Goal: Task Accomplishment & Management: Manage account settings

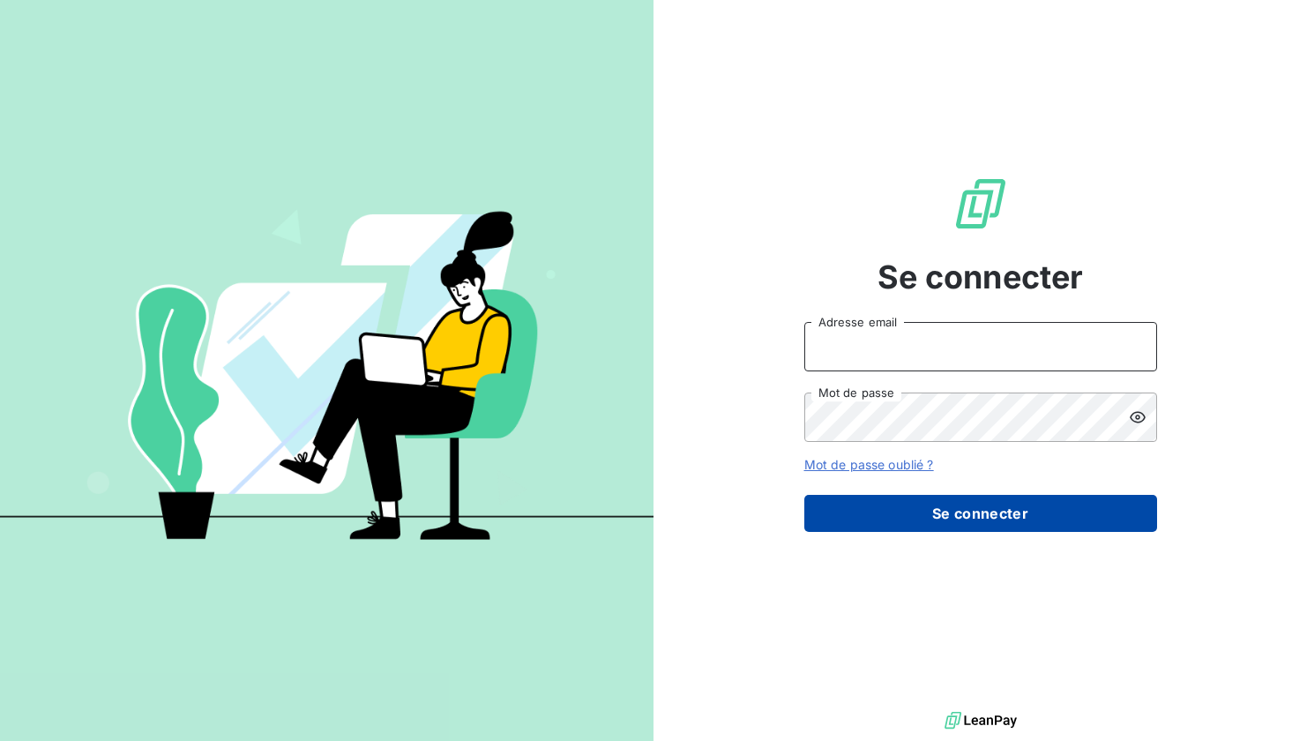
type input "[EMAIL_ADDRESS][DOMAIN_NAME]"
click at [945, 516] on button "Se connecter" at bounding box center [980, 513] width 353 height 37
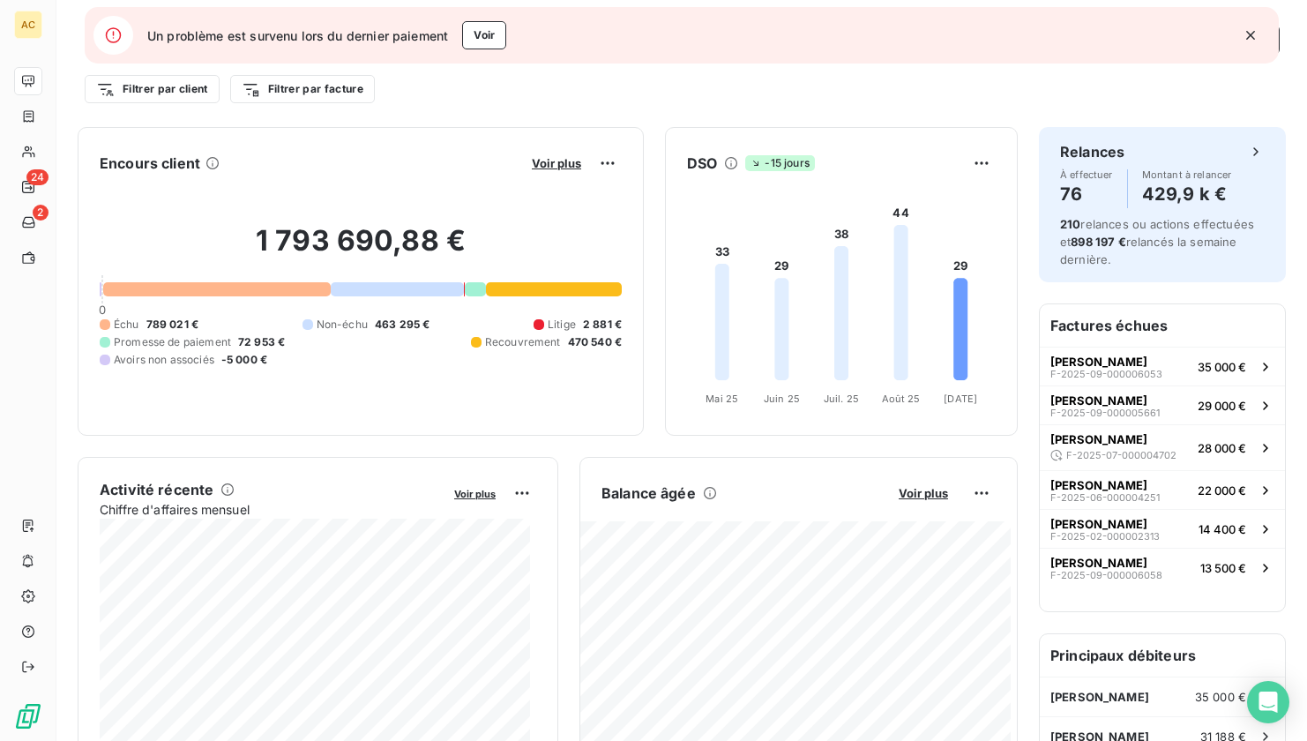
click at [1252, 36] on icon "button" at bounding box center [1250, 35] width 9 height 9
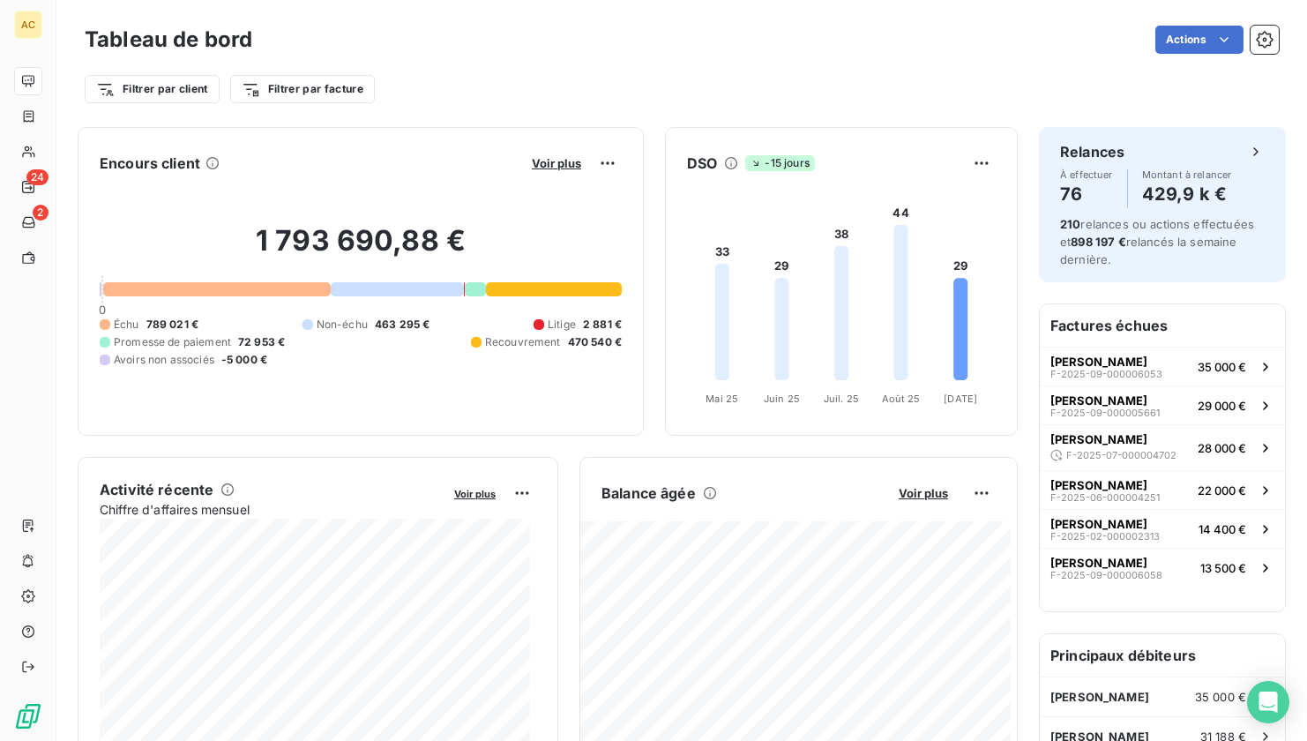
click at [462, 79] on div "Filtrer par client Filtrer par facture" at bounding box center [682, 89] width 1194 height 34
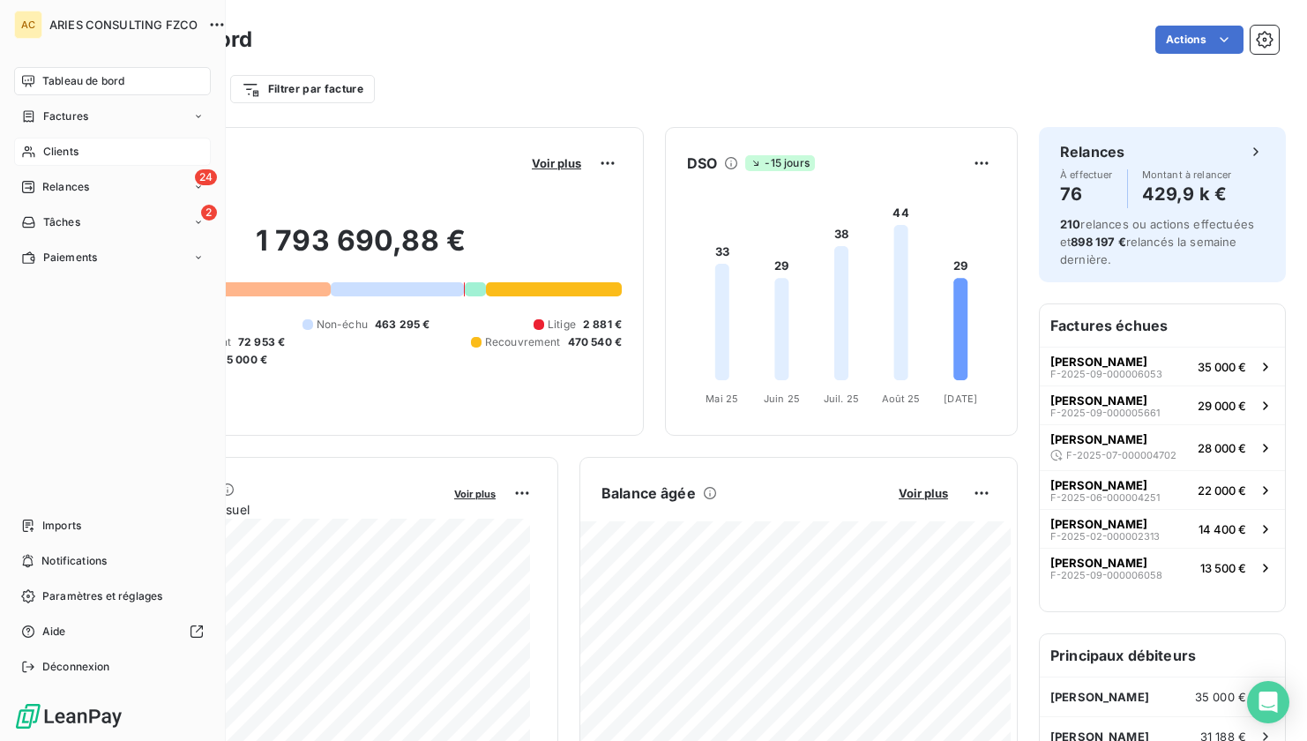
click at [41, 151] on div "Clients" at bounding box center [112, 152] width 197 height 28
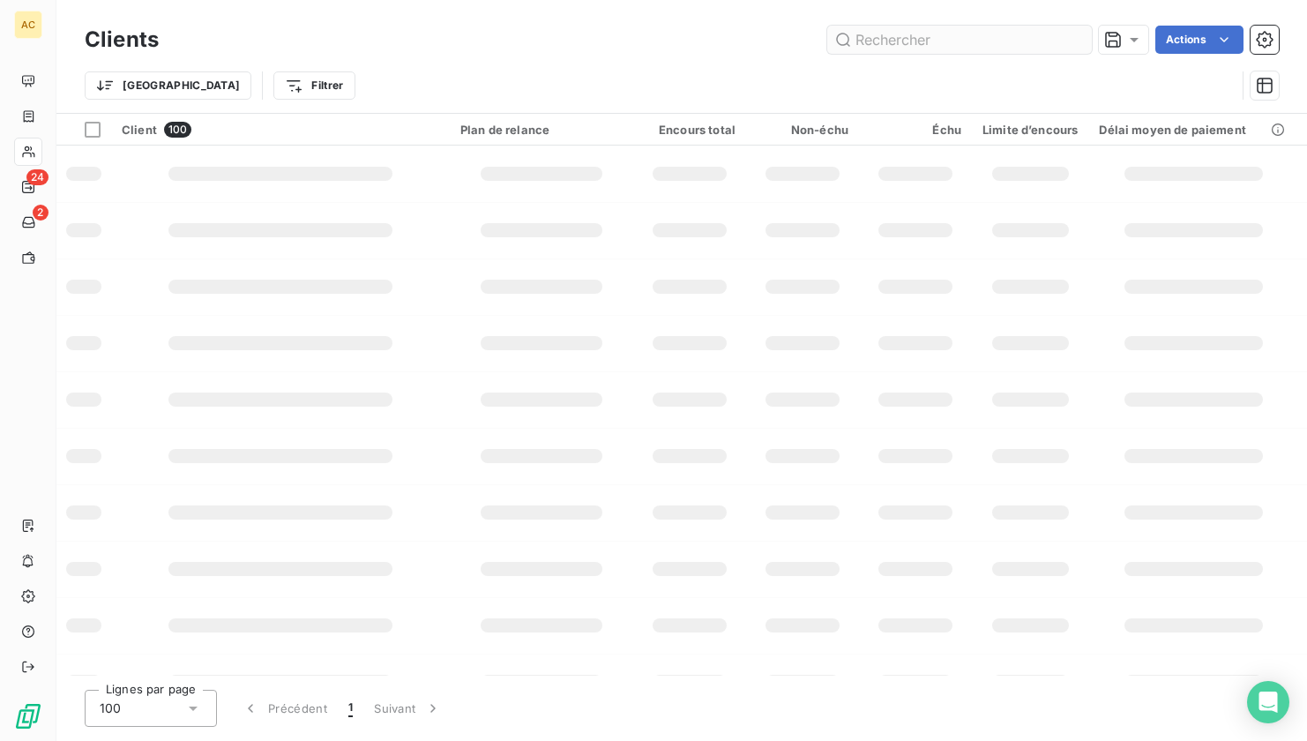
click at [992, 39] on input "text" at bounding box center [959, 40] width 265 height 28
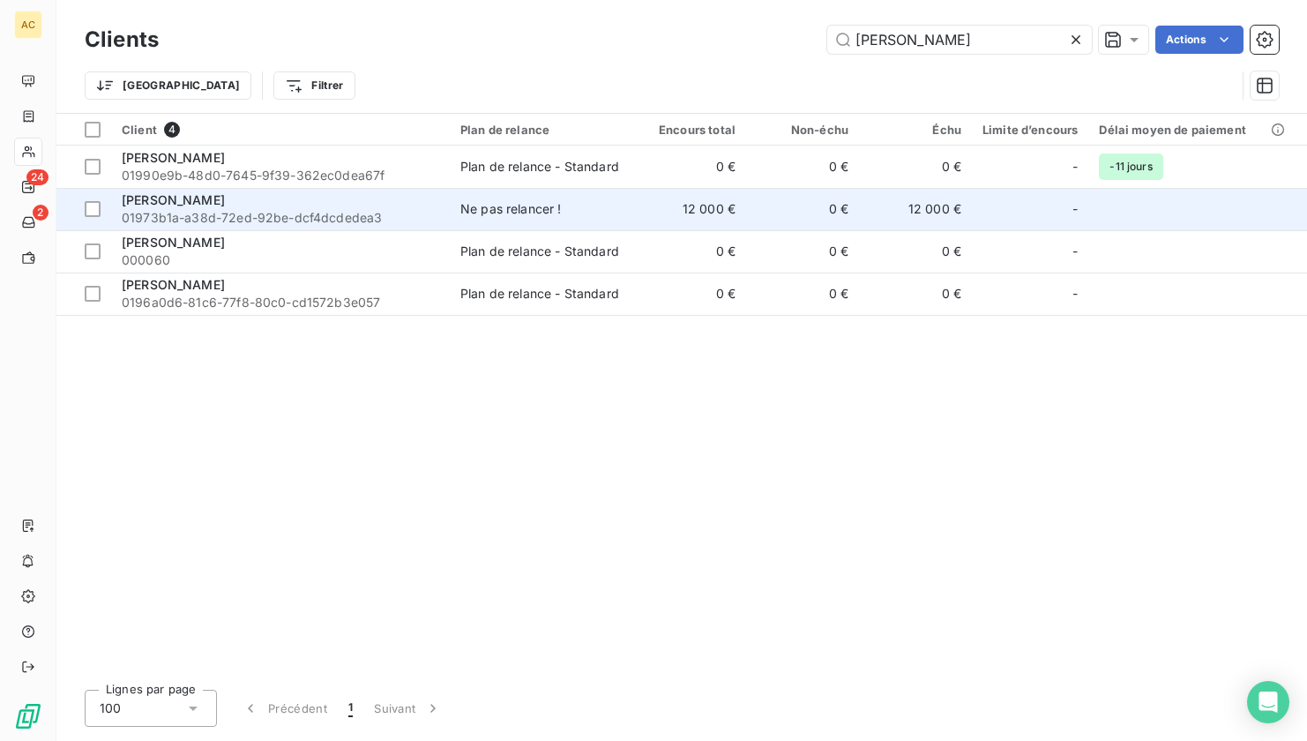
type input "leroy"
click at [549, 214] on div "Ne pas relancer !" at bounding box center [510, 209] width 101 height 18
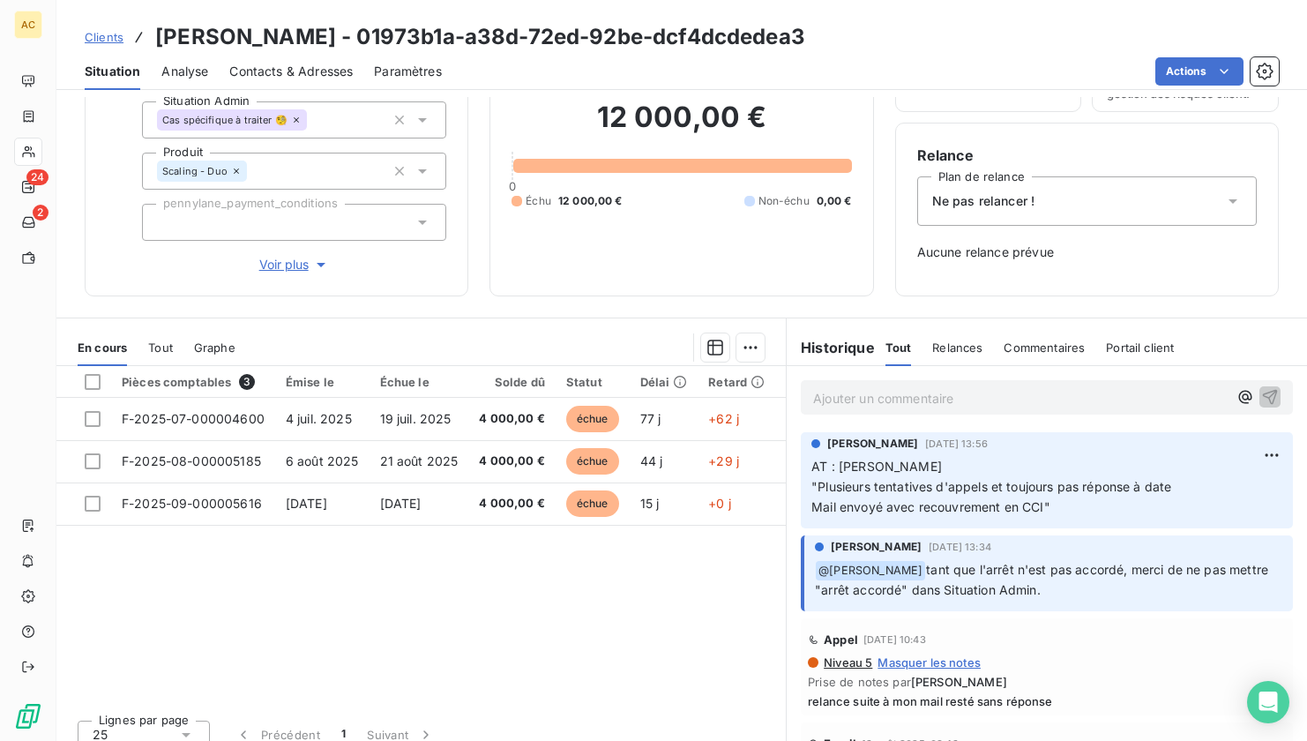
scroll to position [135, 0]
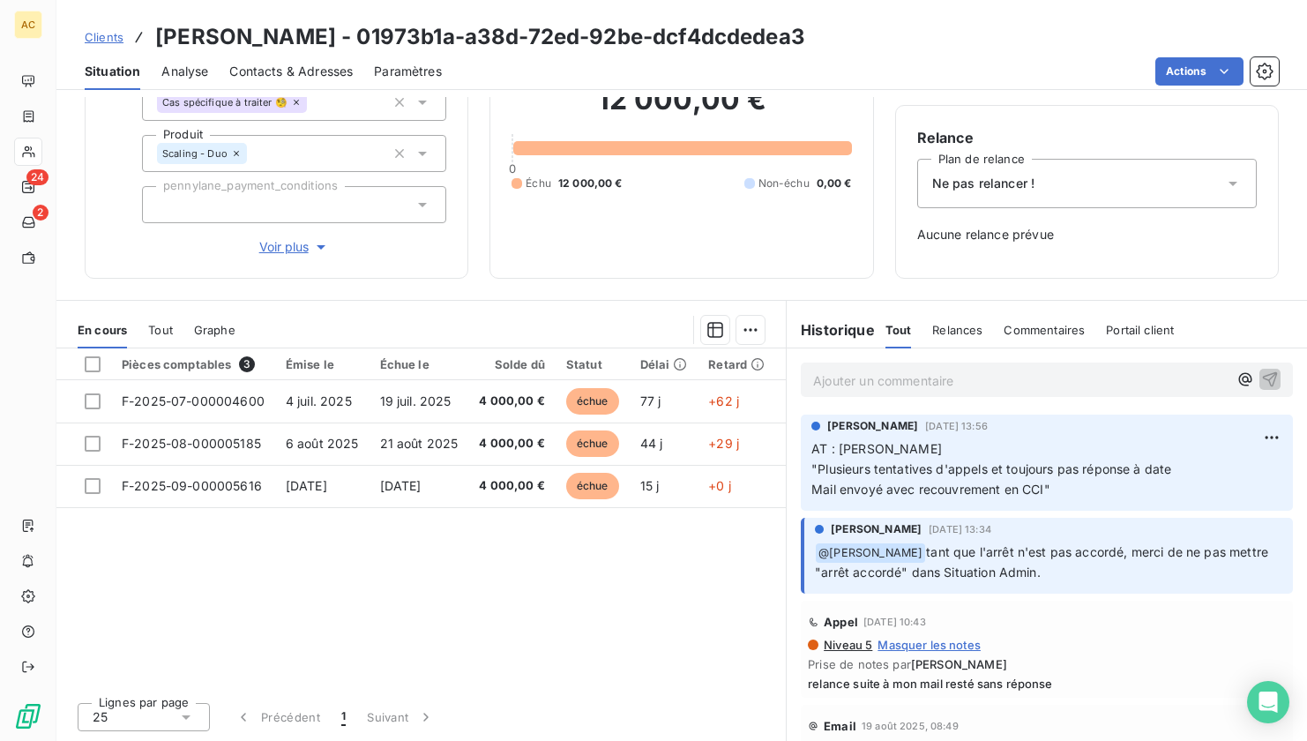
click at [160, 332] on span "Tout" at bounding box center [160, 330] width 25 height 14
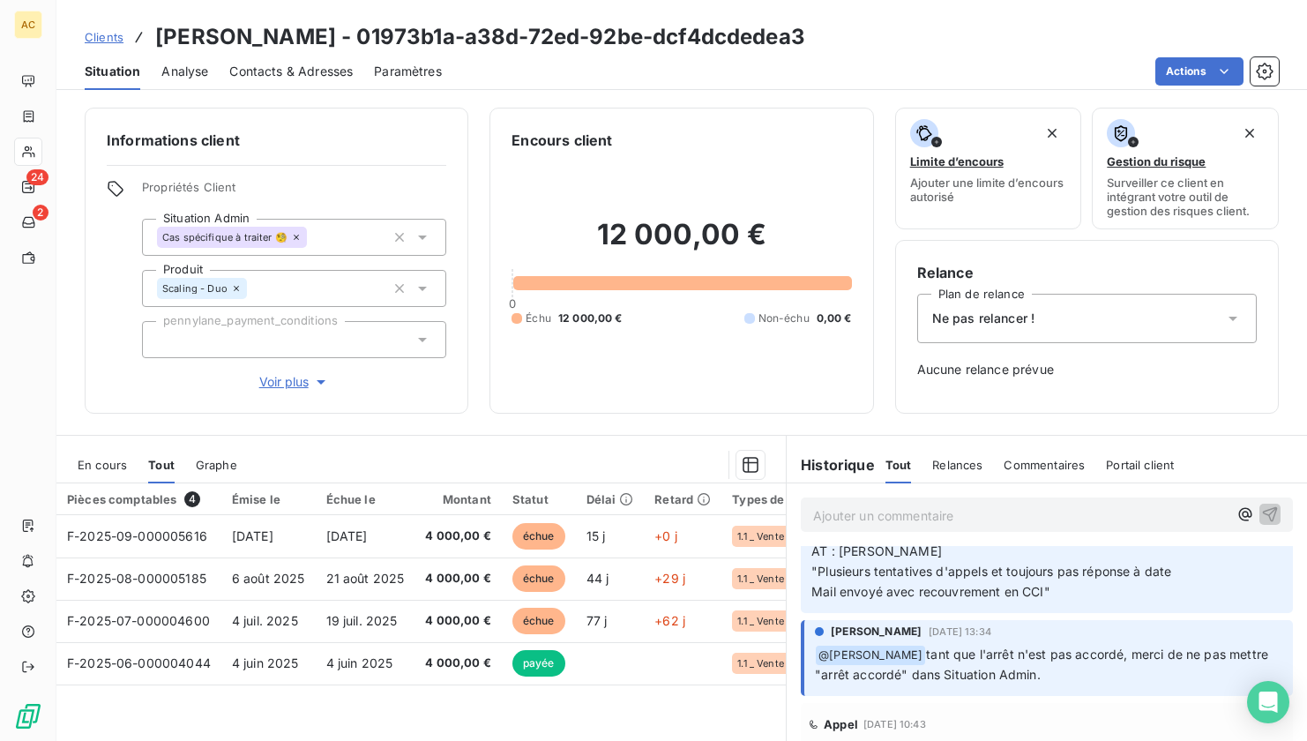
scroll to position [0, 0]
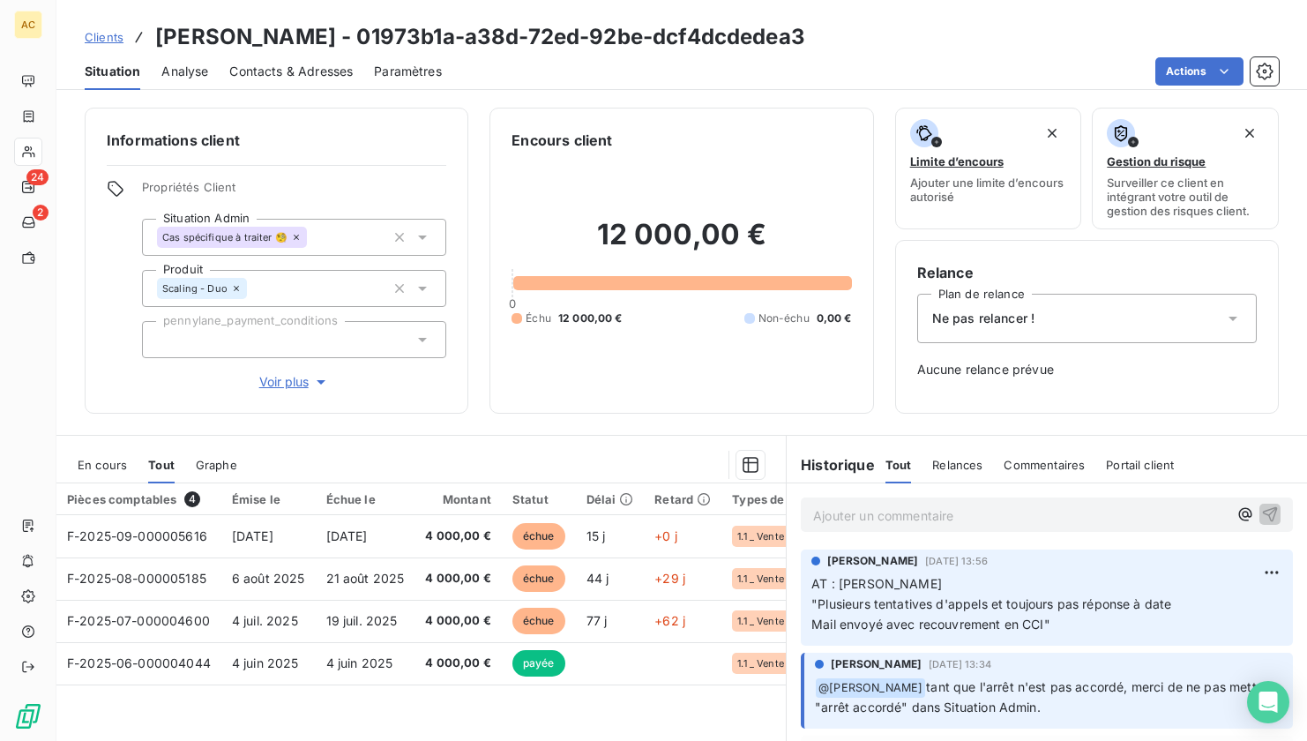
click at [280, 75] on span "Contacts & Adresses" at bounding box center [290, 72] width 123 height 18
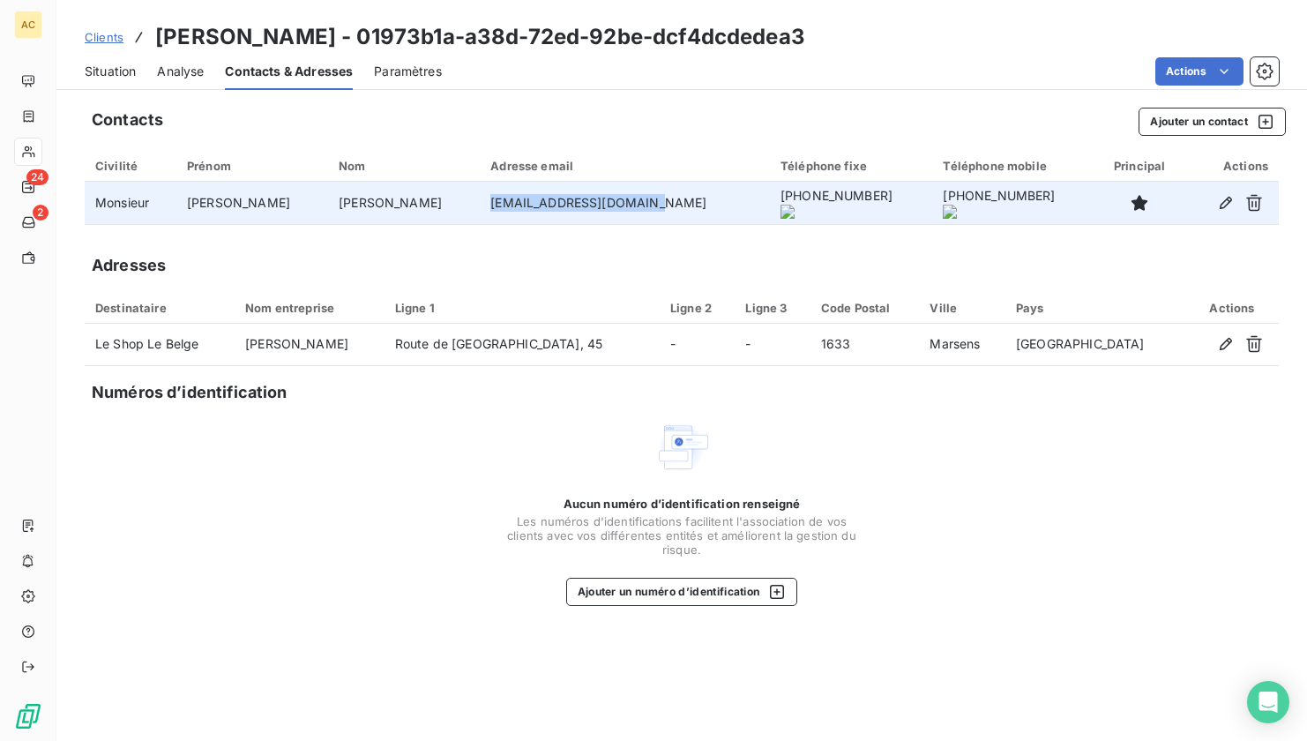
drag, startPoint x: 380, startPoint y: 198, endPoint x: 556, endPoint y: 202, distance: 175.6
click at [556, 202] on td "leshoplebelge@gmail.com" at bounding box center [625, 203] width 290 height 42
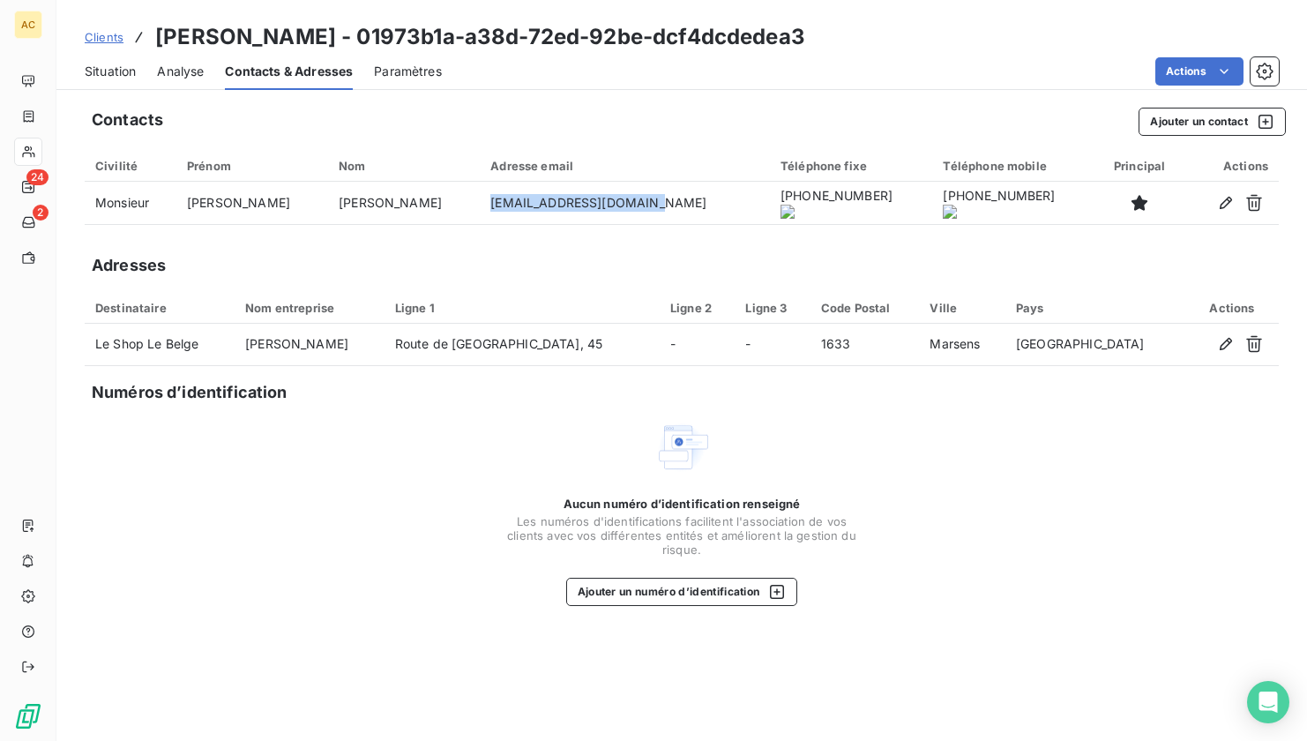
click at [103, 74] on span "Situation" at bounding box center [110, 72] width 51 height 18
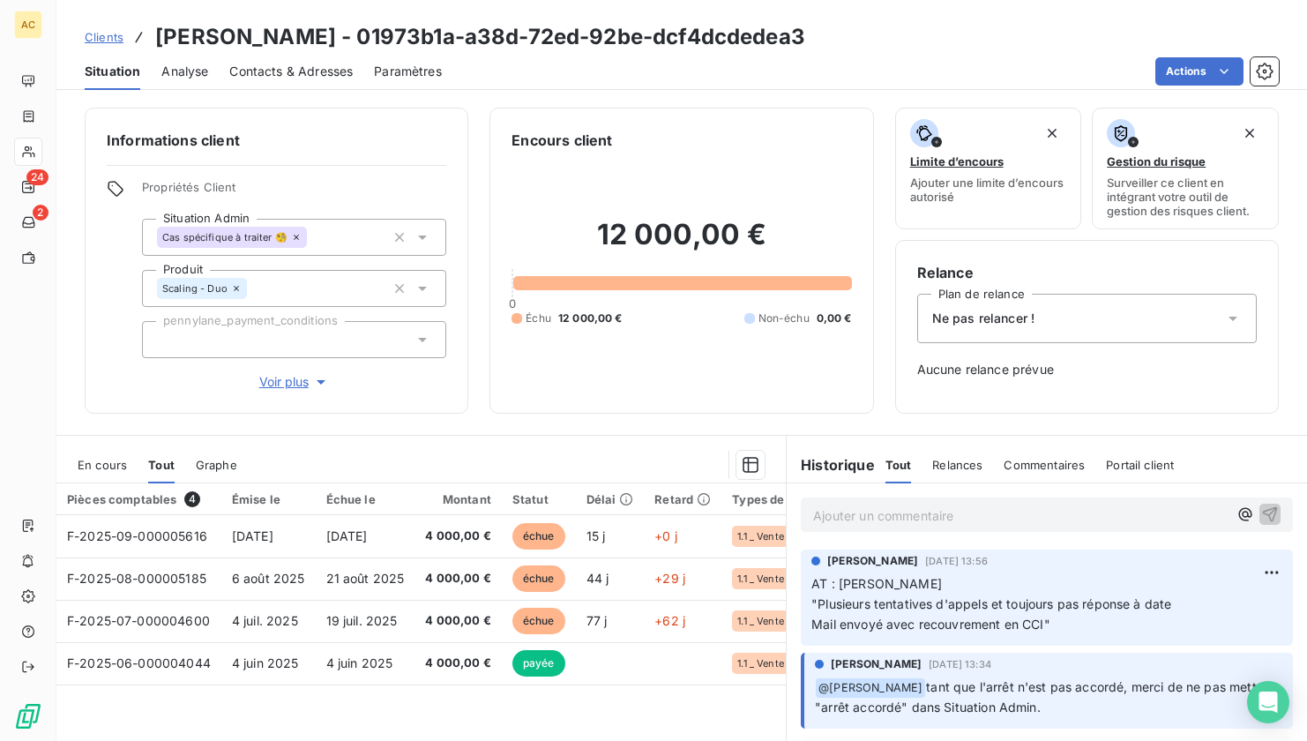
click at [312, 387] on icon "button" at bounding box center [321, 382] width 18 height 18
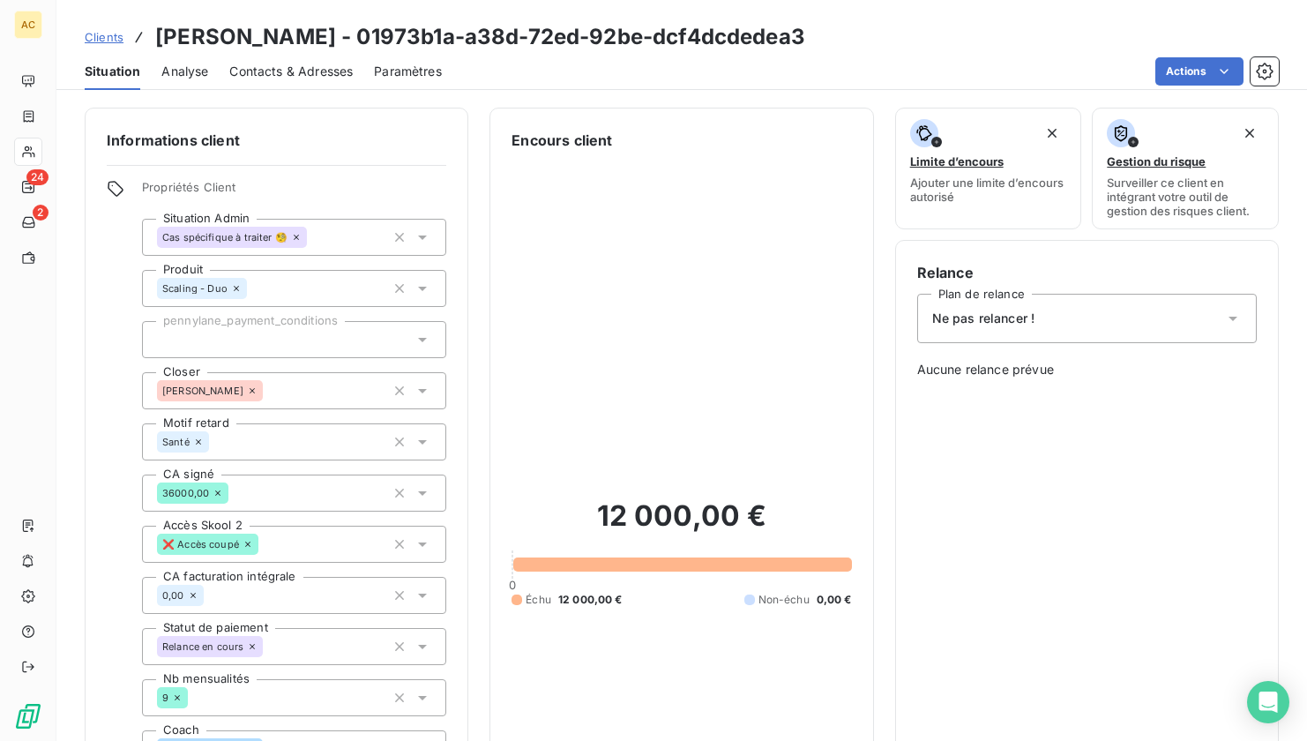
click at [107, 41] on span "Clients" at bounding box center [104, 37] width 39 height 14
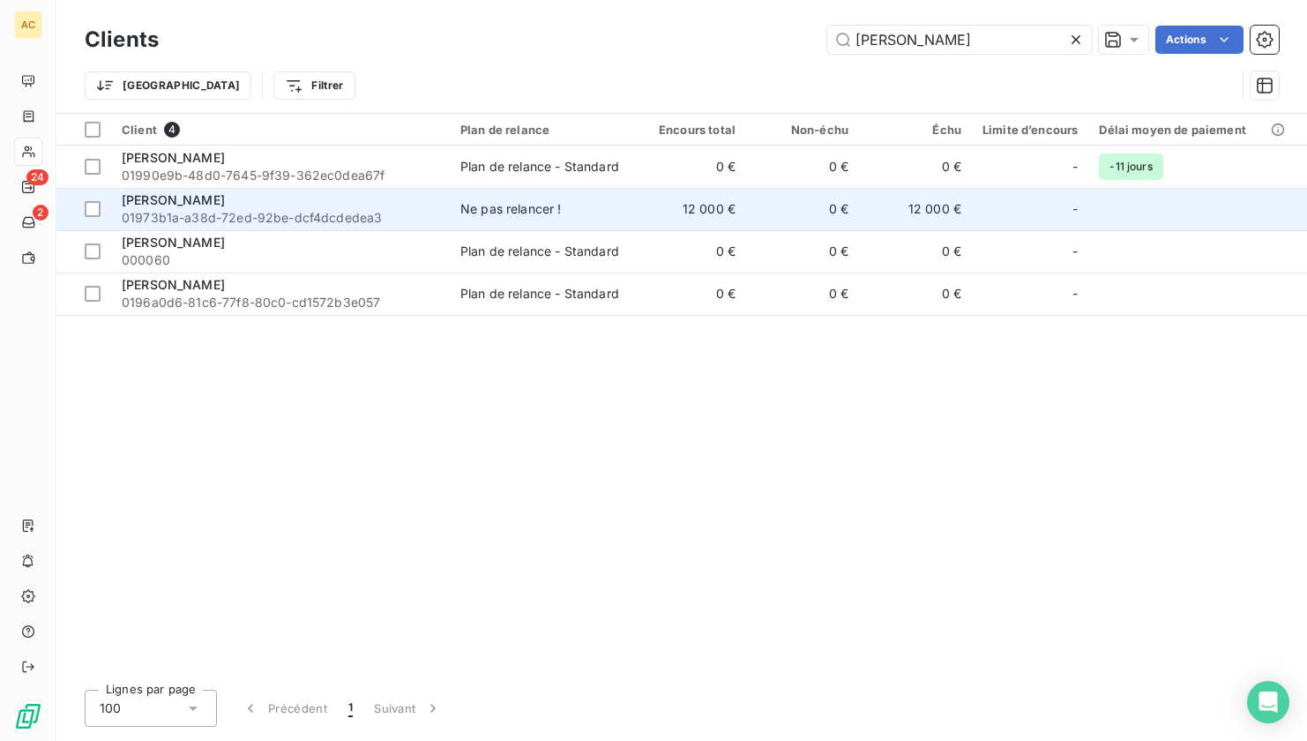
click at [199, 216] on span "01973b1a-a38d-72ed-92be-dcf4dcdedea3" at bounding box center [281, 218] width 318 height 18
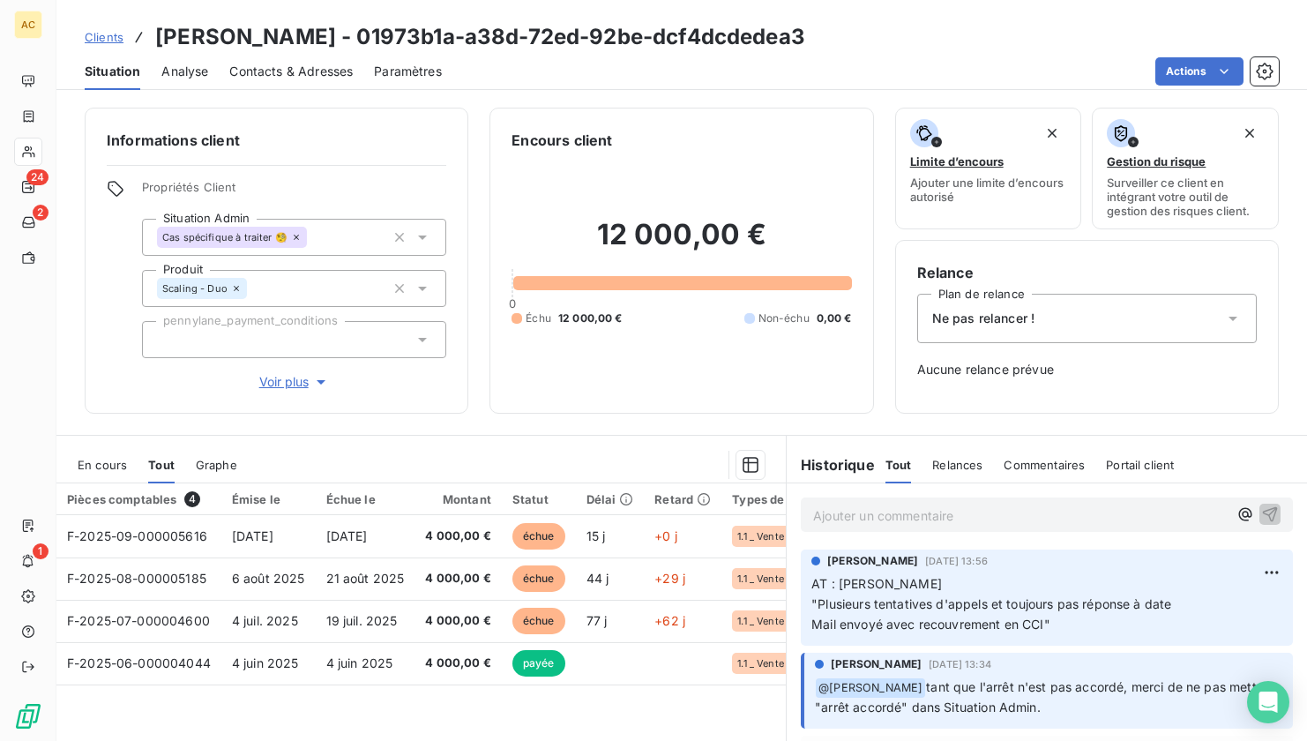
click at [851, 518] on p "Ajouter un commentaire ﻿" at bounding box center [1020, 516] width 415 height 22
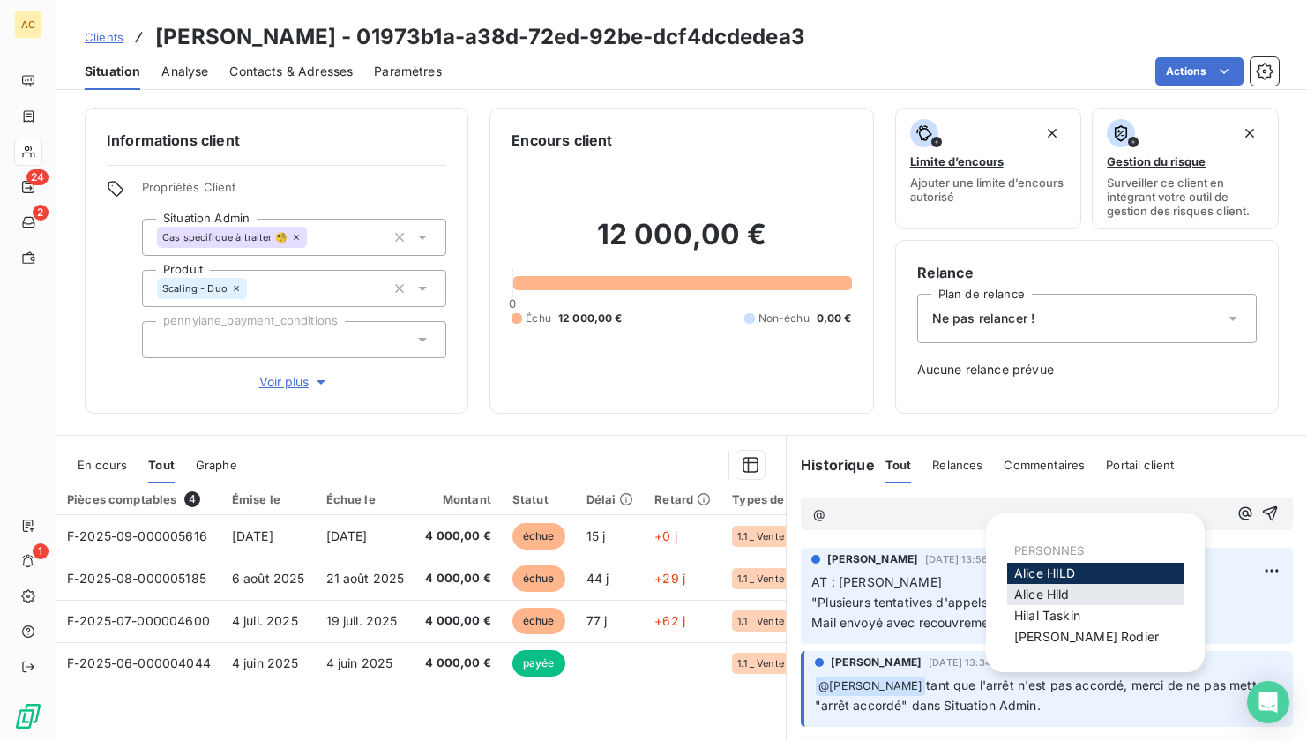
click at [1031, 592] on span "Alice Hild" at bounding box center [1042, 594] width 56 height 15
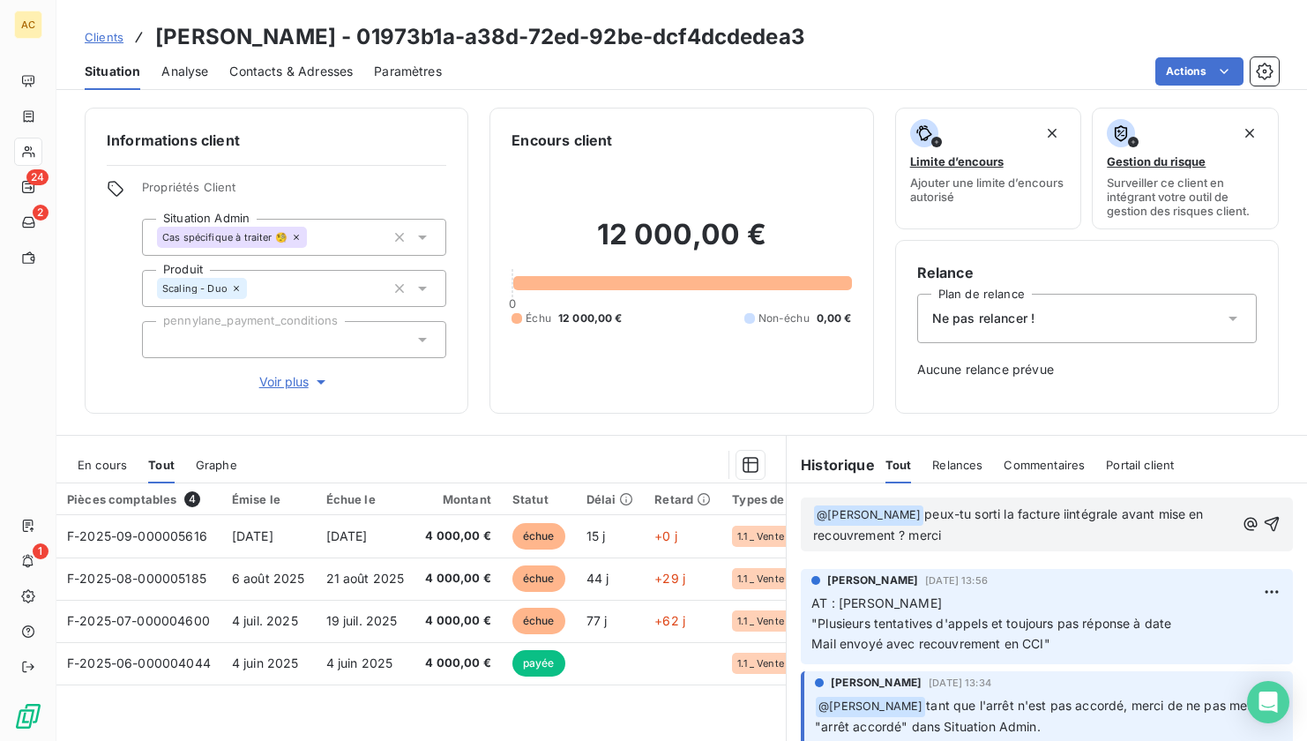
drag, startPoint x: 953, startPoint y: 507, endPoint x: 960, endPoint y: 526, distance: 19.5
click at [953, 507] on span "peux-tu sorti la facture iintégrale avant mise en recouvrement ? merci" at bounding box center [1010, 524] width 394 height 36
click at [1029, 508] on span "peux-tu sortir la facture iintégrale avant mise en recouvrement ? merci" at bounding box center [1012, 524] width 399 height 36
click at [975, 539] on p "﻿ @ Alice Hild ﻿ peux-tu sortir la facture intégrale avant mise en recouvrement…" at bounding box center [1024, 525] width 422 height 41
click at [1263, 527] on icon "button" at bounding box center [1272, 524] width 18 height 18
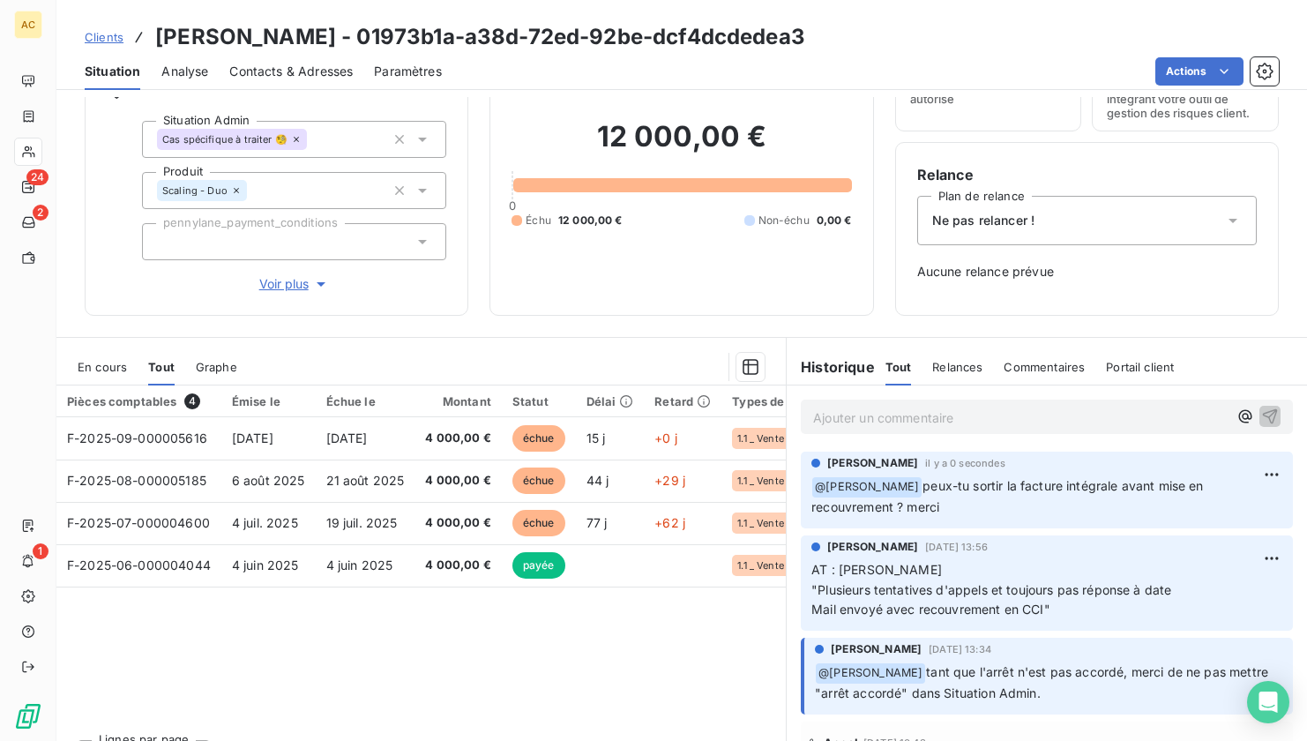
scroll to position [100, 0]
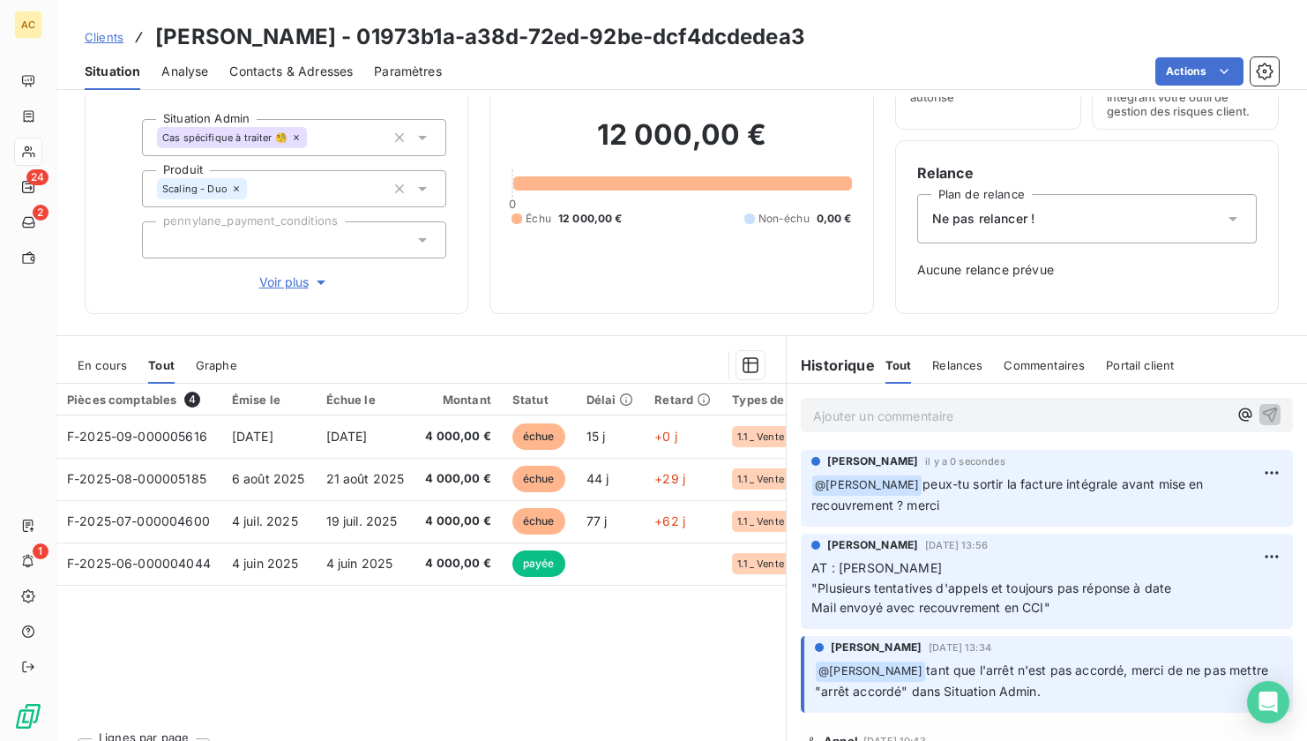
click at [303, 288] on span "Voir plus" at bounding box center [294, 282] width 71 height 18
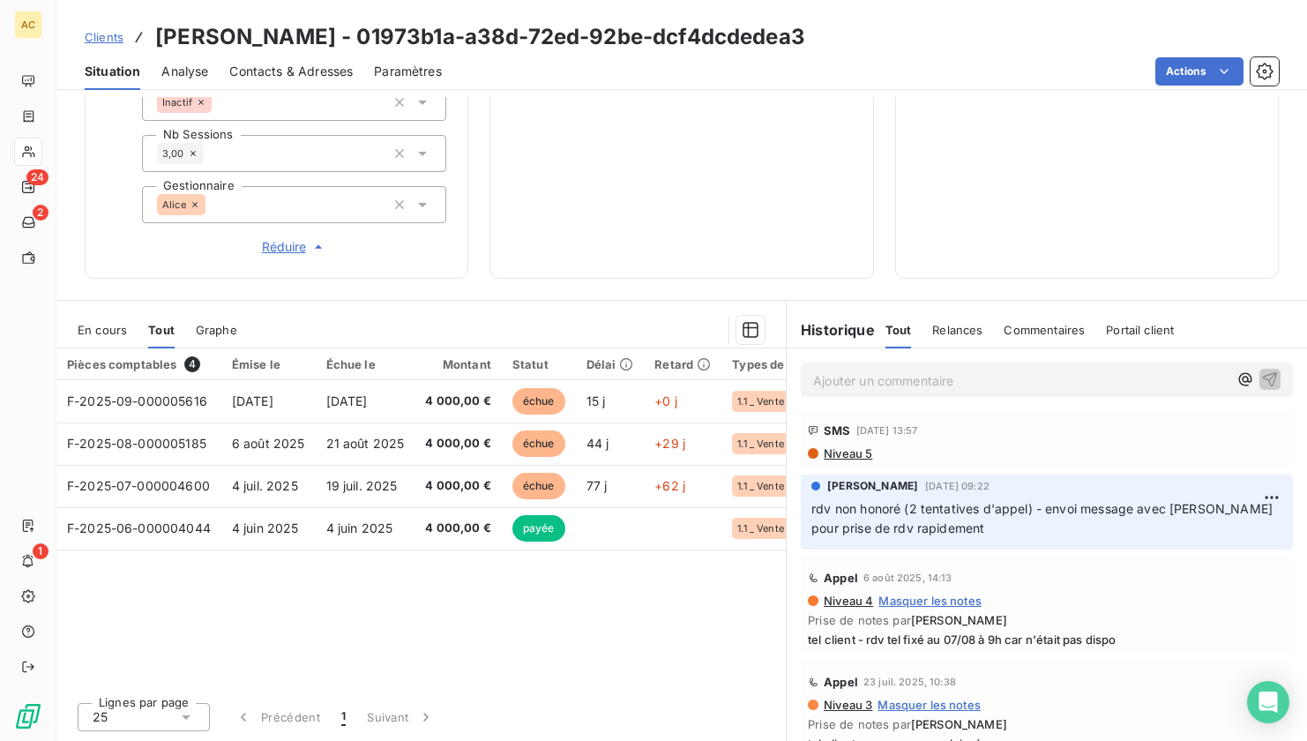
scroll to position [729, 0]
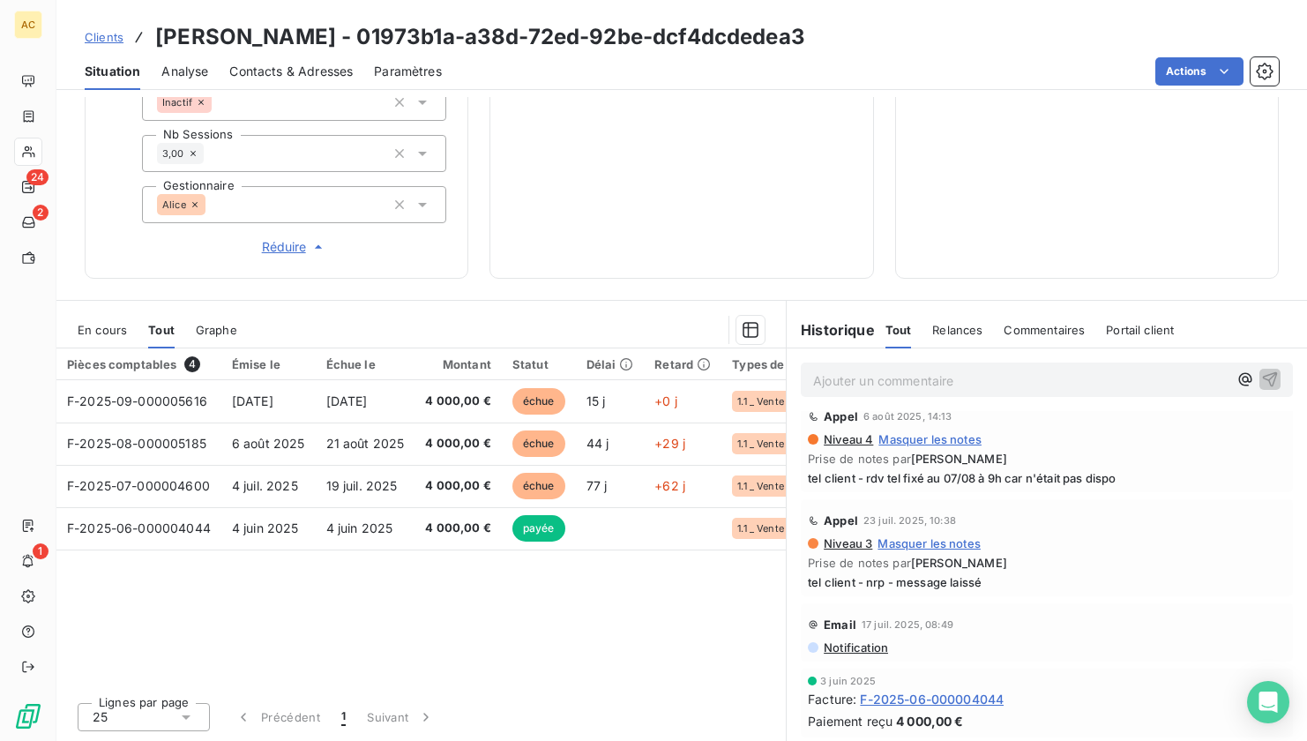
click at [1124, 443] on div "Niveau 4 Masquer les notes" at bounding box center [1047, 439] width 478 height 14
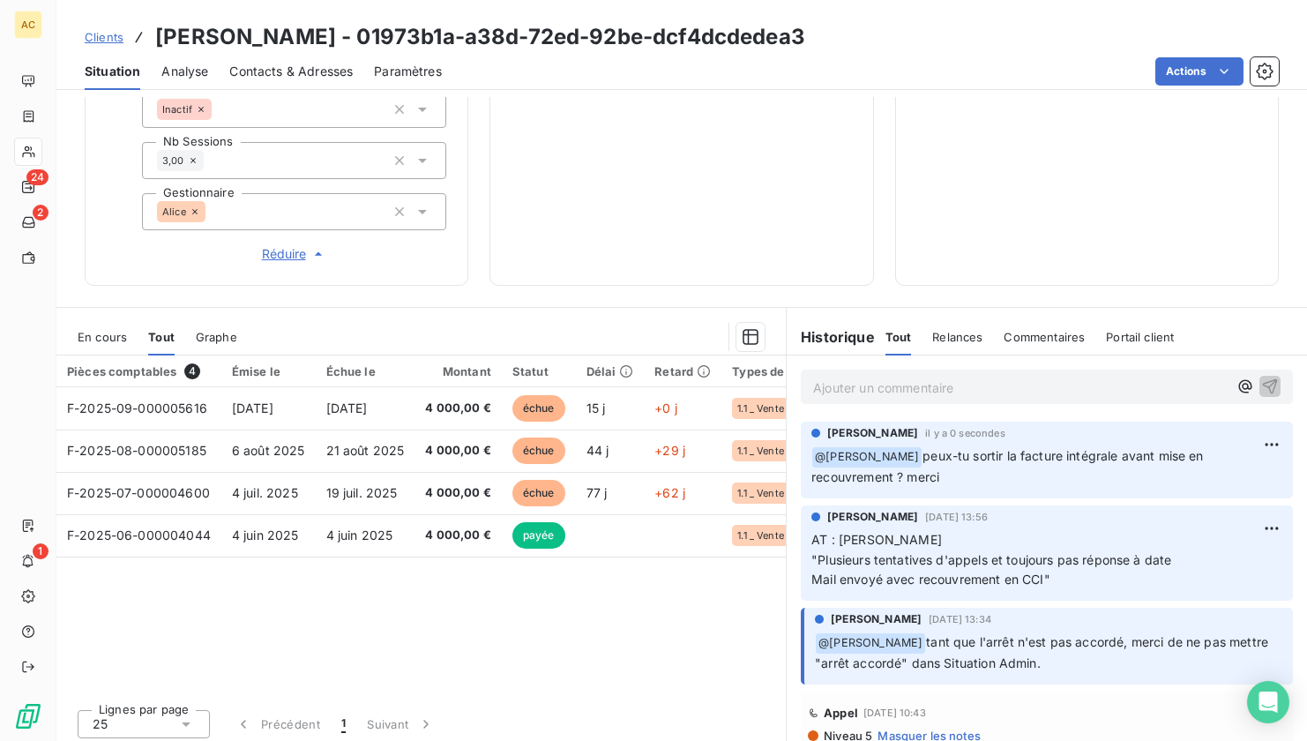
scroll to position [698, 0]
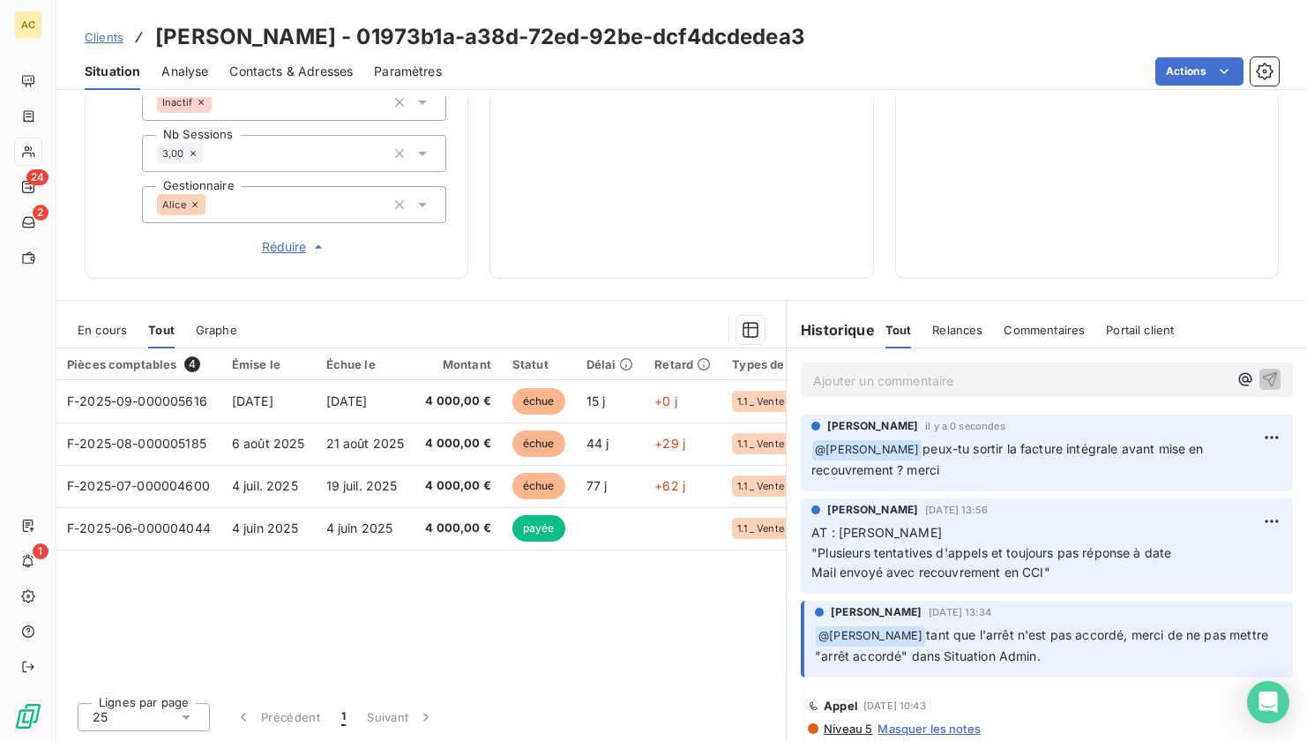
click at [112, 39] on span "Clients" at bounding box center [104, 37] width 39 height 14
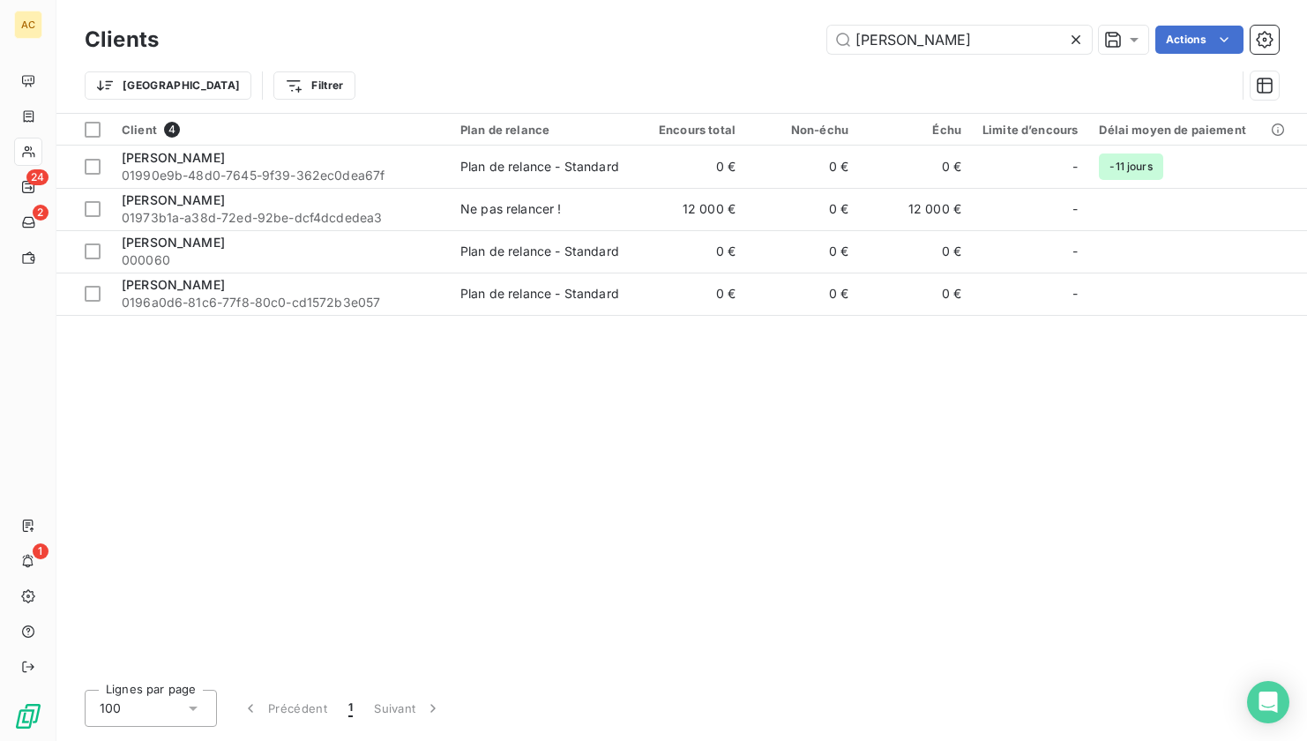
drag, startPoint x: 889, startPoint y: 39, endPoint x: 813, endPoint y: 32, distance: 76.2
click at [811, 29] on div "leroy Actions" at bounding box center [729, 40] width 1099 height 28
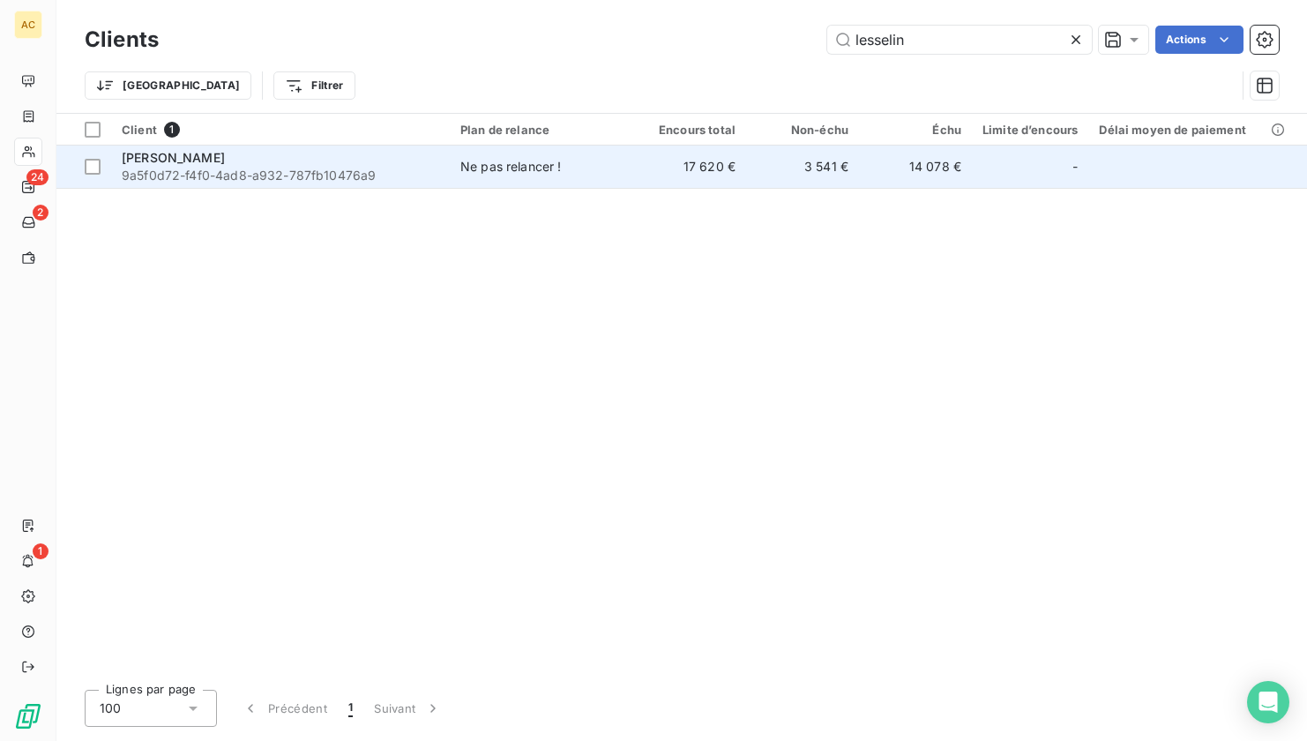
type input "lesselin"
click at [520, 173] on div "Ne pas relancer !" at bounding box center [510, 167] width 101 height 18
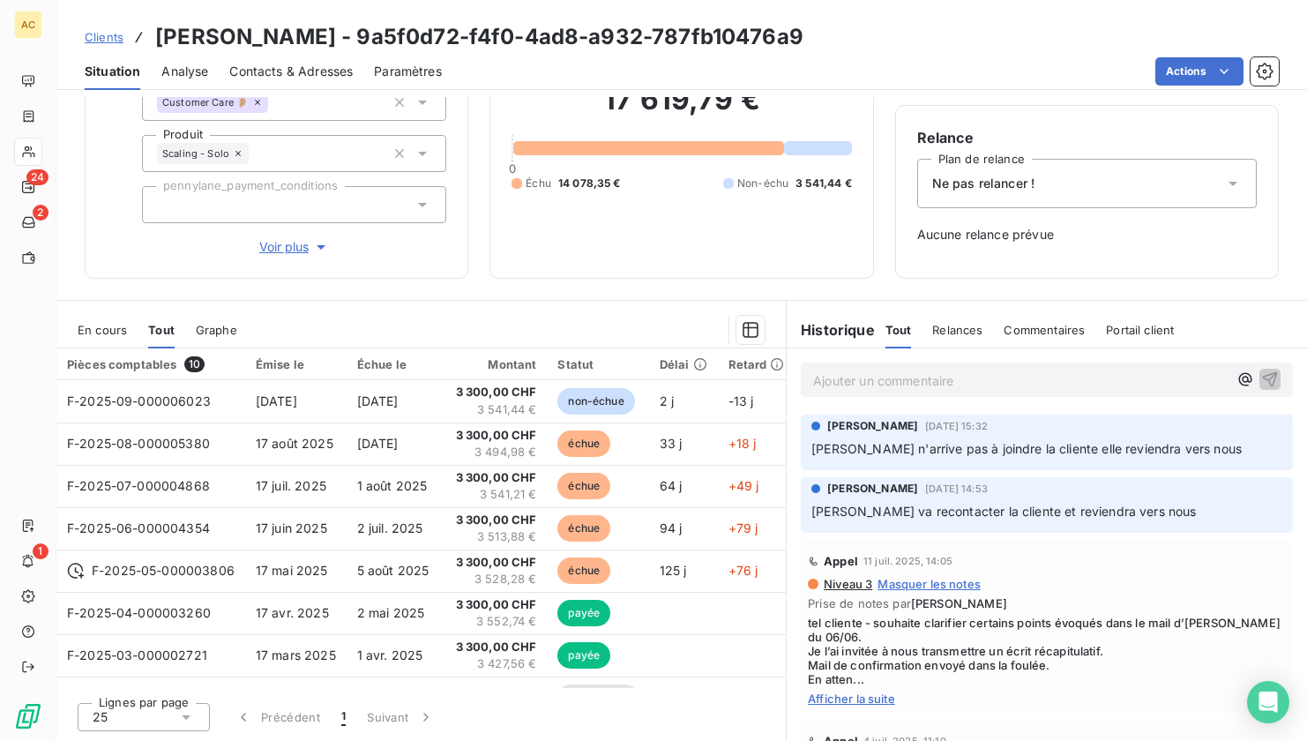
click at [845, 384] on p "Ajouter un commentaire ﻿" at bounding box center [1020, 381] width 415 height 22
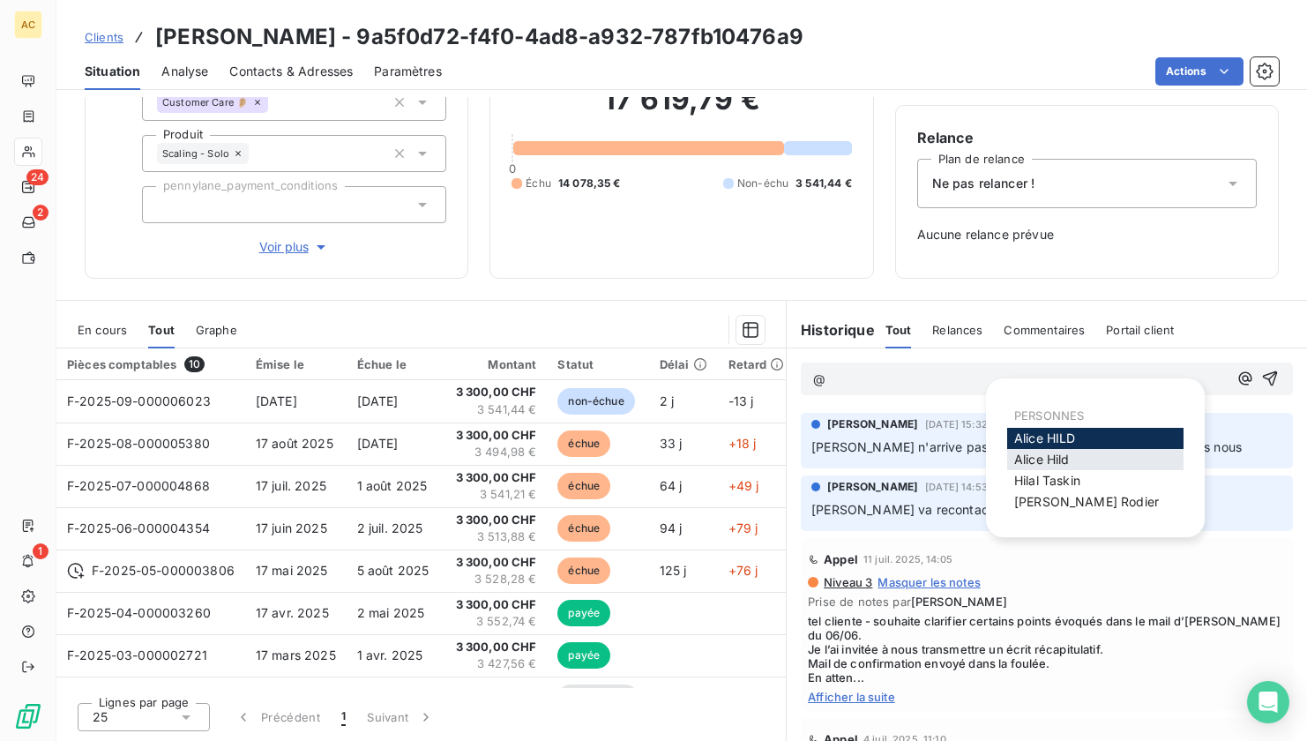
click at [1025, 458] on span "Alice Hild" at bounding box center [1042, 459] width 56 height 15
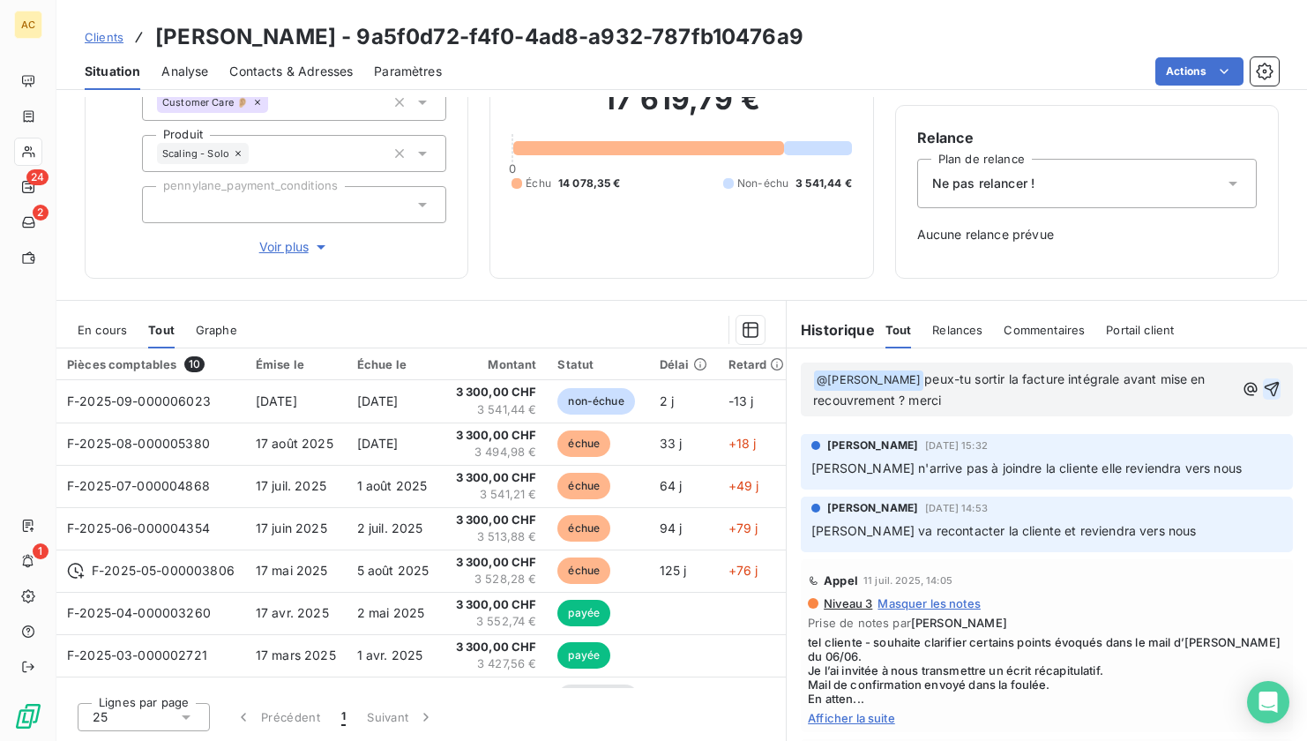
click at [1265, 389] on icon "button" at bounding box center [1272, 389] width 15 height 15
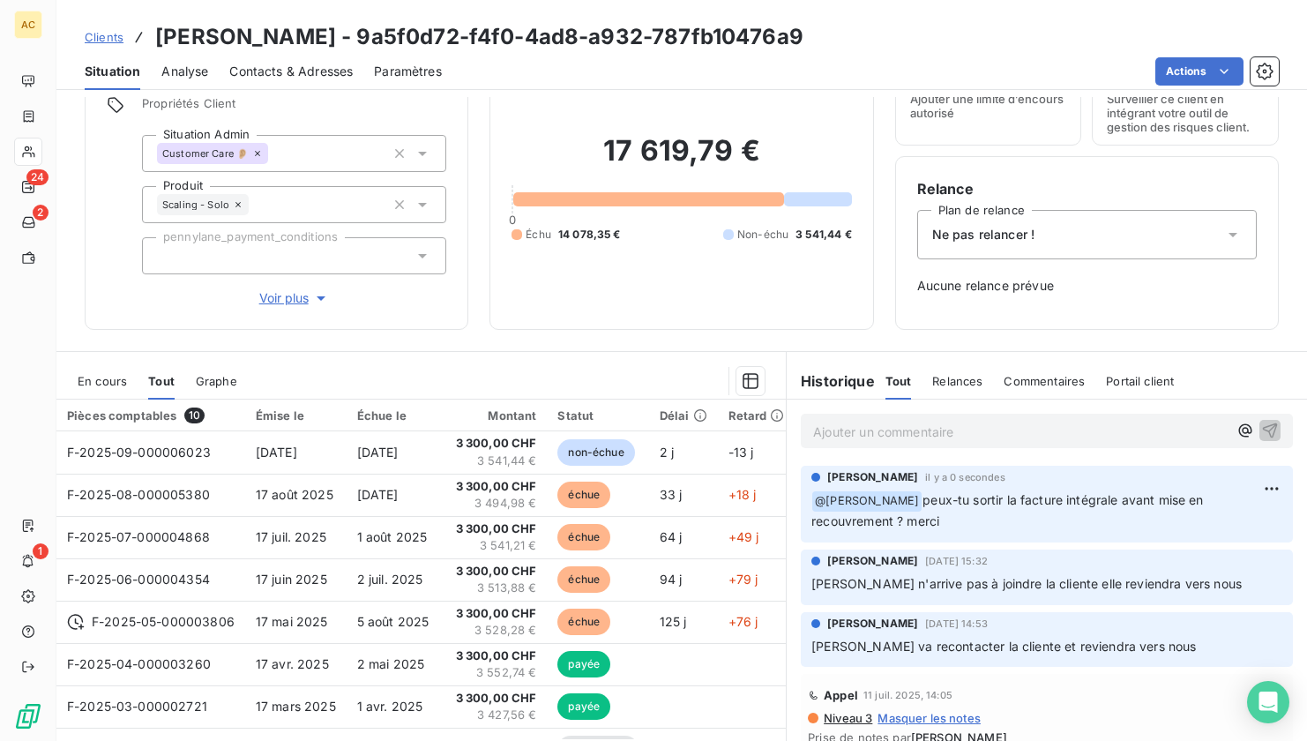
click at [111, 41] on span "Clients" at bounding box center [104, 37] width 39 height 14
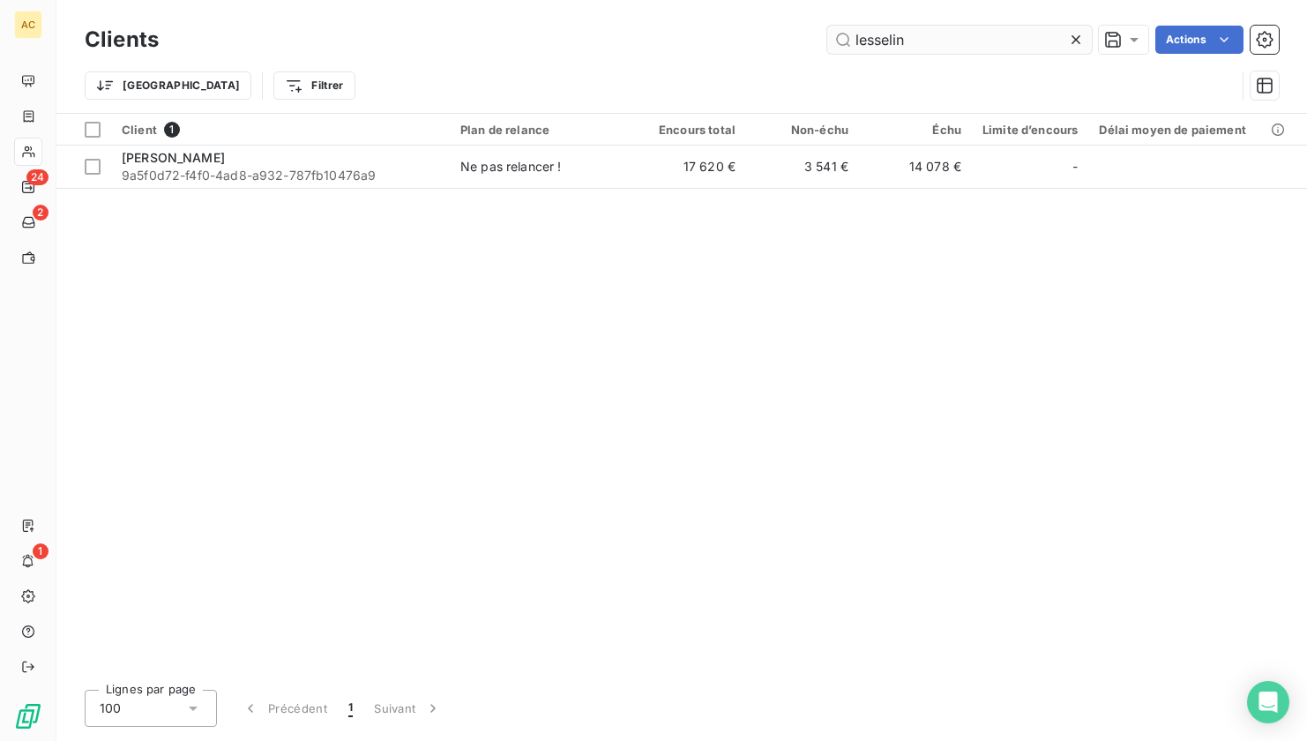
drag, startPoint x: 906, startPoint y: 43, endPoint x: 854, endPoint y: 39, distance: 52.2
click at [854, 39] on input "lesselin" at bounding box center [959, 40] width 265 height 28
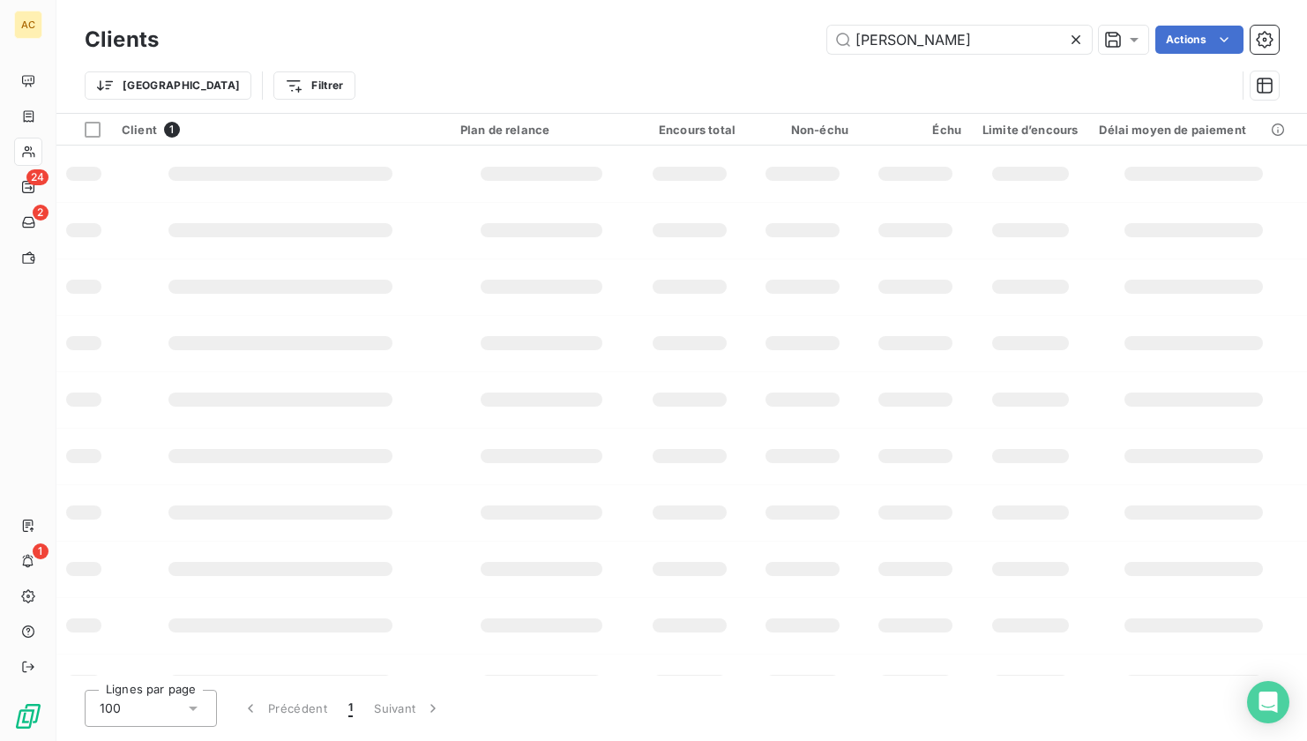
type input "timi"
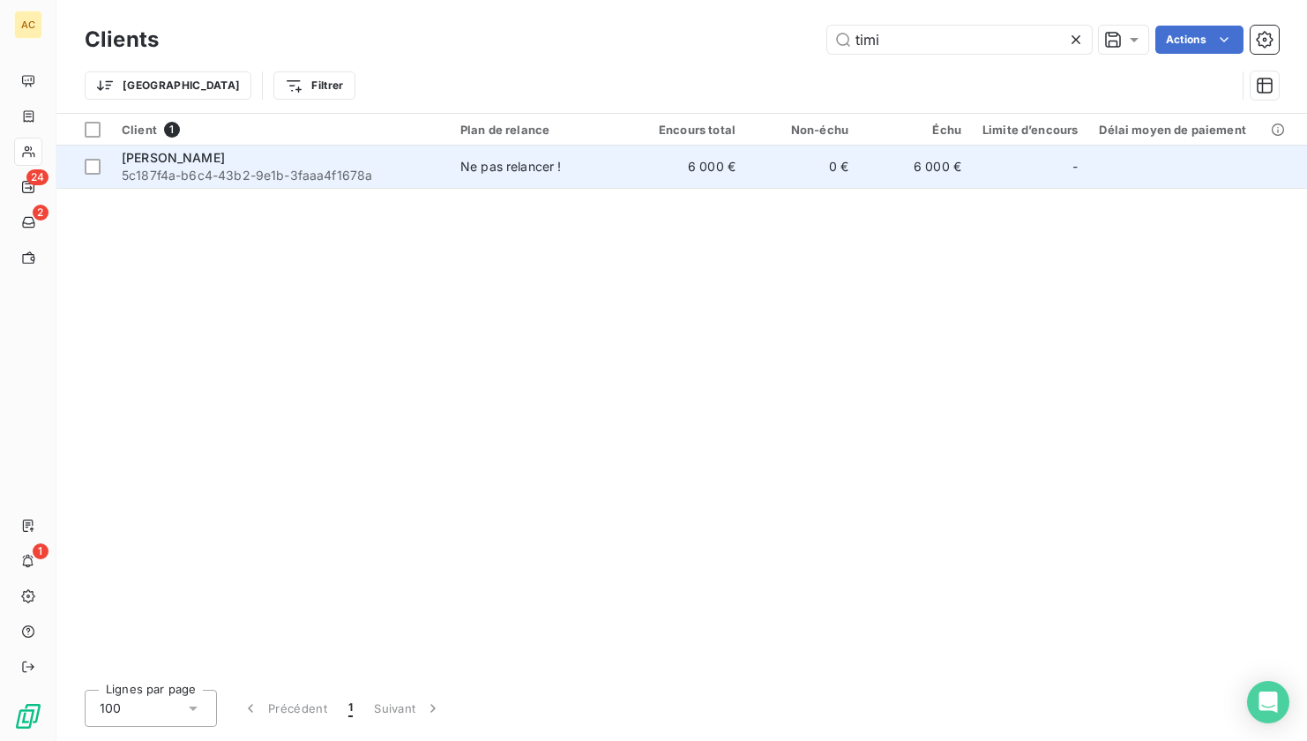
click at [380, 167] on span "5c187f4a-b6c4-43b2-9e1b-3faaa4f1678a" at bounding box center [281, 176] width 318 height 18
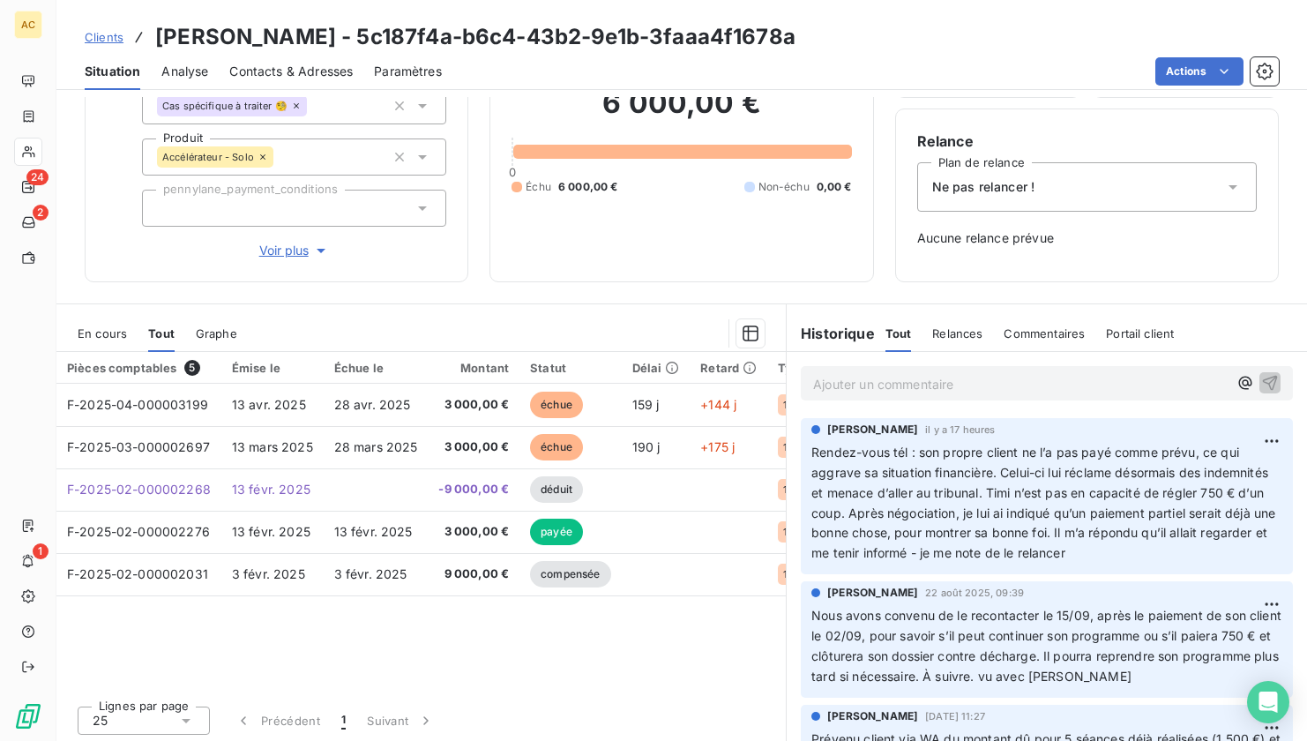
scroll to position [135, 0]
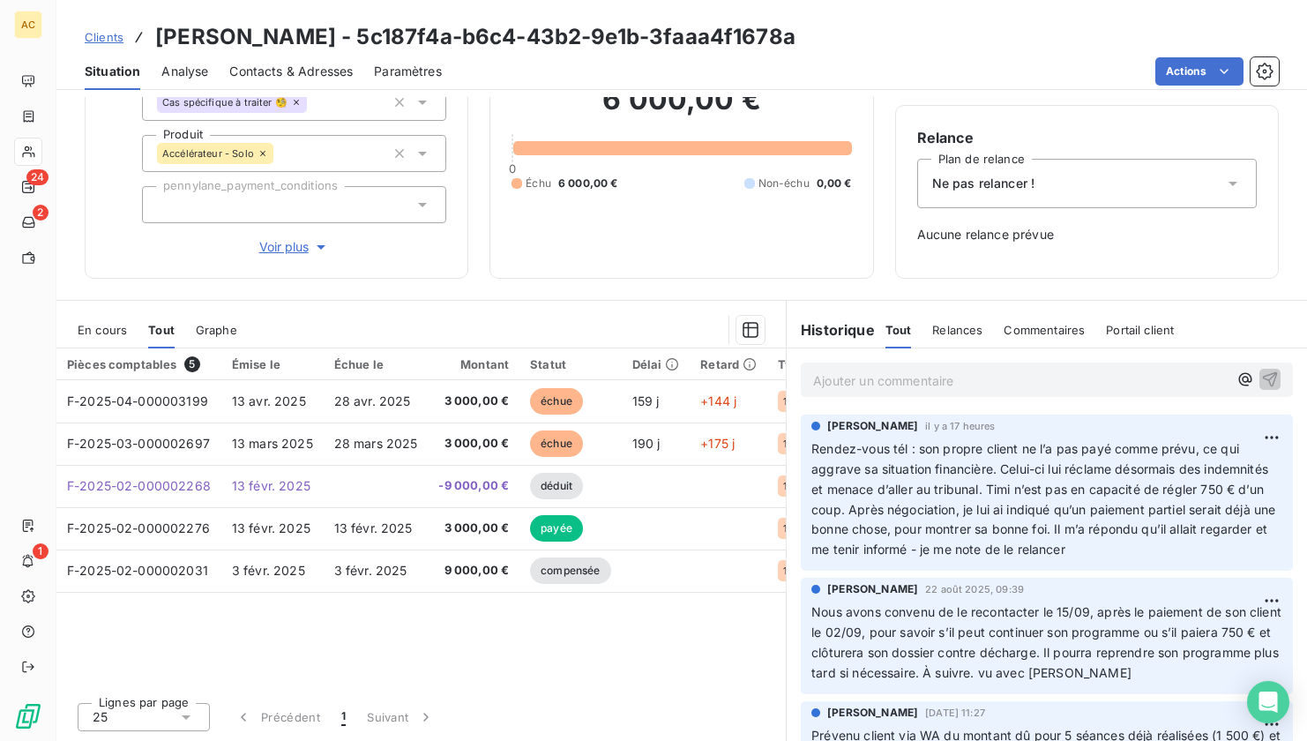
click at [106, 40] on span "Clients" at bounding box center [104, 37] width 39 height 14
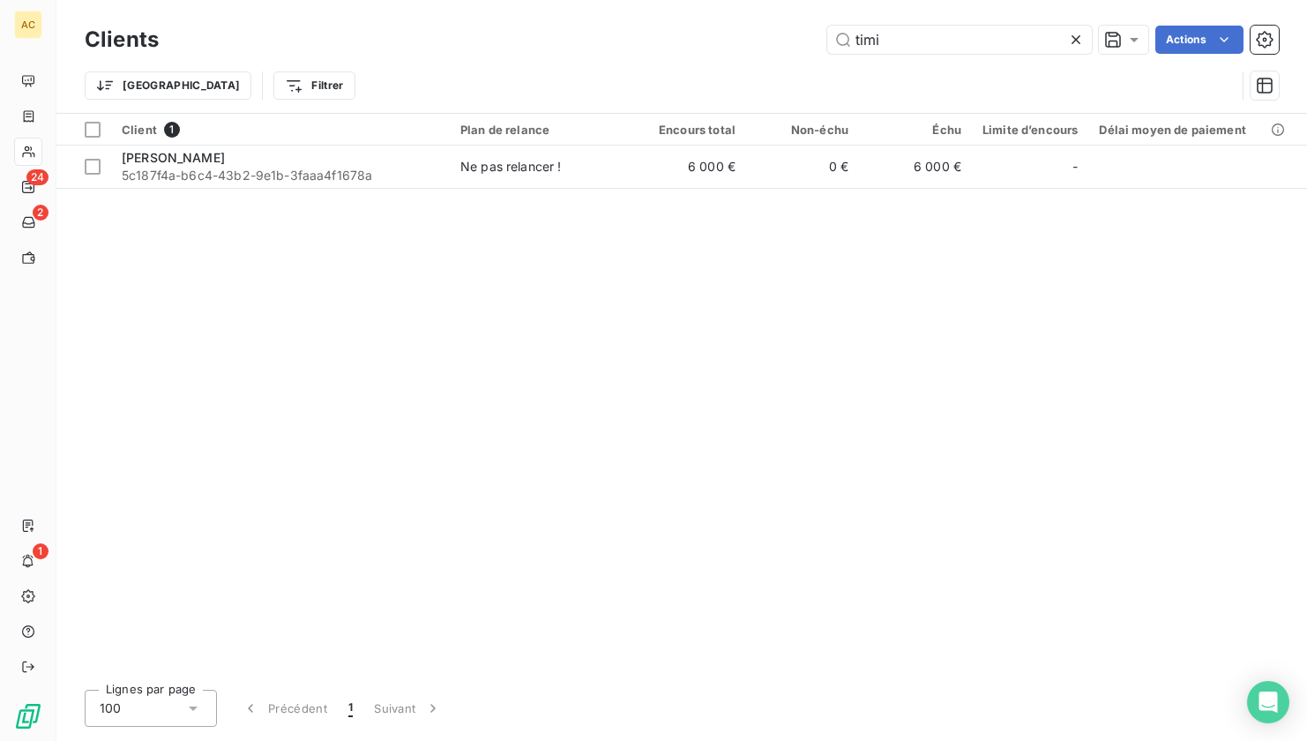
drag, startPoint x: 921, startPoint y: 29, endPoint x: 802, endPoint y: 35, distance: 119.2
click at [798, 33] on div "timi Actions" at bounding box center [729, 40] width 1099 height 28
drag, startPoint x: 817, startPoint y: 37, endPoint x: 805, endPoint y: 38, distance: 11.5
click at [805, 38] on div "timi Actions" at bounding box center [729, 40] width 1099 height 28
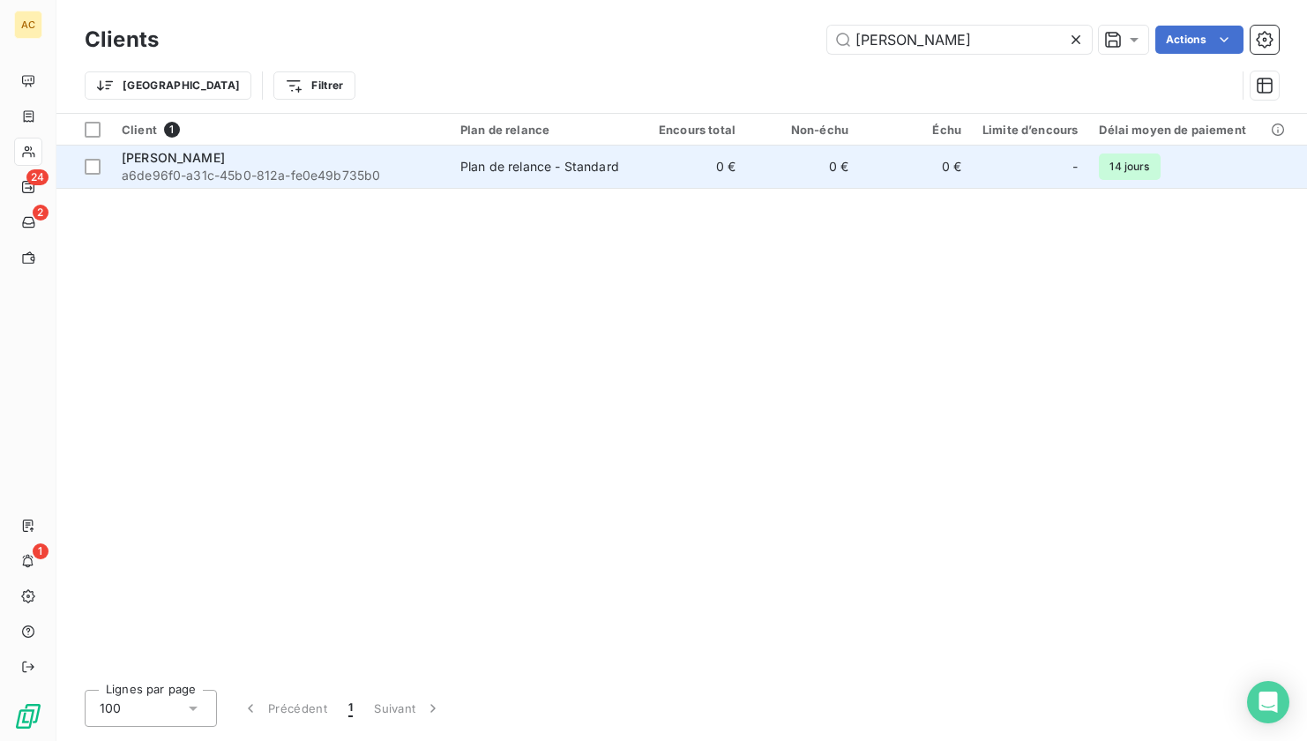
type input "elodie ger"
click at [221, 176] on span "a6de96f0-a31c-45b0-812a-fe0e49b735b0" at bounding box center [281, 176] width 318 height 18
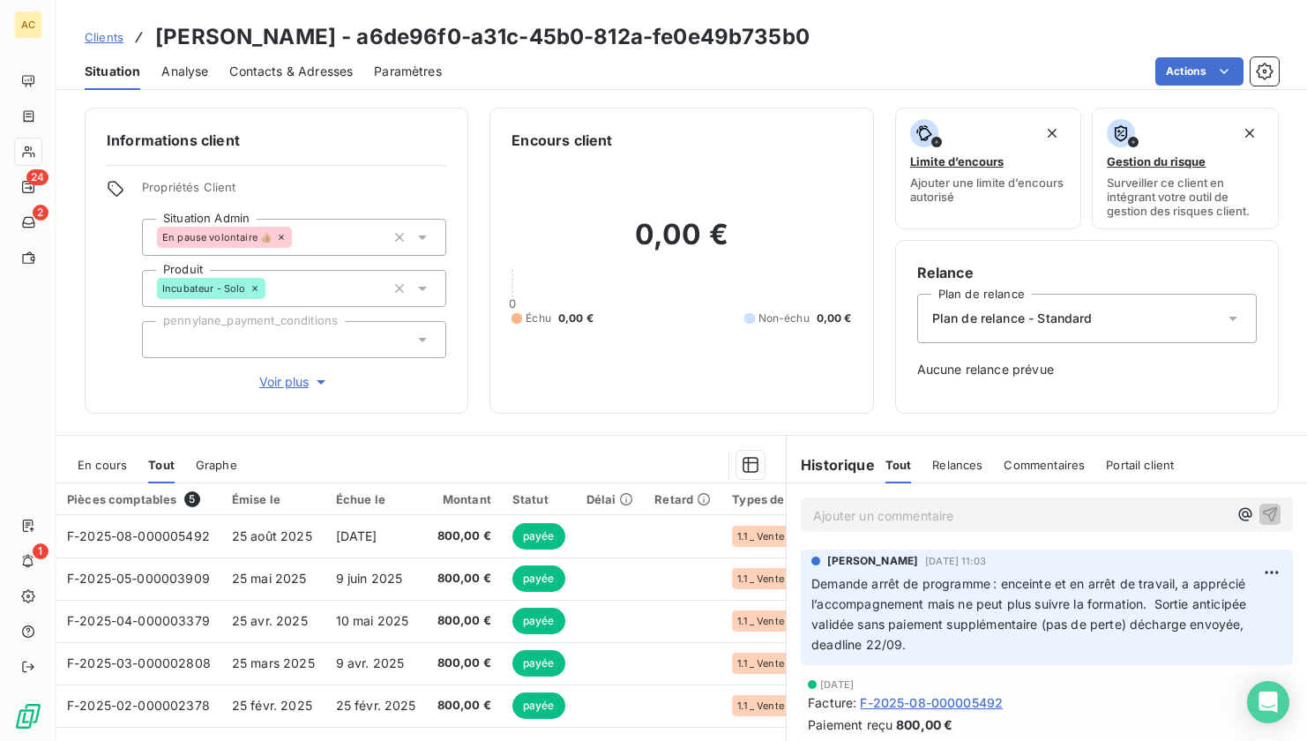
click at [280, 73] on span "Contacts & Adresses" at bounding box center [290, 72] width 123 height 18
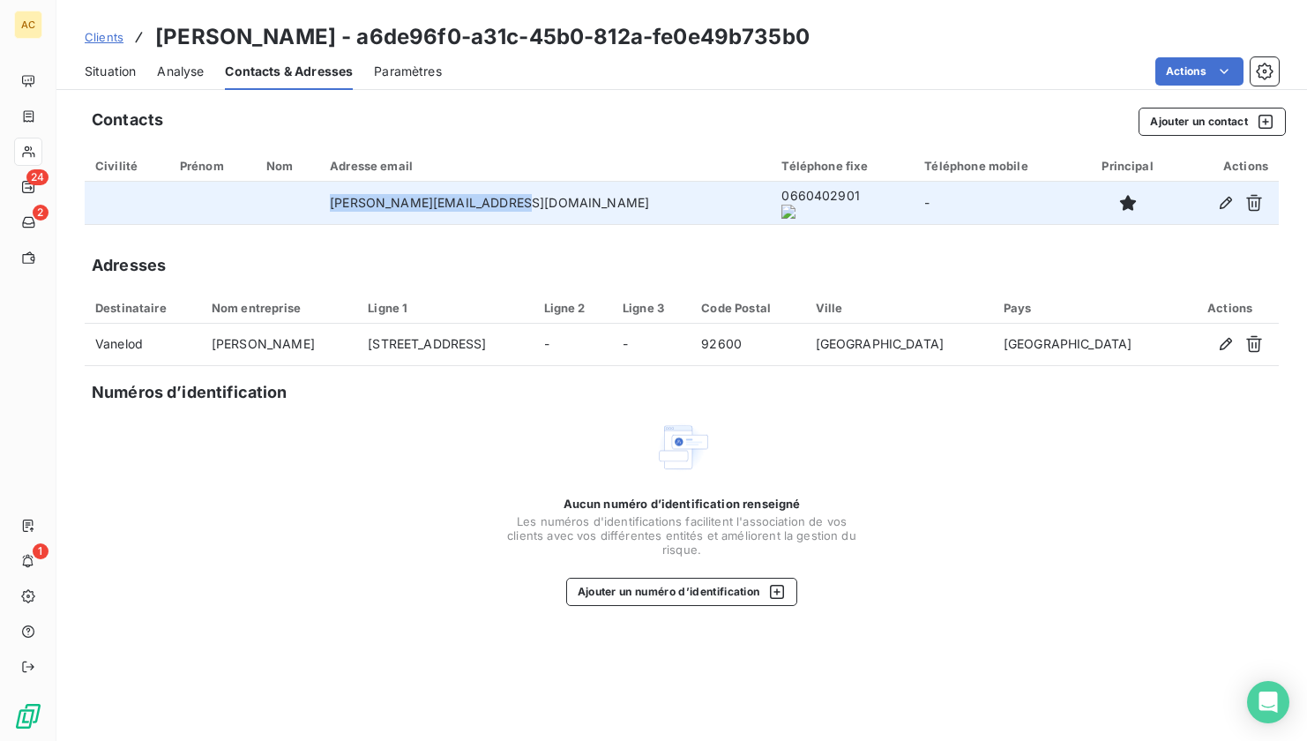
drag, startPoint x: 362, startPoint y: 206, endPoint x: 549, endPoint y: 209, distance: 187.9
click at [554, 209] on td "elodie@prophetieparfum.com" at bounding box center [545, 203] width 452 height 42
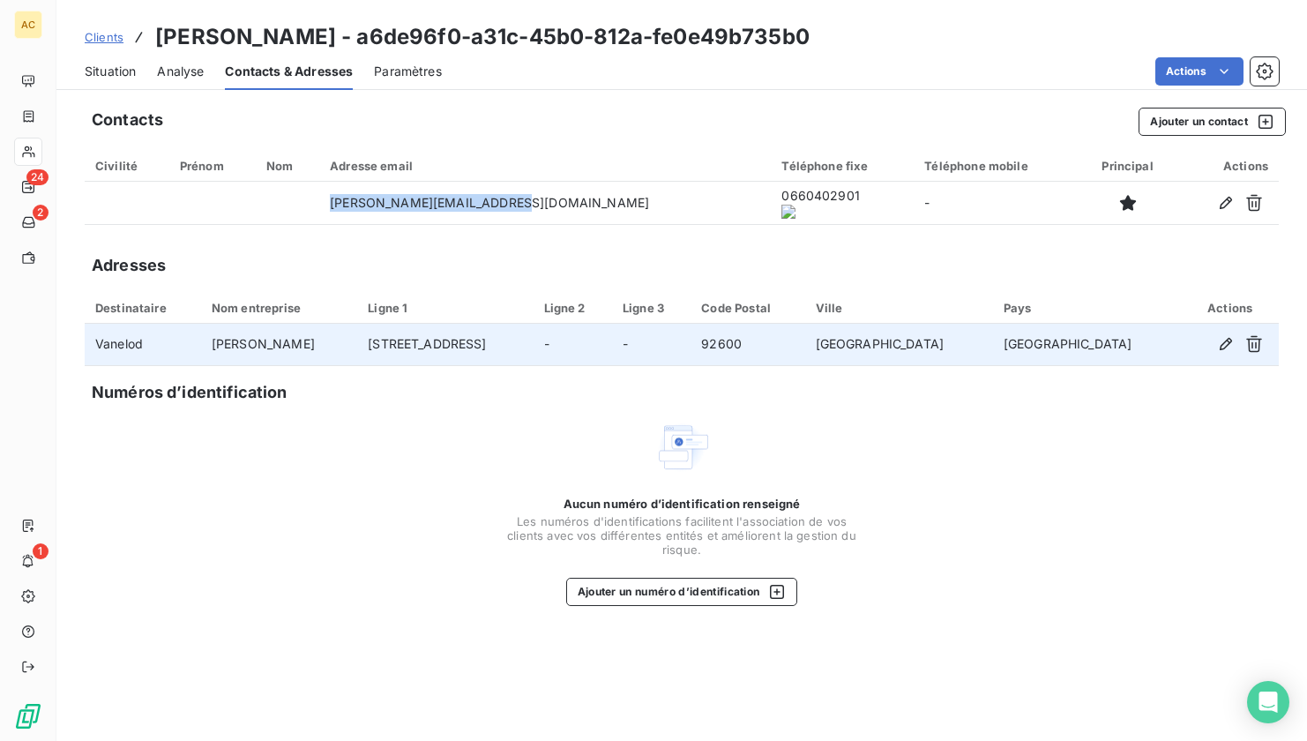
drag, startPoint x: 260, startPoint y: 347, endPoint x: 337, endPoint y: 349, distance: 76.8
click at [345, 348] on td "Elodie Germanovitch" at bounding box center [279, 345] width 156 height 42
copy td "Germanovitch"
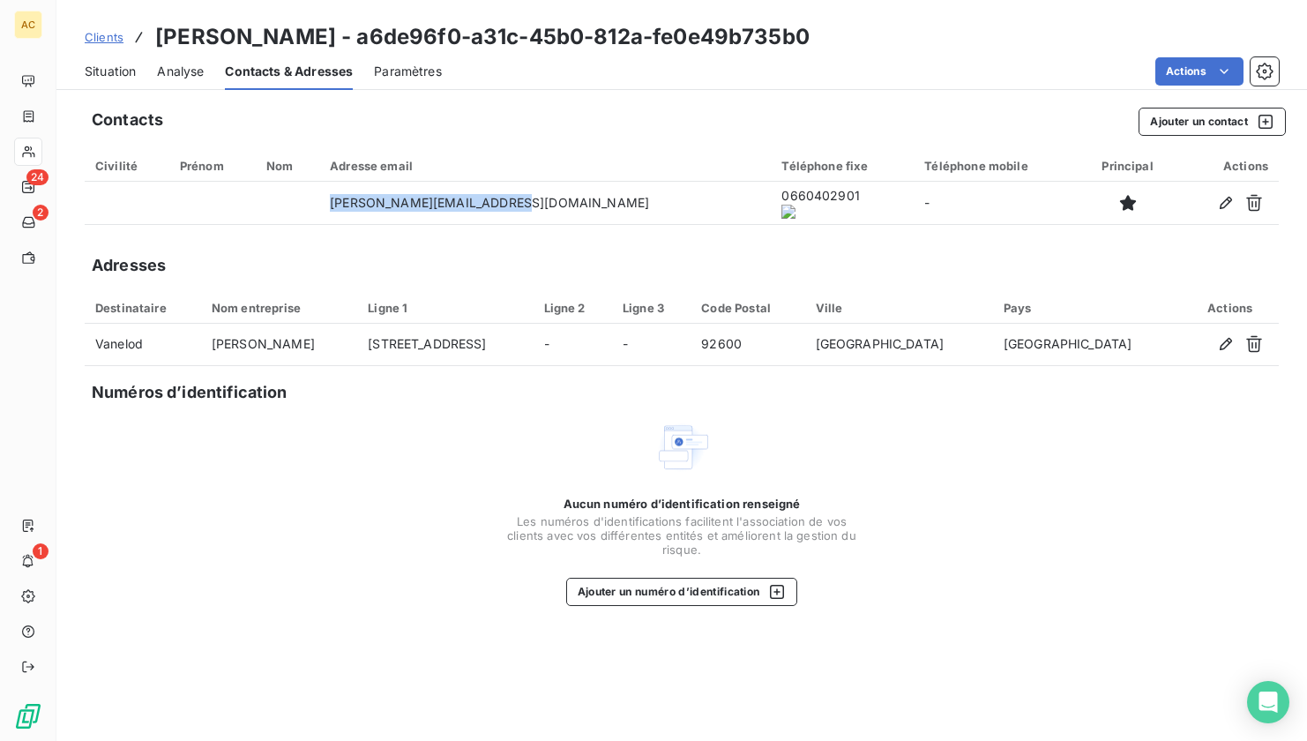
click at [122, 70] on span "Situation" at bounding box center [110, 72] width 51 height 18
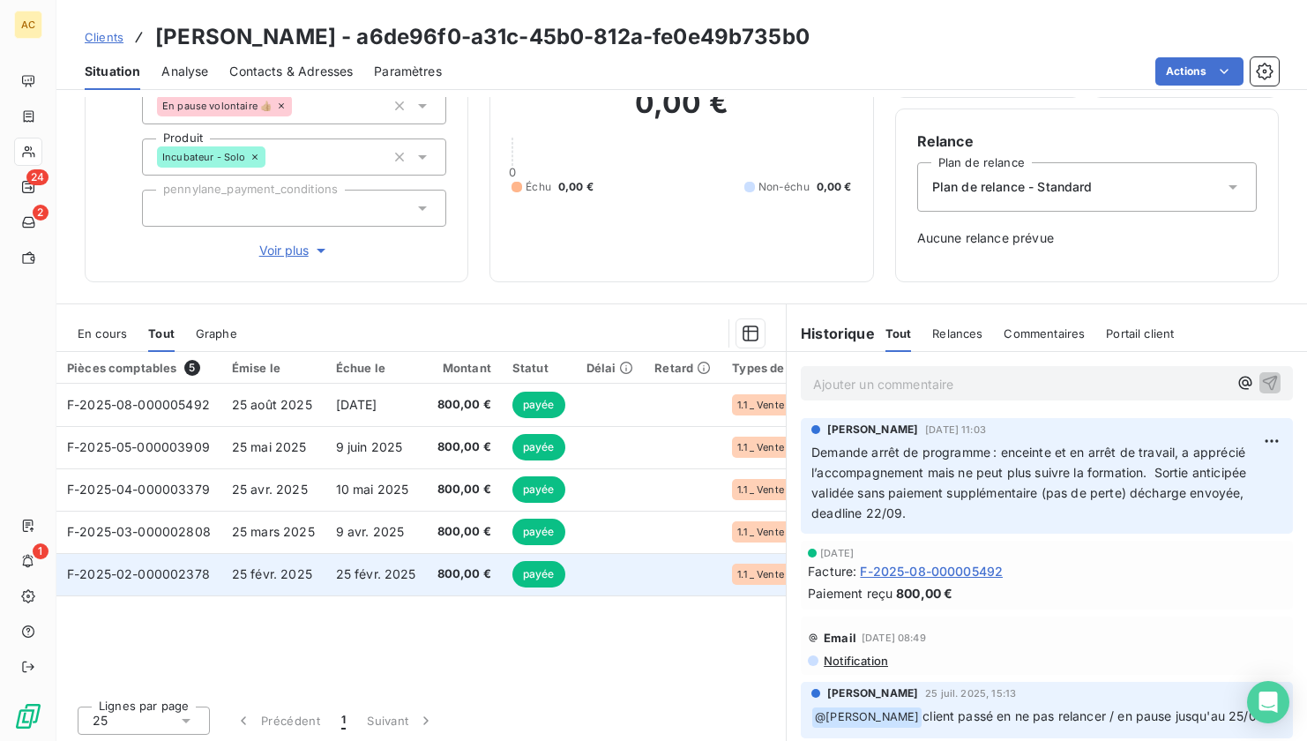
scroll to position [135, 0]
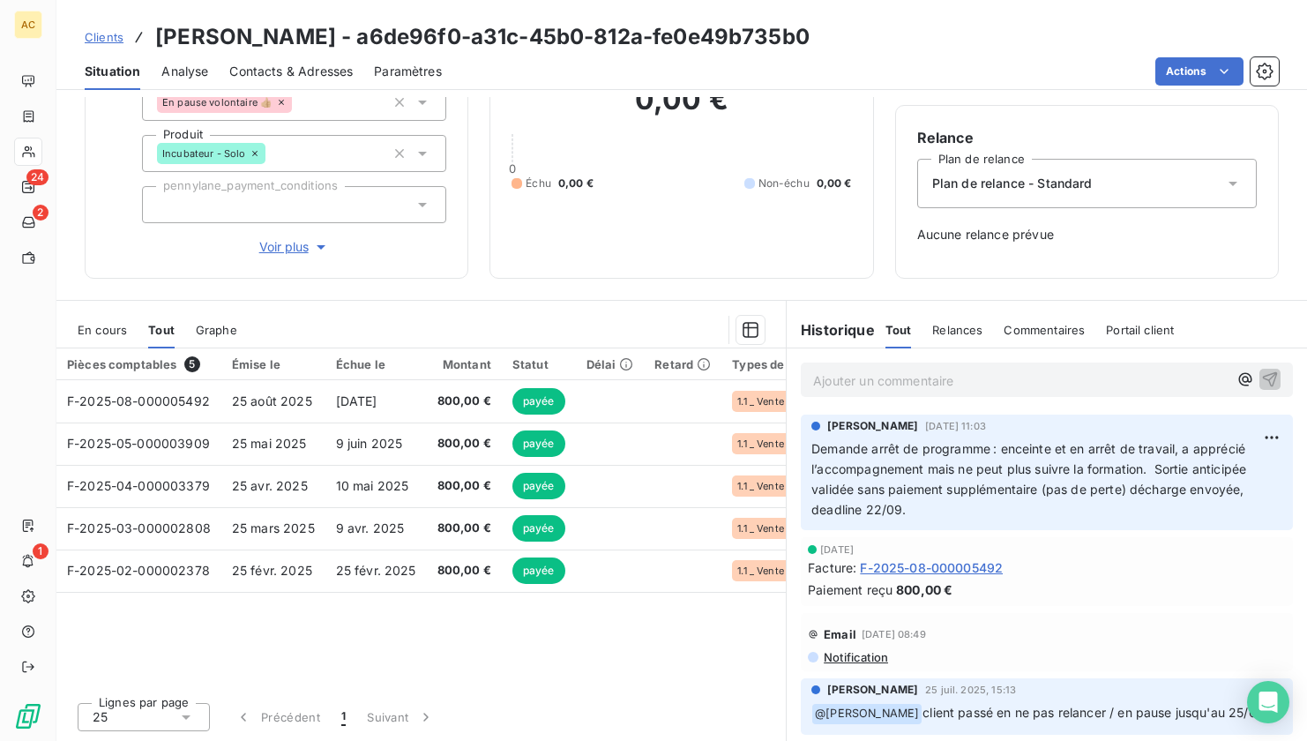
click at [852, 467] on span "Demande arrêt de programme : enceinte et en arrêt de travail, a apprécié l’acco…" at bounding box center [1030, 479] width 438 height 76
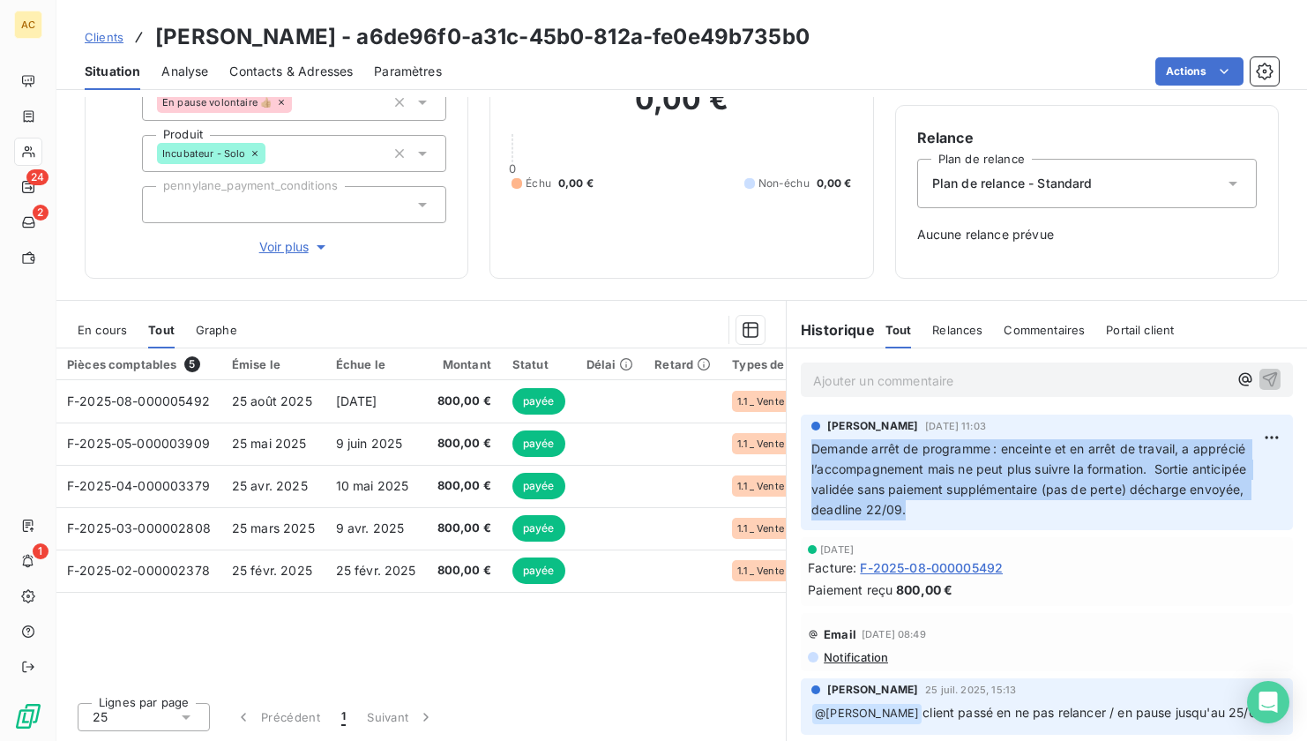
drag, startPoint x: 804, startPoint y: 446, endPoint x: 899, endPoint y: 510, distance: 113.8
click at [903, 513] on p "Demande arrêt de programme : enceinte et en arrêt de travail, a apprécié l’acco…" at bounding box center [1046, 479] width 471 height 81
copy span "Demande arrêt de programme : enceinte et en arrêt de travail, a apprécié l’acco…"
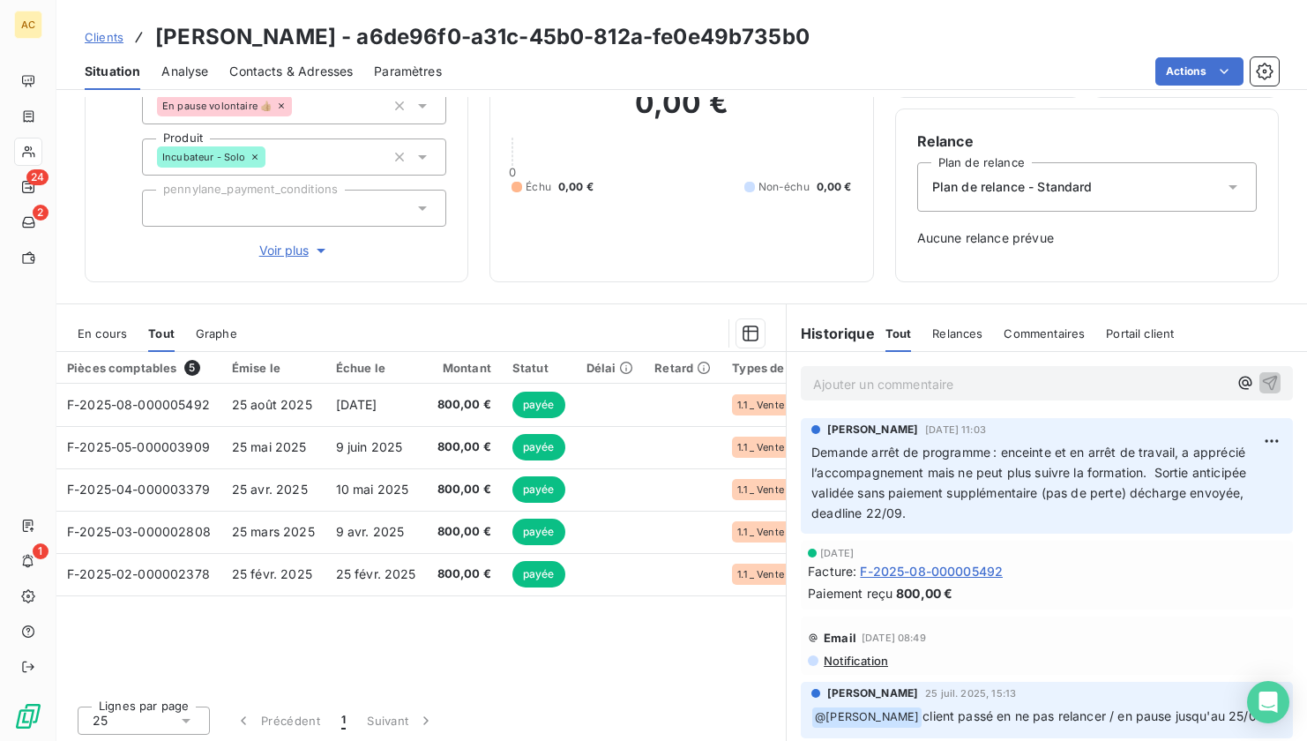
click at [1015, 185] on span "Plan de relance - Standard" at bounding box center [1012, 187] width 161 height 18
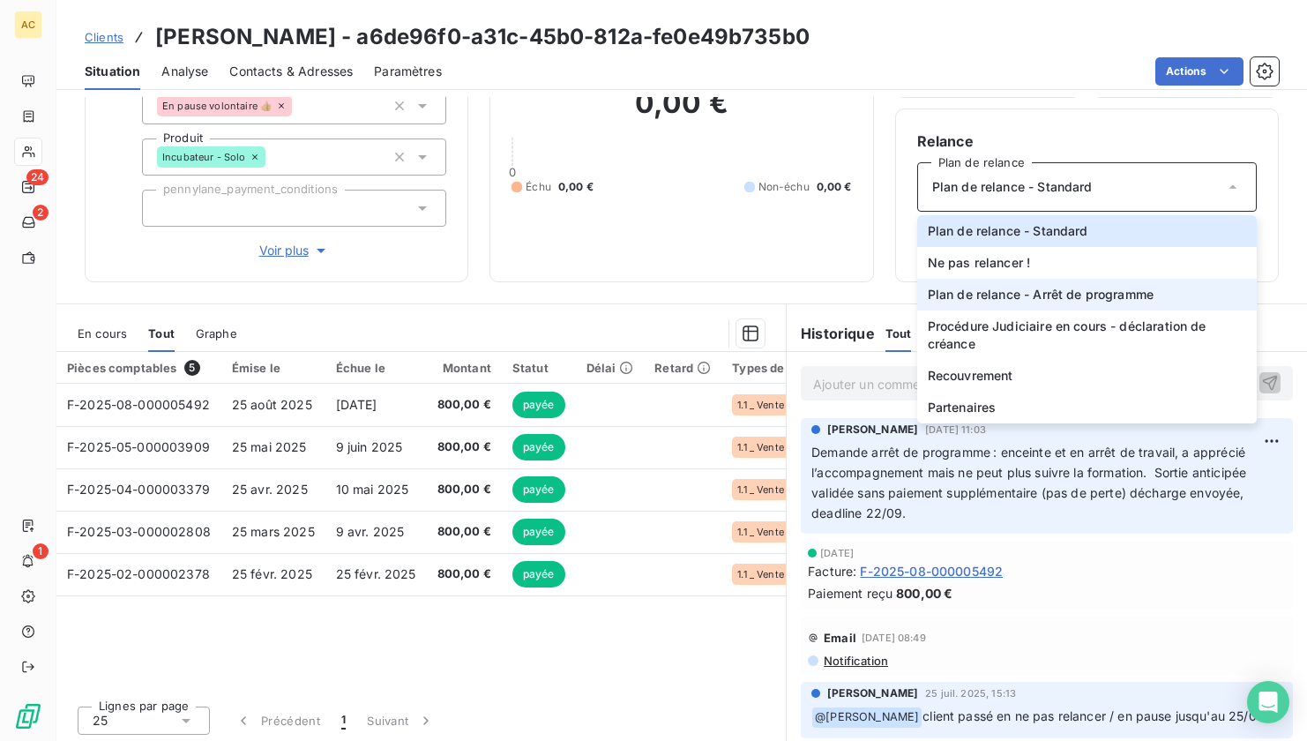
click at [1027, 295] on span "Plan de relance - Arrêt de programme" at bounding box center [1041, 295] width 226 height 18
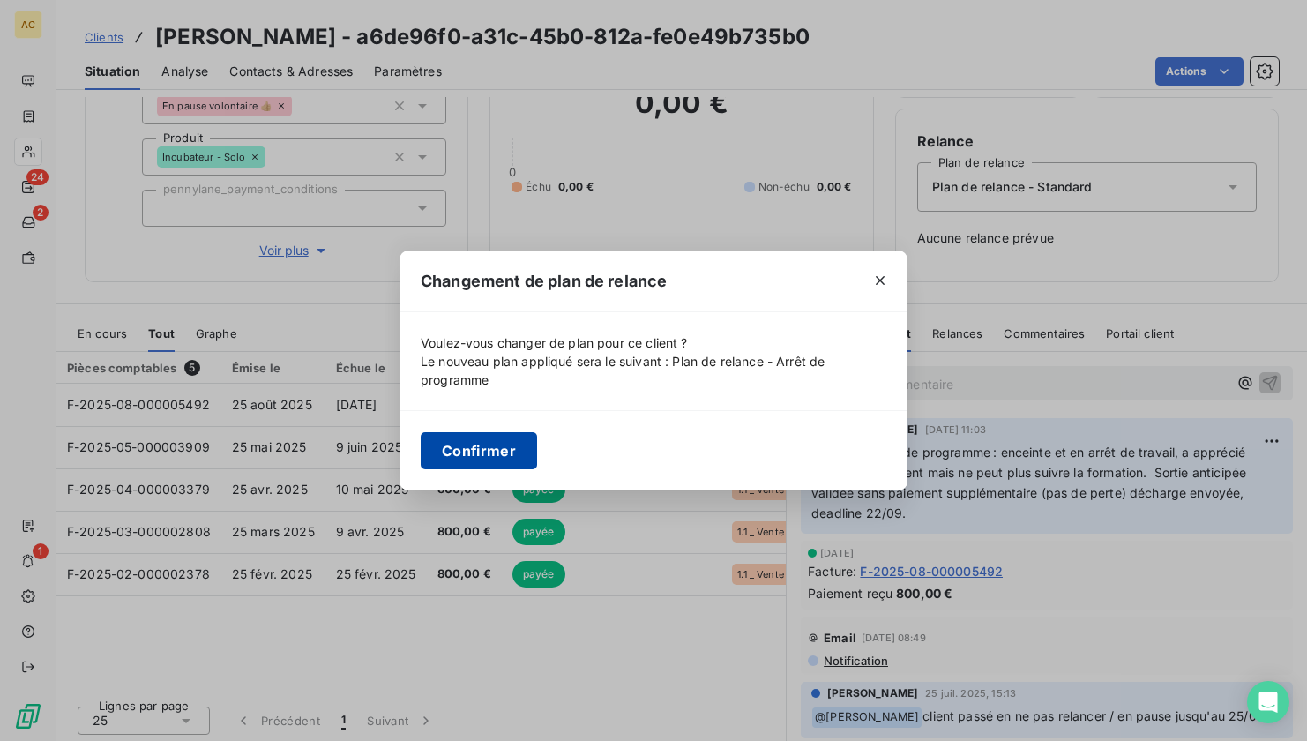
click at [519, 451] on button "Confirmer" at bounding box center [479, 450] width 116 height 37
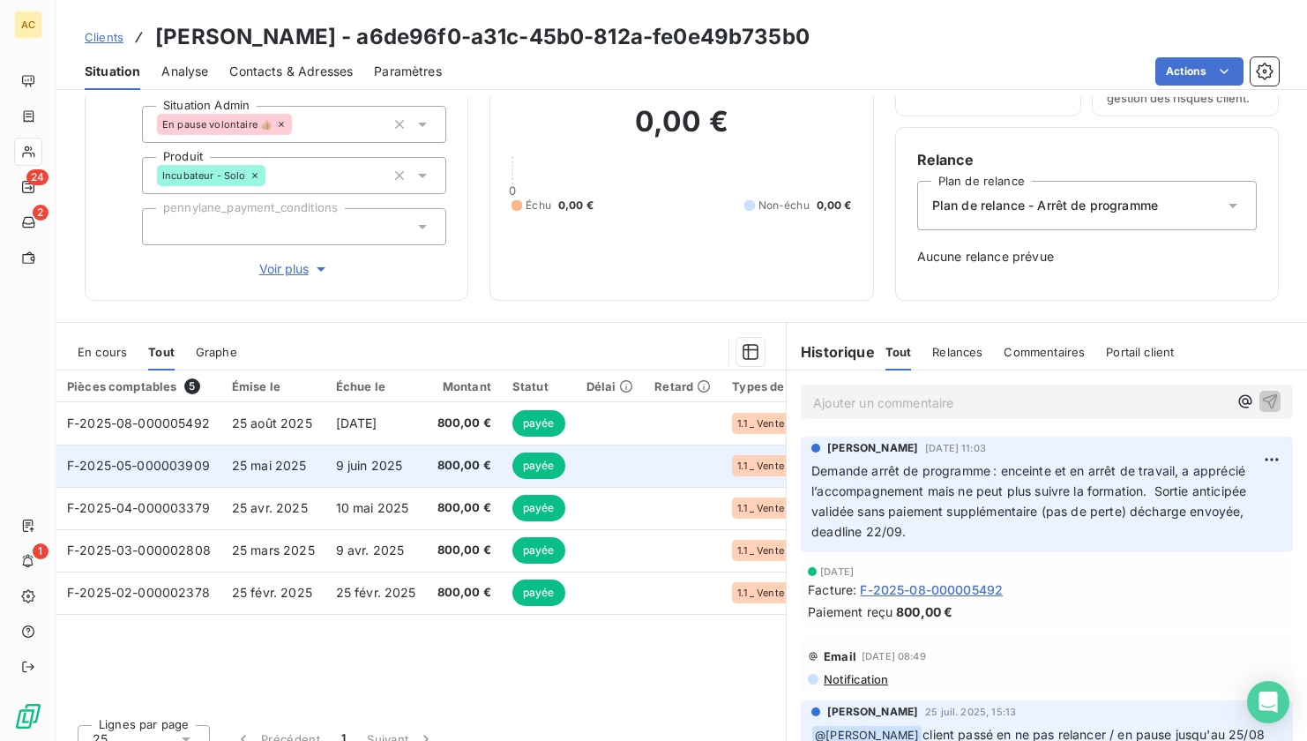
scroll to position [0, 0]
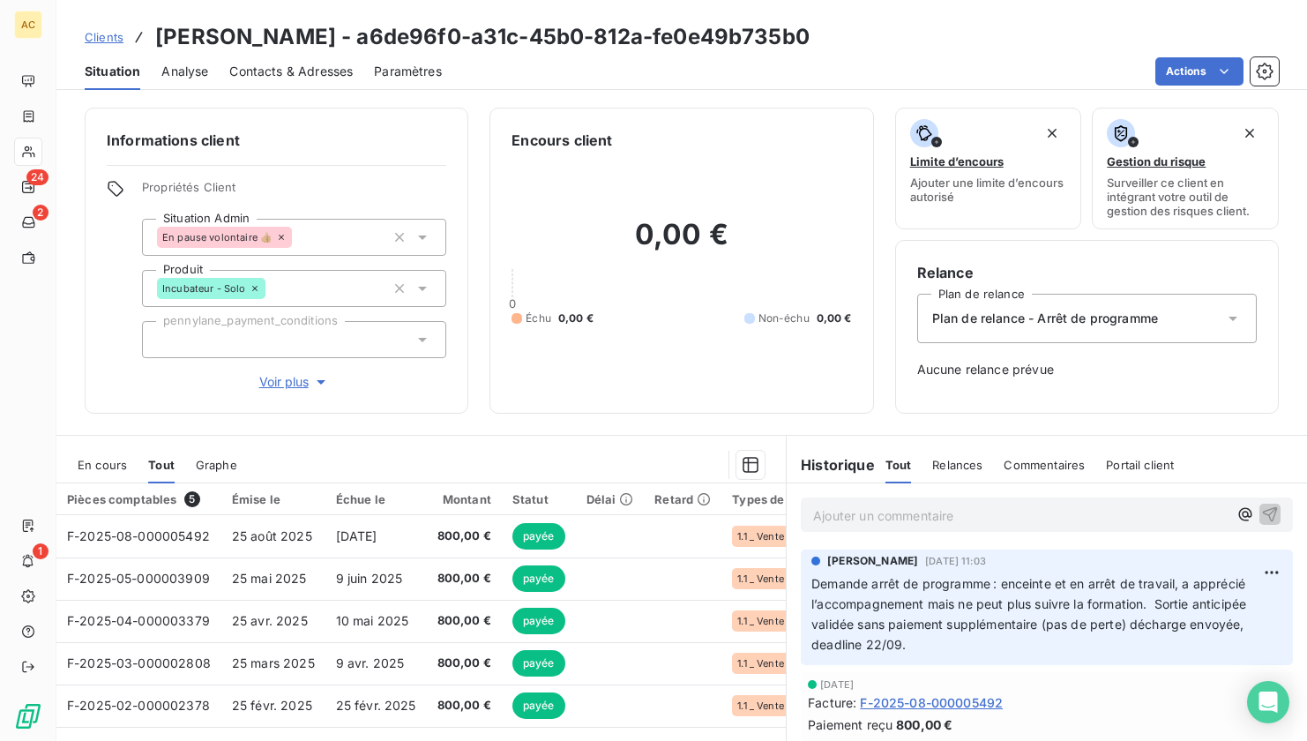
click at [845, 515] on p "Ajouter un commentaire ﻿" at bounding box center [1020, 516] width 415 height 22
click at [993, 525] on p "décharge reçue bien signée le 18/09/2025 - dossier clôturé dans PL et LP" at bounding box center [1020, 515] width 415 height 20
drag, startPoint x: 1249, startPoint y: 526, endPoint x: 1215, endPoint y: 531, distance: 34.8
click at [1261, 522] on icon "button" at bounding box center [1270, 514] width 18 height 18
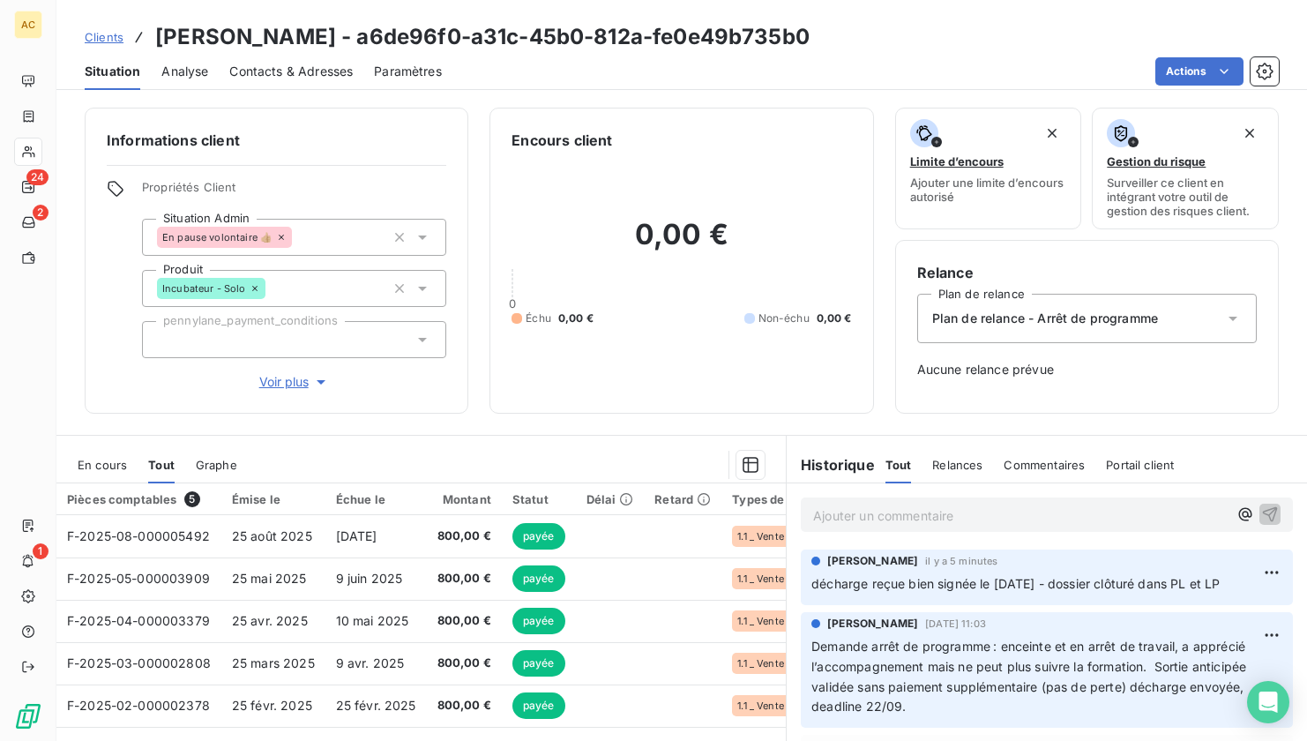
click at [108, 37] on span "Clients" at bounding box center [104, 37] width 39 height 14
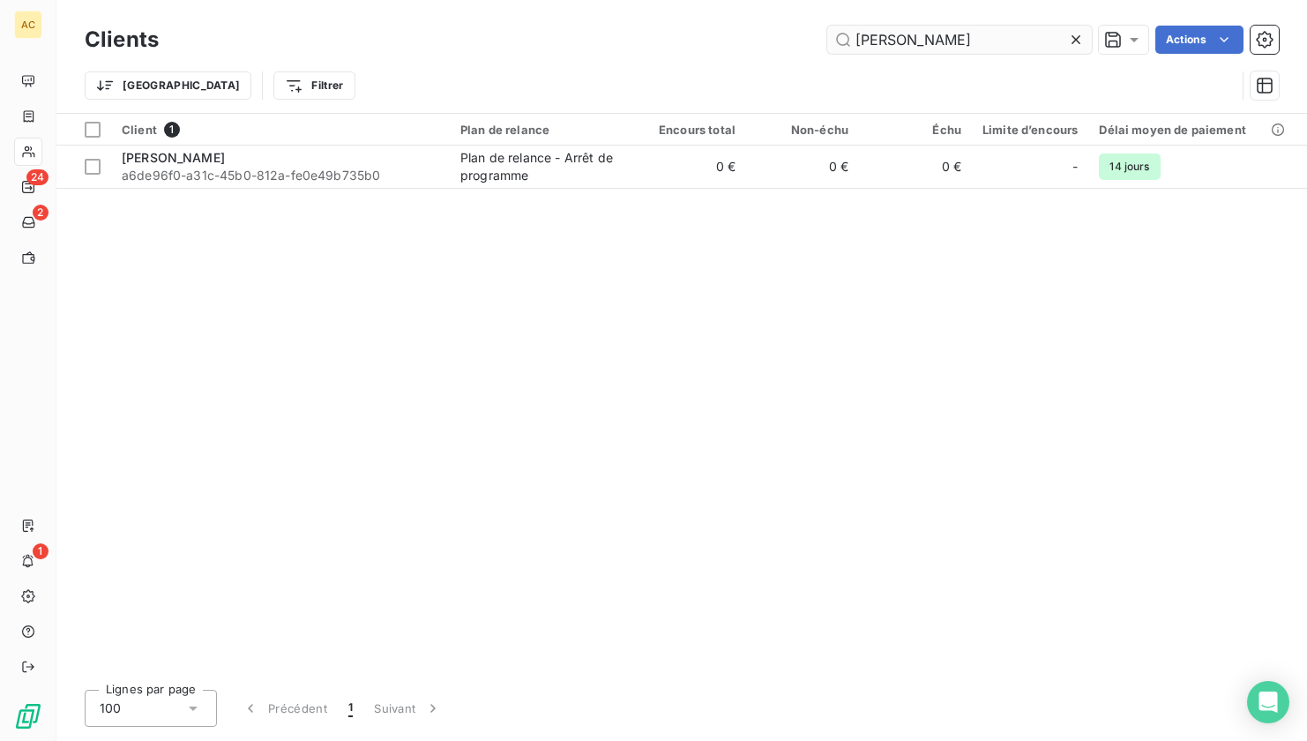
drag, startPoint x: 938, startPoint y: 44, endPoint x: 836, endPoint y: 43, distance: 101.4
click at [836, 43] on input "elodie ger" at bounding box center [959, 40] width 265 height 28
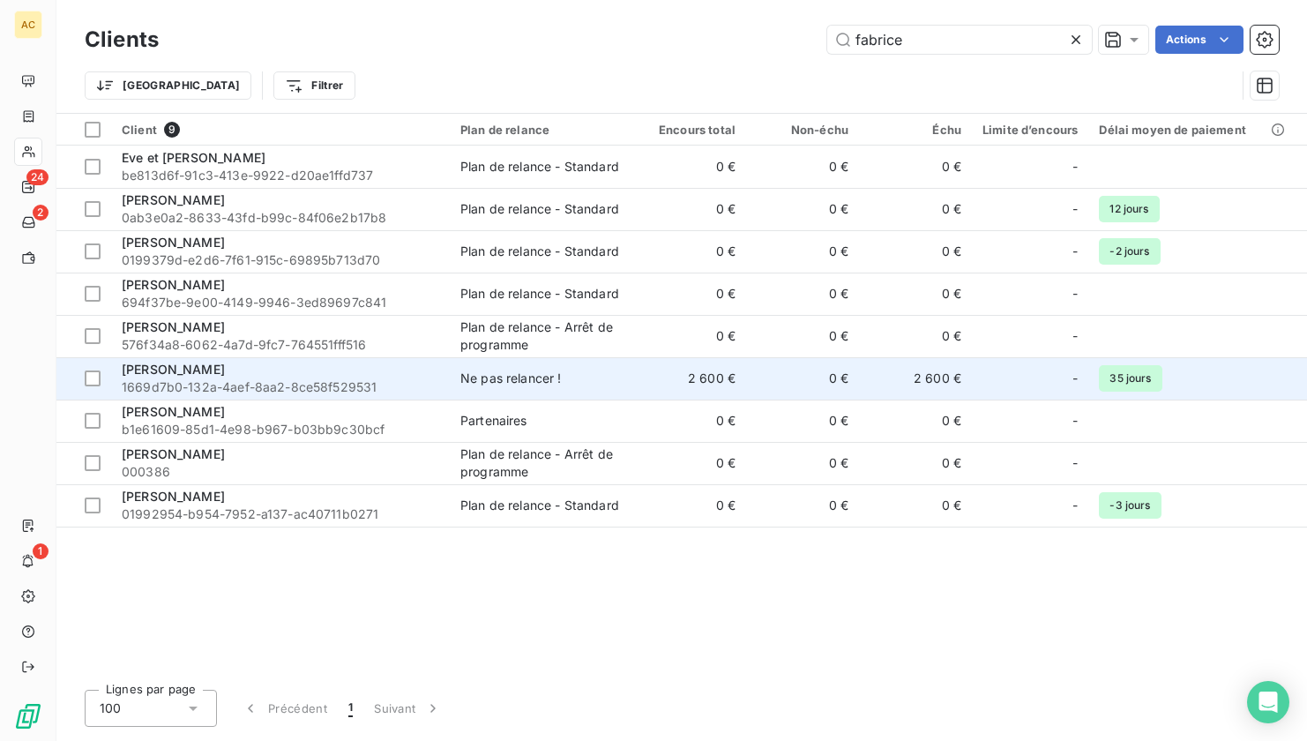
type input "fabrice"
click at [320, 384] on span "1669d7b0-132a-4aef-8aa2-8ce58f529531" at bounding box center [281, 387] width 318 height 18
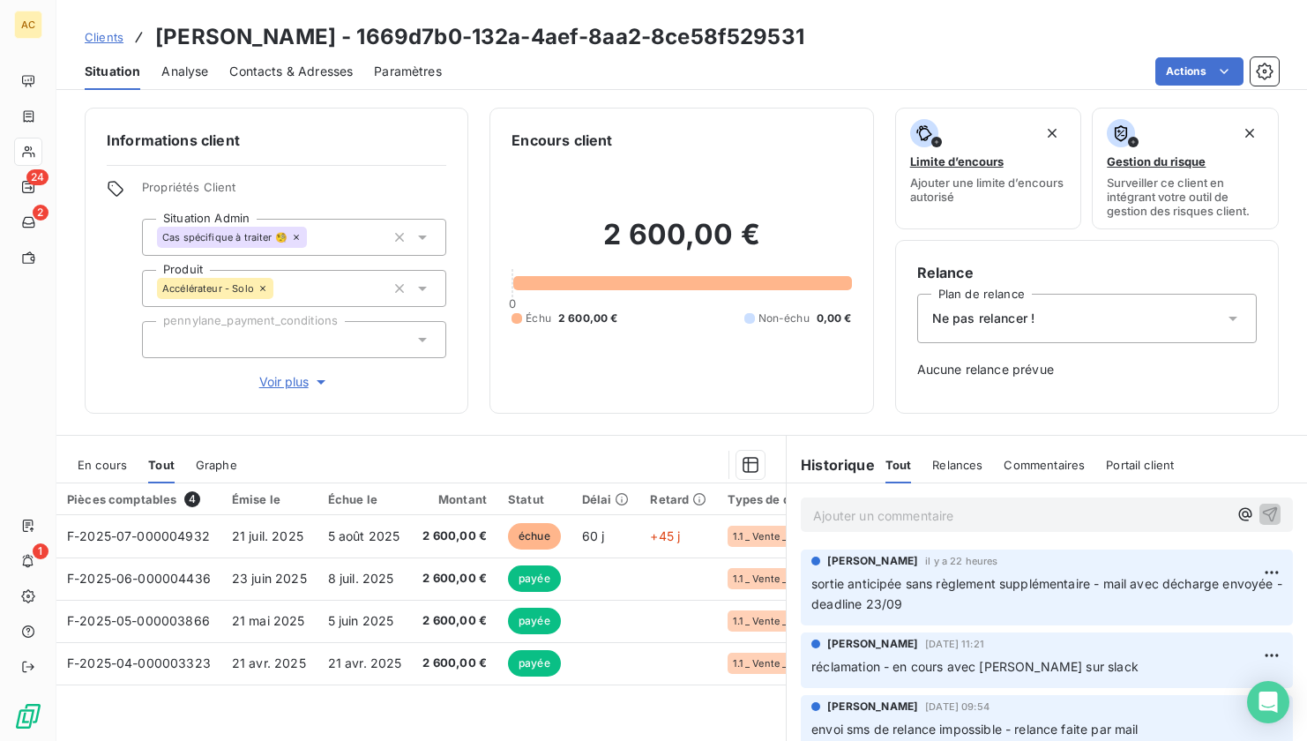
click at [100, 39] on span "Clients" at bounding box center [104, 37] width 39 height 14
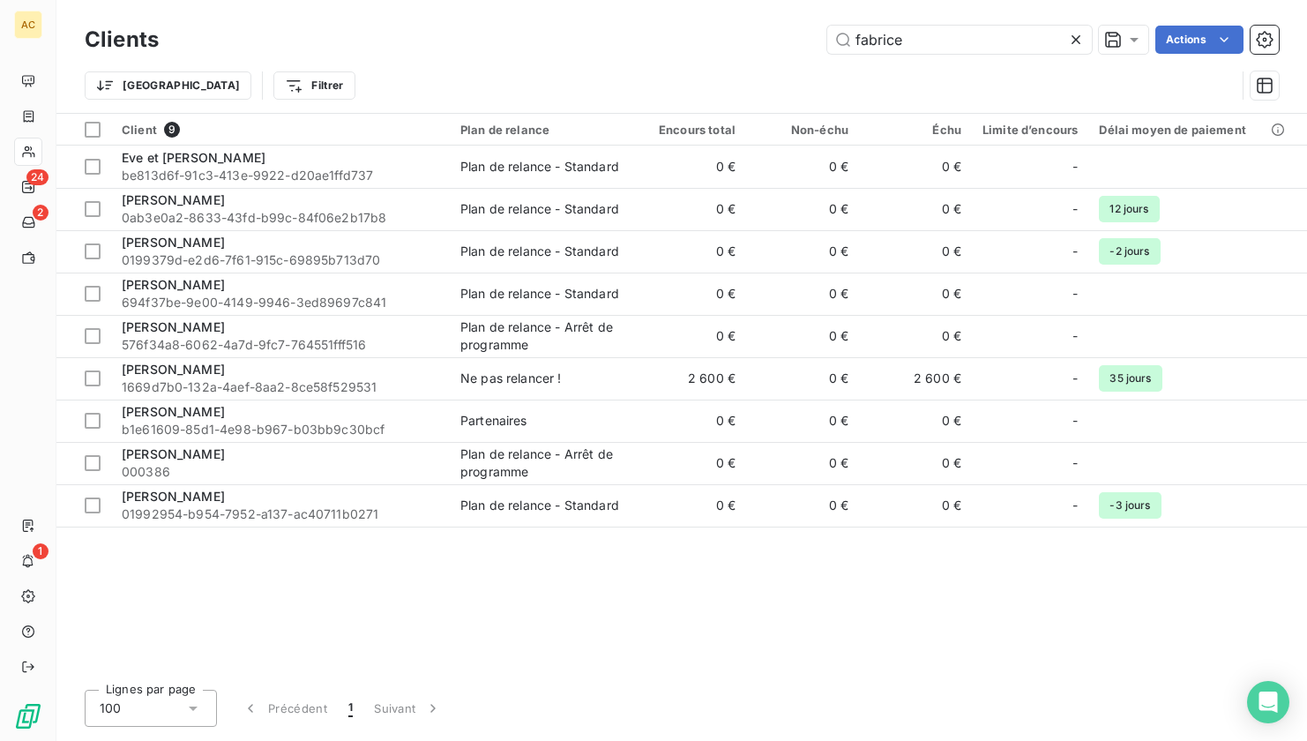
drag, startPoint x: 909, startPoint y: 41, endPoint x: 820, endPoint y: 44, distance: 89.1
click at [820, 44] on div "fabrice Actions" at bounding box center [729, 40] width 1099 height 28
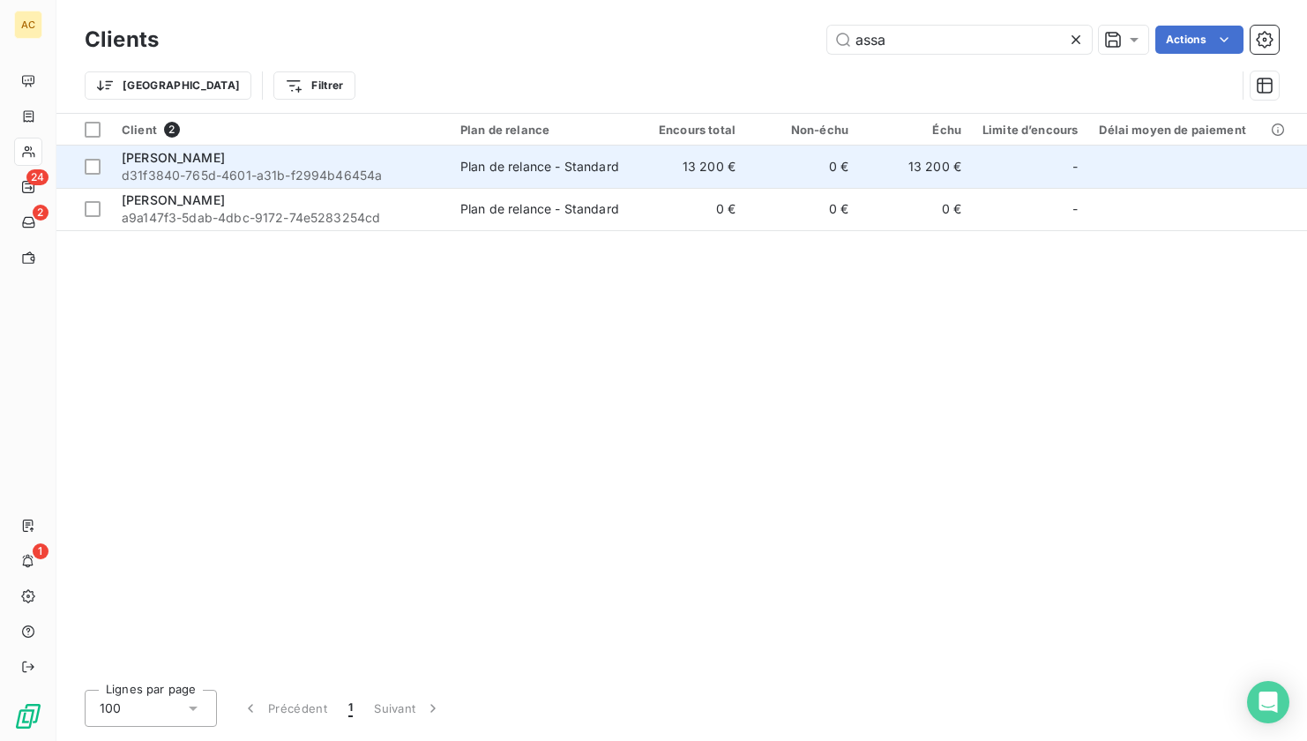
type input "assa"
click at [206, 171] on span "d31f3840-765d-4601-a31b-f2994b46454a" at bounding box center [281, 176] width 318 height 18
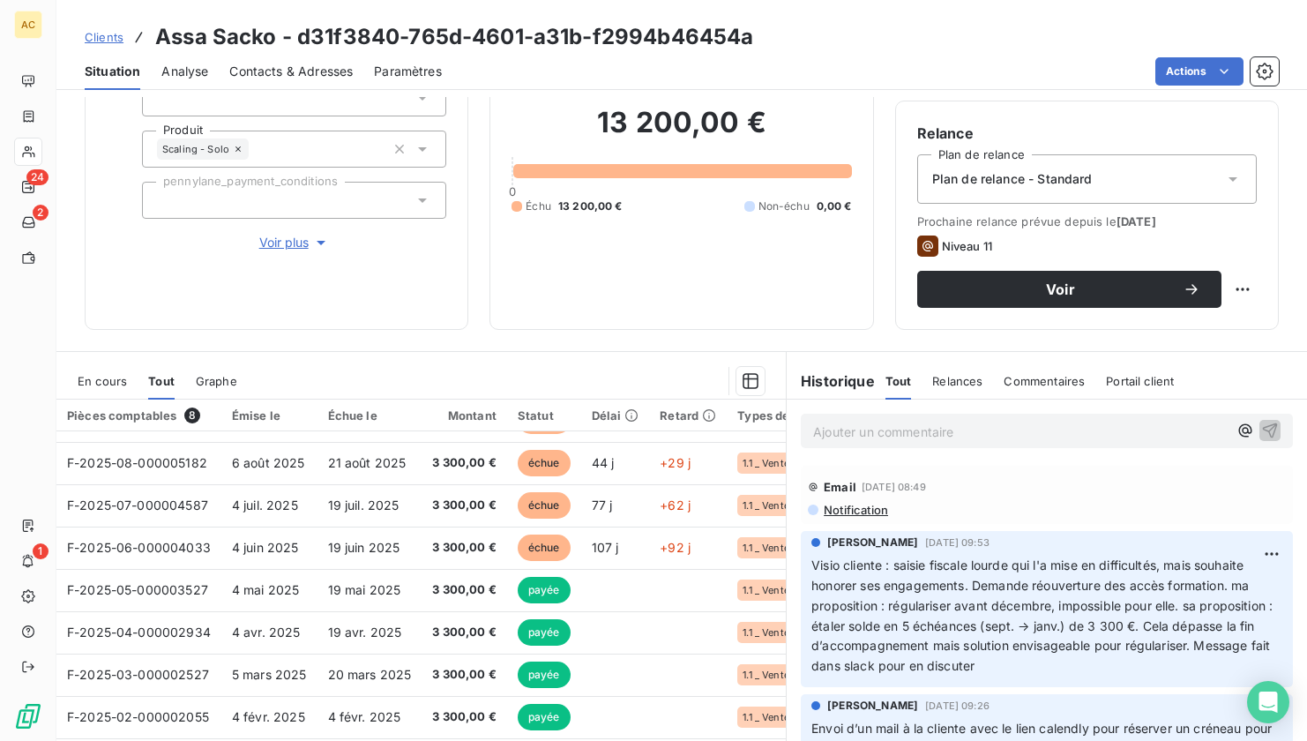
scroll to position [191, 0]
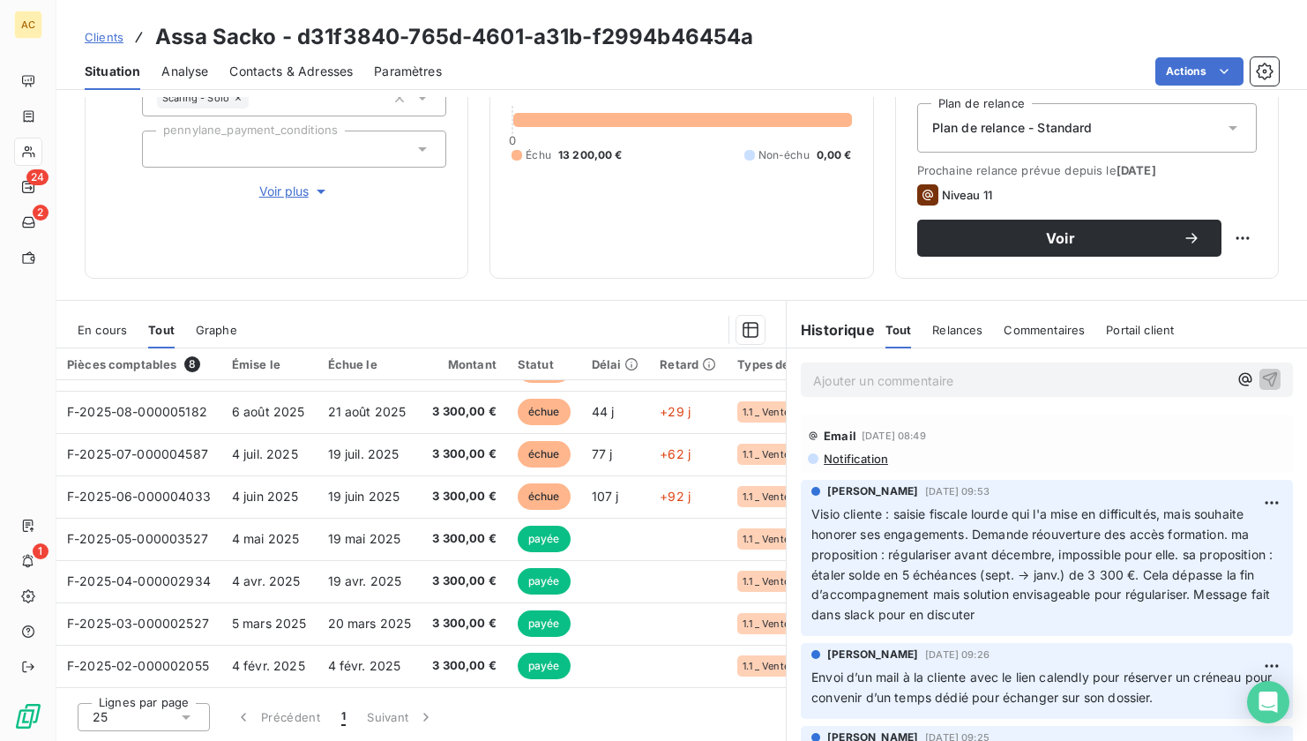
click at [100, 35] on span "Clients" at bounding box center [104, 37] width 39 height 14
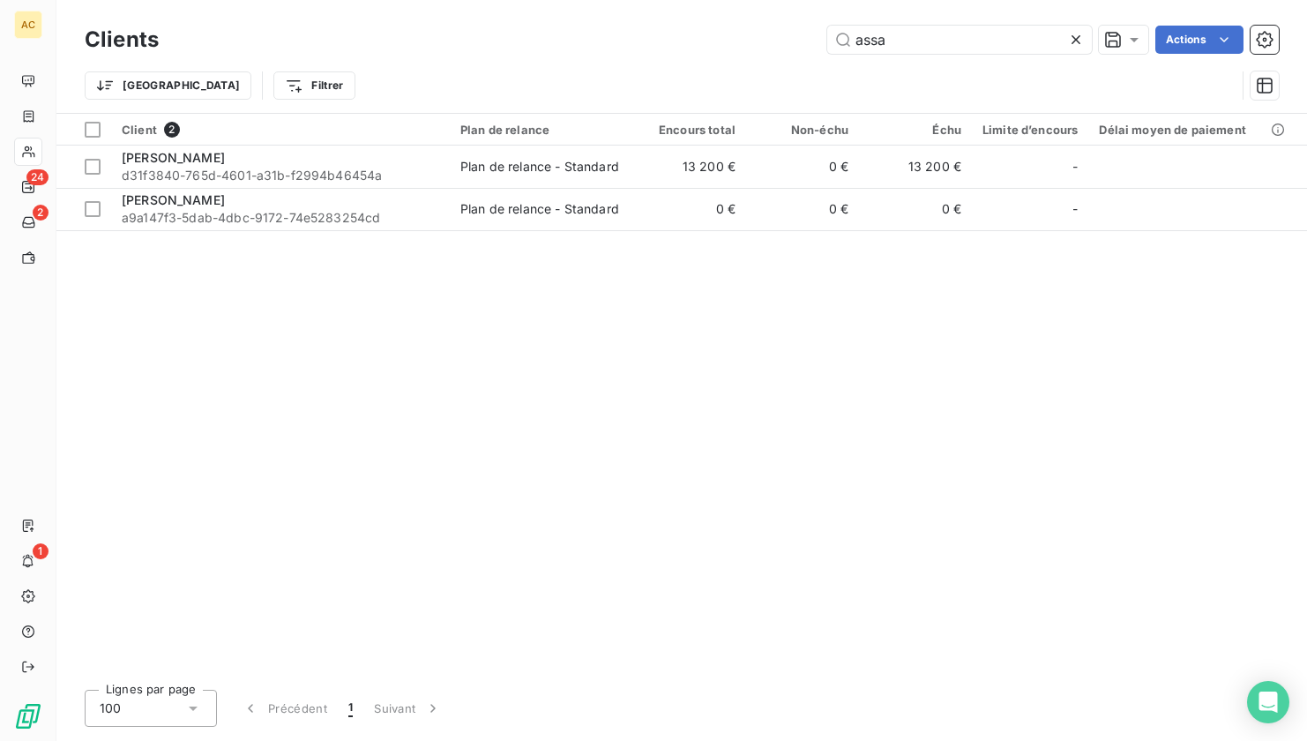
drag, startPoint x: 895, startPoint y: 44, endPoint x: 822, endPoint y: 41, distance: 73.3
click at [822, 41] on div "assa Actions" at bounding box center [729, 40] width 1099 height 28
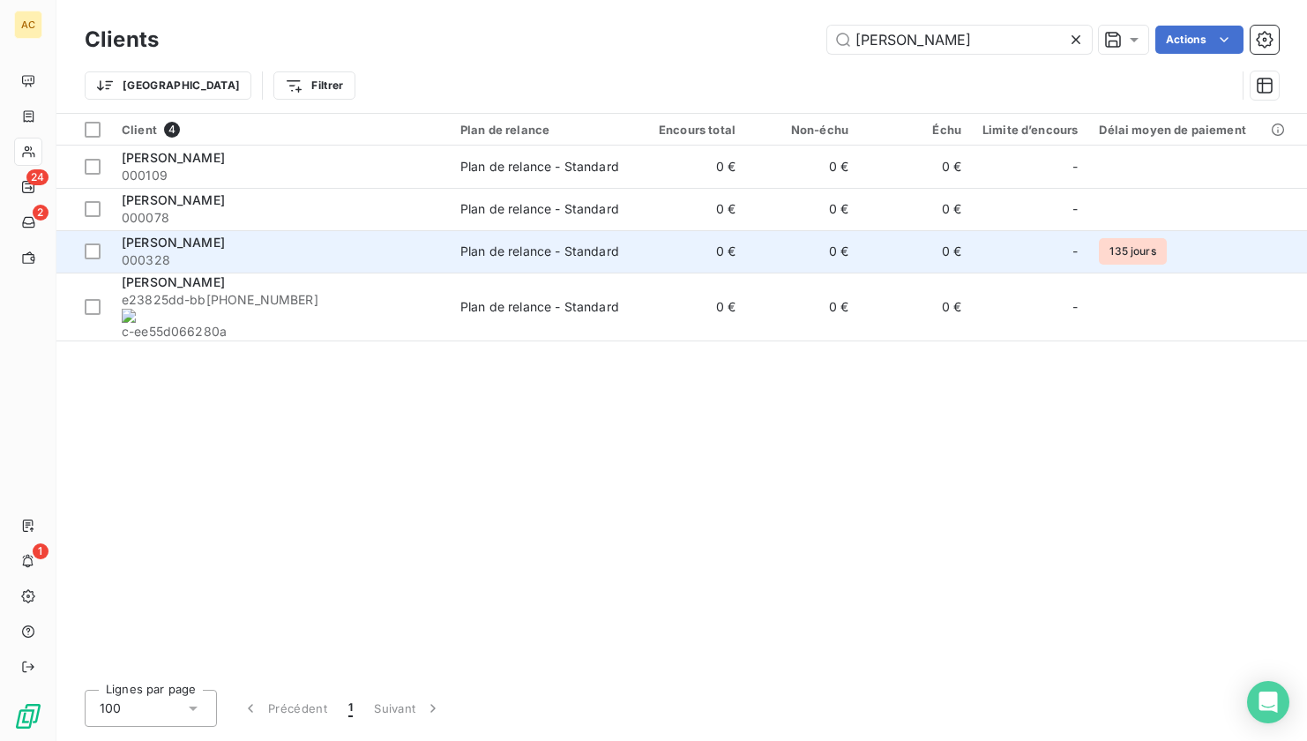
type input "sylvain"
click at [213, 248] on div "Sylvain Guay" at bounding box center [281, 243] width 318 height 18
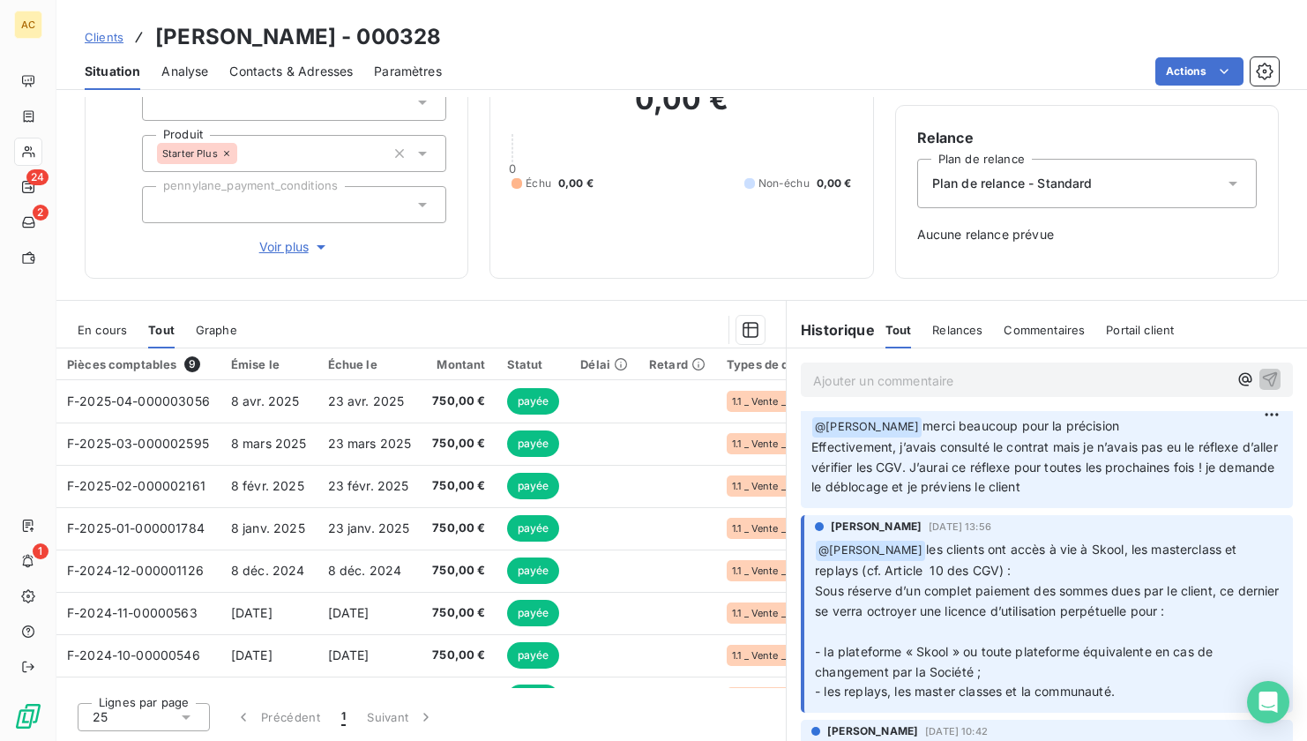
scroll to position [136, 0]
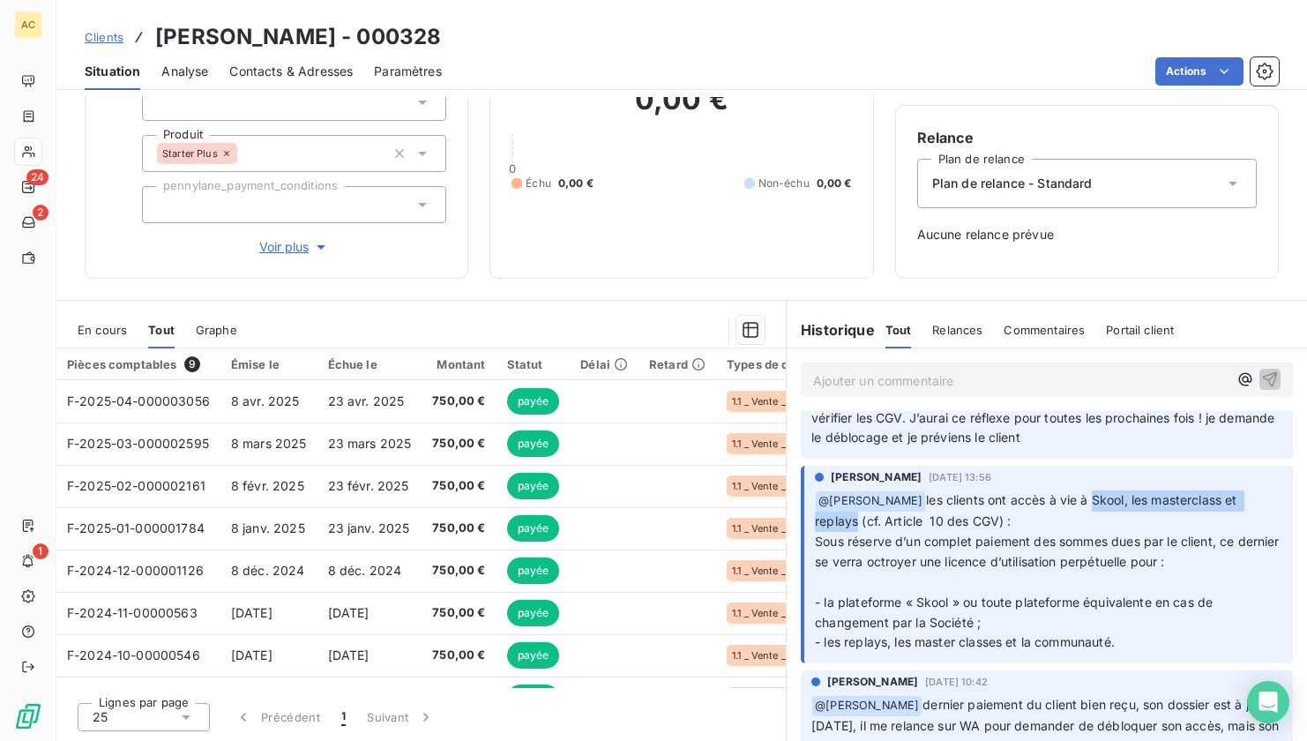
drag, startPoint x: 1084, startPoint y: 501, endPoint x: 852, endPoint y: 525, distance: 233.2
click at [852, 525] on span "les clients ont accès à vie à Skool, les masterclass et replays (cf. Article 10…" at bounding box center [1049, 530] width 468 height 77
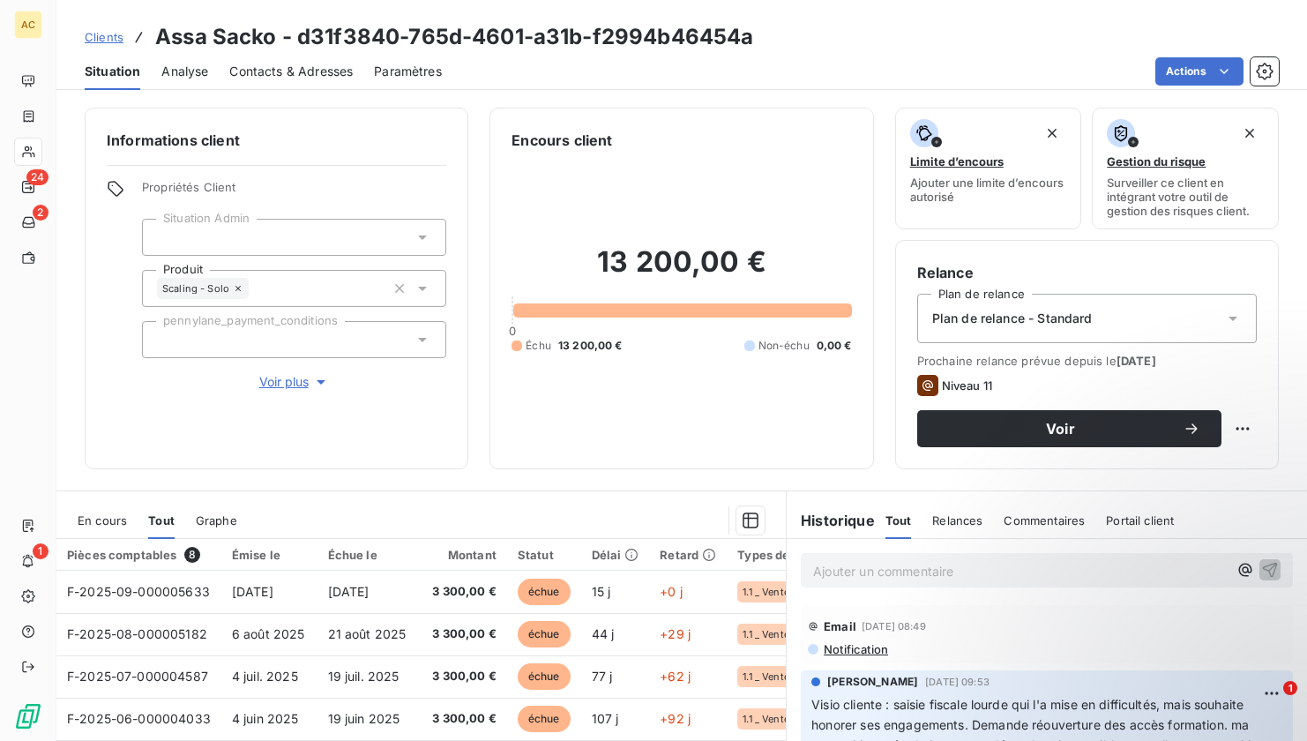
click at [253, 72] on span "Contacts & Adresses" at bounding box center [290, 72] width 123 height 18
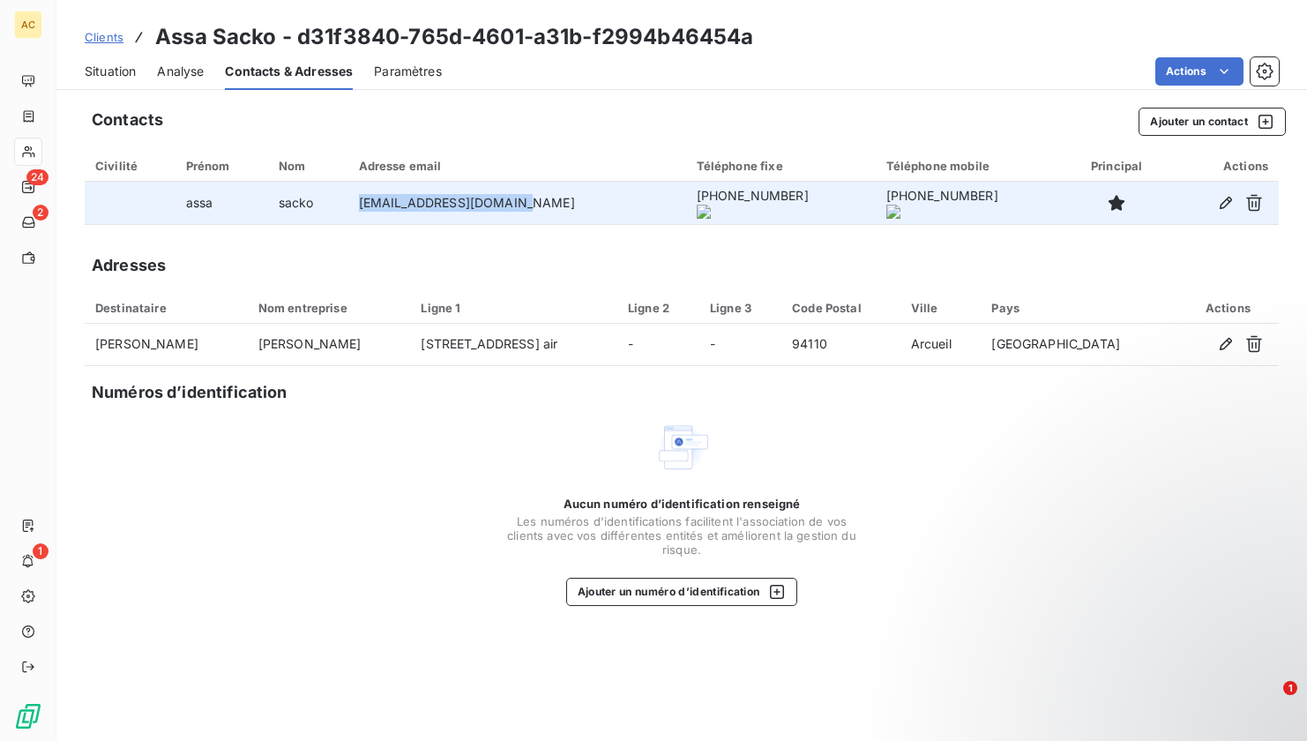
drag, startPoint x: 442, startPoint y: 208, endPoint x: 522, endPoint y: 208, distance: 80.3
click at [522, 208] on td "manager@mia-couture.com" at bounding box center [517, 203] width 338 height 42
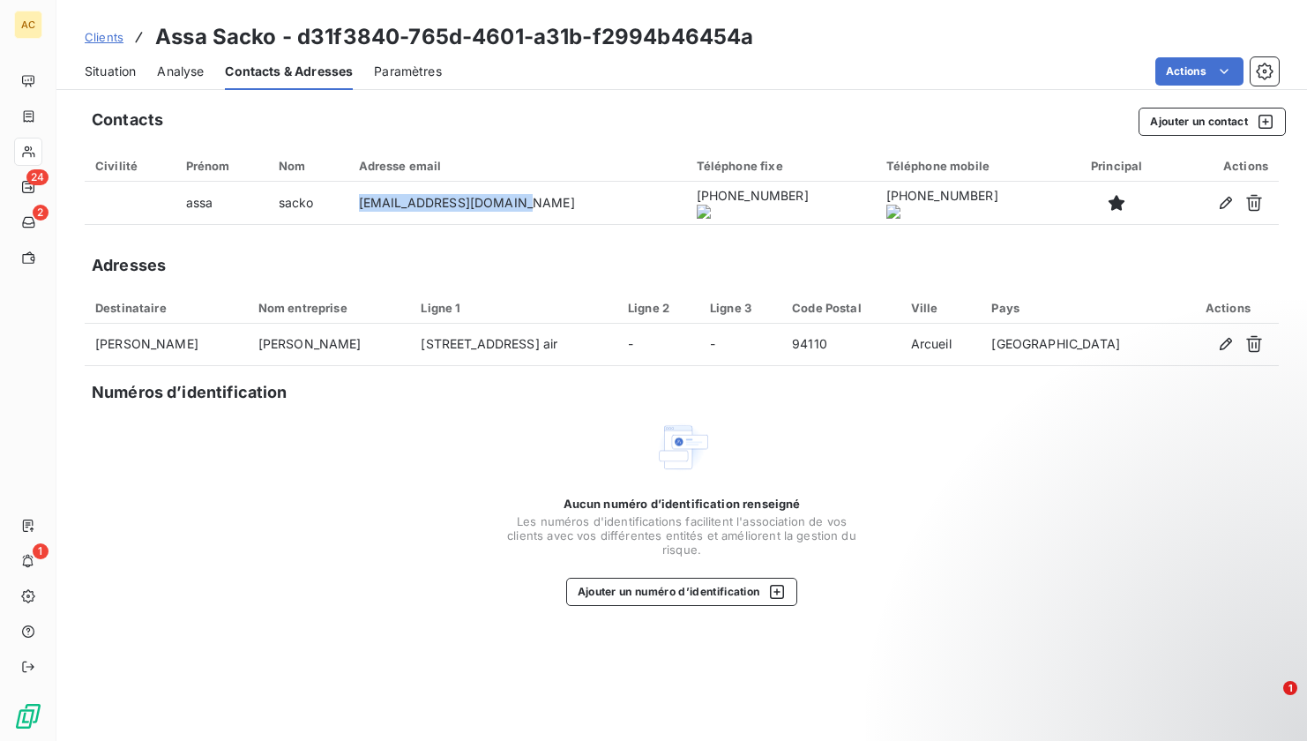
click at [105, 74] on span "Situation" at bounding box center [110, 72] width 51 height 18
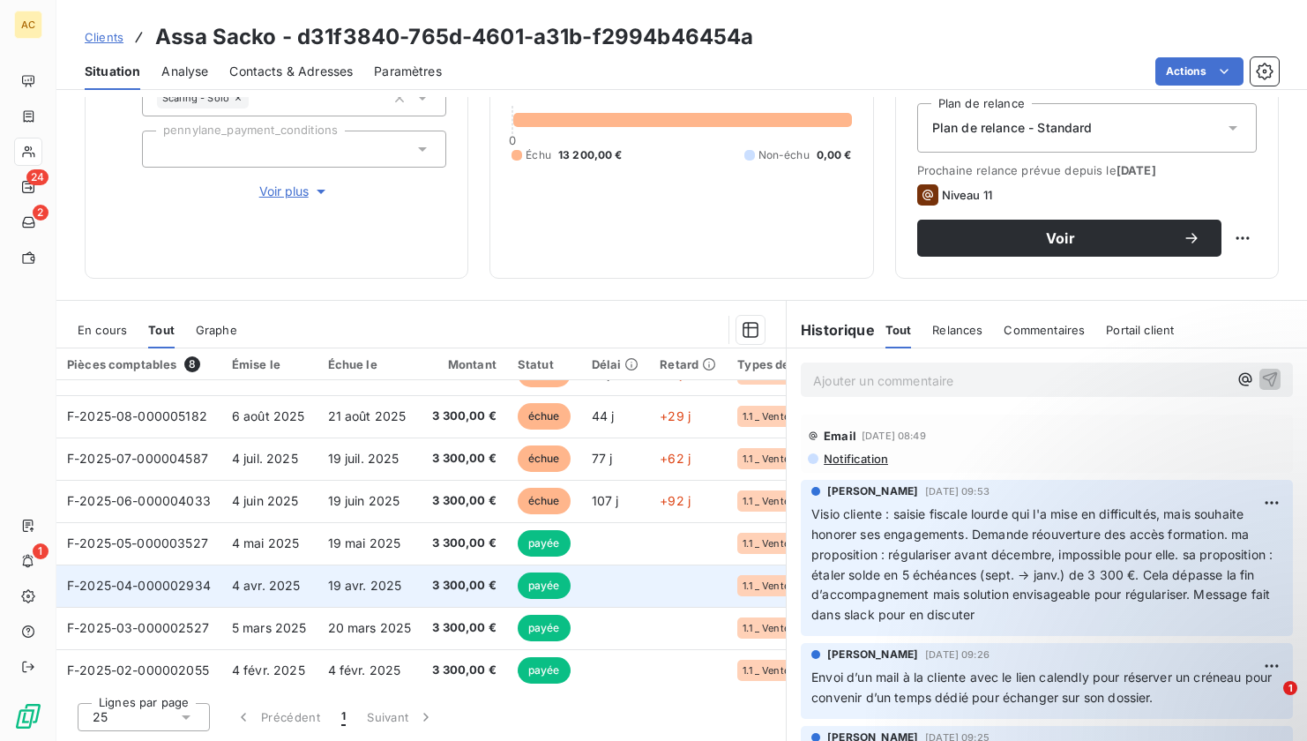
scroll to position [39, 0]
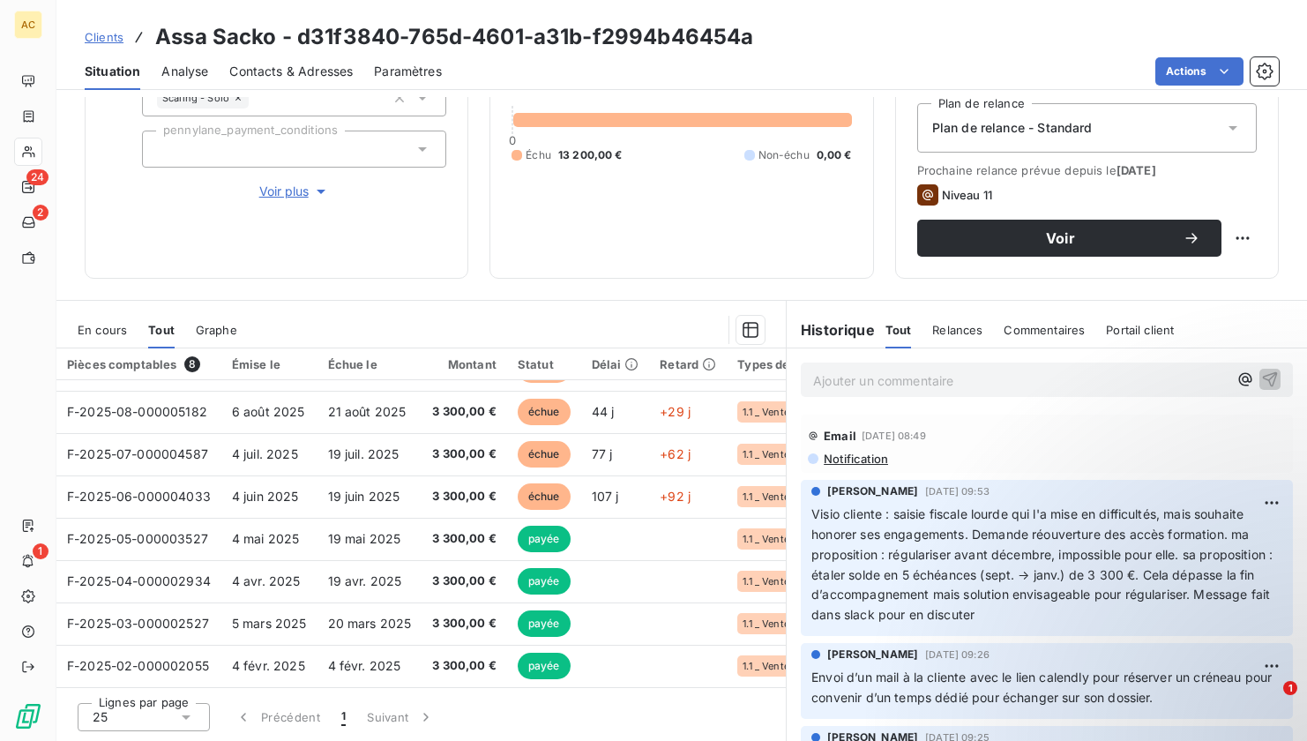
click at [888, 370] on p "Ajouter un commentaire ﻿" at bounding box center [1020, 381] width 415 height 22
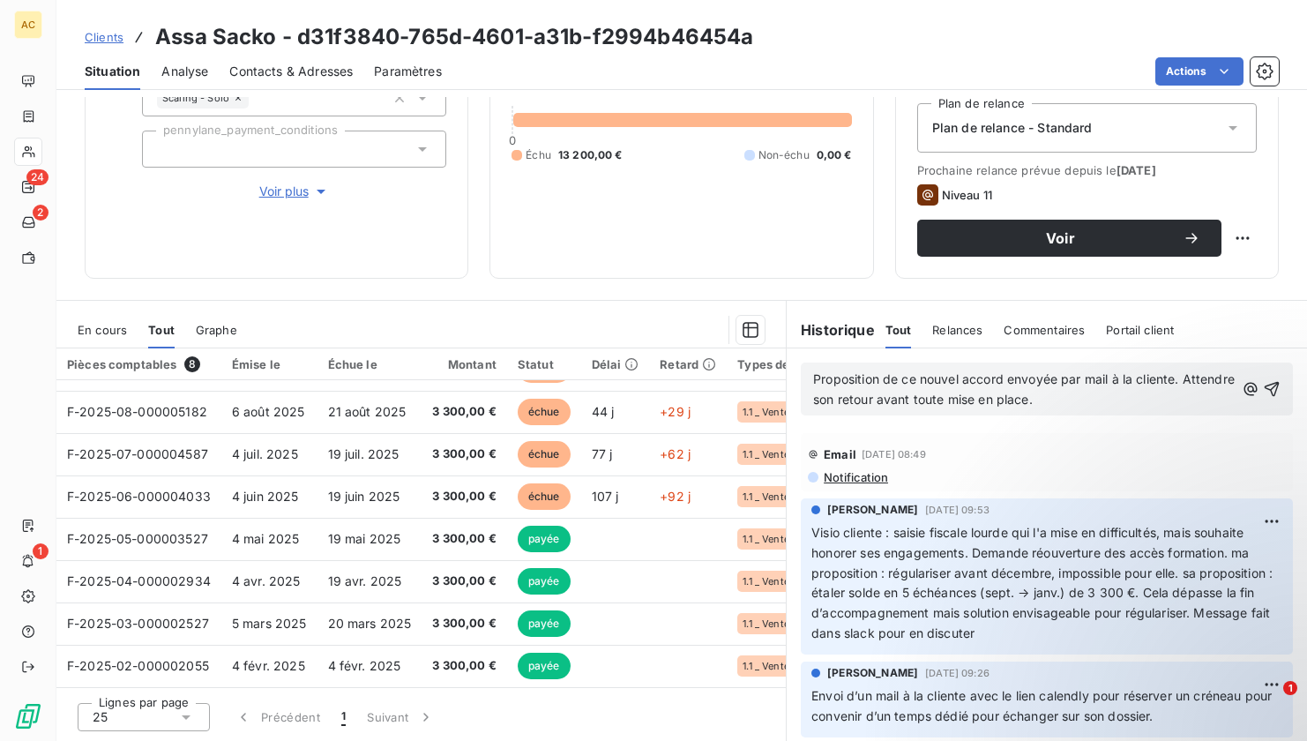
click at [1263, 393] on icon "button" at bounding box center [1272, 389] width 18 height 18
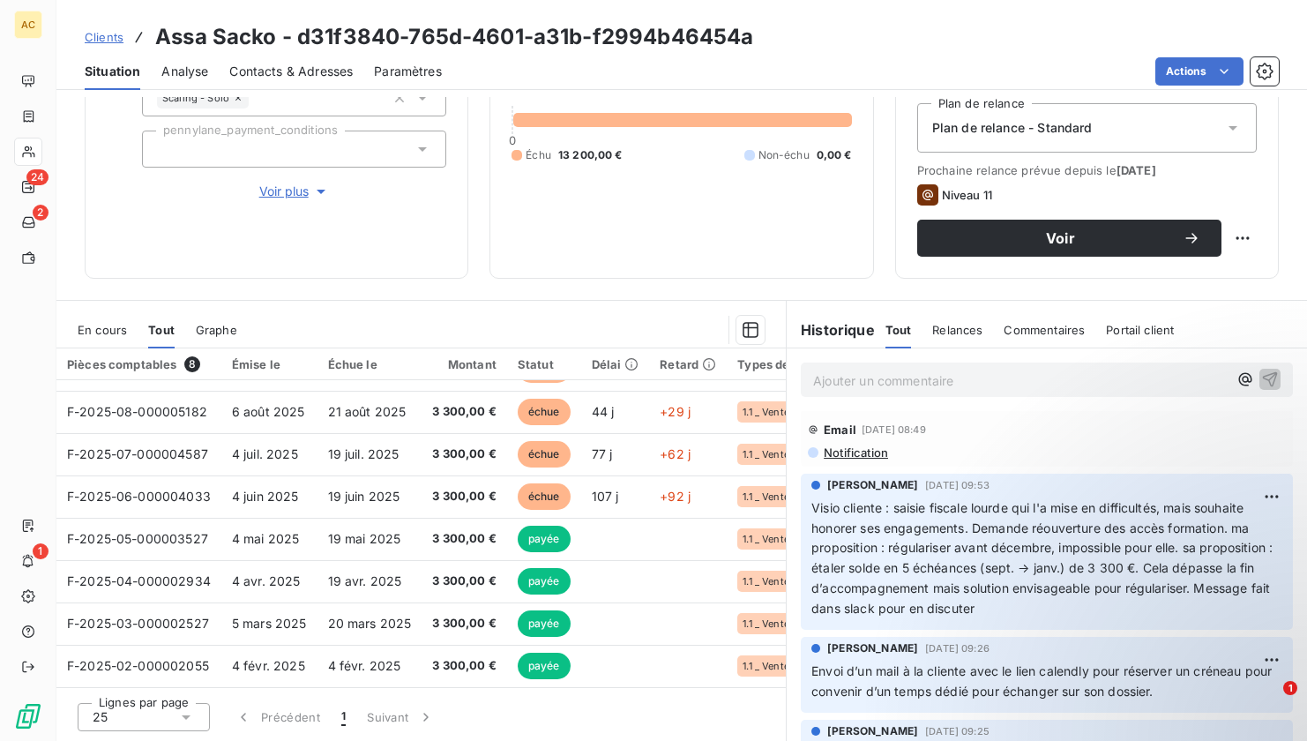
scroll to position [0, 0]
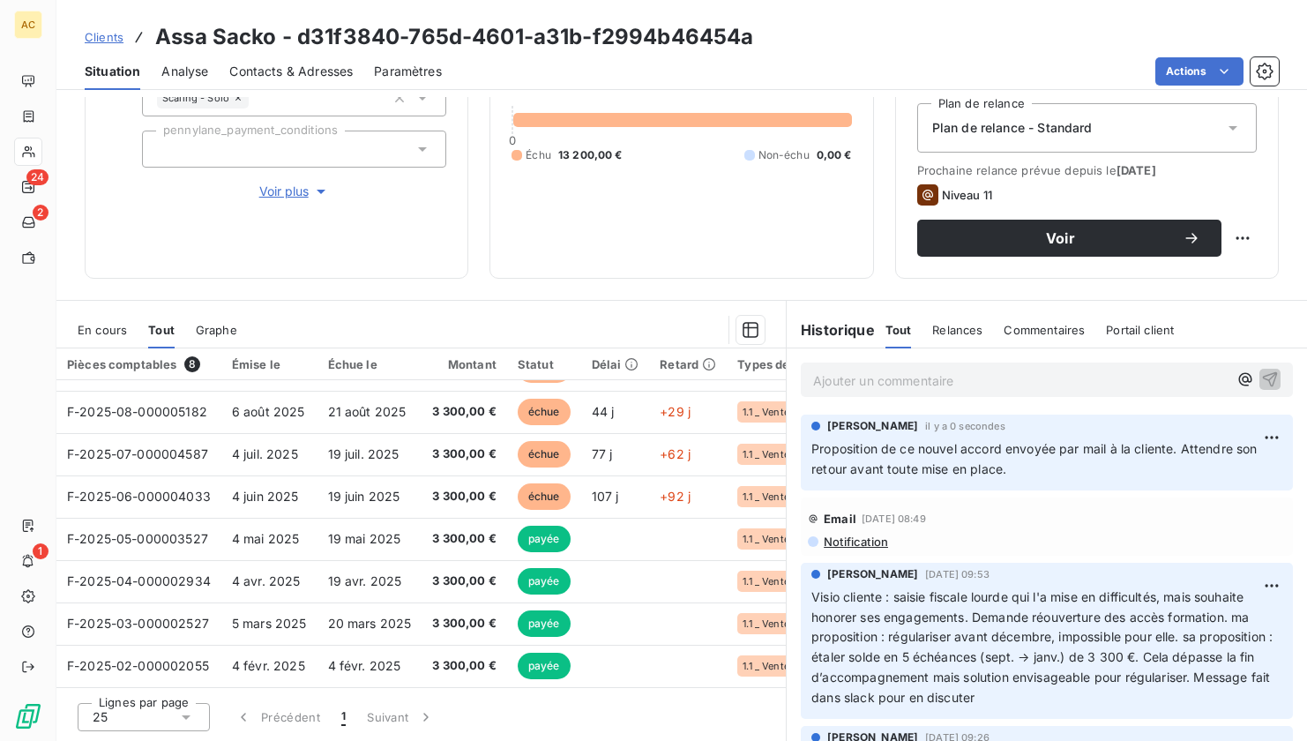
click at [115, 41] on span "Clients" at bounding box center [104, 37] width 39 height 14
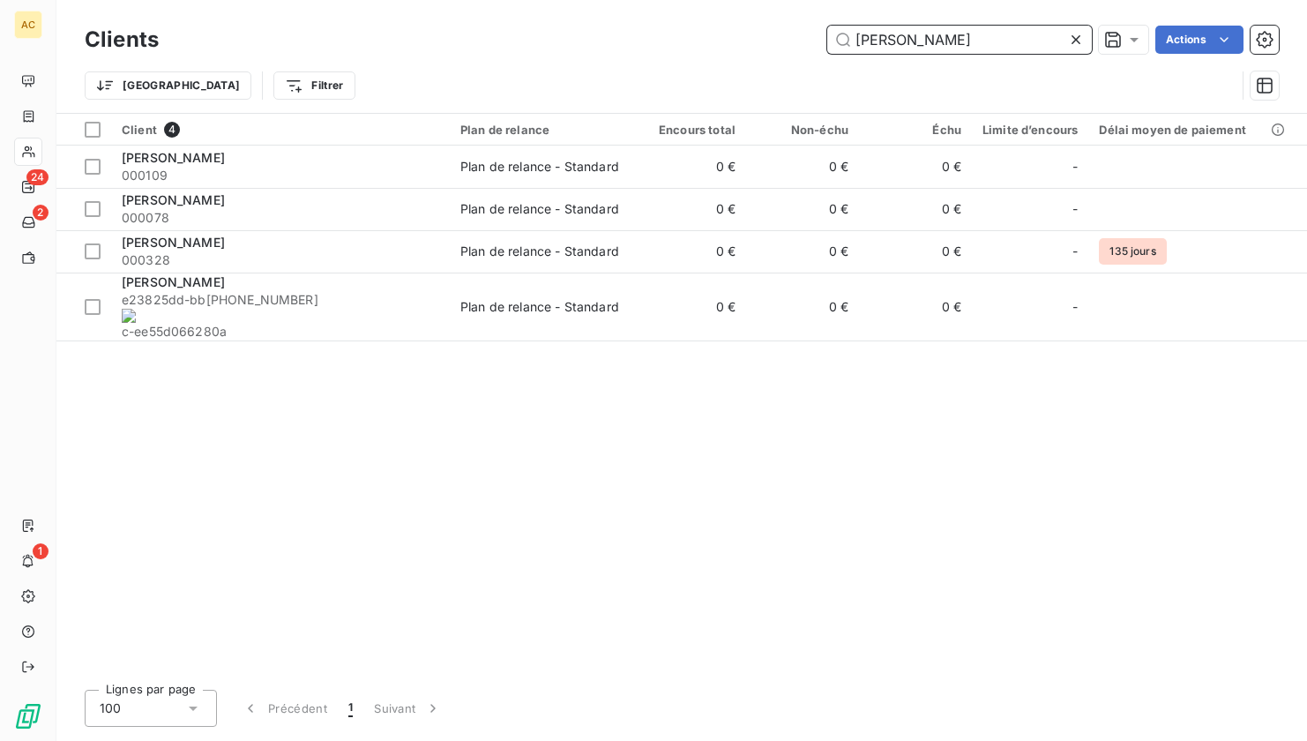
drag, startPoint x: 908, startPoint y: 43, endPoint x: 819, endPoint y: 34, distance: 90.4
click at [819, 34] on div "sylvain Actions" at bounding box center [729, 40] width 1099 height 28
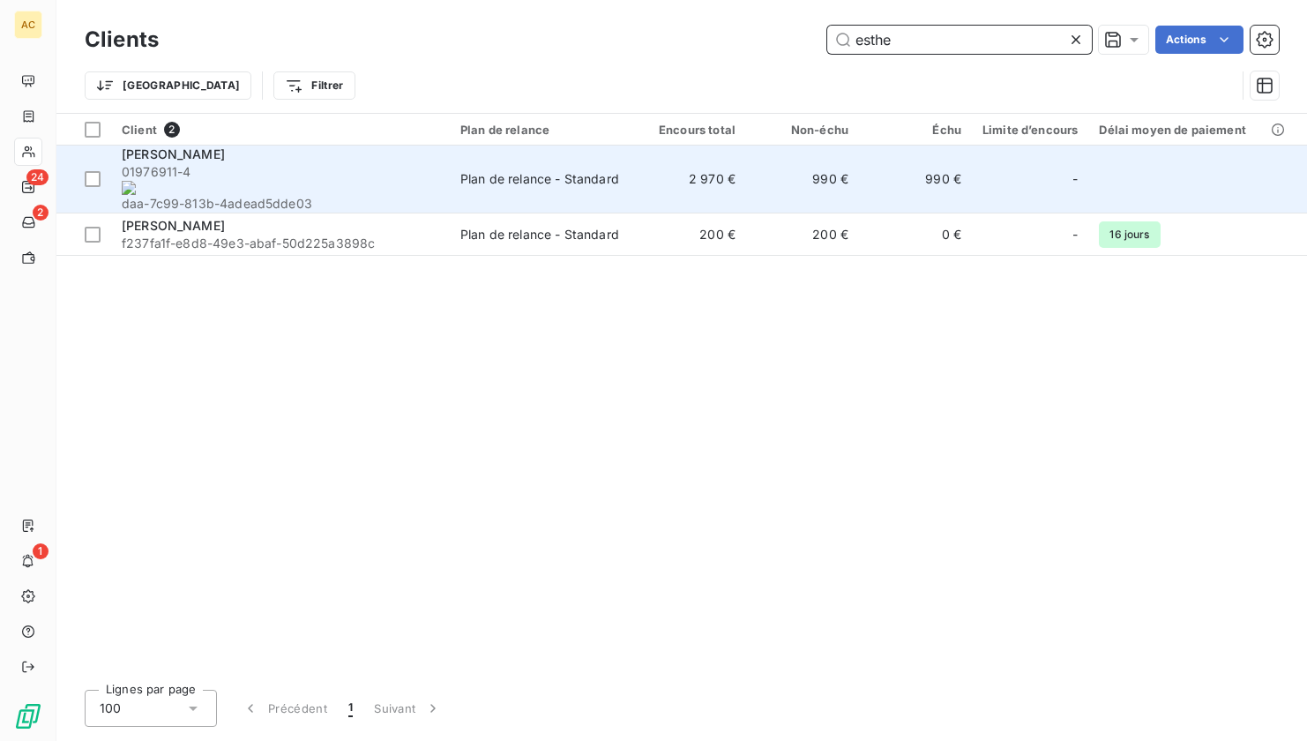
type input "esthe"
click at [307, 165] on span "01976911-4 daa-7c99-813b-4adead5dde03" at bounding box center [281, 187] width 318 height 49
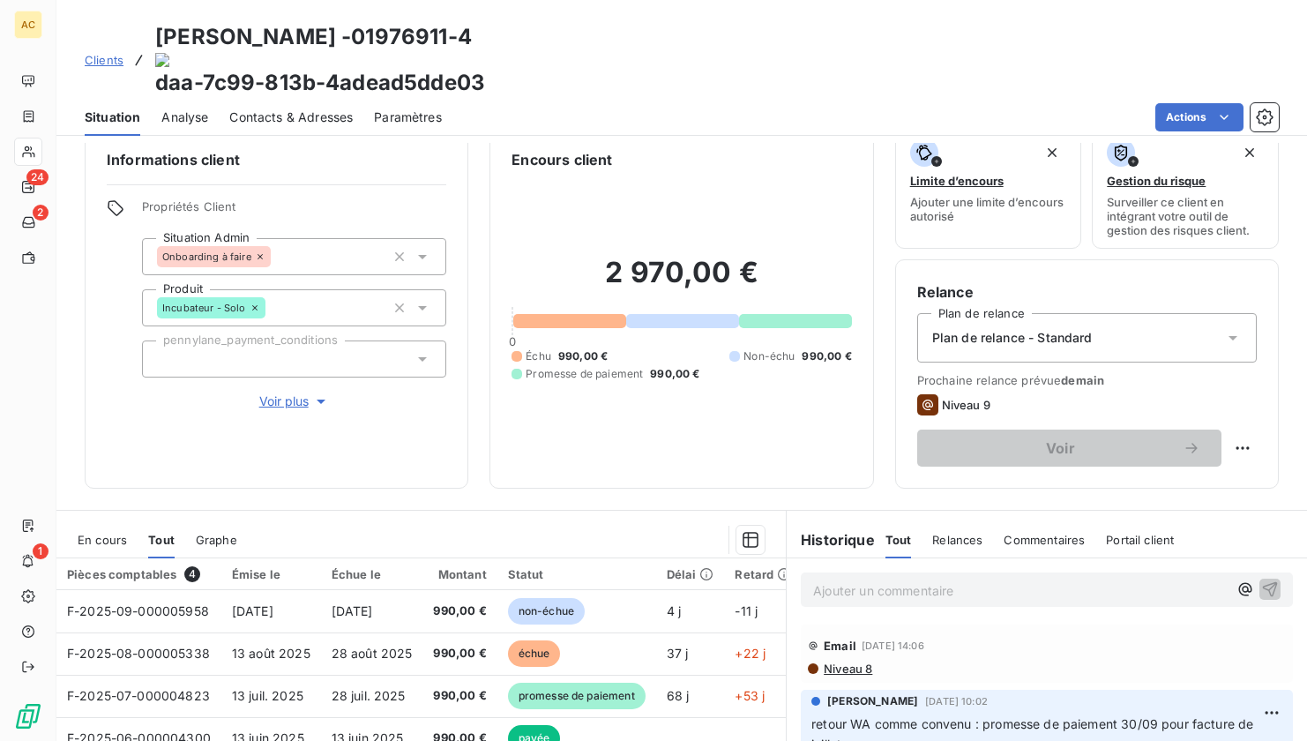
scroll to position [51, 0]
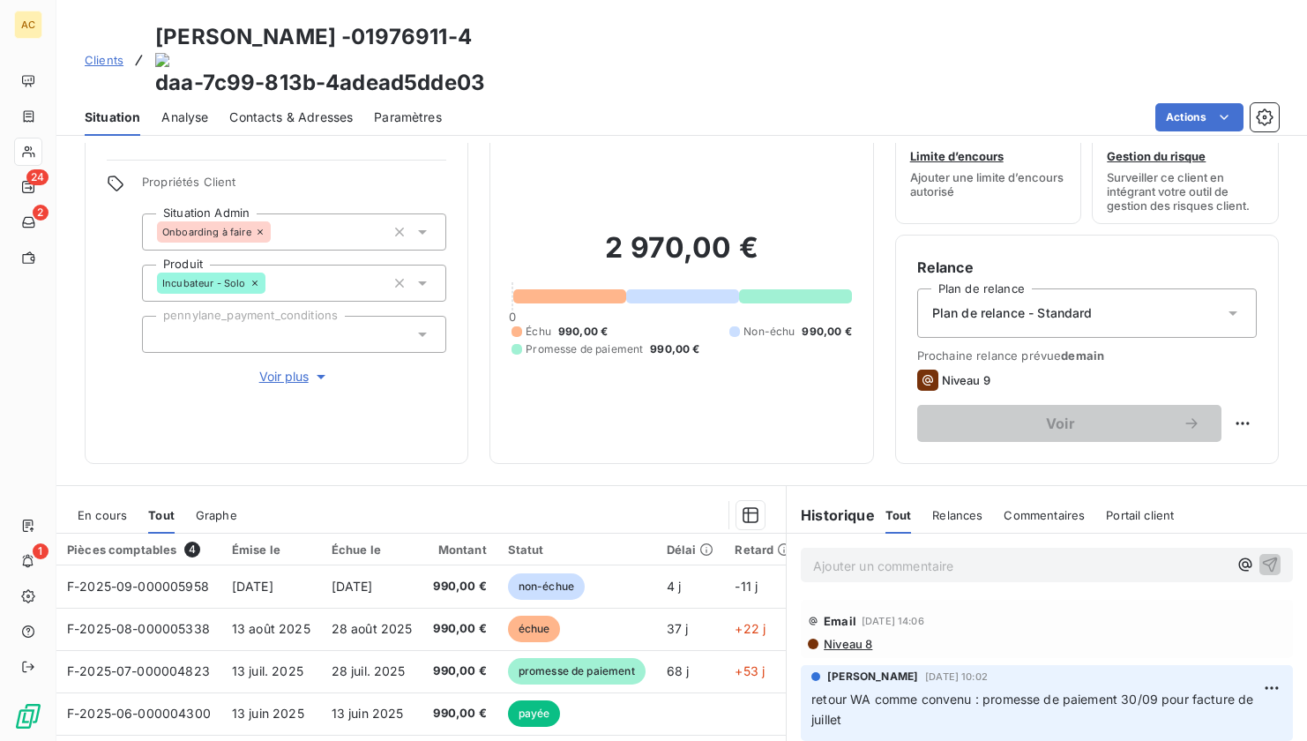
click at [1025, 555] on p "Ajouter un commentaire ﻿" at bounding box center [1020, 566] width 415 height 22
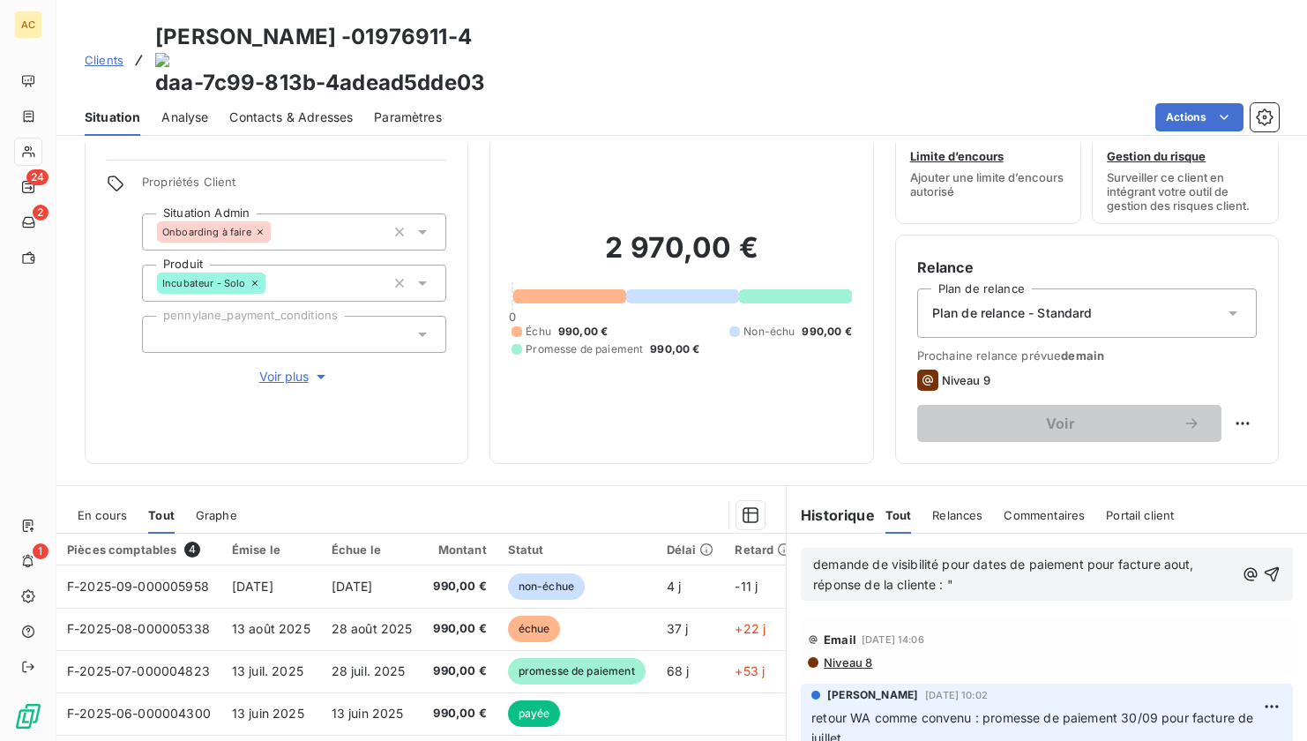
click at [999, 557] on span "demande de visibilité pour dates de paiement pour facture aout, réponse de la c…" at bounding box center [1005, 574] width 385 height 35
click at [968, 555] on p "demande de visibilité pour date de paiement pour facture aout, réponse de la cl…" at bounding box center [1024, 575] width 422 height 41
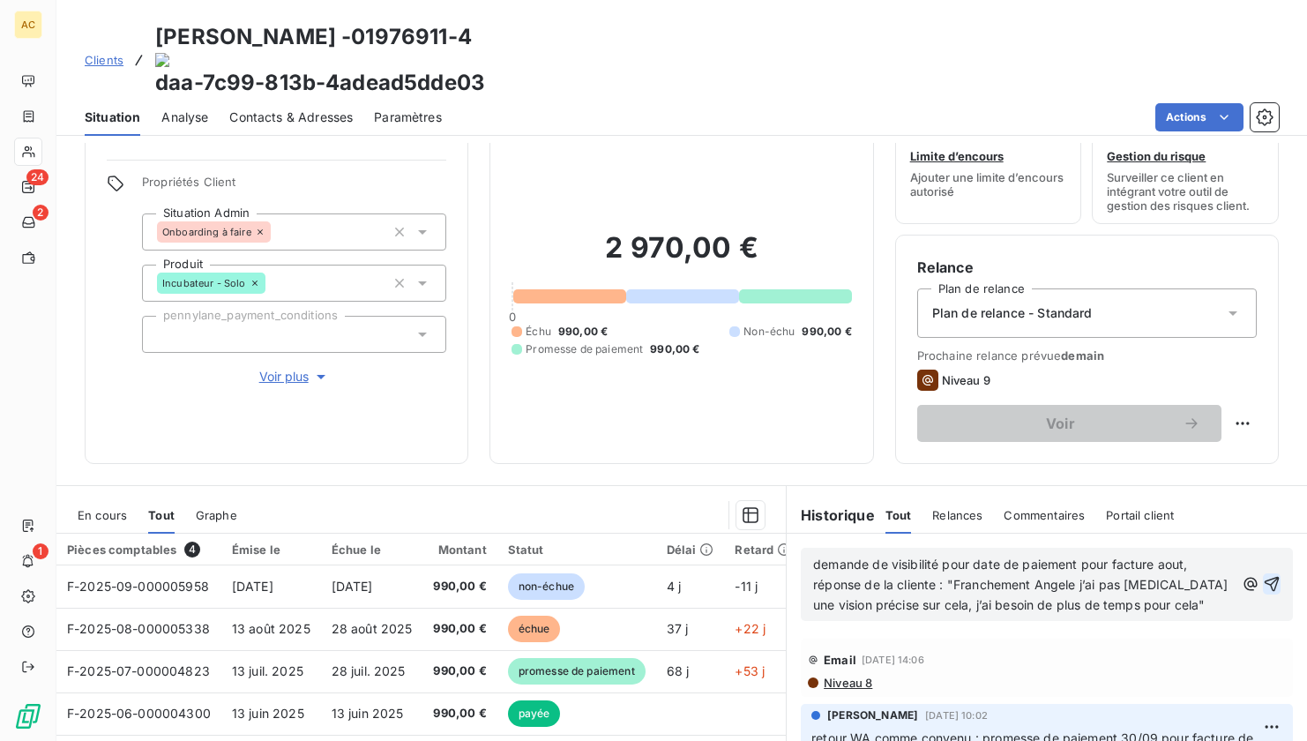
click at [1265, 577] on icon "button" at bounding box center [1272, 584] width 15 height 15
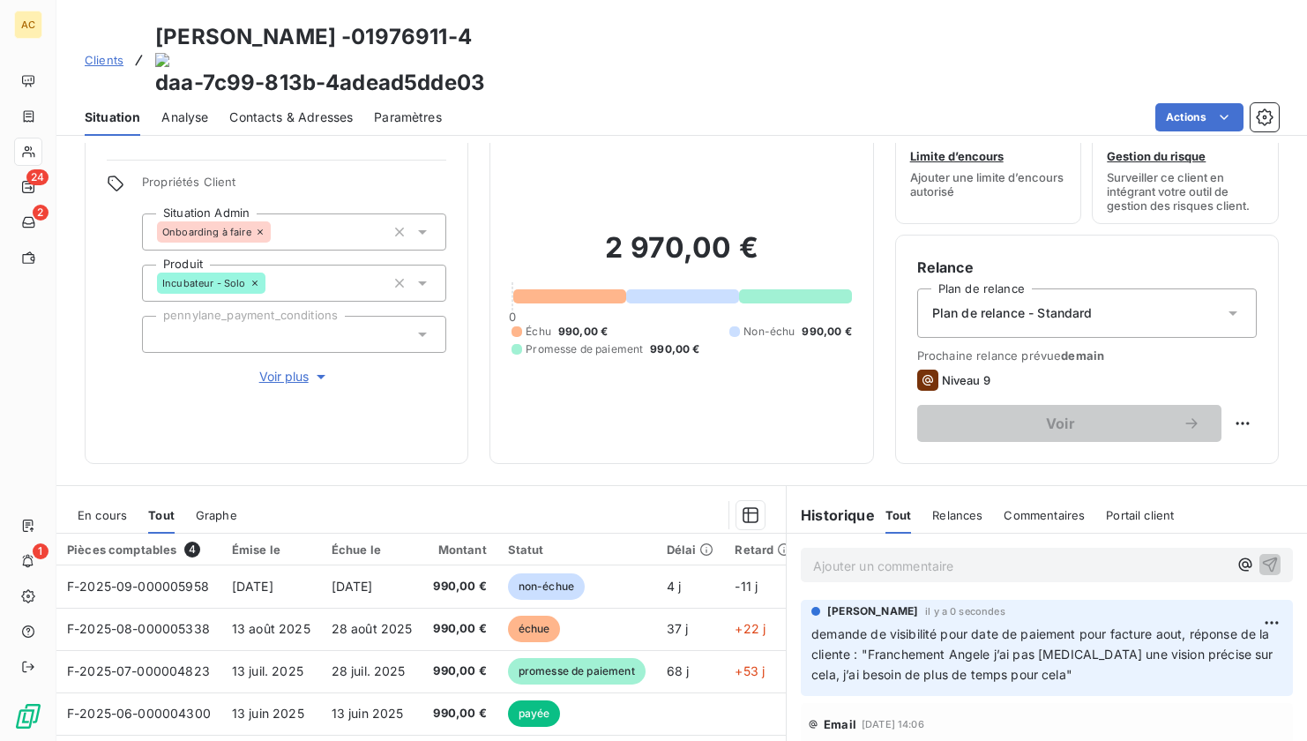
click at [95, 53] on span "Clients" at bounding box center [104, 60] width 39 height 14
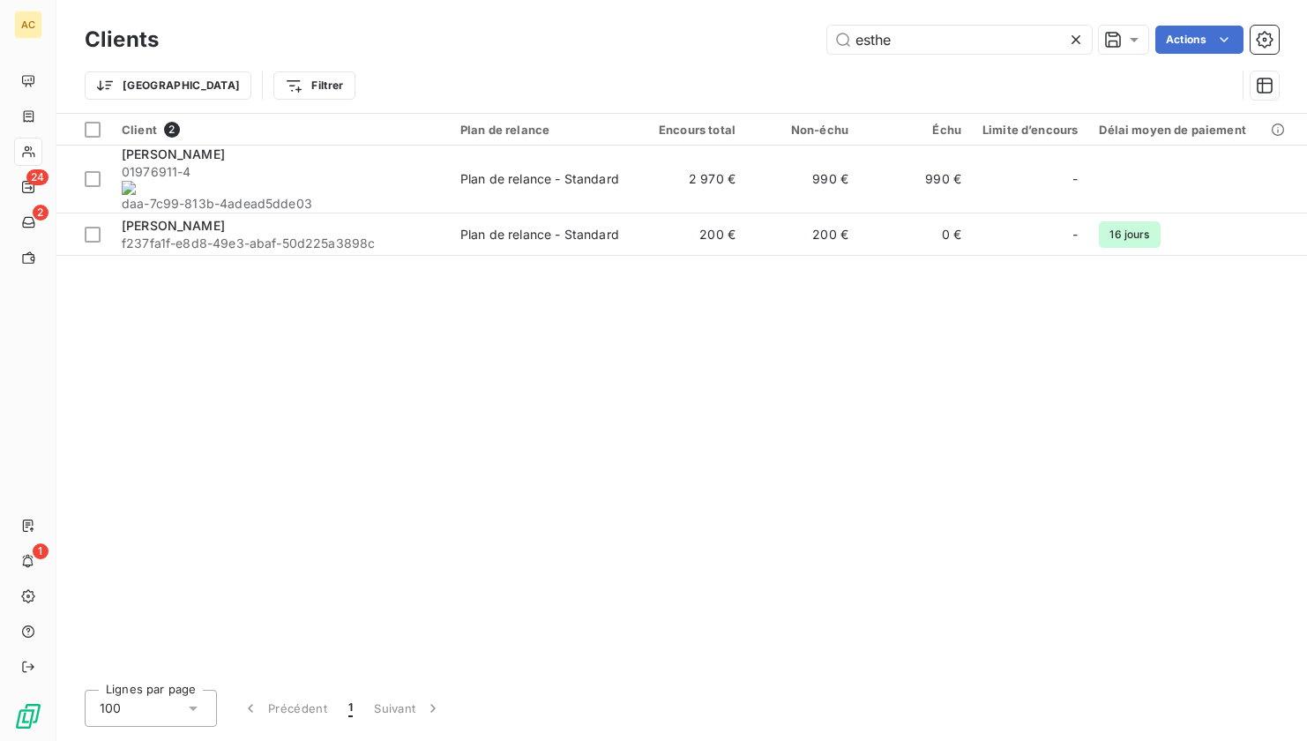
drag, startPoint x: 888, startPoint y: 47, endPoint x: 820, endPoint y: 48, distance: 67.9
click at [820, 48] on div "esthe Actions" at bounding box center [729, 40] width 1099 height 28
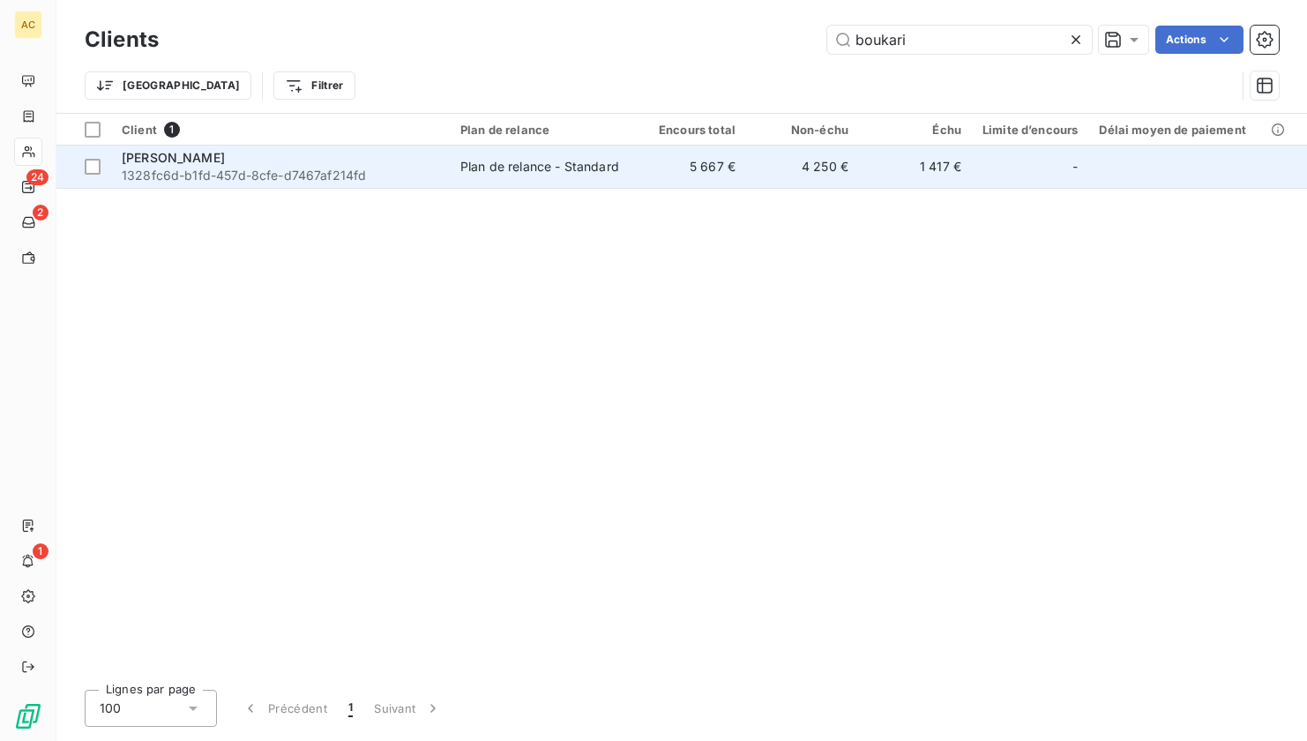
type input "boukari"
click at [530, 162] on div "Plan de relance - Standard" at bounding box center [539, 167] width 159 height 18
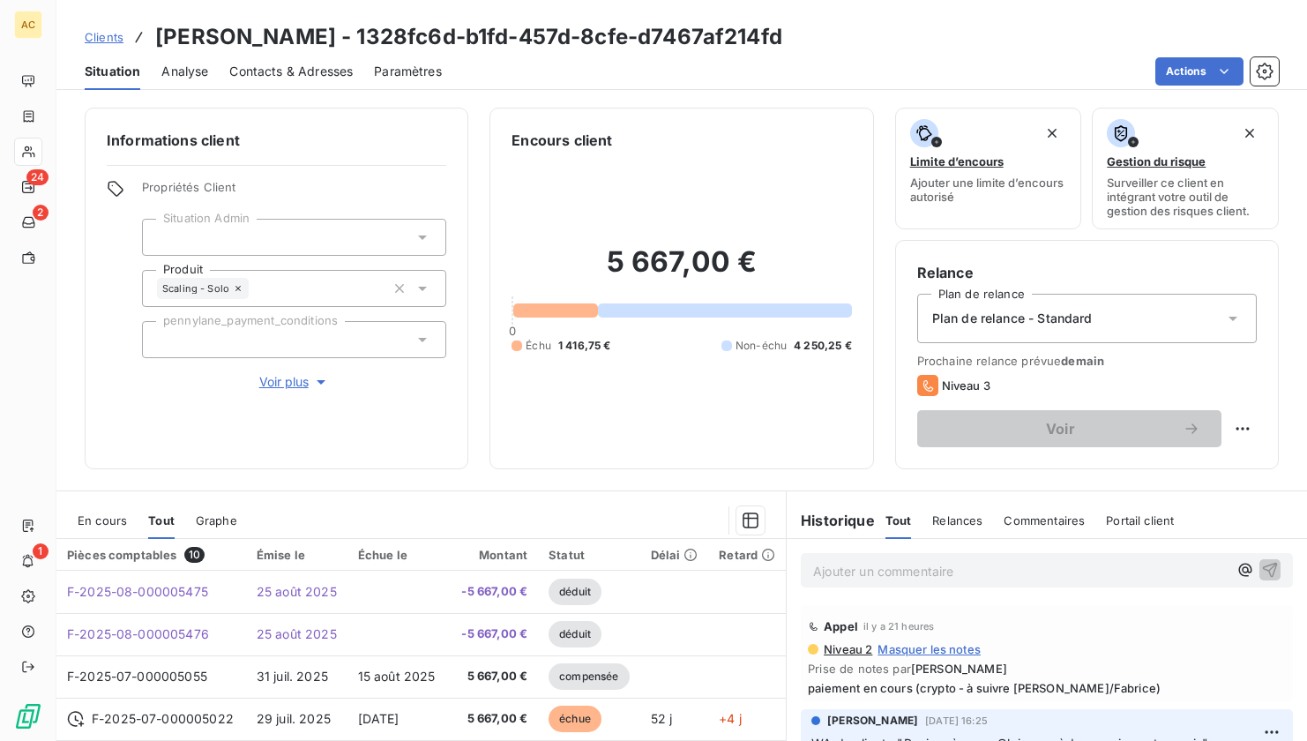
scroll to position [191, 0]
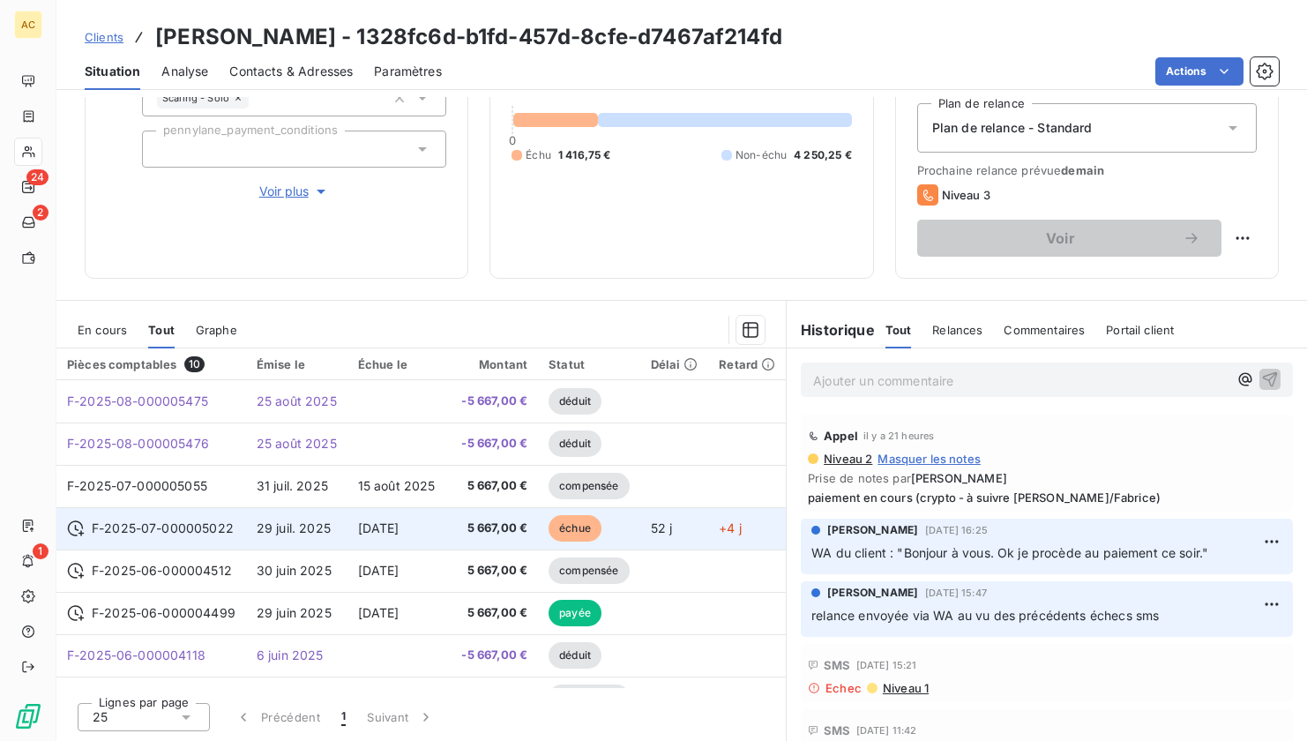
click at [400, 520] on span "15 sept. 2025" at bounding box center [378, 527] width 41 height 15
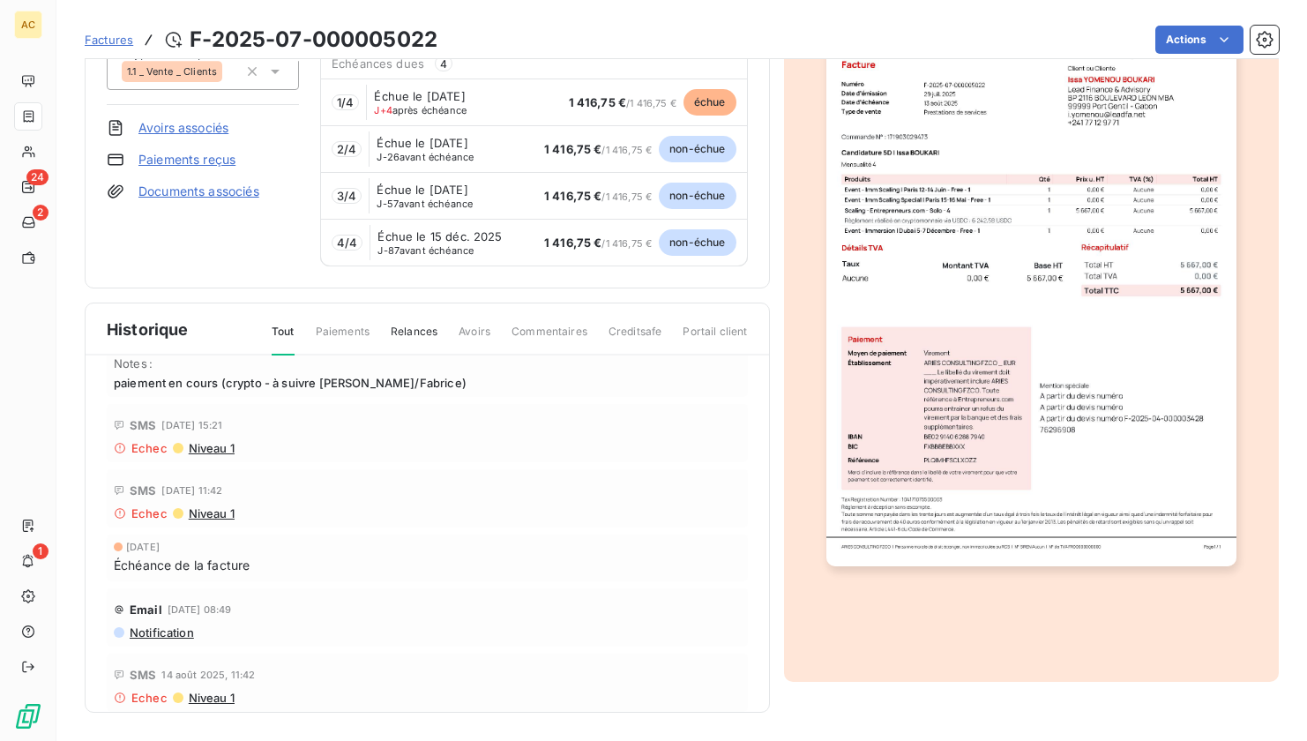
scroll to position [139, 0]
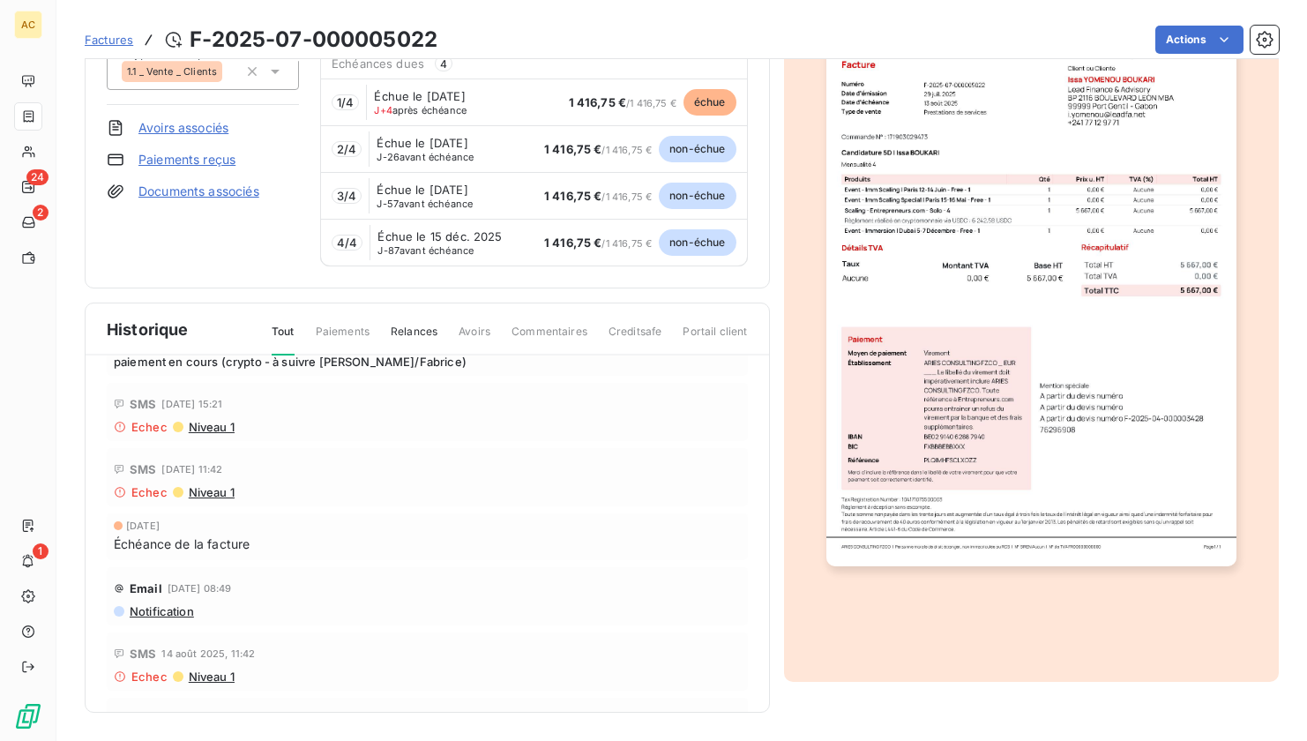
click at [166, 612] on span "Notification" at bounding box center [161, 611] width 66 height 14
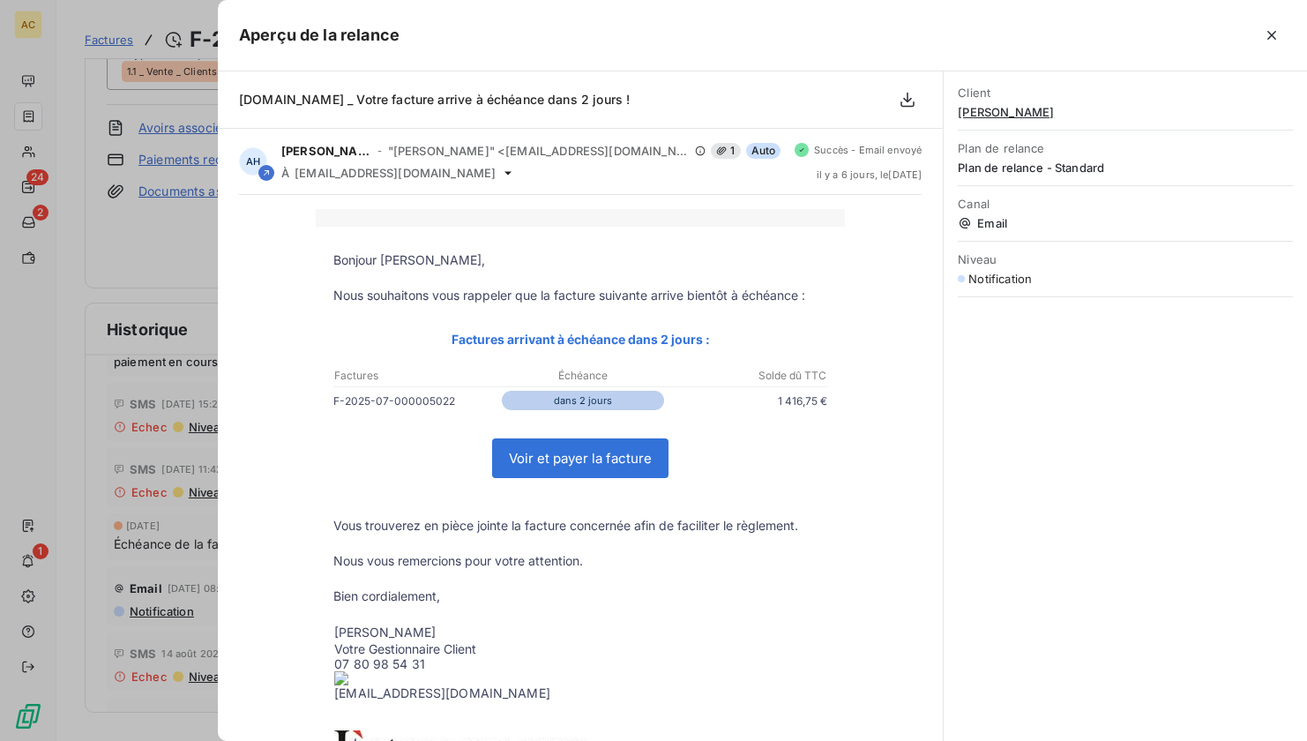
click at [197, 271] on div at bounding box center [653, 370] width 1307 height 741
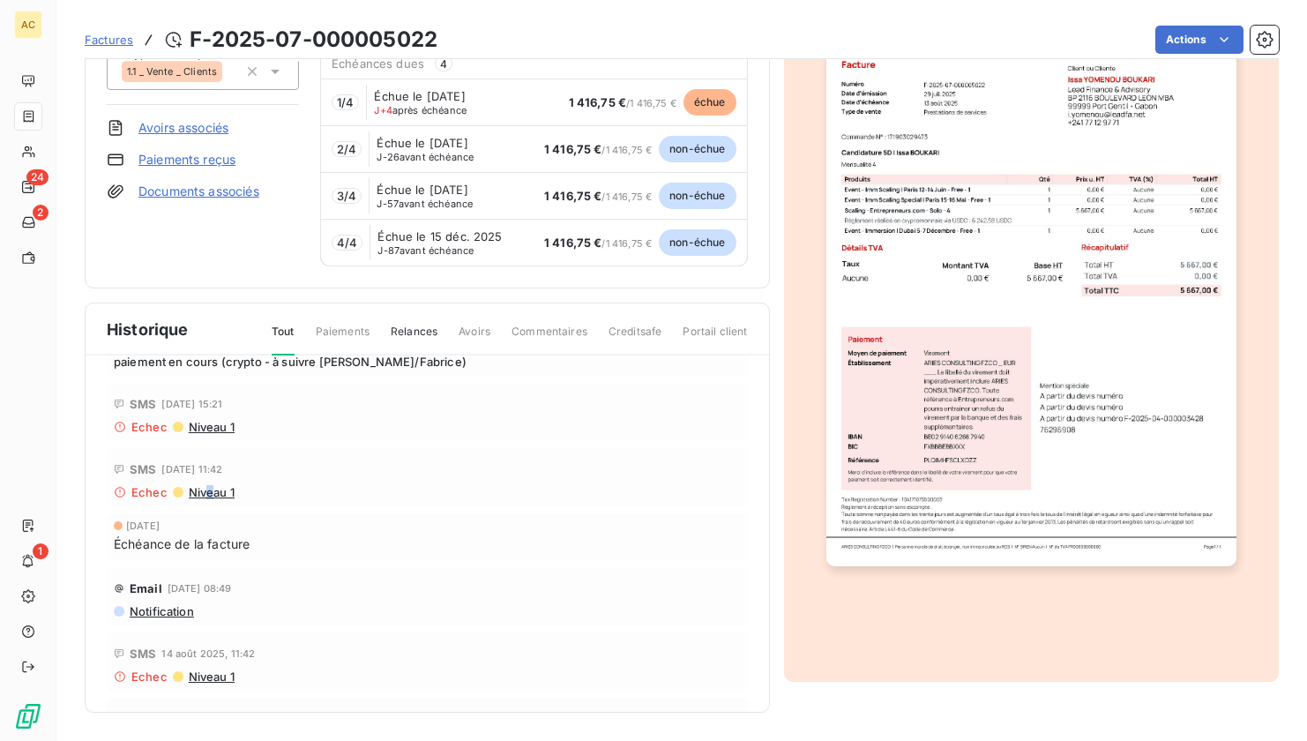
click at [209, 490] on span "Niveau 1" at bounding box center [211, 492] width 48 height 14
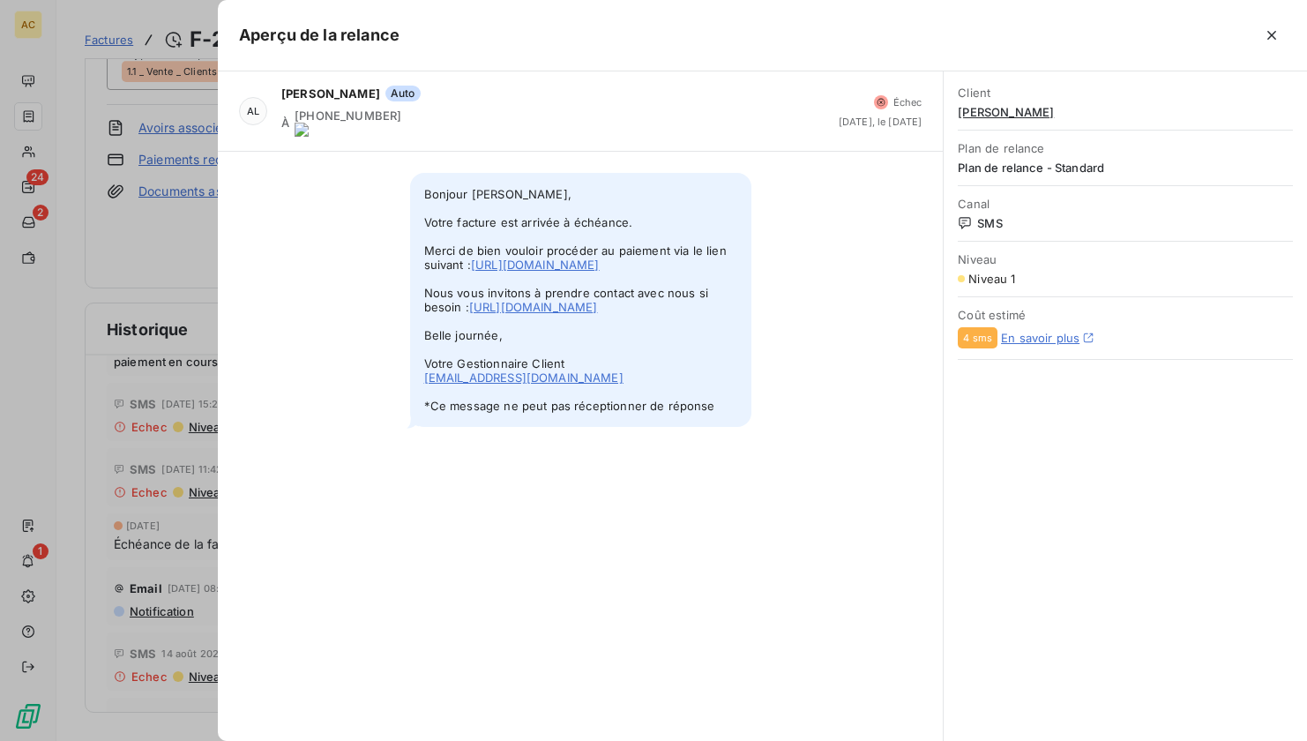
click at [500, 272] on link "https://app.leanpay.fr/portal/4d826dac-79c7-4b16-8d8c-02f448bae7e8/auth?session…" at bounding box center [535, 265] width 129 height 14
click at [188, 295] on div at bounding box center [653, 370] width 1307 height 741
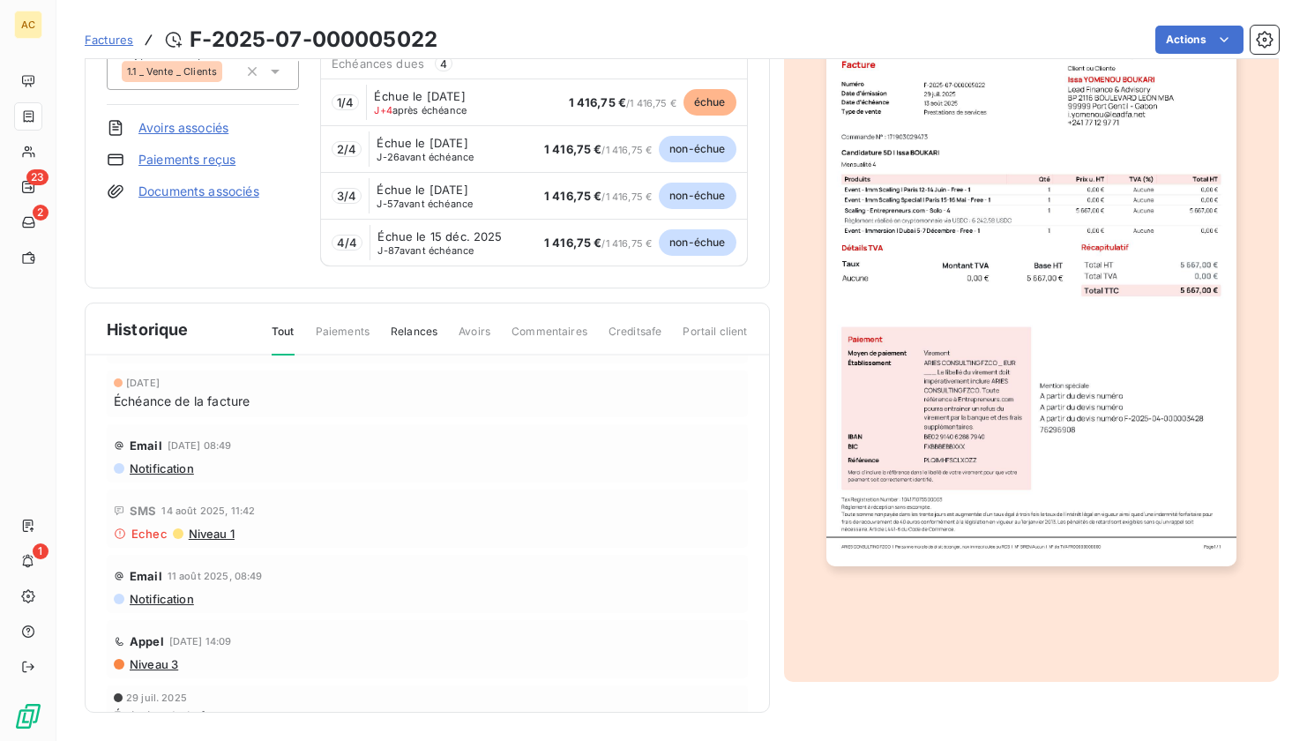
scroll to position [283, 0]
click at [156, 598] on span "Notification" at bounding box center [161, 598] width 66 height 14
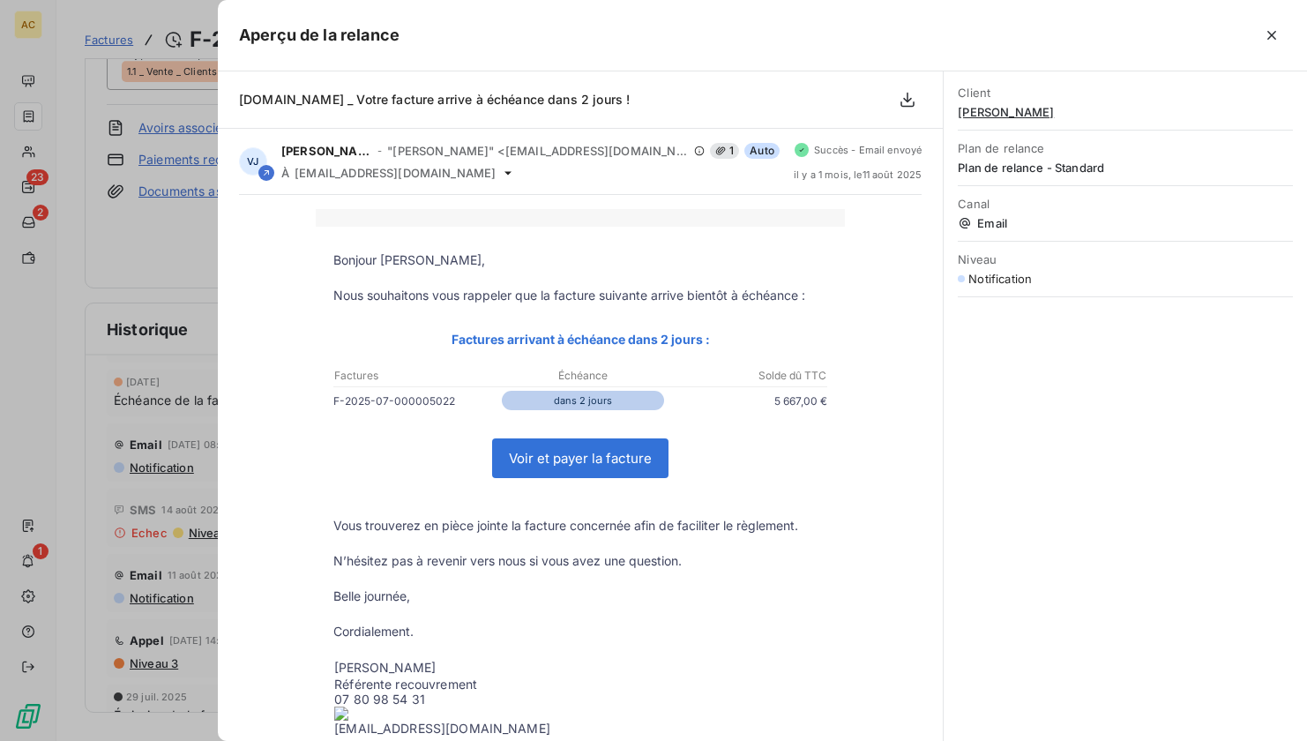
click at [601, 462] on link "Voir et payer la facture" at bounding box center [580, 458] width 175 height 38
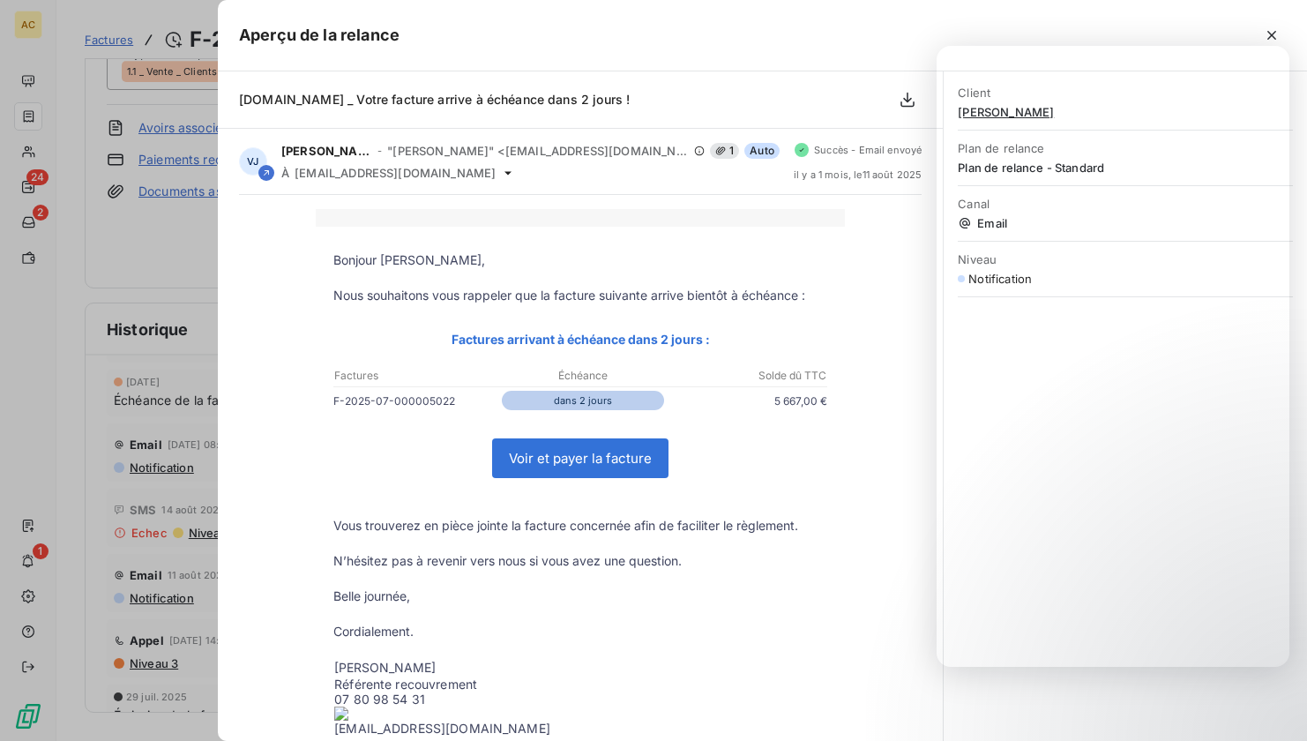
click at [819, 251] on p "Bonjour Issa YOMENOU BOUKARI," at bounding box center [580, 260] width 494 height 18
click at [182, 282] on div at bounding box center [653, 370] width 1307 height 741
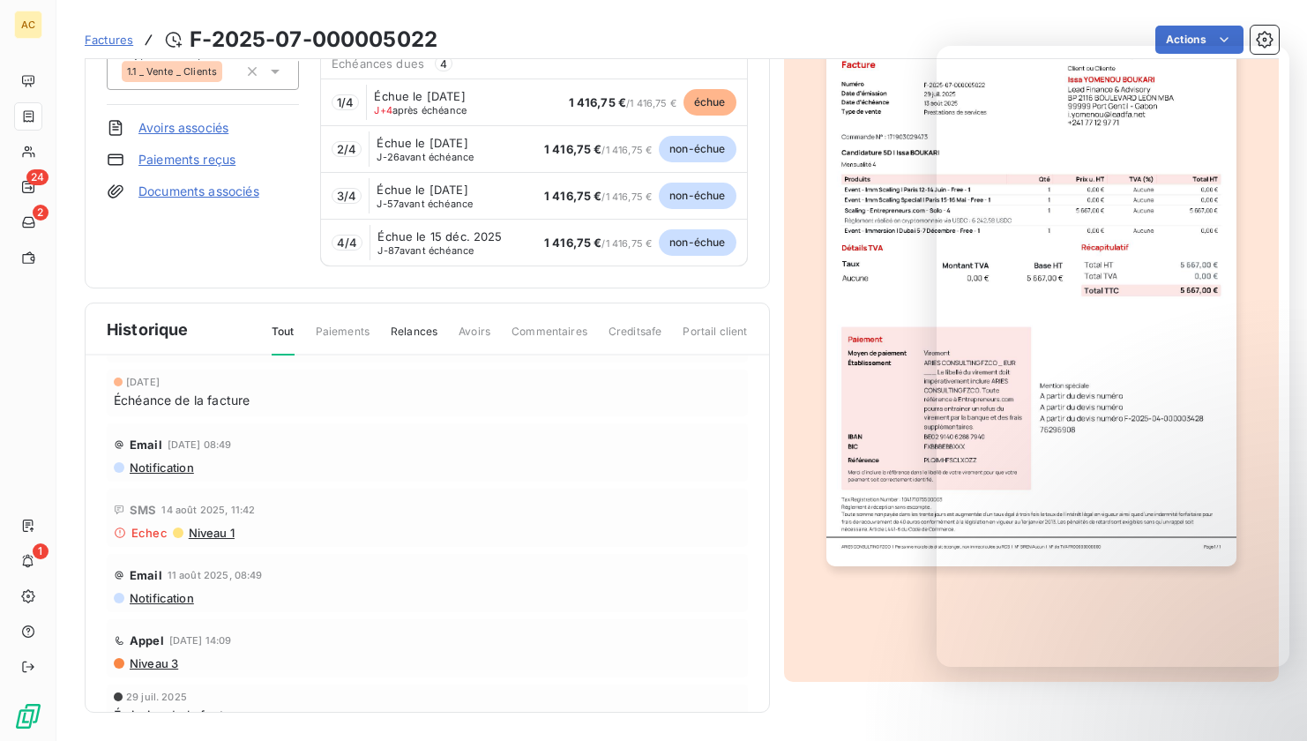
click at [548, 478] on div "Email 13 sept. 2025, 08:49 Notification" at bounding box center [427, 452] width 641 height 58
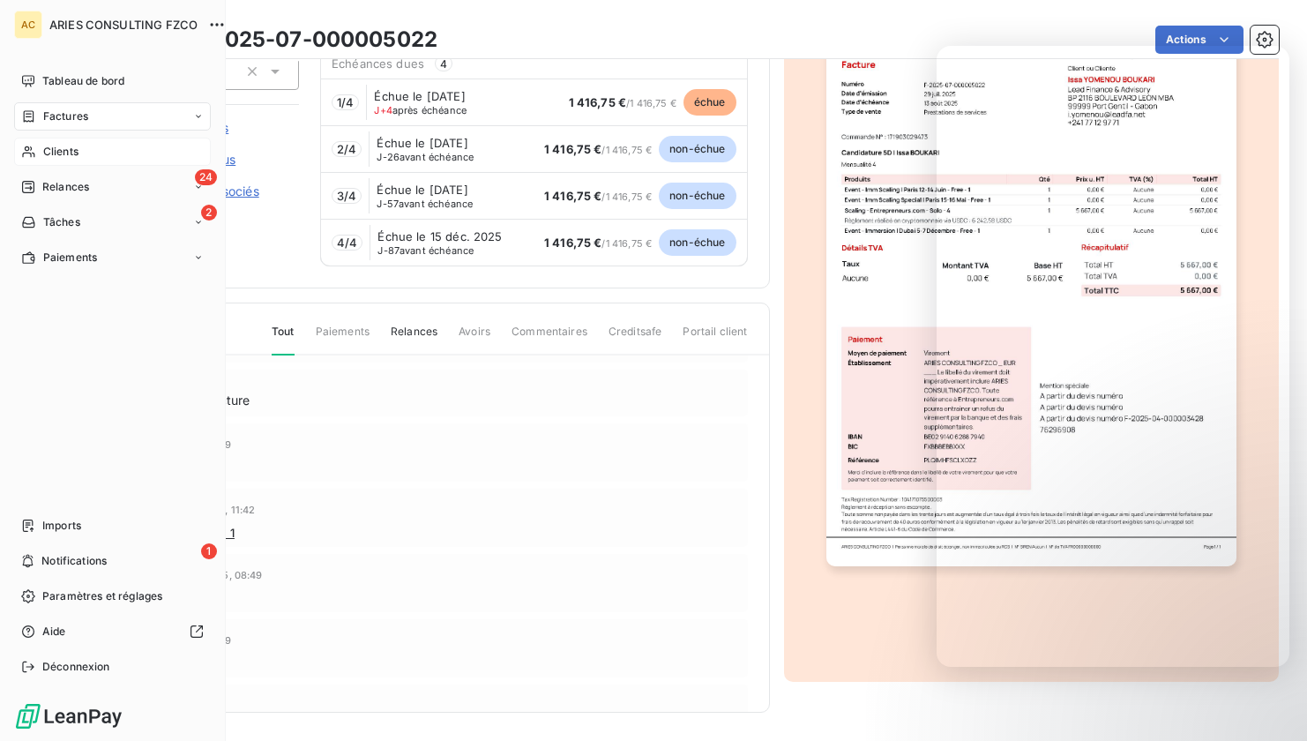
click at [41, 150] on div "Clients" at bounding box center [112, 152] width 197 height 28
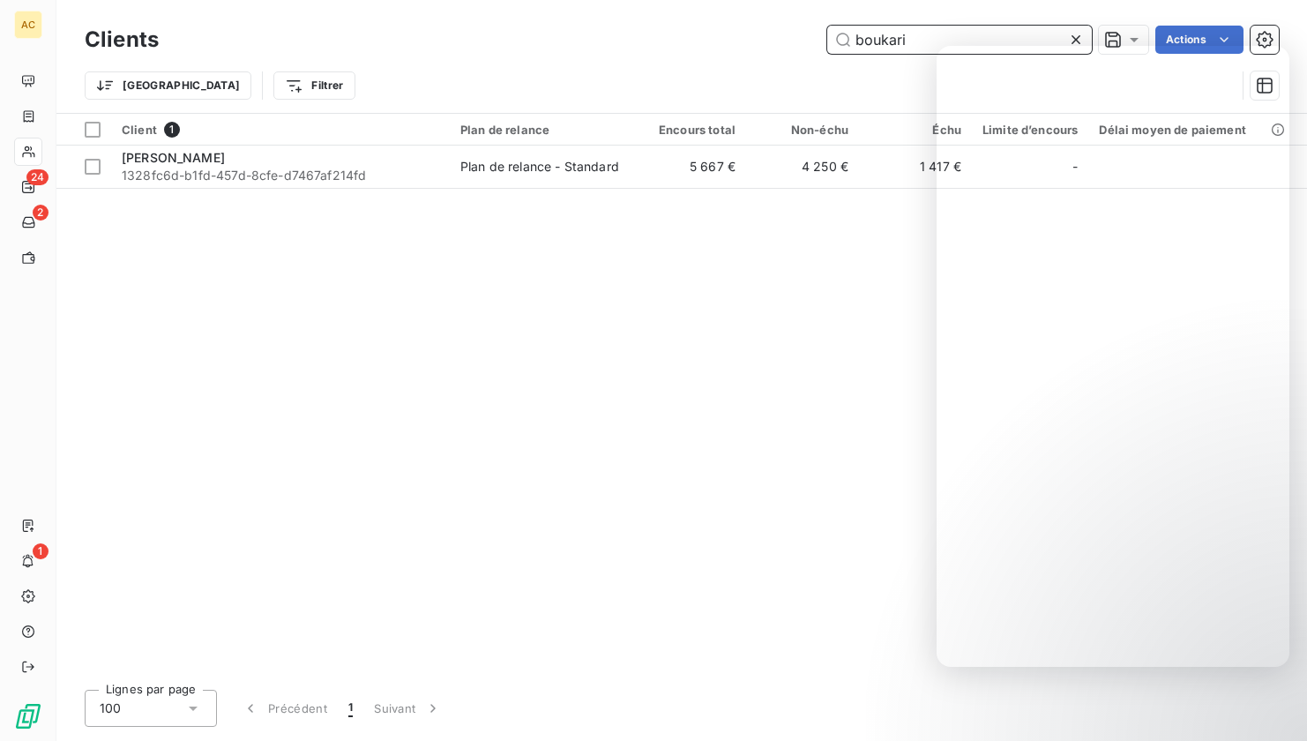
click at [906, 38] on input "boukari" at bounding box center [959, 40] width 265 height 28
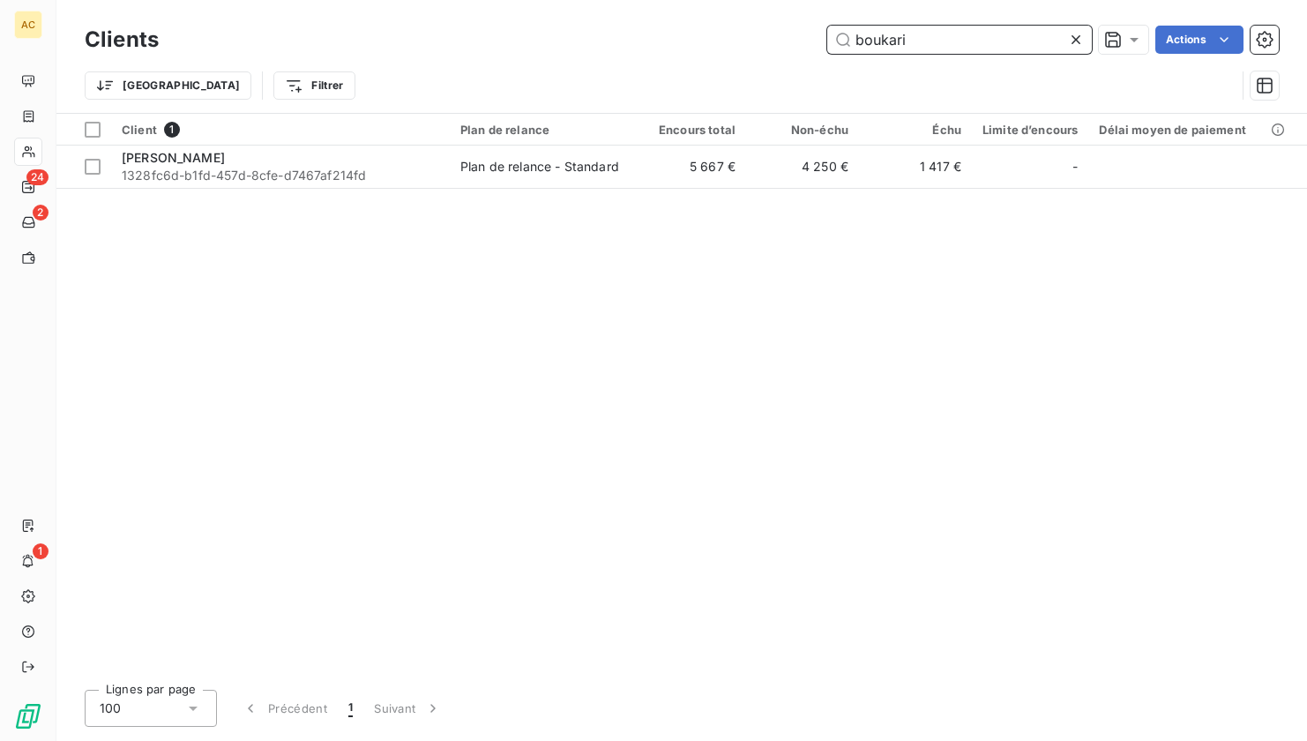
drag, startPoint x: 926, startPoint y: 41, endPoint x: 857, endPoint y: 46, distance: 68.9
click at [857, 46] on input "boukari" at bounding box center [959, 40] width 265 height 28
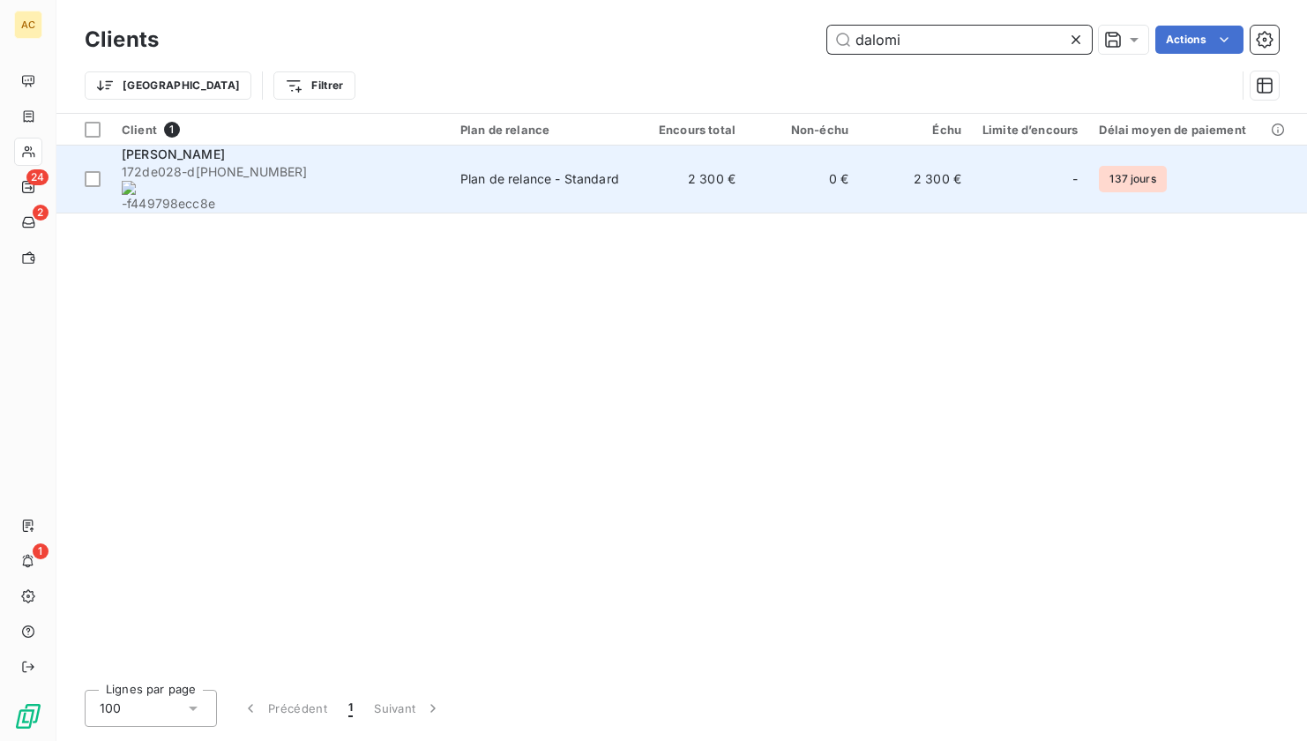
type input "dalomi"
click at [392, 169] on span "172de028-d 748-4268-8776 -f449798ecc8e" at bounding box center [281, 187] width 318 height 49
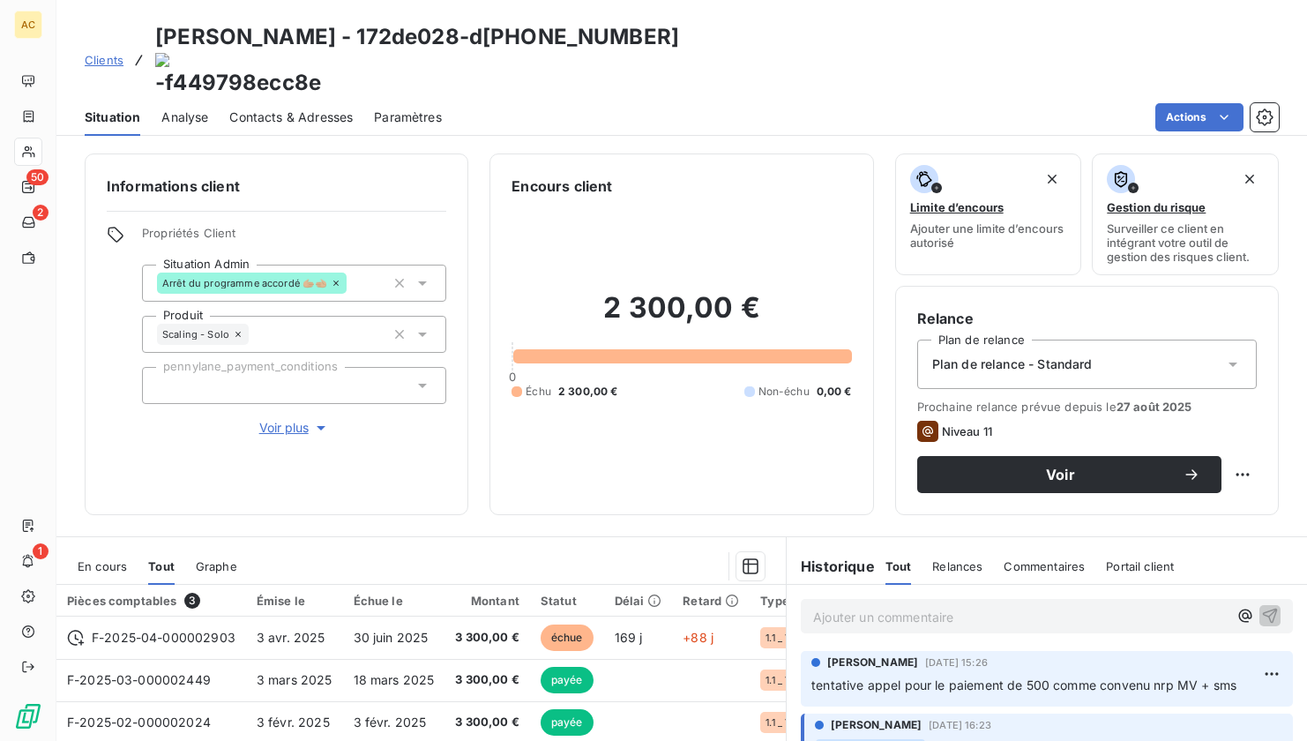
click at [312, 108] on span "Contacts & Adresses" at bounding box center [290, 117] width 123 height 18
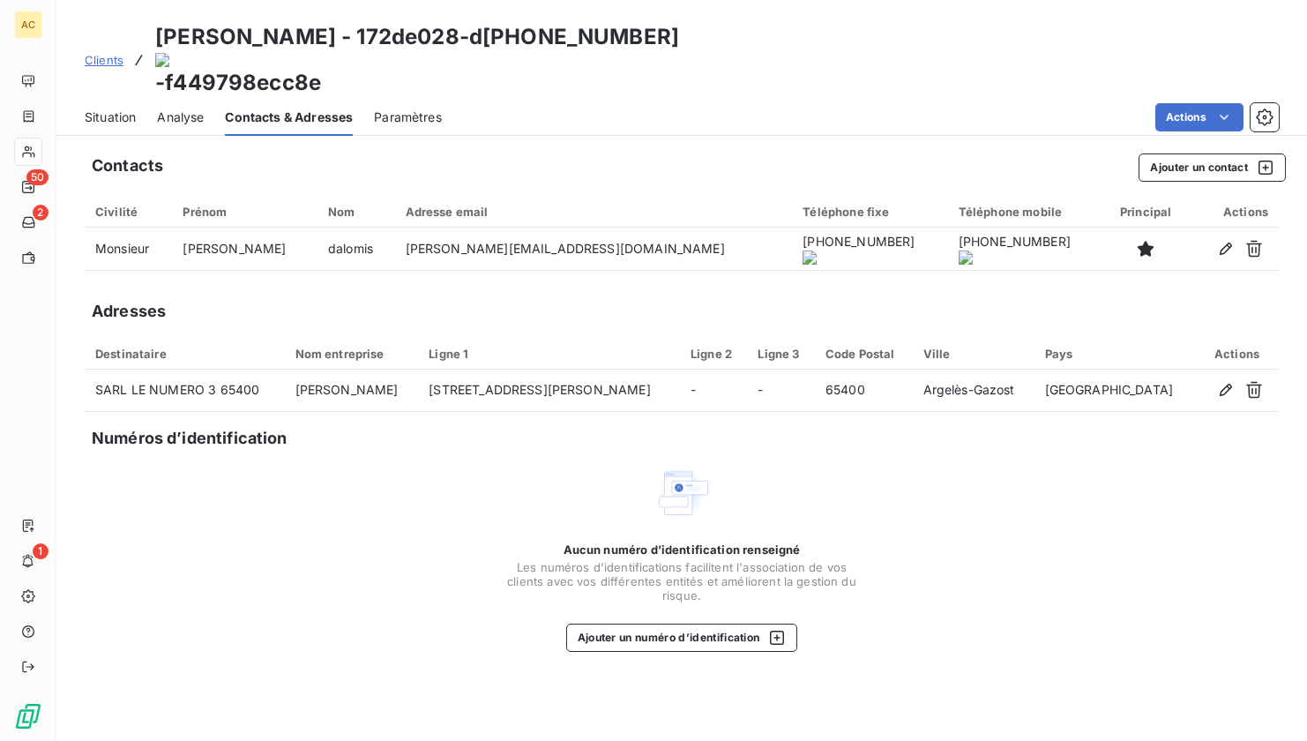
click at [765, 178] on onoff-telecom-ce-actions-button at bounding box center [765, 178] width 0 height 0
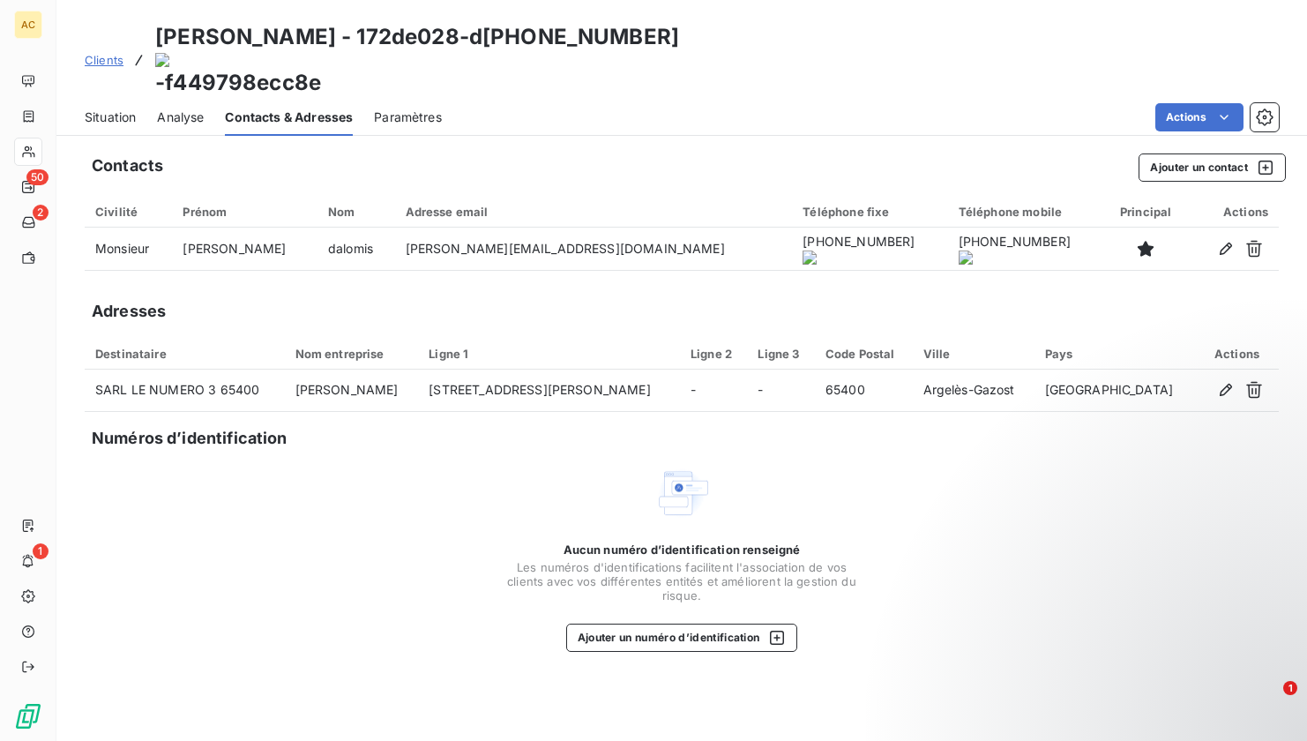
click at [116, 53] on span "Clients" at bounding box center [104, 60] width 39 height 14
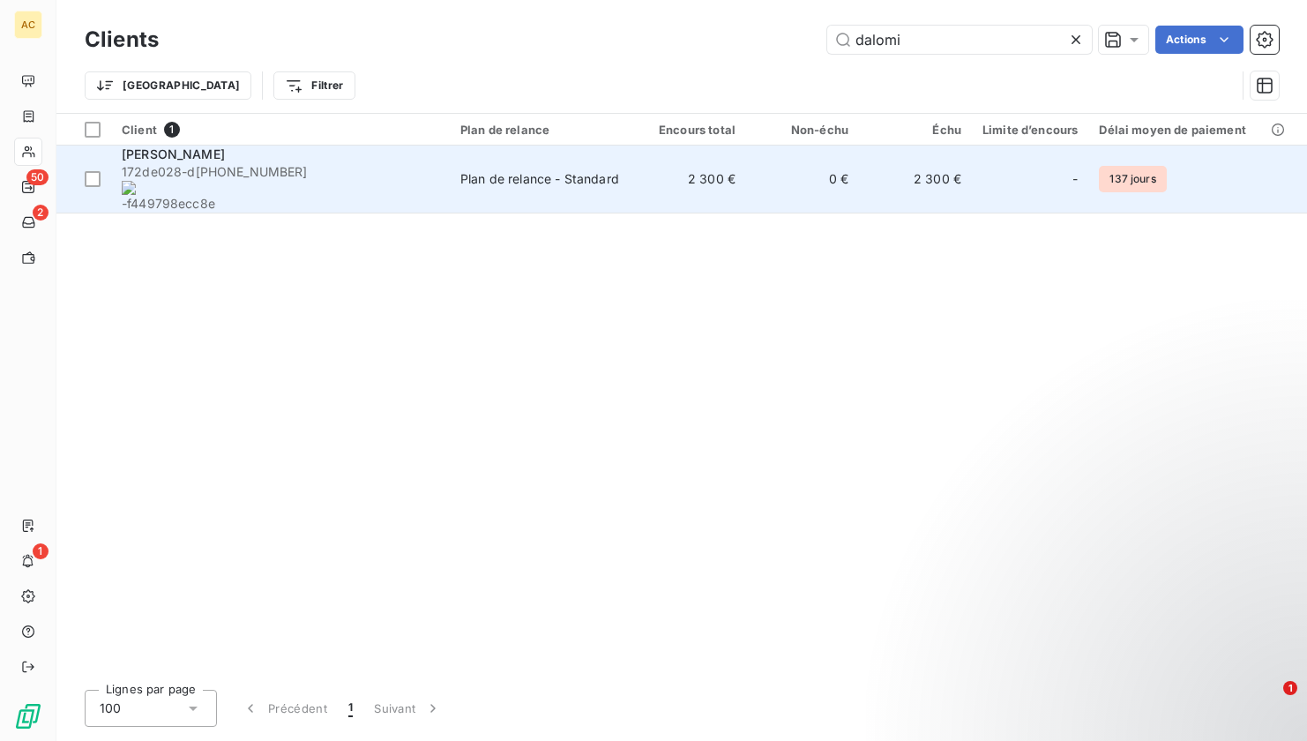
click at [393, 169] on span "172de028-d 748-4268-8776 -f449798ecc8e" at bounding box center [281, 187] width 318 height 49
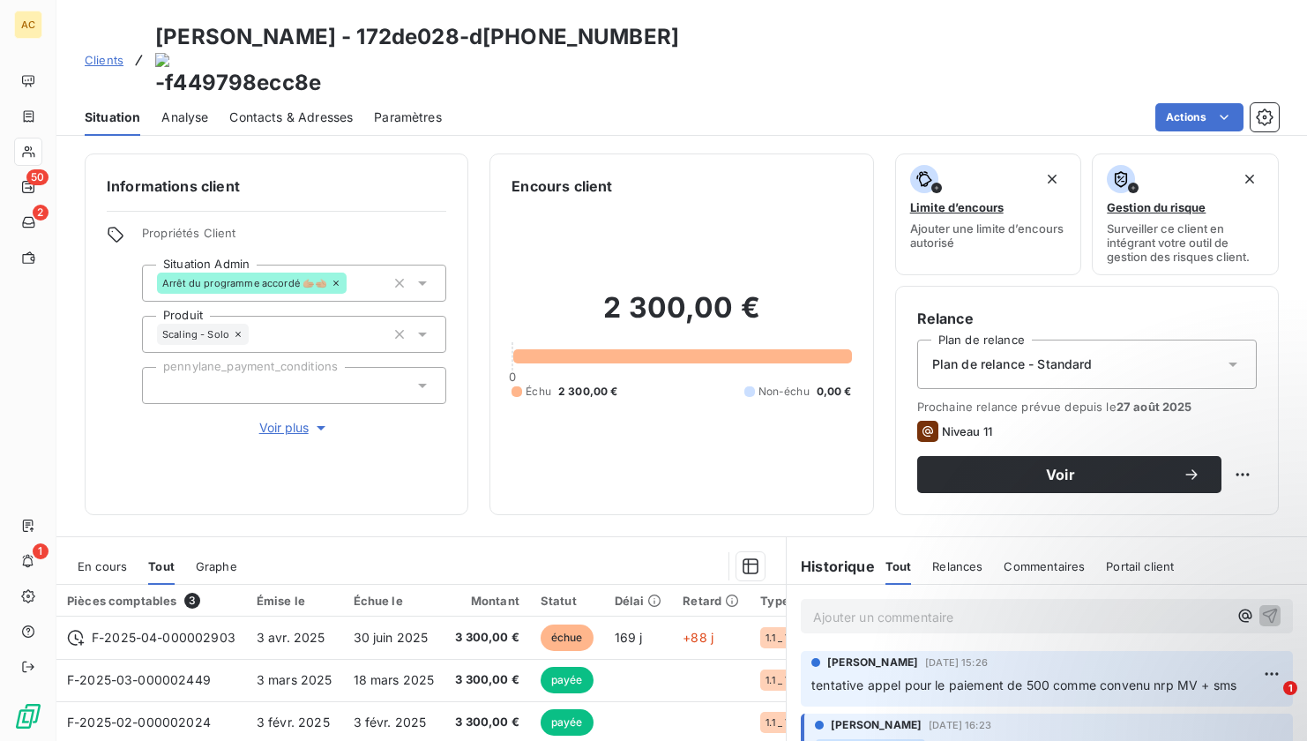
click at [820, 606] on p "Ajouter un commentaire ﻿" at bounding box center [1020, 617] width 415 height 22
click at [830, 608] on span "tel cient -" at bounding box center [841, 615] width 56 height 15
click at [894, 606] on p "tel client -" at bounding box center [1020, 616] width 415 height 20
click at [916, 606] on p "tel client - fait 500 lundi," at bounding box center [1020, 616] width 415 height 20
click at [954, 606] on p "tel client - fait 500 lundi," at bounding box center [1020, 616] width 415 height 20
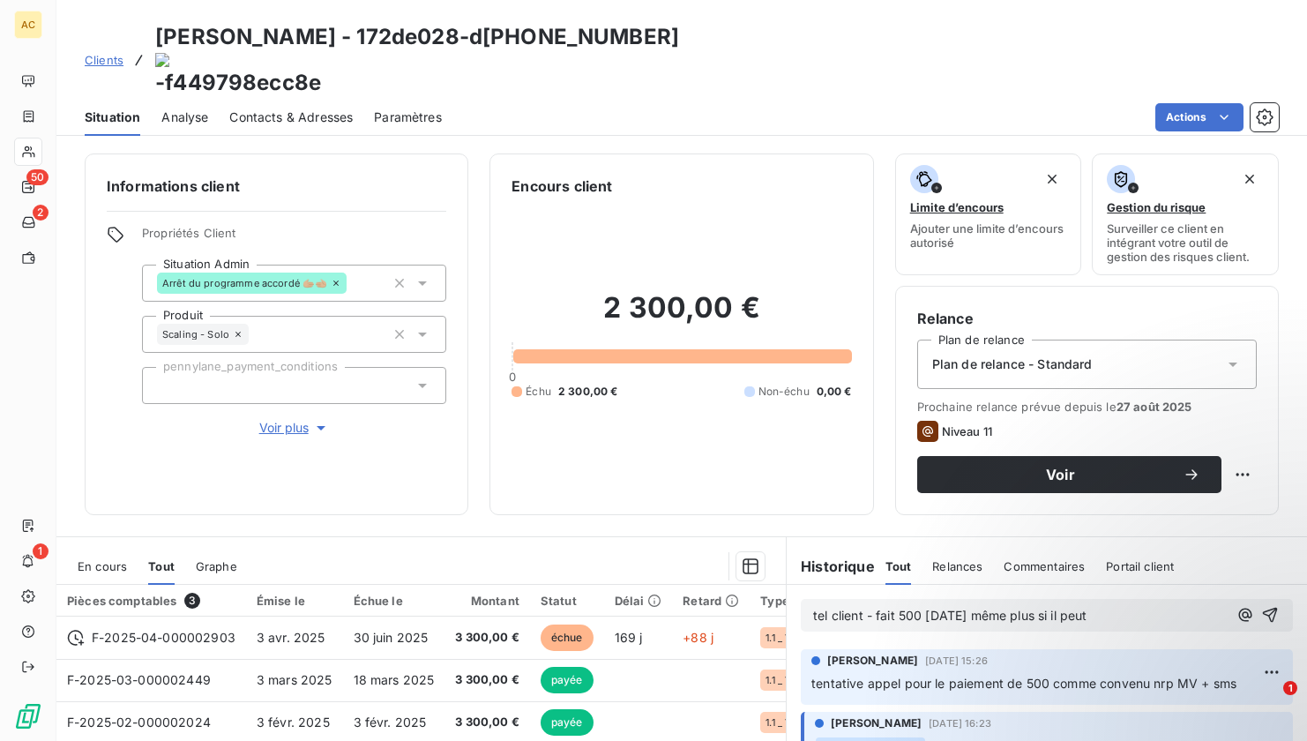
click at [946, 608] on span "tel client - fait 500 lundi même plus si il peut" at bounding box center [949, 615] width 273 height 15
click at [1261, 606] on icon "button" at bounding box center [1270, 615] width 18 height 18
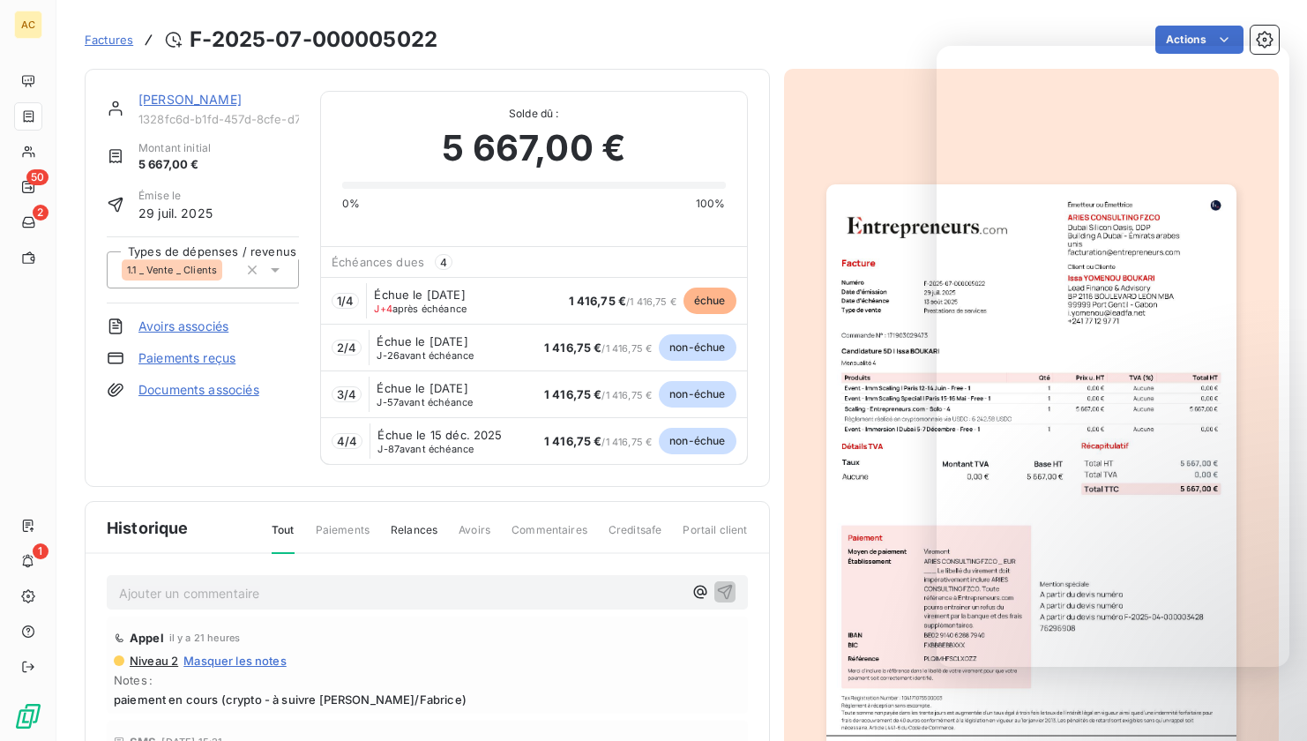
click at [204, 99] on link "Issa YOMENOU BOUKARI" at bounding box center [189, 99] width 103 height 15
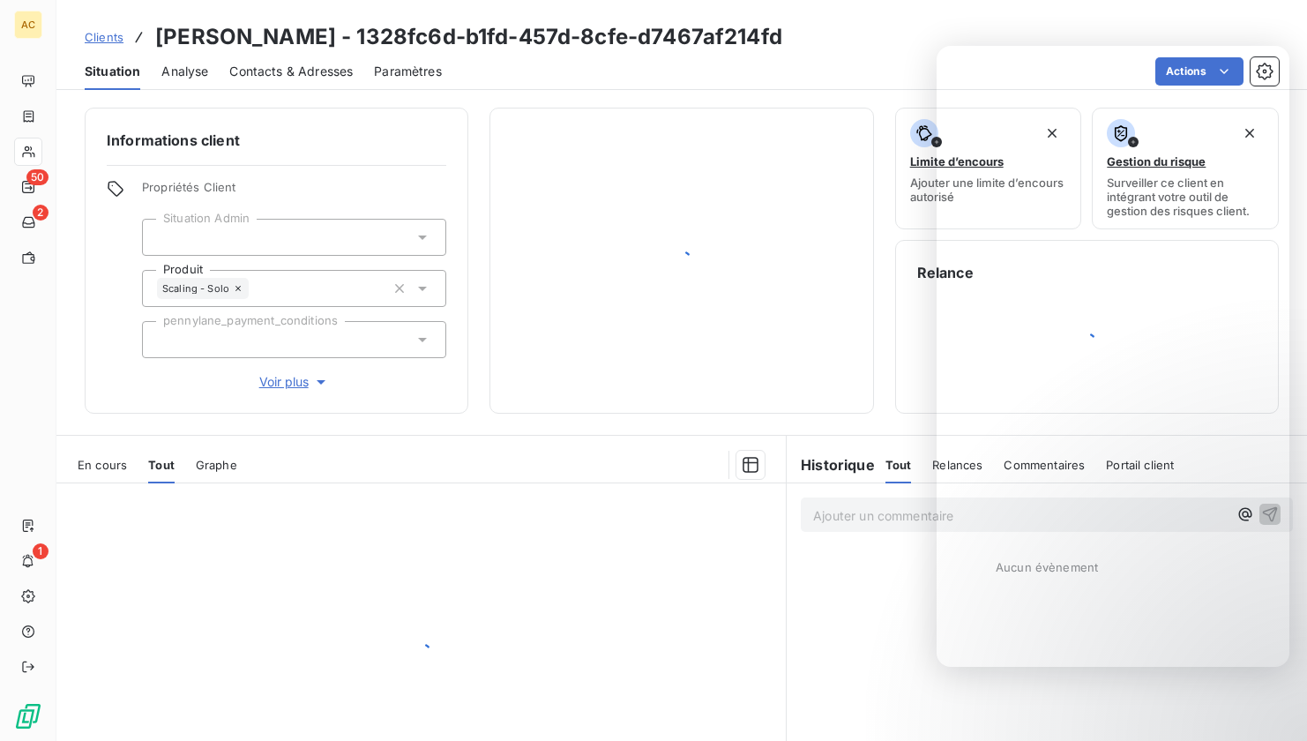
click at [243, 73] on span "Contacts & Adresses" at bounding box center [290, 72] width 123 height 18
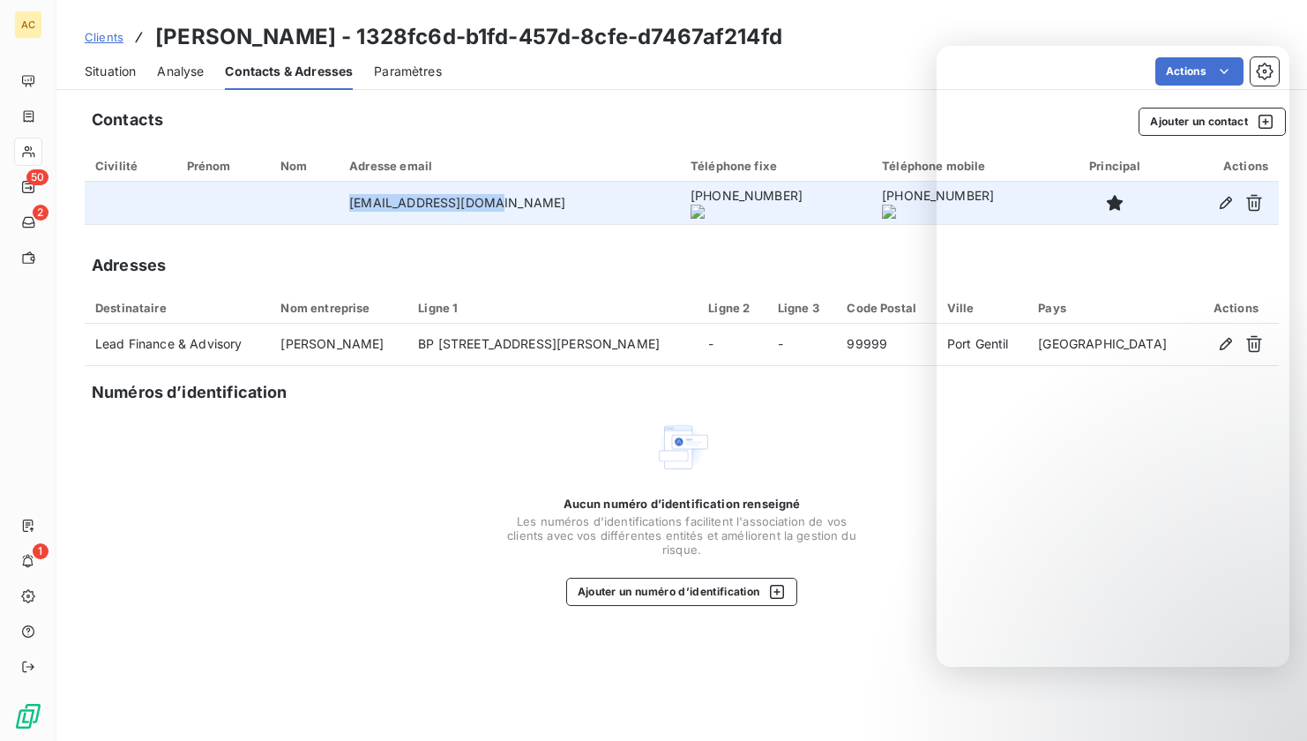
drag, startPoint x: 361, startPoint y: 207, endPoint x: 520, endPoint y: 207, distance: 158.8
click at [522, 207] on tr "i.yomenou@leadfa.net +241 77 12 97 71 +241 77 12 97 71" at bounding box center [682, 203] width 1194 height 42
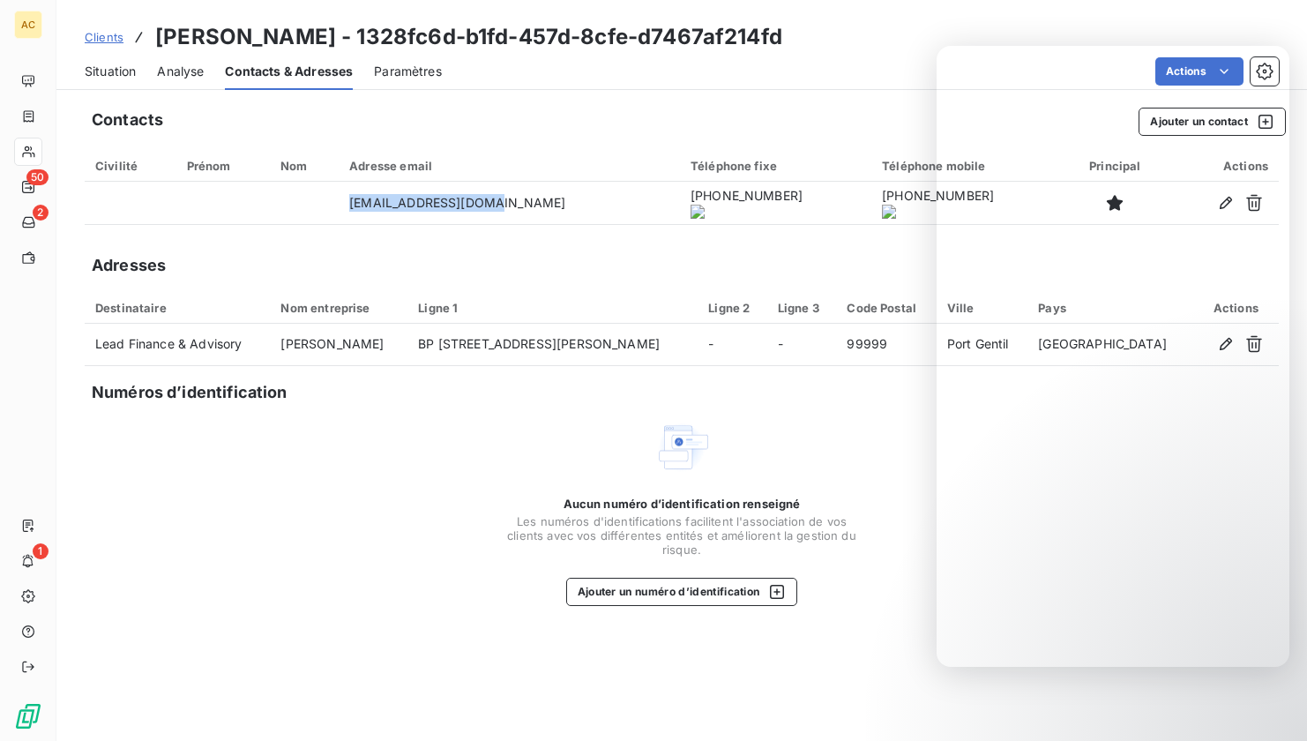
click at [111, 36] on span "Clients" at bounding box center [104, 37] width 39 height 14
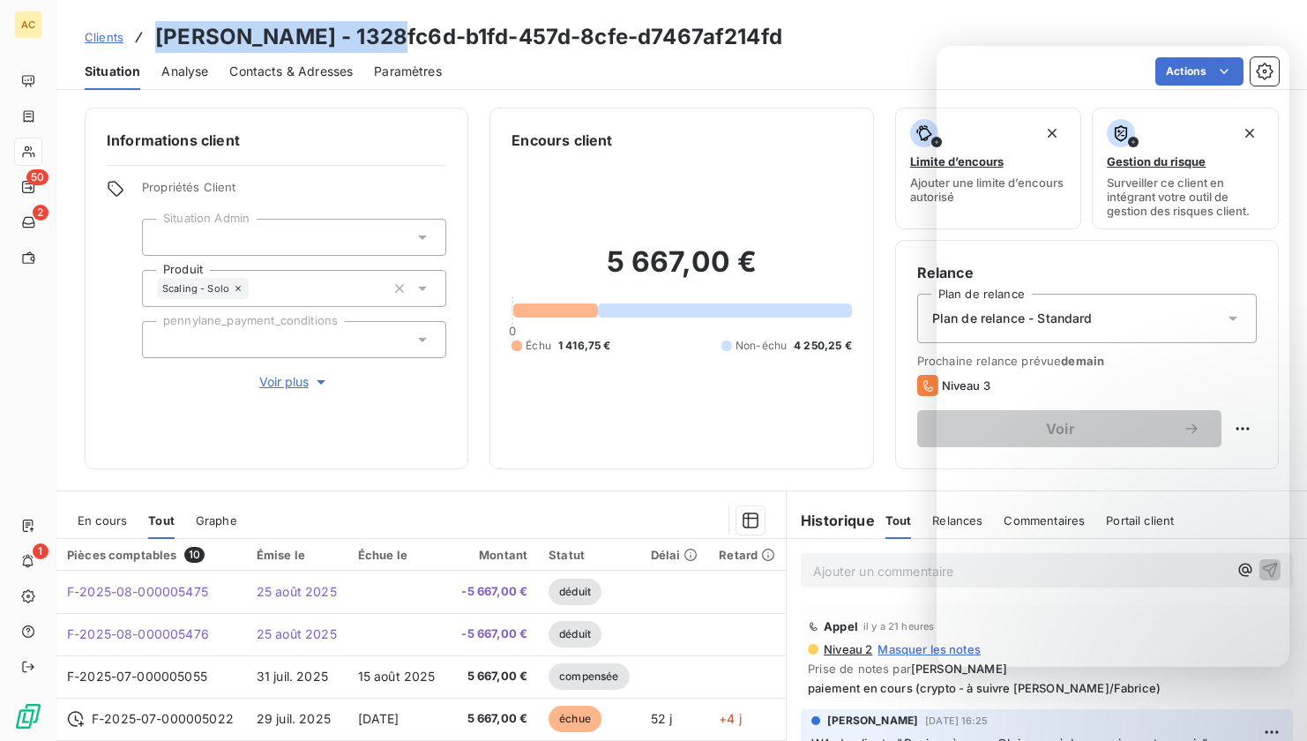
drag, startPoint x: 154, startPoint y: 34, endPoint x: 415, endPoint y: 32, distance: 260.2
click at [415, 32] on h3 "Issa YOMENOU BOUKARI - 1328fc6d-b1fd-457d-8cfe-d7467af214fd" at bounding box center [468, 37] width 627 height 32
copy h3 "Issa YOMENOU BOUKARI"
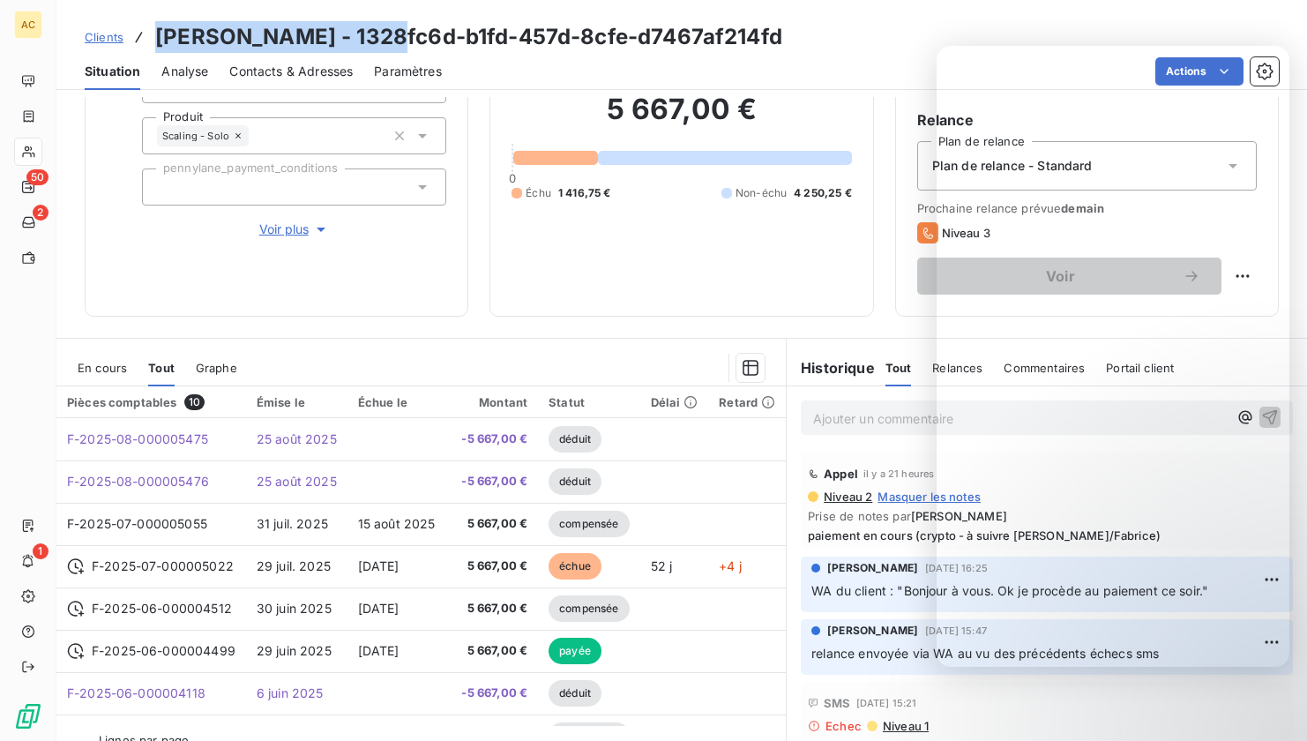
scroll to position [191, 0]
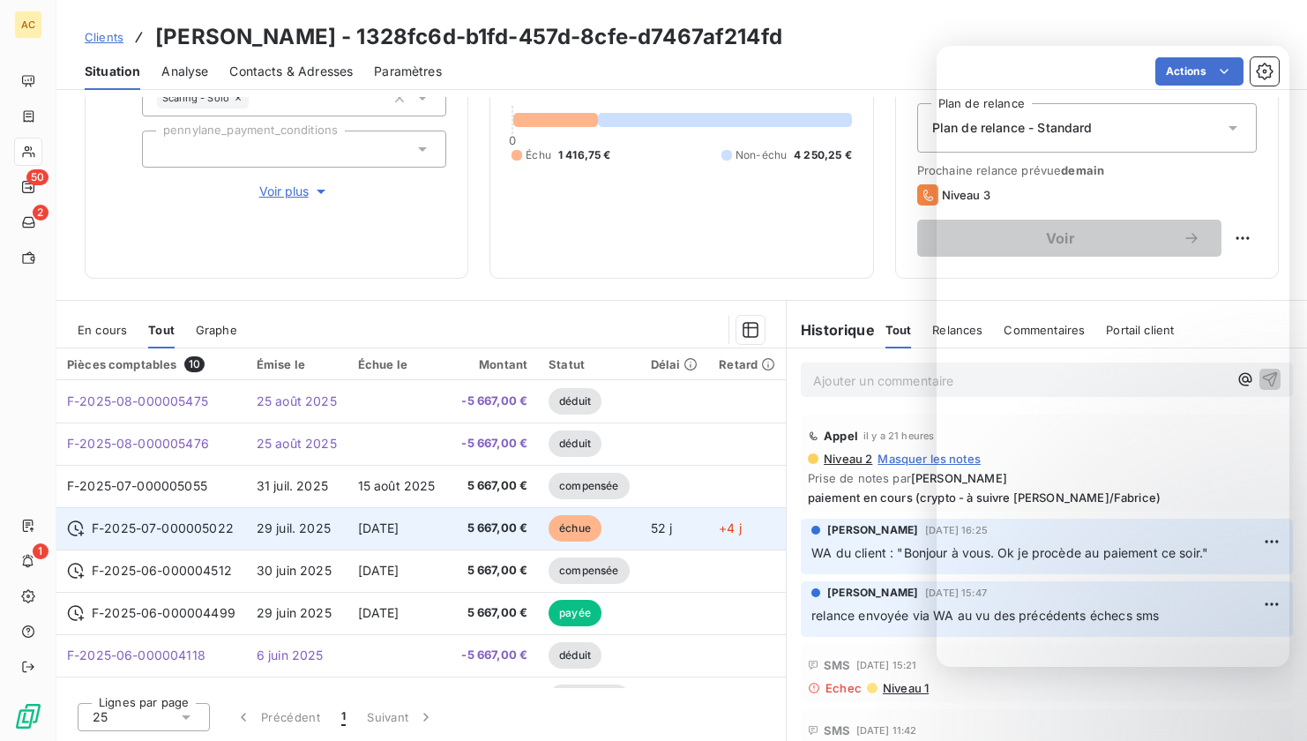
click at [243, 525] on td "F-2025-07-000005022" at bounding box center [151, 528] width 190 height 42
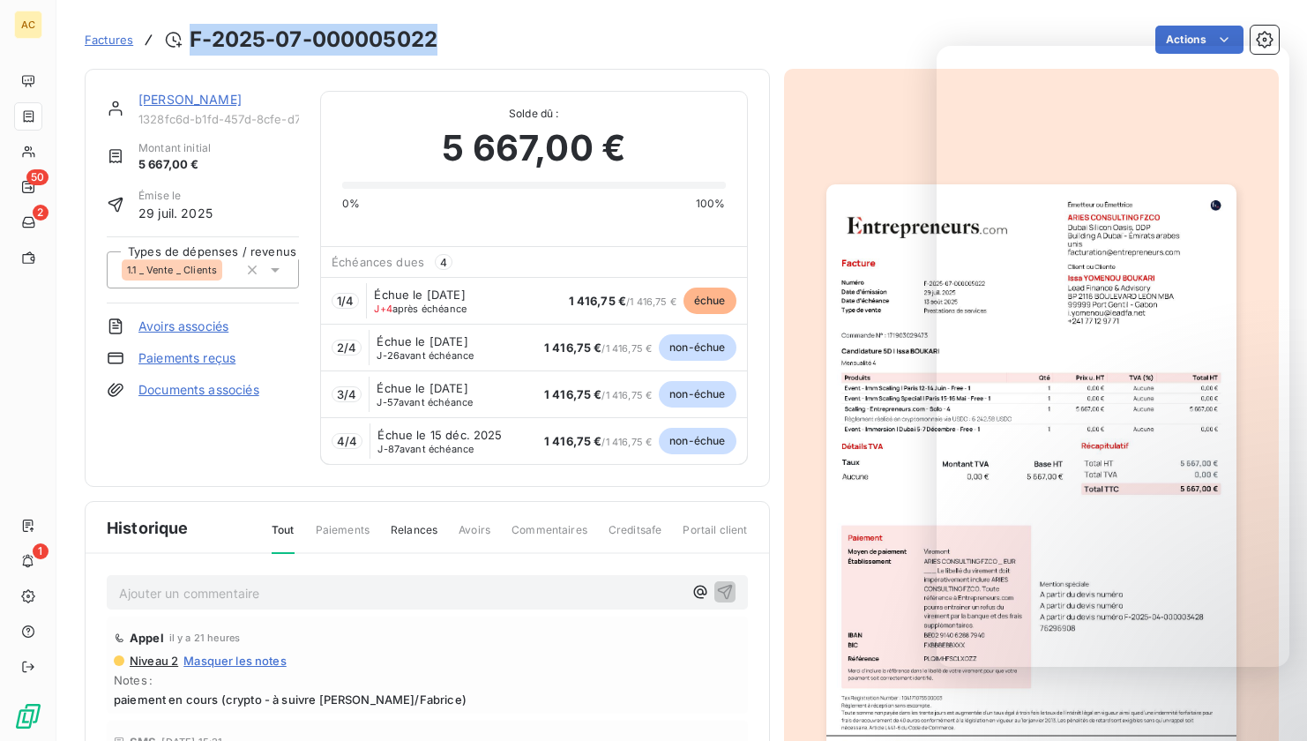
drag, startPoint x: 194, startPoint y: 41, endPoint x: 438, endPoint y: 41, distance: 244.3
click at [437, 41] on h3 "F-2025-07-000005022" at bounding box center [314, 40] width 248 height 32
copy h3 "F-2025-07-000005022"
click at [170, 599] on p "Ajouter un commentaire ﻿" at bounding box center [401, 593] width 564 height 22
click at [173, 594] on p "Ajouter un commentaire ﻿" at bounding box center [401, 593] width 564 height 22
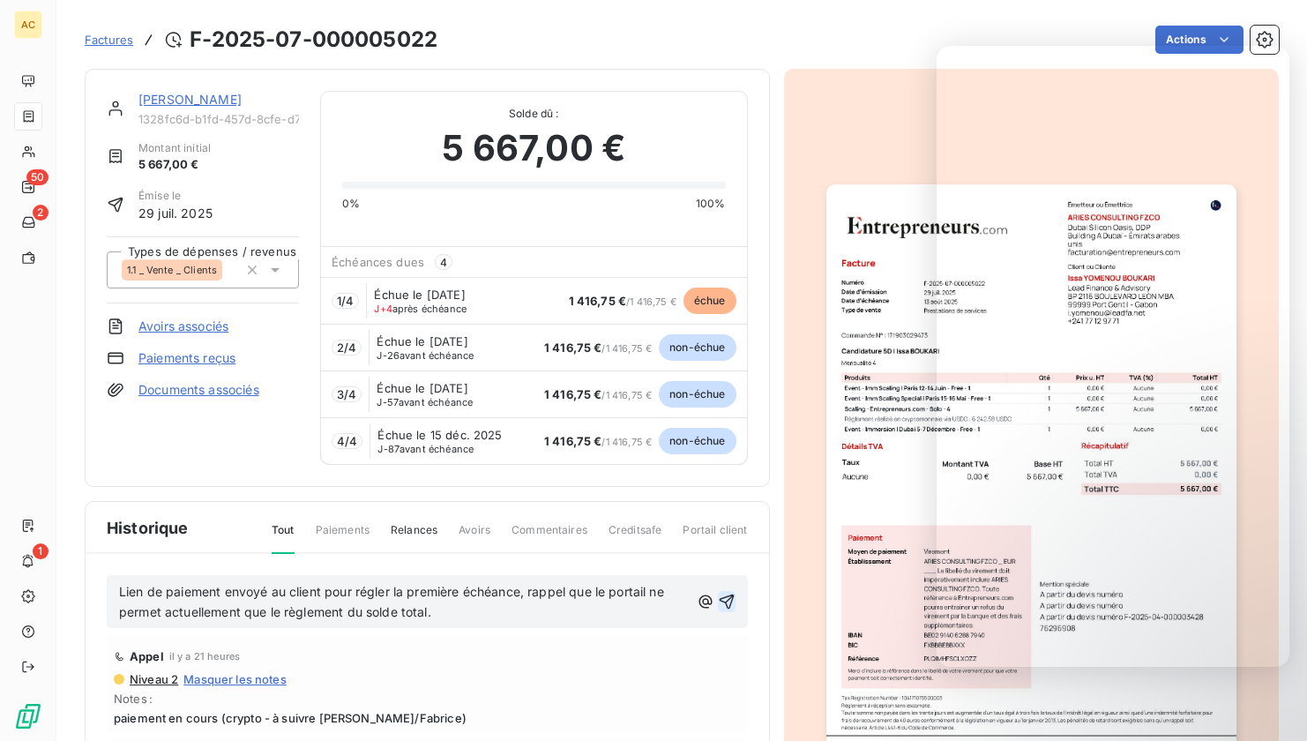
click at [718, 603] on icon "button" at bounding box center [727, 602] width 18 height 18
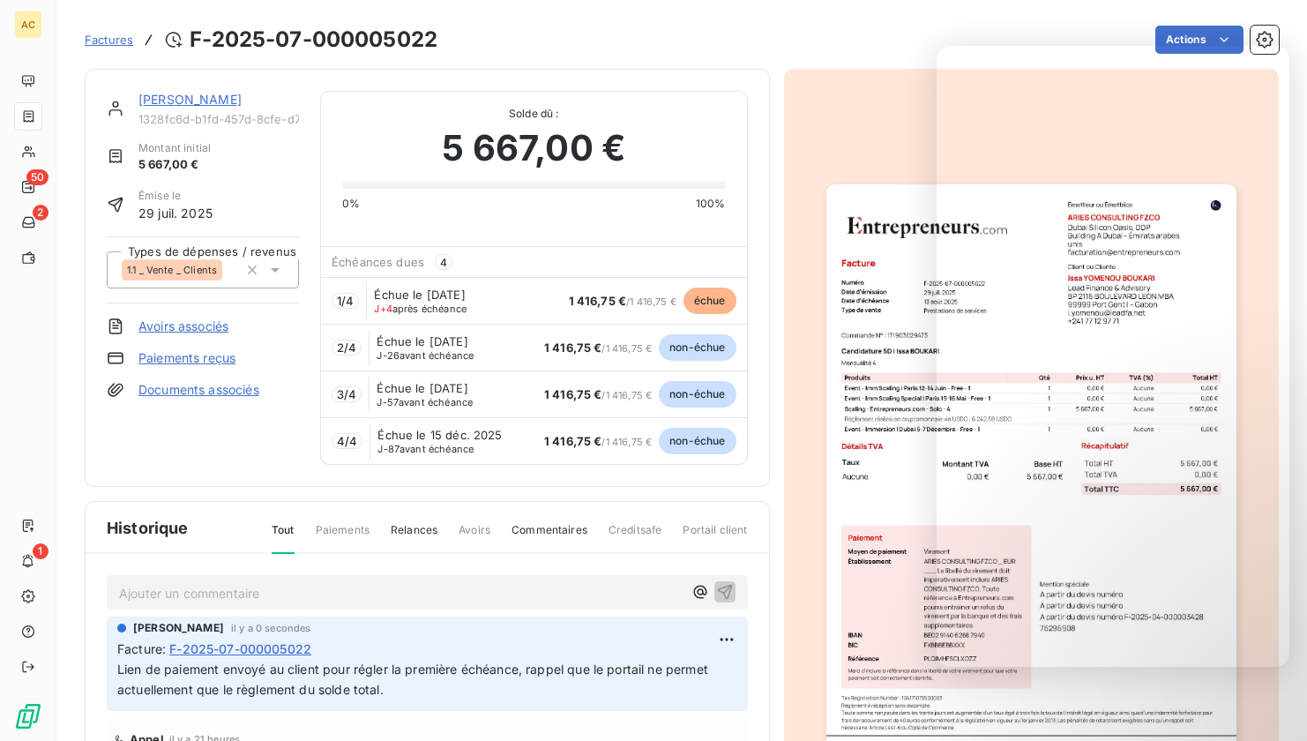
click at [191, 94] on link "Issa YOMENOU BOUKARI" at bounding box center [189, 99] width 103 height 15
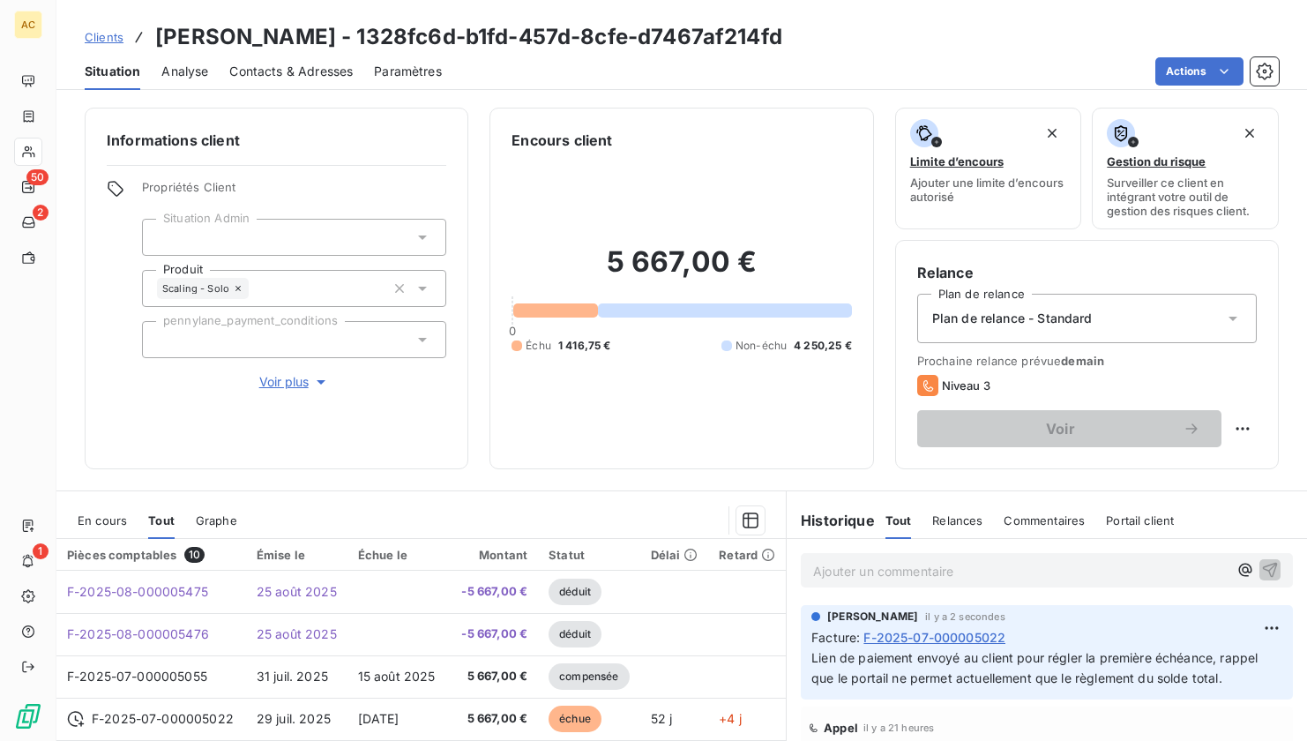
click at [102, 41] on span "Clients" at bounding box center [104, 37] width 39 height 14
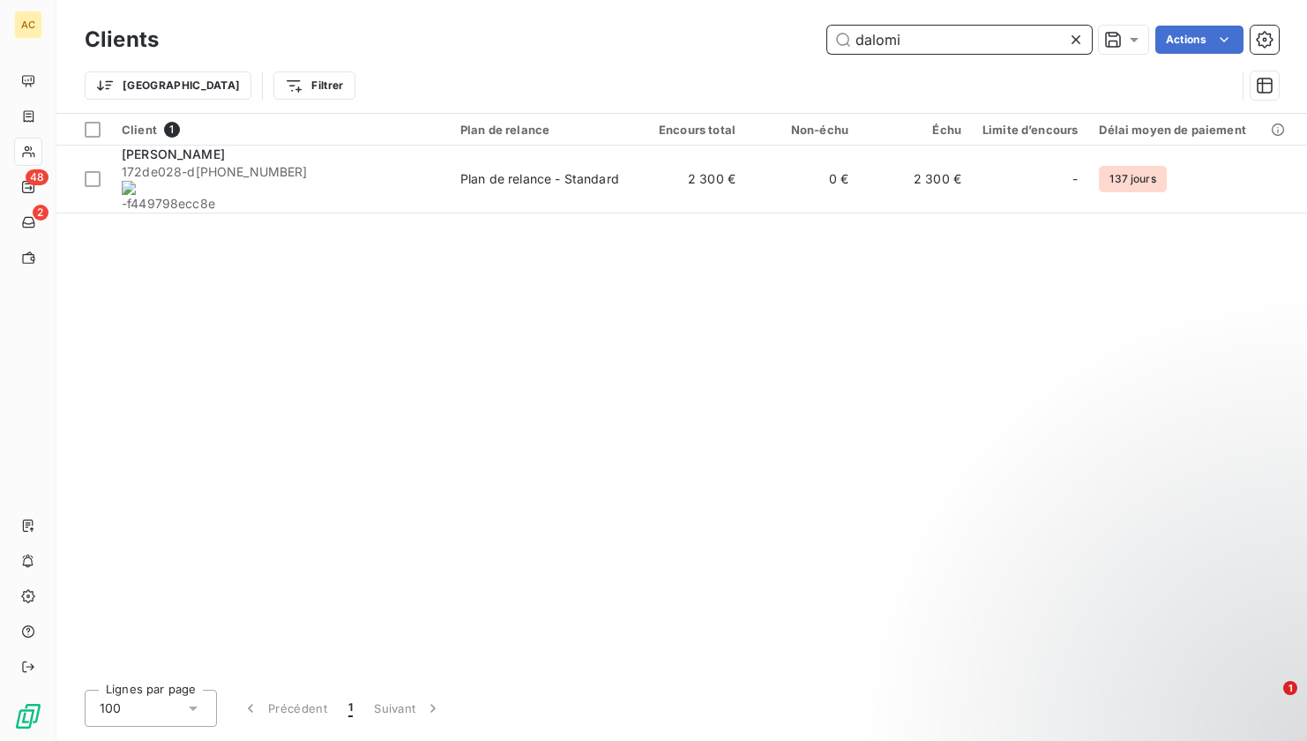
drag, startPoint x: 840, startPoint y: 43, endPoint x: 819, endPoint y: 43, distance: 21.2
click at [818, 42] on div "dalomi Actions" at bounding box center [729, 40] width 1099 height 28
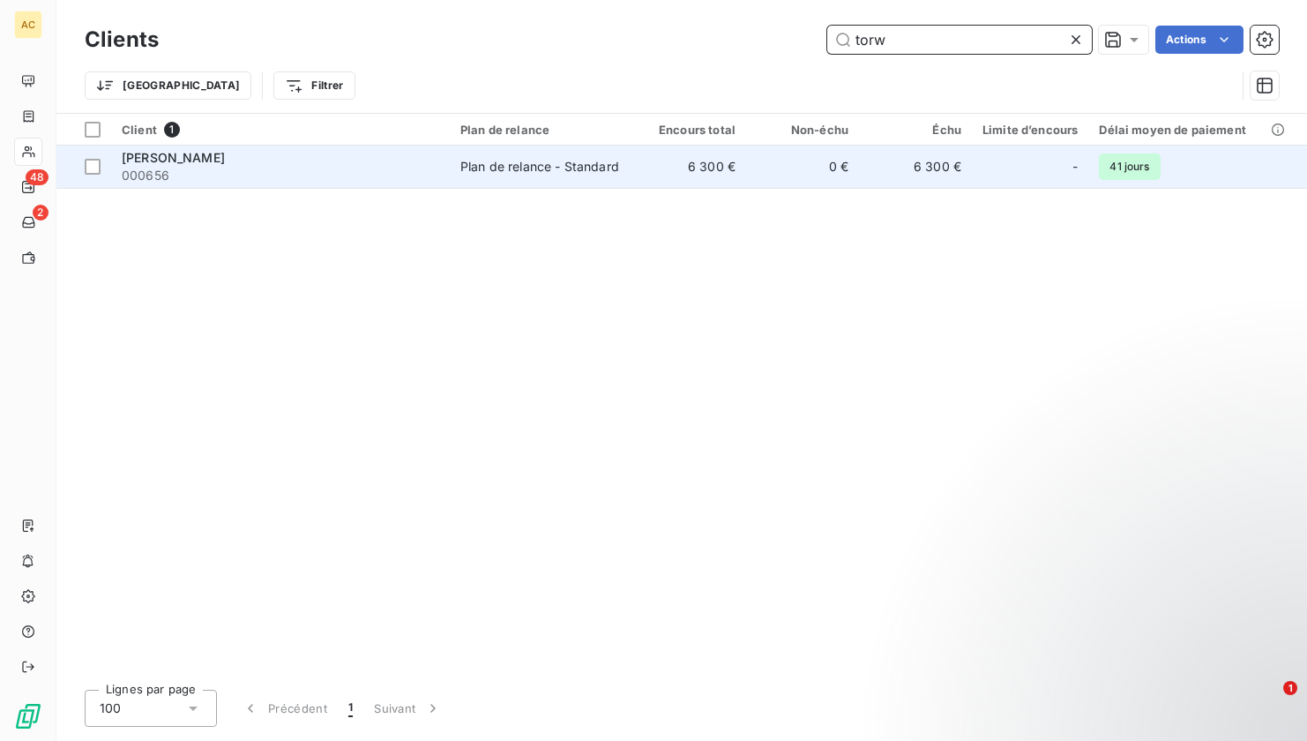
type input "torw"
click at [344, 177] on span "000656" at bounding box center [281, 176] width 318 height 18
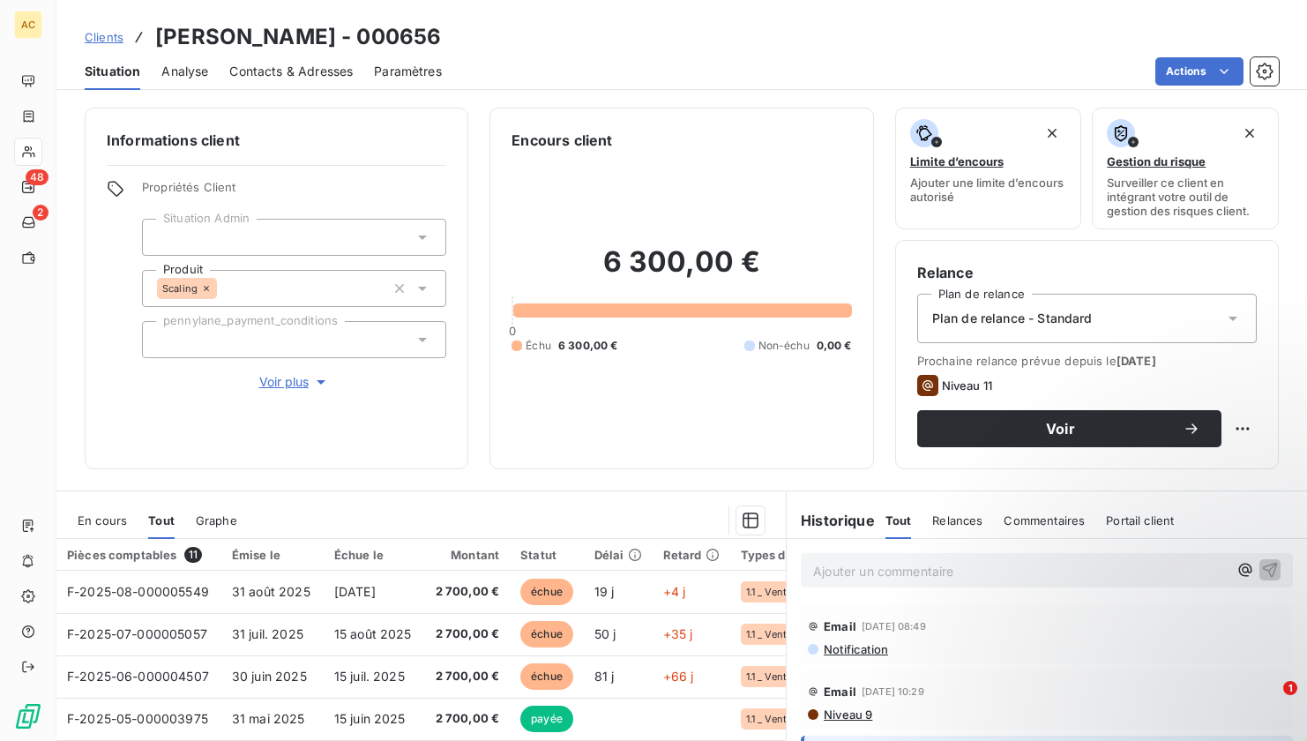
click at [275, 72] on span "Contacts & Adresses" at bounding box center [290, 72] width 123 height 18
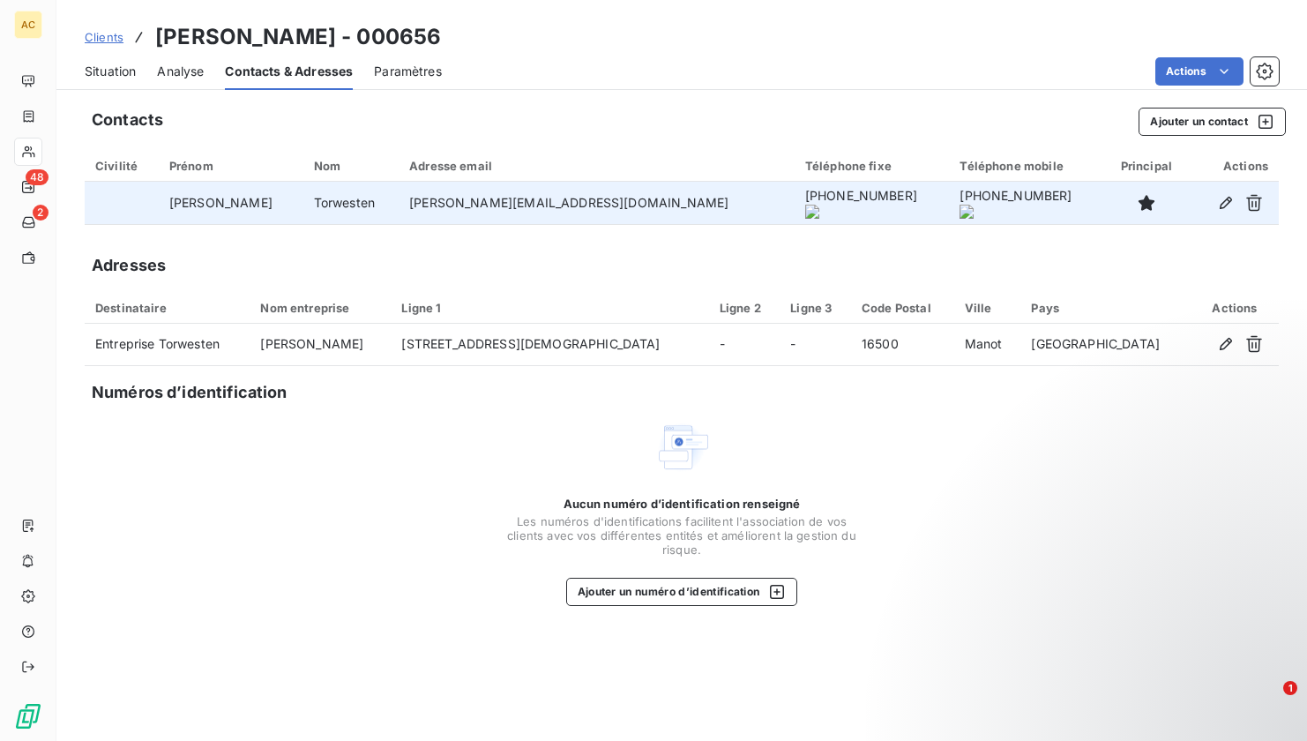
drag, startPoint x: 668, startPoint y: 201, endPoint x: 774, endPoint y: 208, distance: 106.1
click at [795, 208] on td "+33 6 64 91 14 23" at bounding box center [872, 203] width 155 height 42
copy onoff-telecom-ce-phone-number-wrapper "+33 6 64 91 14 23"
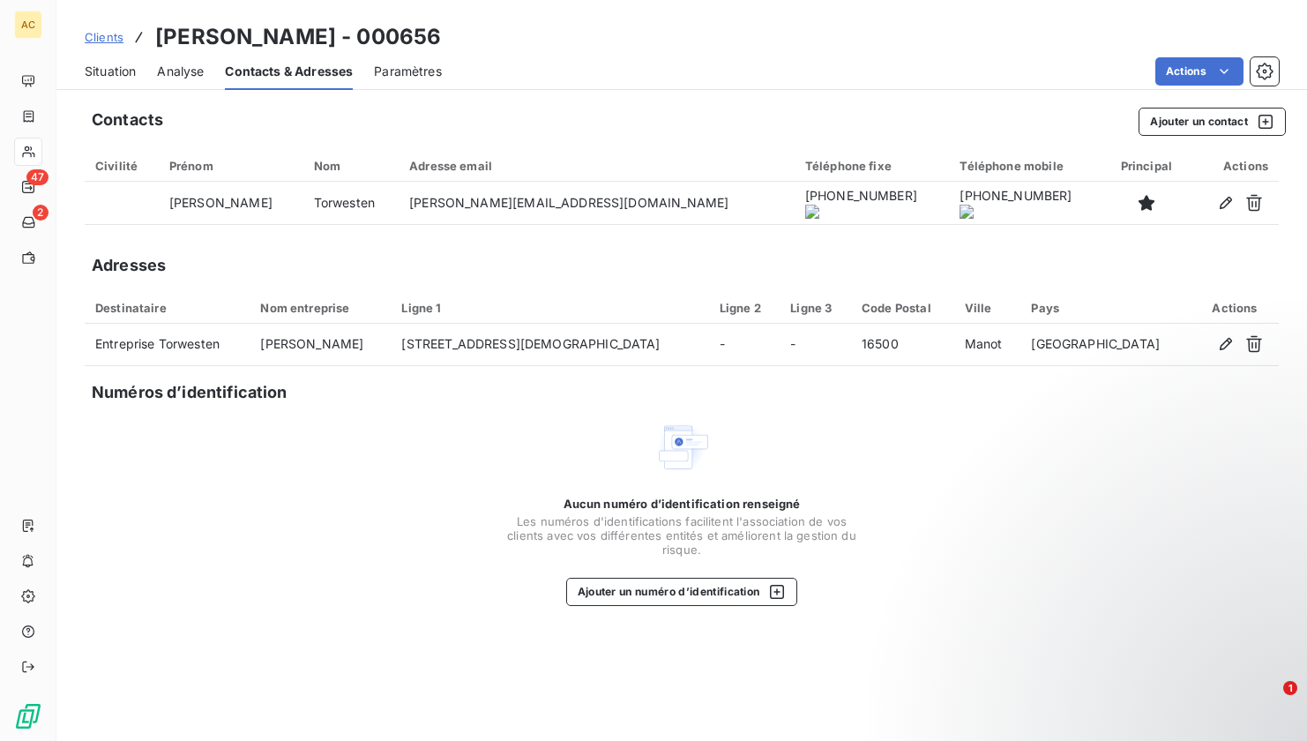
click at [108, 42] on span "Clients" at bounding box center [104, 37] width 39 height 14
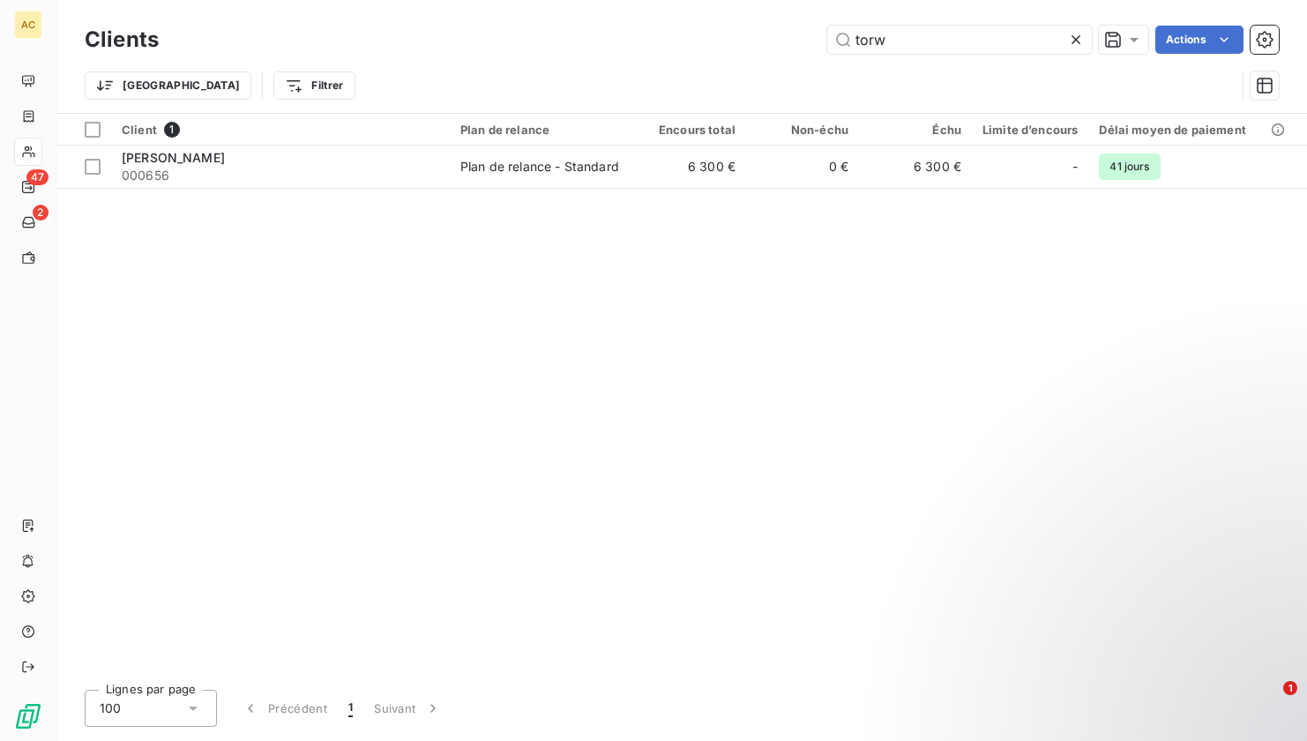
drag, startPoint x: 902, startPoint y: 41, endPoint x: 777, endPoint y: 41, distance: 125.2
click at [777, 41] on div "torw Actions" at bounding box center [729, 40] width 1099 height 28
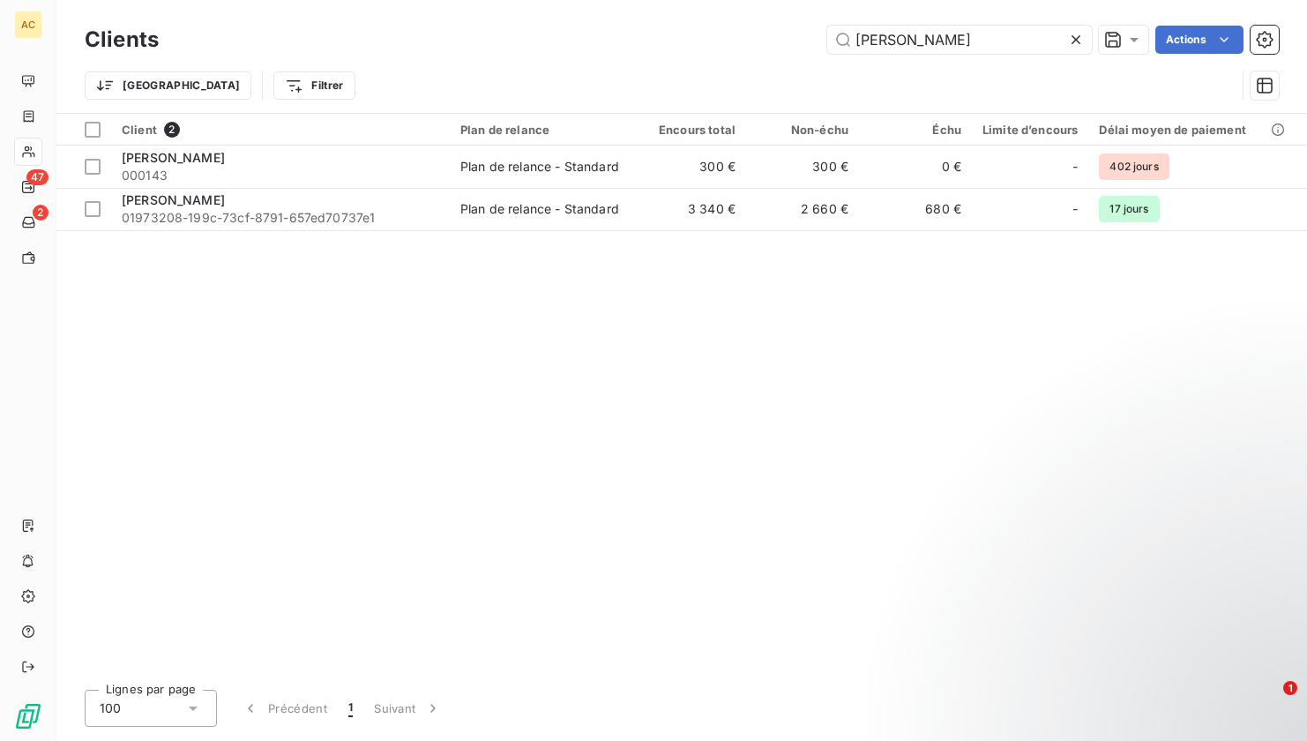
type input "mariam"
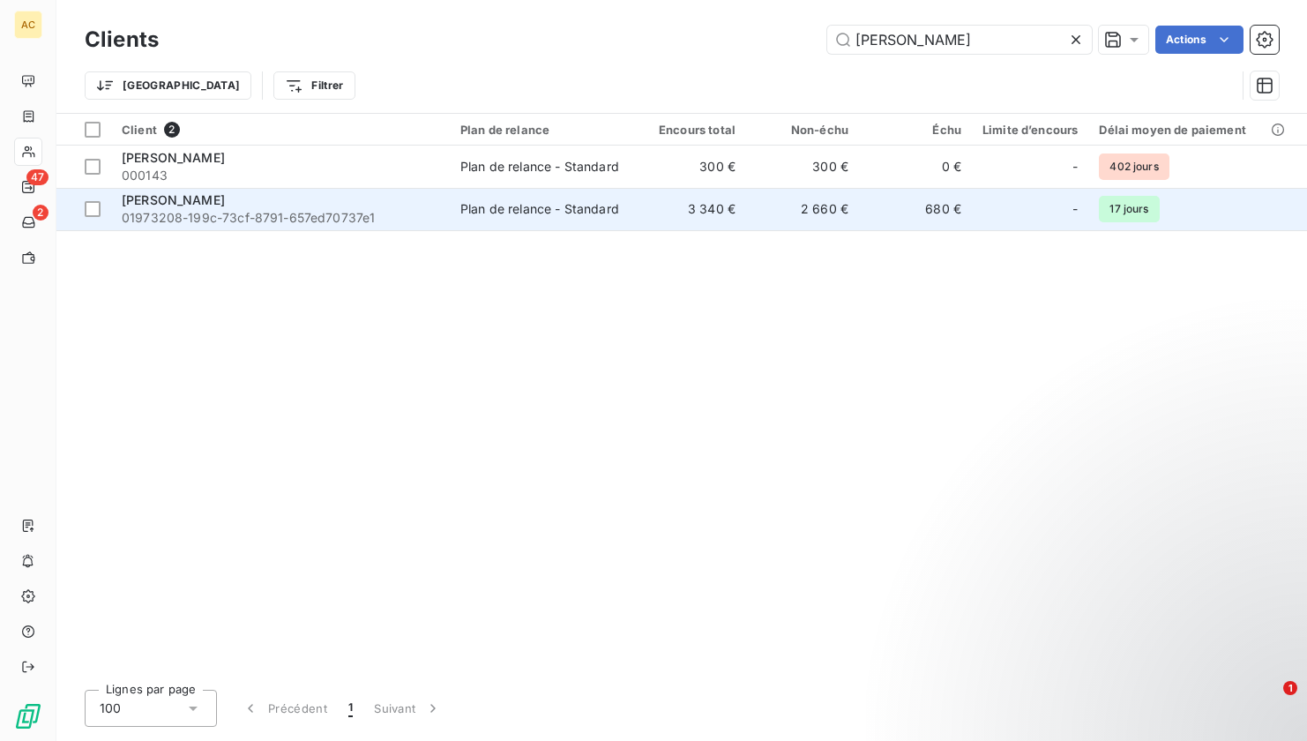
click at [389, 212] on span "01973208-199c-73cf-8791-657ed70737e1" at bounding box center [281, 218] width 318 height 18
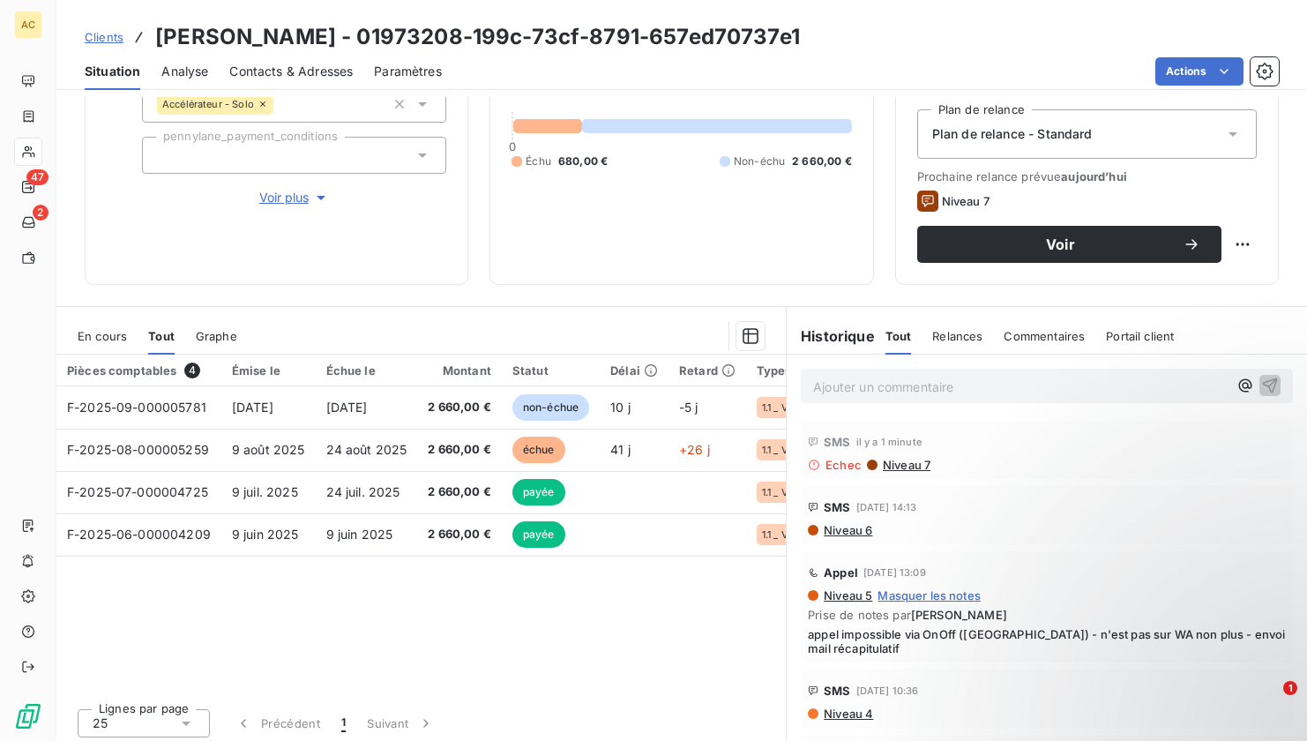
scroll to position [191, 0]
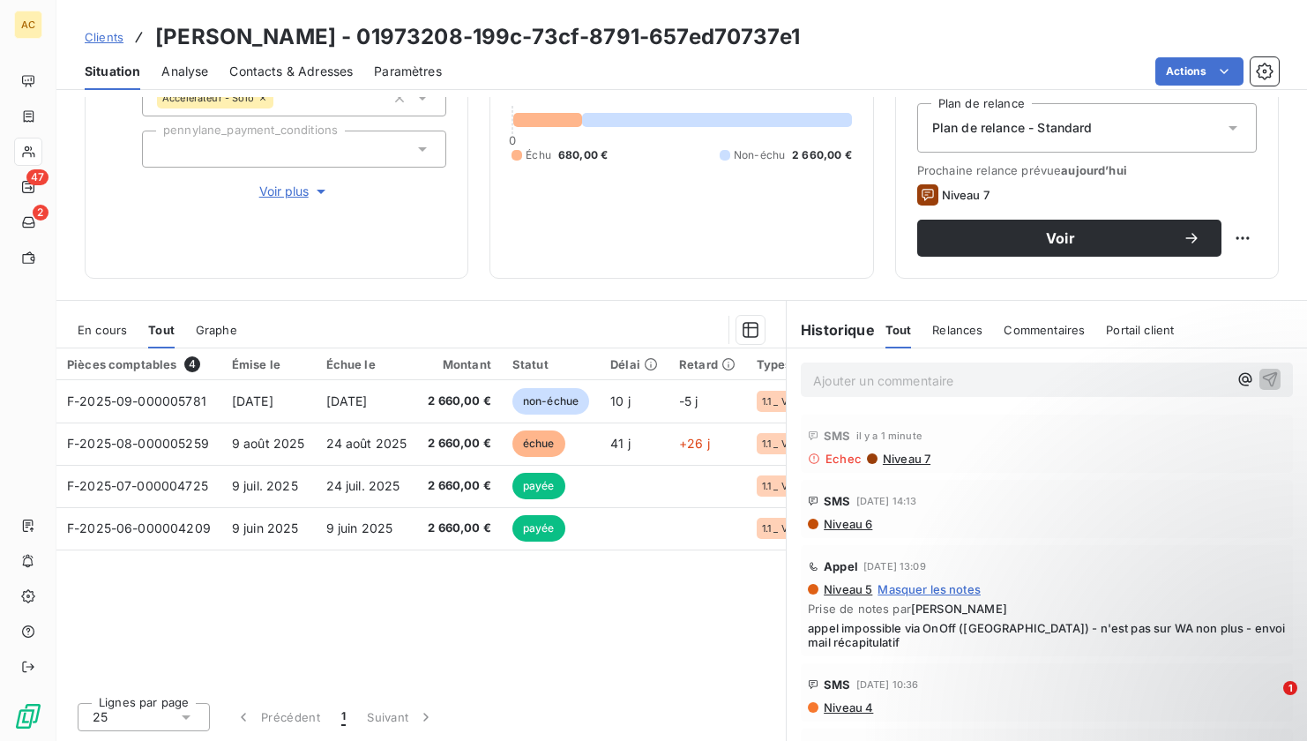
click at [888, 459] on span "Niveau 7" at bounding box center [905, 459] width 49 height 14
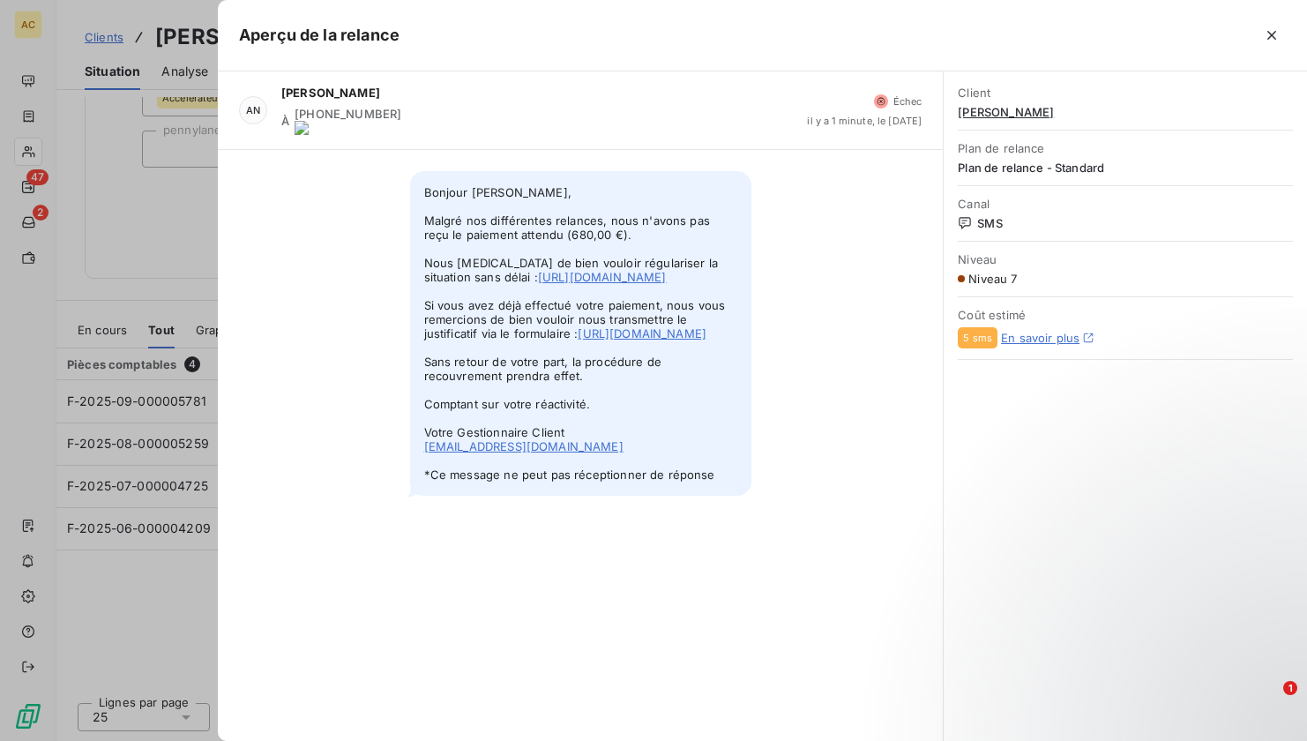
drag, startPoint x: 424, startPoint y: 177, endPoint x: 624, endPoint y: 517, distance: 394.2
click at [624, 496] on span "Bonjour Mariame OUATTARA, Malgré nos différentes relances, nous n'avons pas reç…" at bounding box center [580, 333] width 341 height 325
copy span "Bonjour Mariame OUATTARA, Malgré nos différentes relances, nous n'avons pas reç…"
click at [297, 116] on div "AN Angèle GAUDIN À +2250757547417 Échec il y a 1 minute, le 19 sept. 2025" at bounding box center [580, 110] width 725 height 78
copy onoff-telecom-ce-phone-number-wrapper "+2250757547417"
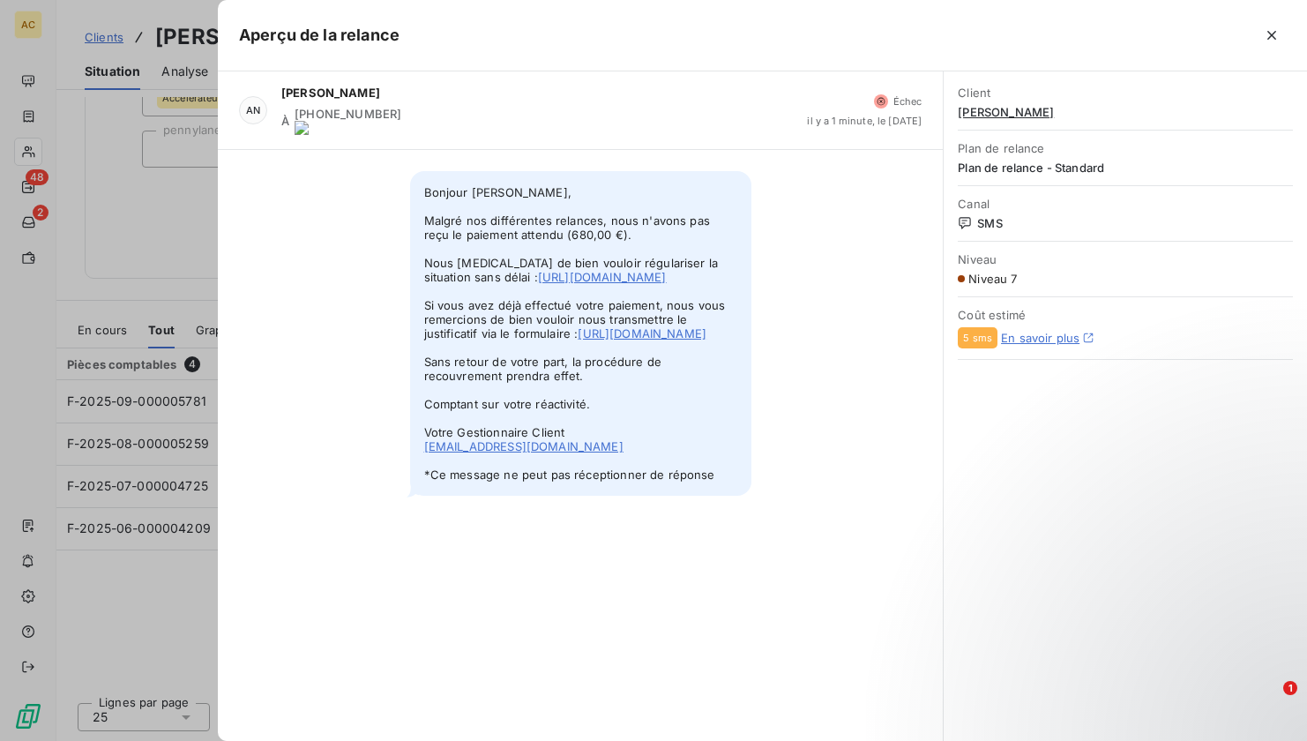
click at [179, 54] on div at bounding box center [653, 370] width 1307 height 741
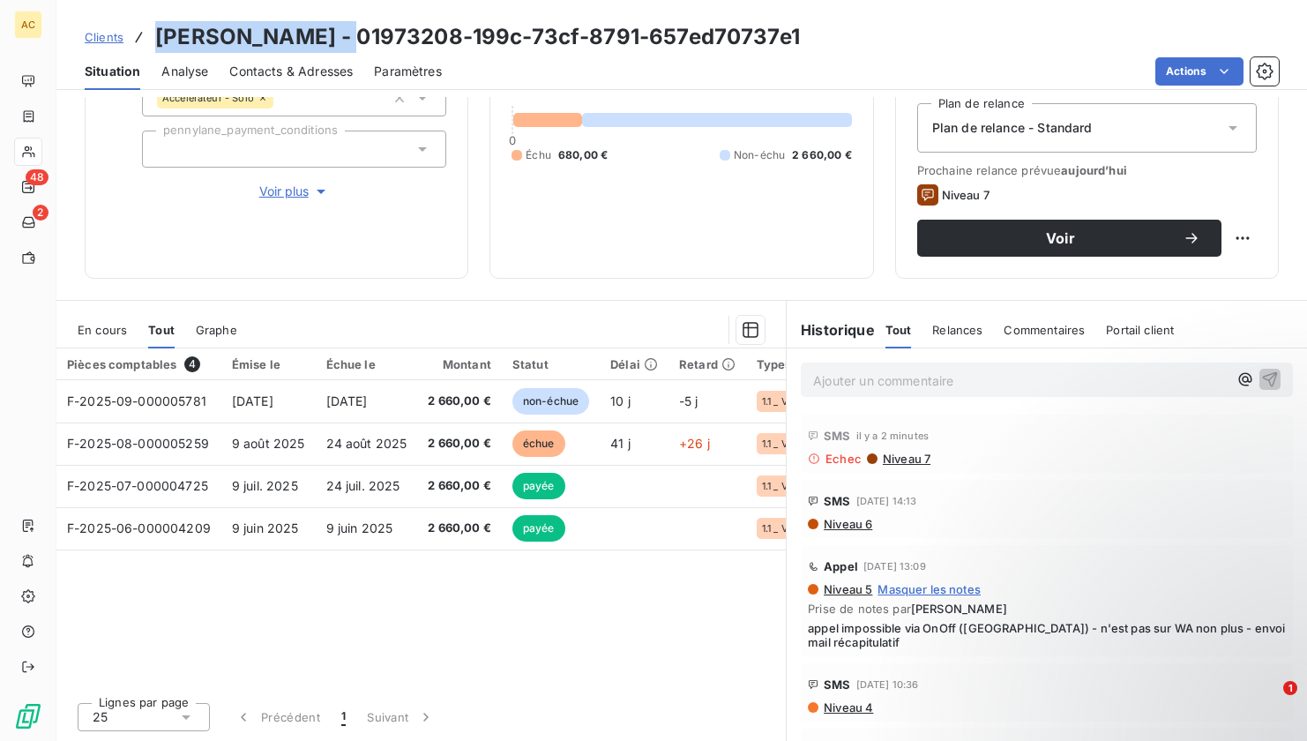
drag, startPoint x: 152, startPoint y: 35, endPoint x: 363, endPoint y: 34, distance: 211.7
click at [364, 34] on div "Clients Mariame OUATTARA - 01973208-199c-73cf-8791-657ed70737e1" at bounding box center [442, 37] width 715 height 32
copy h3 "Mariame OUATTARA"
click at [913, 466] on div "SMS il y a 2 minutes Echec Niveau 7" at bounding box center [1047, 444] width 492 height 58
click at [909, 463] on span "Niveau 7" at bounding box center [905, 459] width 49 height 14
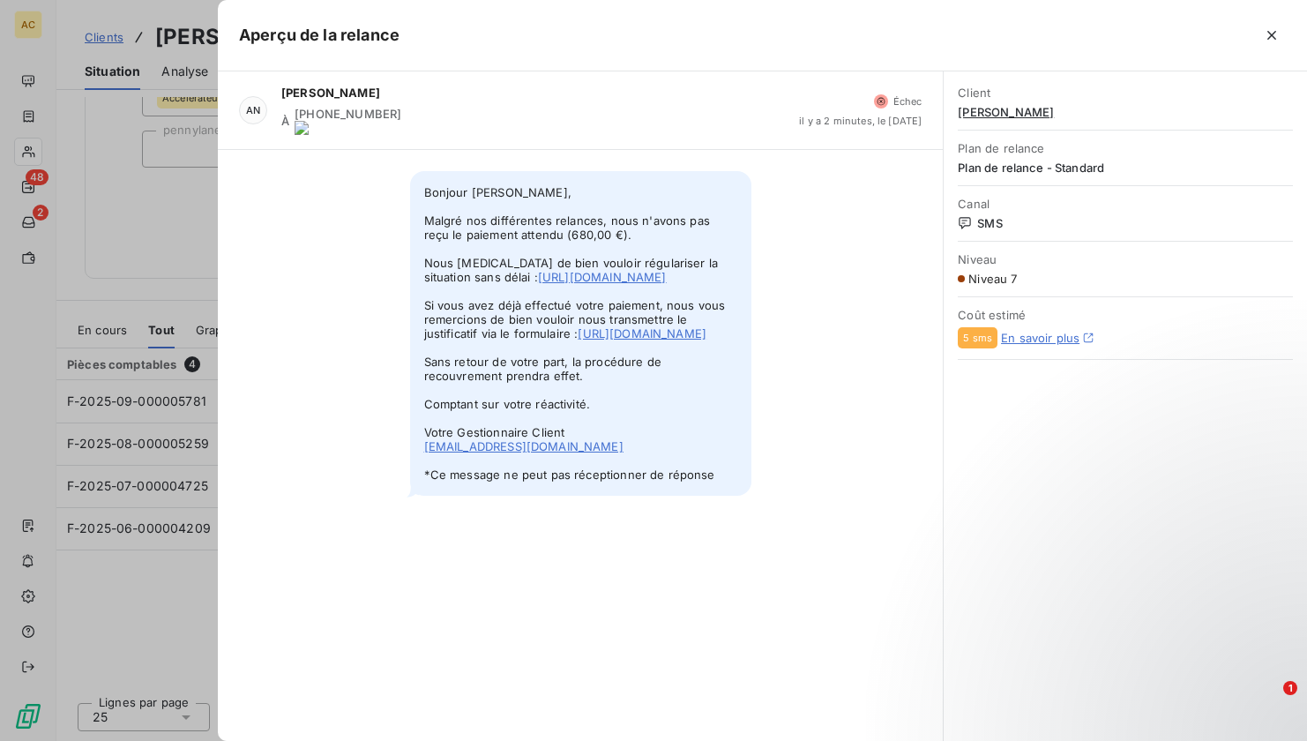
drag, startPoint x: 422, startPoint y: 179, endPoint x: 624, endPoint y: 517, distance: 394.0
click at [624, 496] on span "Bonjour Mariame OUATTARA, Malgré nos différentes relances, nous n'avons pas reç…" at bounding box center [580, 333] width 341 height 325
copy span "Bonjour Mariame OUATTARA, Malgré nos différentes relances, nous n'avons pas reç…"
click at [198, 244] on div at bounding box center [653, 370] width 1307 height 741
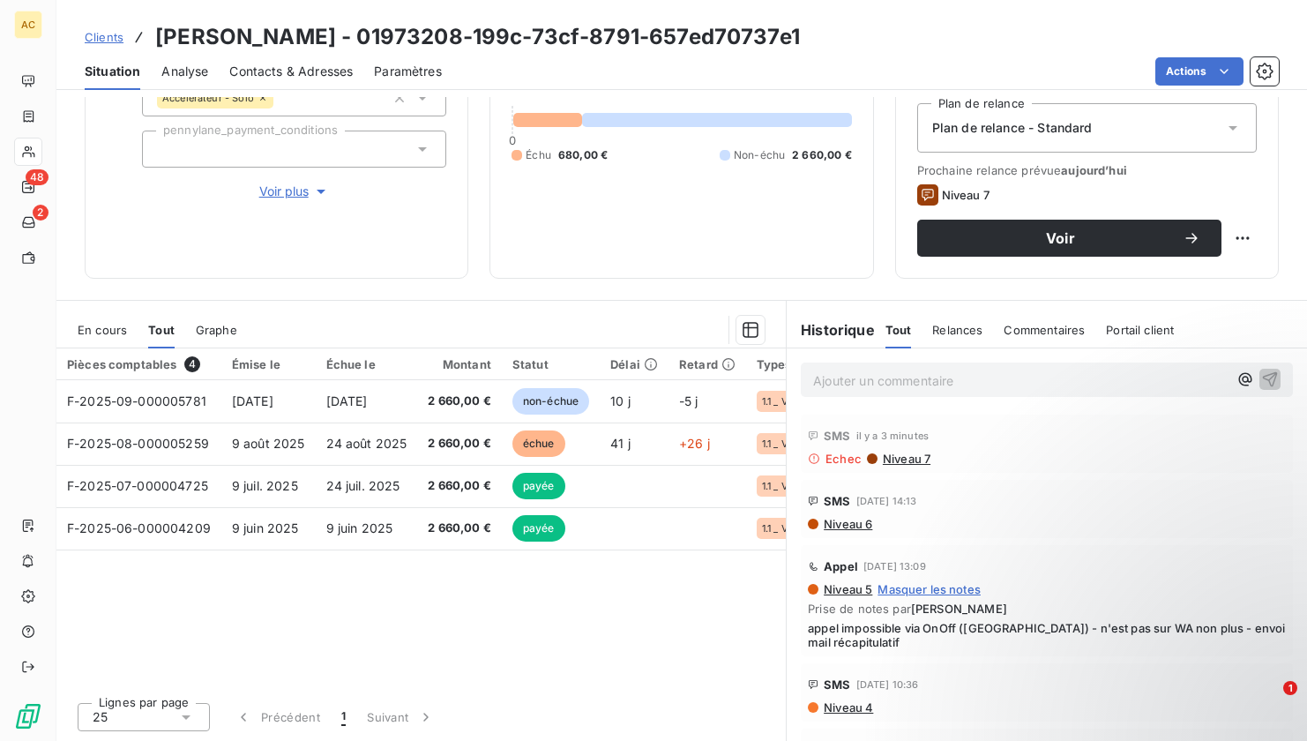
click at [844, 385] on p "Ajouter un commentaire ﻿" at bounding box center [1020, 381] width 415 height 22
click at [318, 70] on span "Contacts & Adresses" at bounding box center [290, 72] width 123 height 18
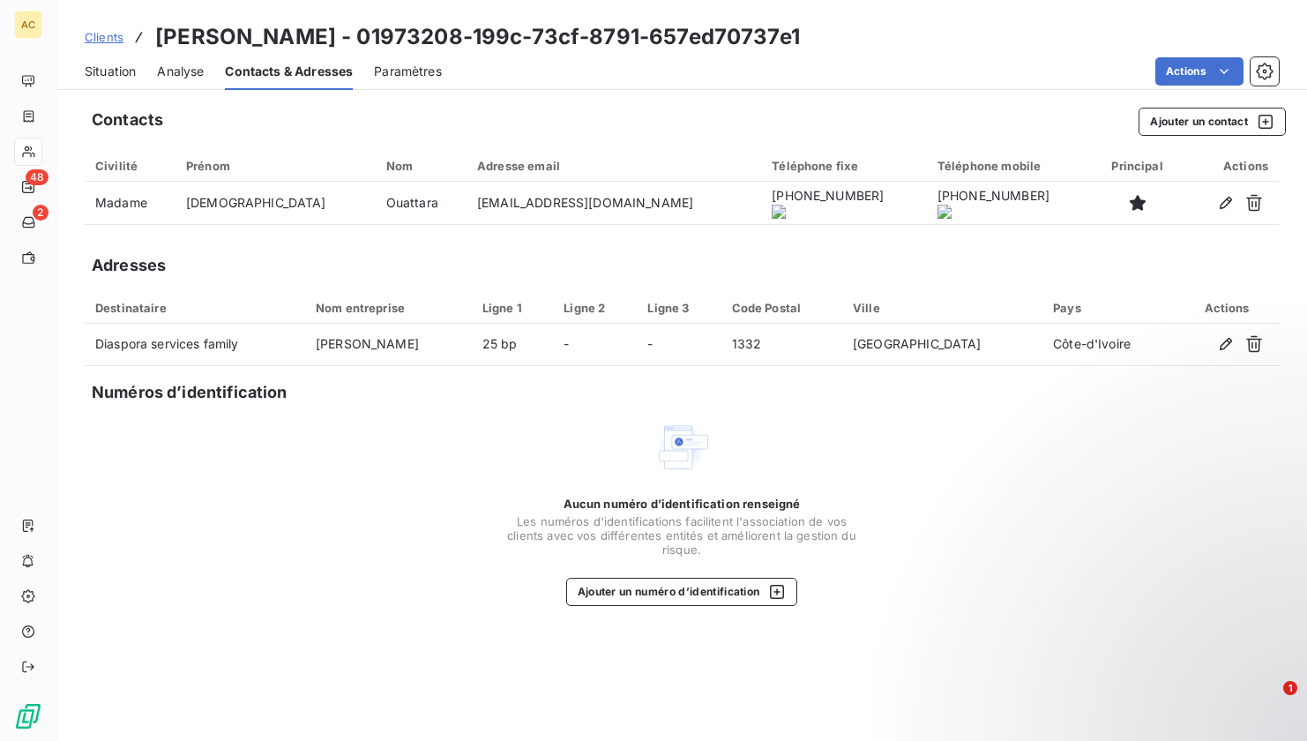
click at [117, 77] on span "Situation" at bounding box center [110, 72] width 51 height 18
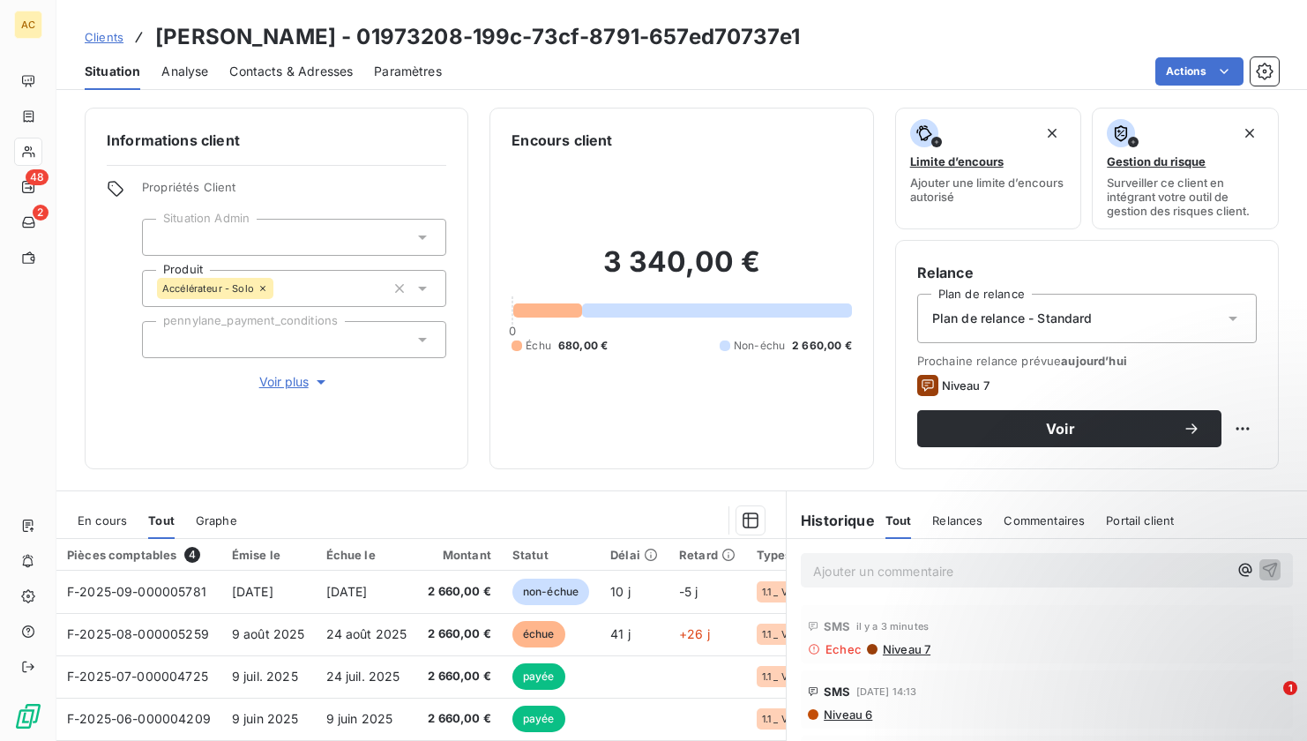
click at [342, 78] on span "Contacts & Adresses" at bounding box center [290, 72] width 123 height 18
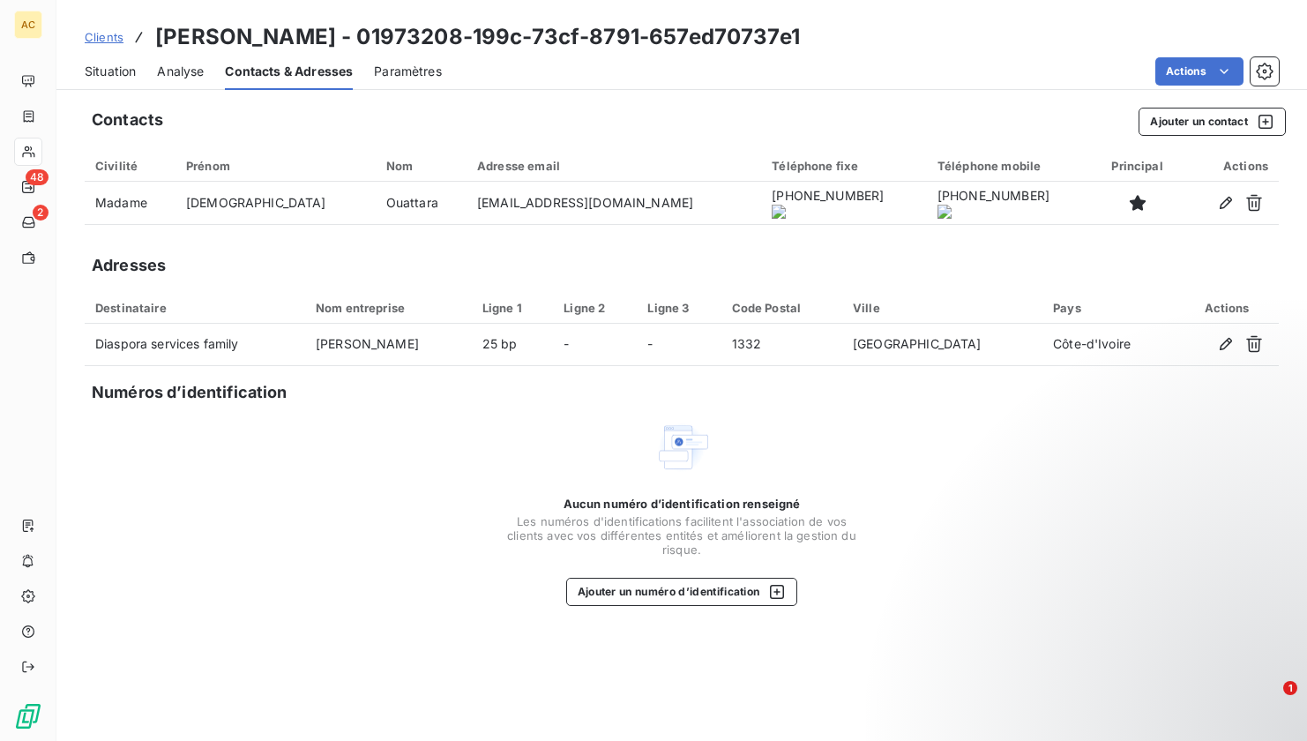
click at [118, 75] on span "Situation" at bounding box center [110, 72] width 51 height 18
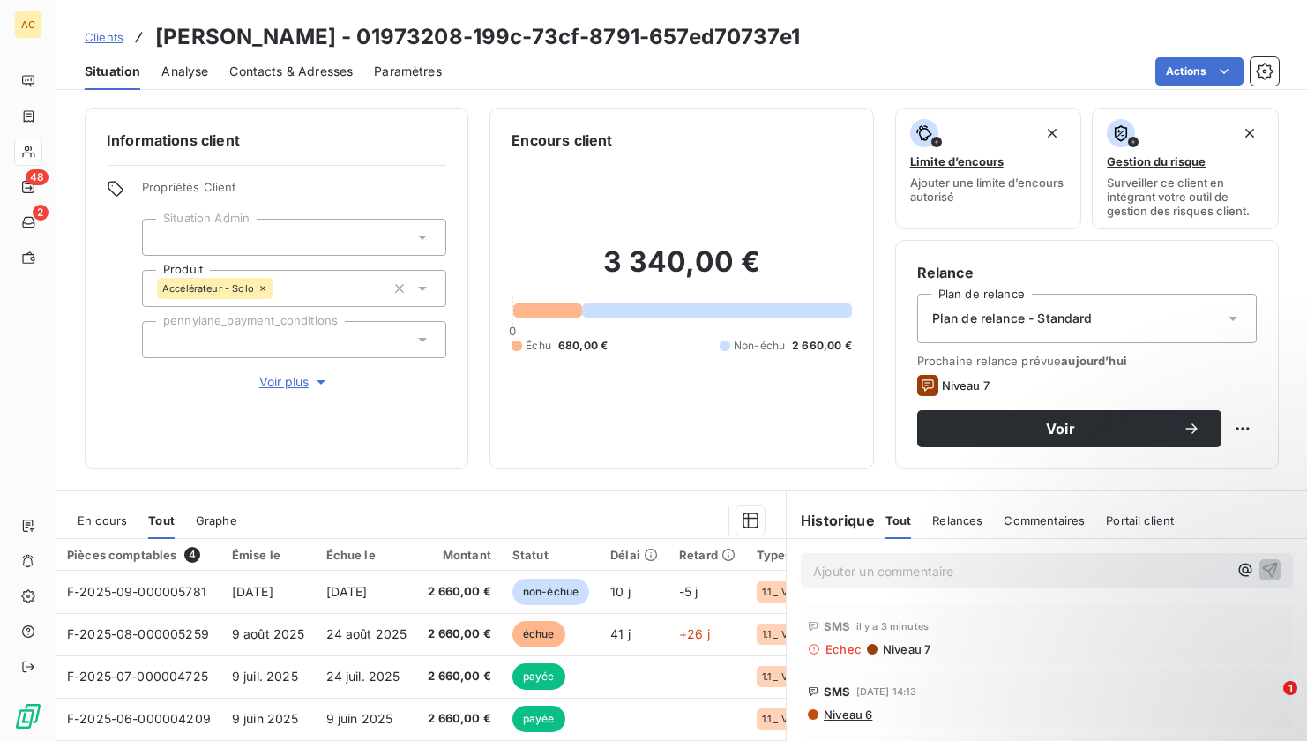
click at [891, 649] on span "Niveau 7" at bounding box center [905, 649] width 49 height 14
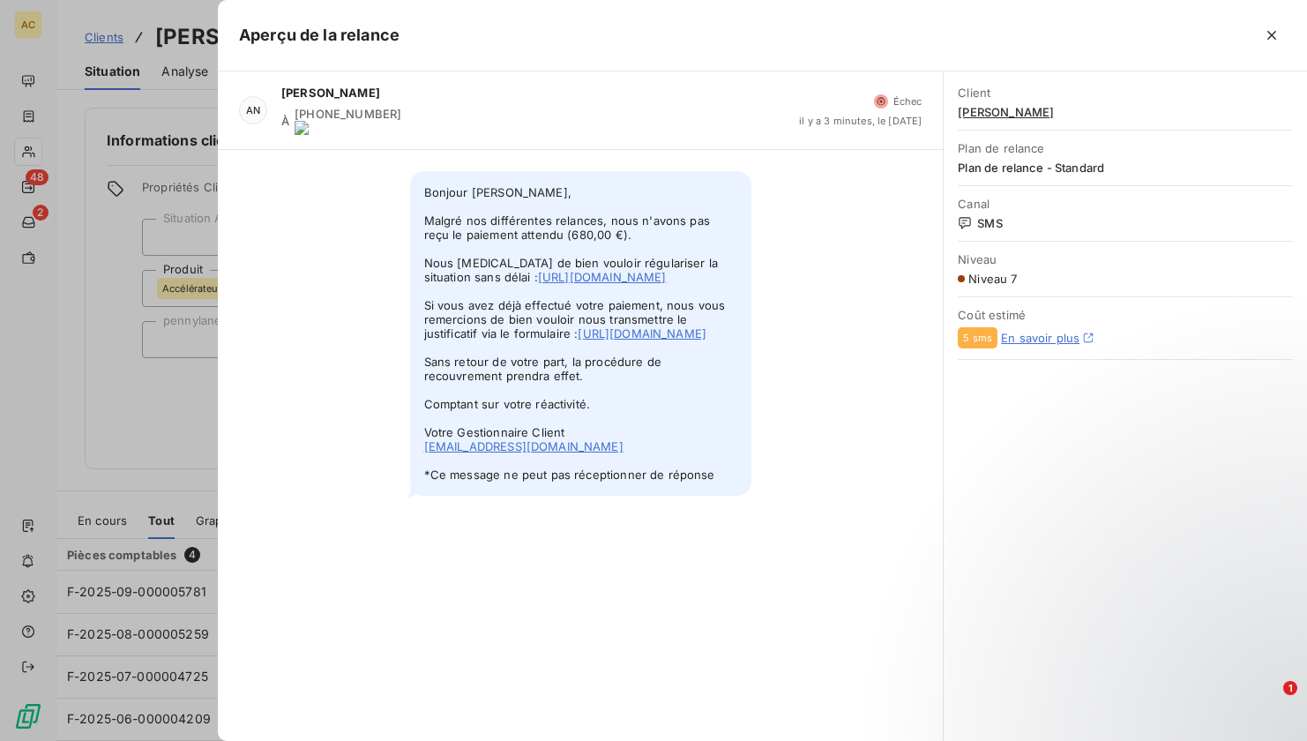
click at [137, 389] on div at bounding box center [653, 370] width 1307 height 741
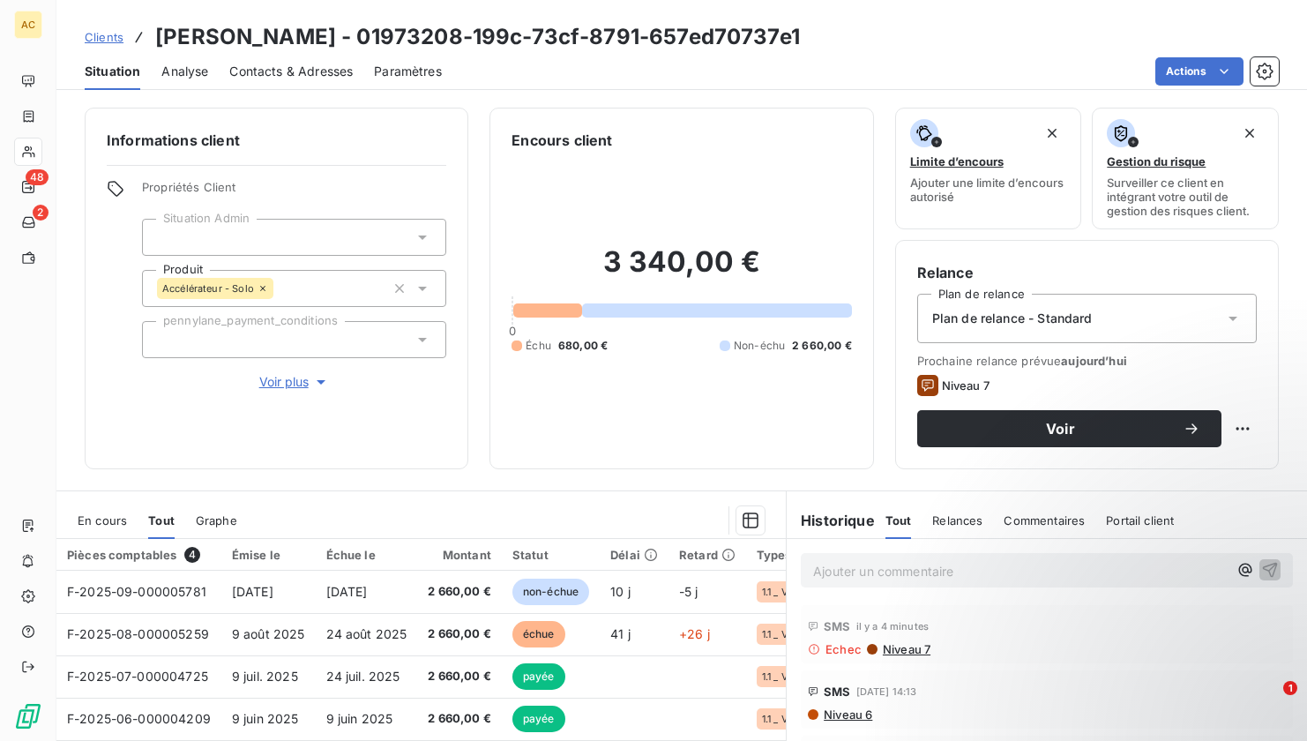
click at [306, 82] on div "Contacts & Adresses" at bounding box center [290, 71] width 123 height 37
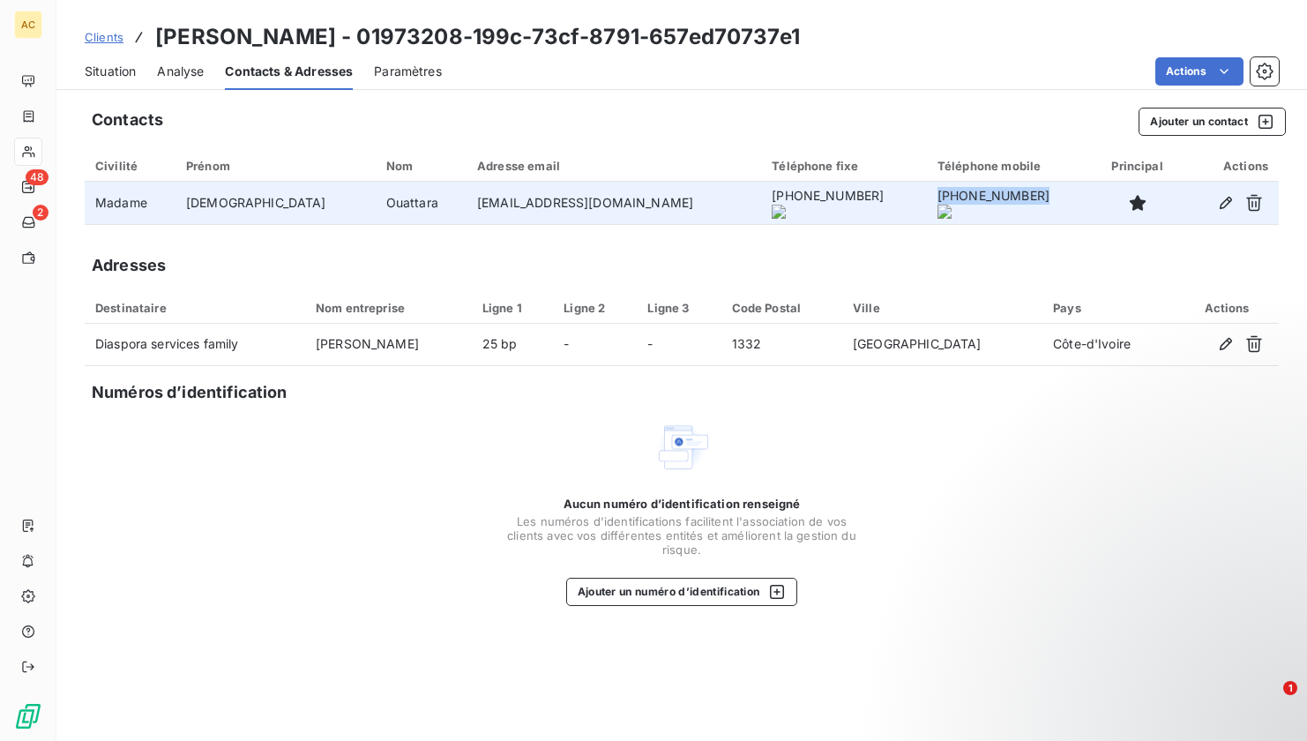
drag, startPoint x: 892, startPoint y: 200, endPoint x: 983, endPoint y: 206, distance: 91.0
click at [988, 203] on onoff-telecom-ce-phone-number-wrapper "+2250757547417" at bounding box center [994, 195] width 112 height 15
copy onoff-telecom-ce-phone-number-wrapper "+2250757547417"
drag, startPoint x: 689, startPoint y: 203, endPoint x: 789, endPoint y: 204, distance: 99.7
click at [789, 203] on onoff-telecom-ce-phone-number-wrapper "+594594494185" at bounding box center [828, 195] width 112 height 15
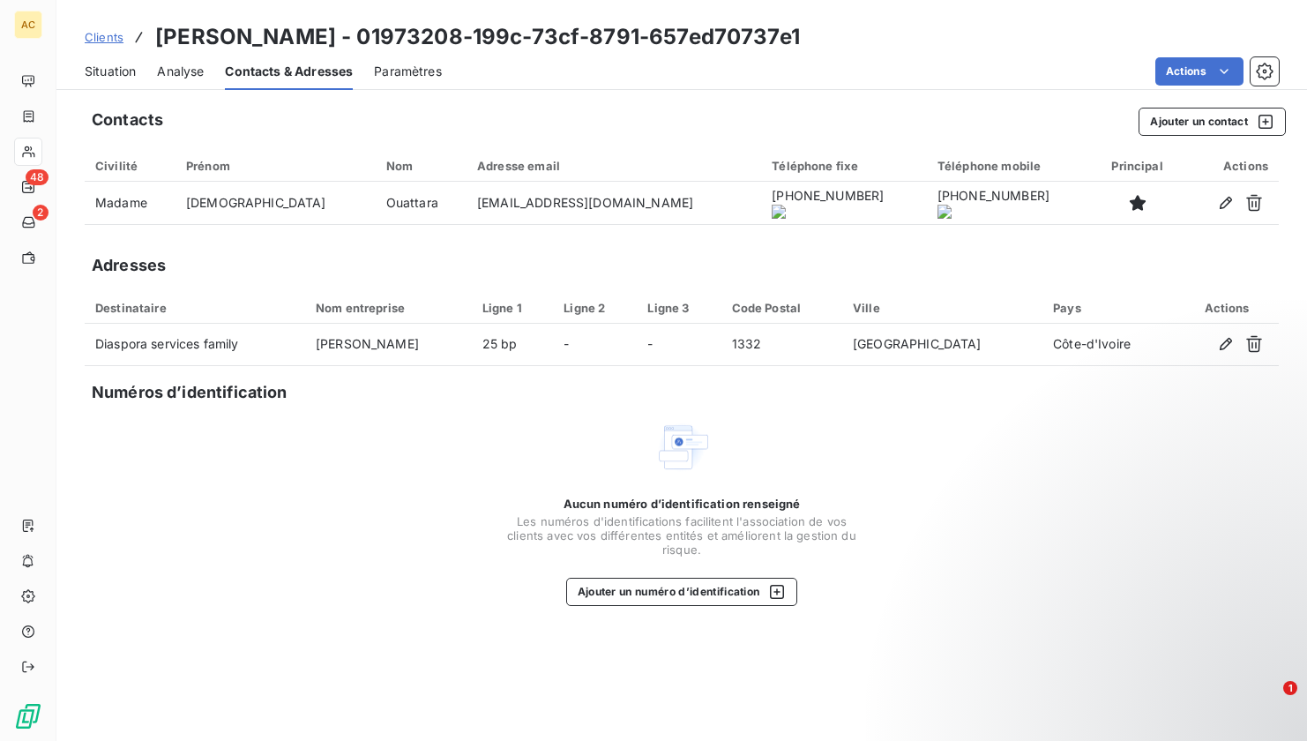
click at [494, 123] on div "Contacts Ajouter un contact" at bounding box center [689, 122] width 1194 height 28
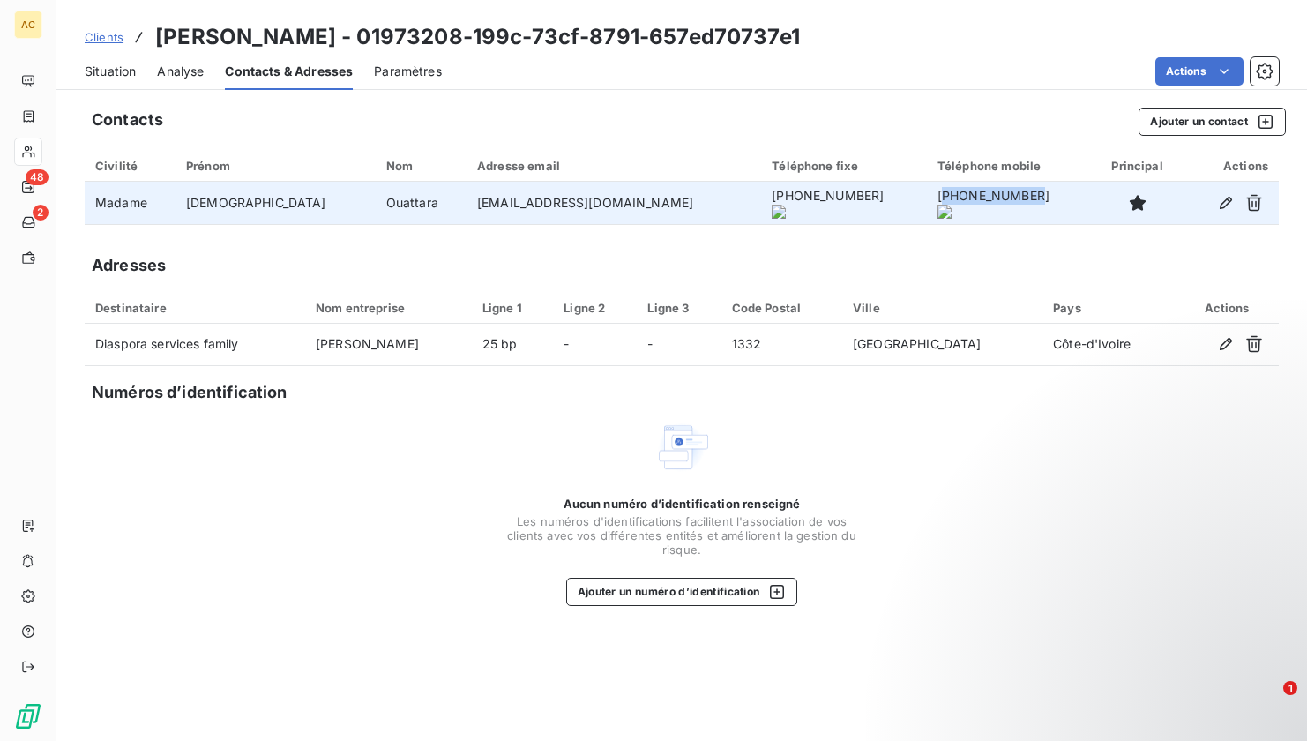
drag, startPoint x: 893, startPoint y: 206, endPoint x: 878, endPoint y: 207, distance: 14.2
click at [984, 203] on onoff-telecom-ce-phone-number-wrapper "+2250757547417" at bounding box center [994, 195] width 112 height 15
drag, startPoint x: 884, startPoint y: 206, endPoint x: 986, endPoint y: 203, distance: 102.3
click at [986, 203] on td "+2250757547417" at bounding box center [1010, 203] width 166 height 42
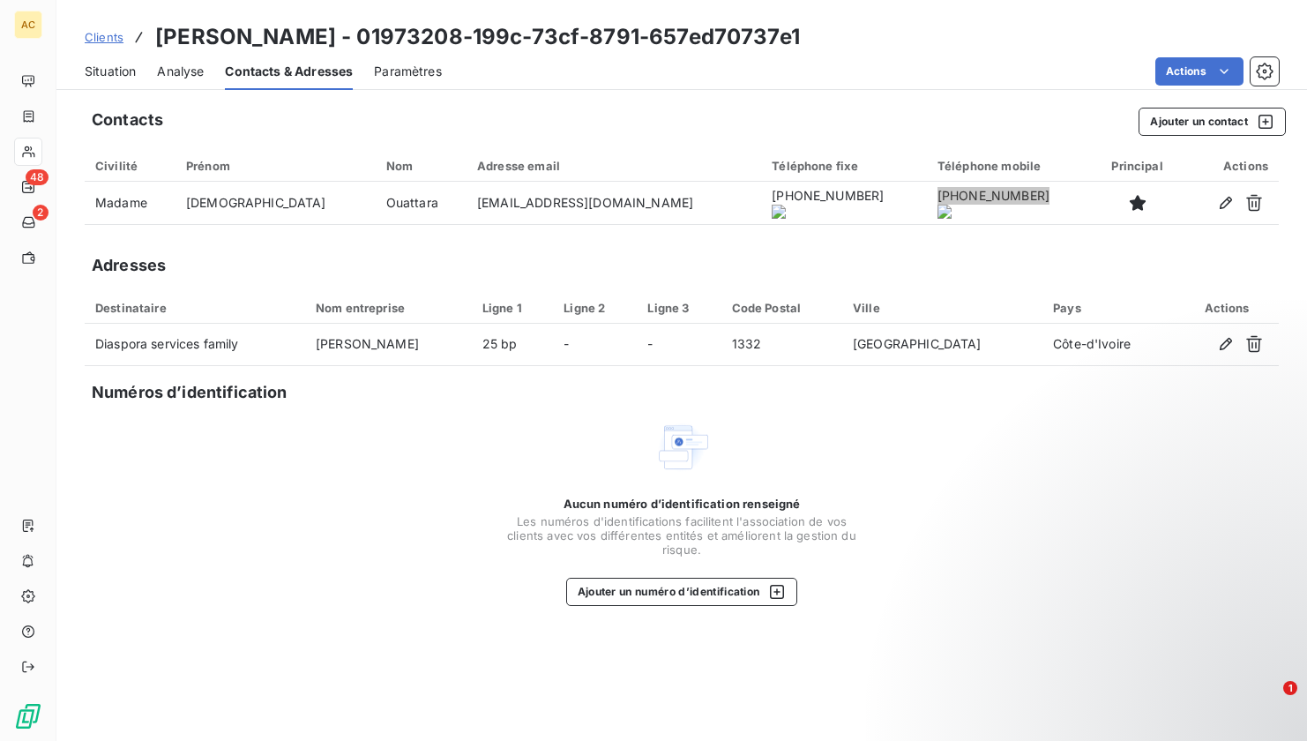
click at [99, 70] on span "Situation" at bounding box center [110, 72] width 51 height 18
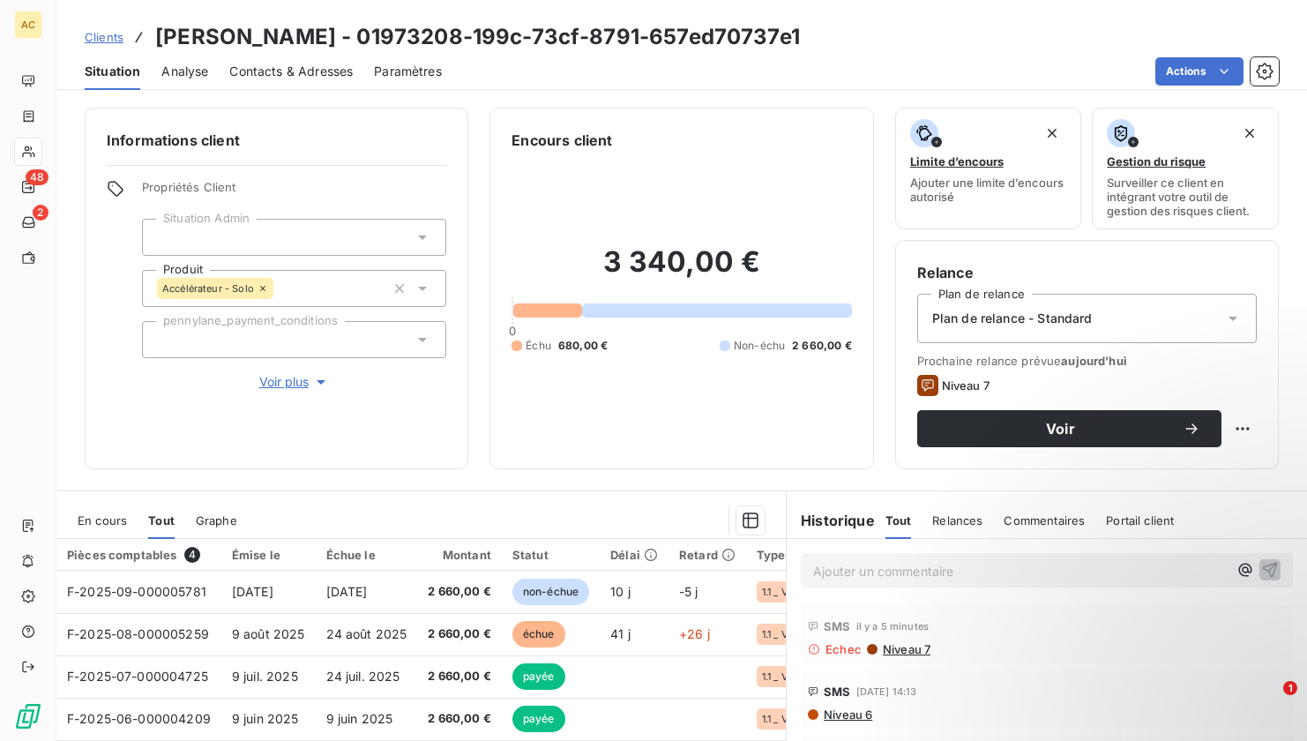
click at [847, 563] on p "Ajouter un commentaire ﻿" at bounding box center [1020, 571] width 415 height 22
click at [832, 570] on span "sms OnOff" at bounding box center [844, 569] width 62 height 15
click at [907, 572] on p "sms via OnOff" at bounding box center [1020, 570] width 415 height 20
click at [1263, 567] on icon "button" at bounding box center [1270, 569] width 15 height 15
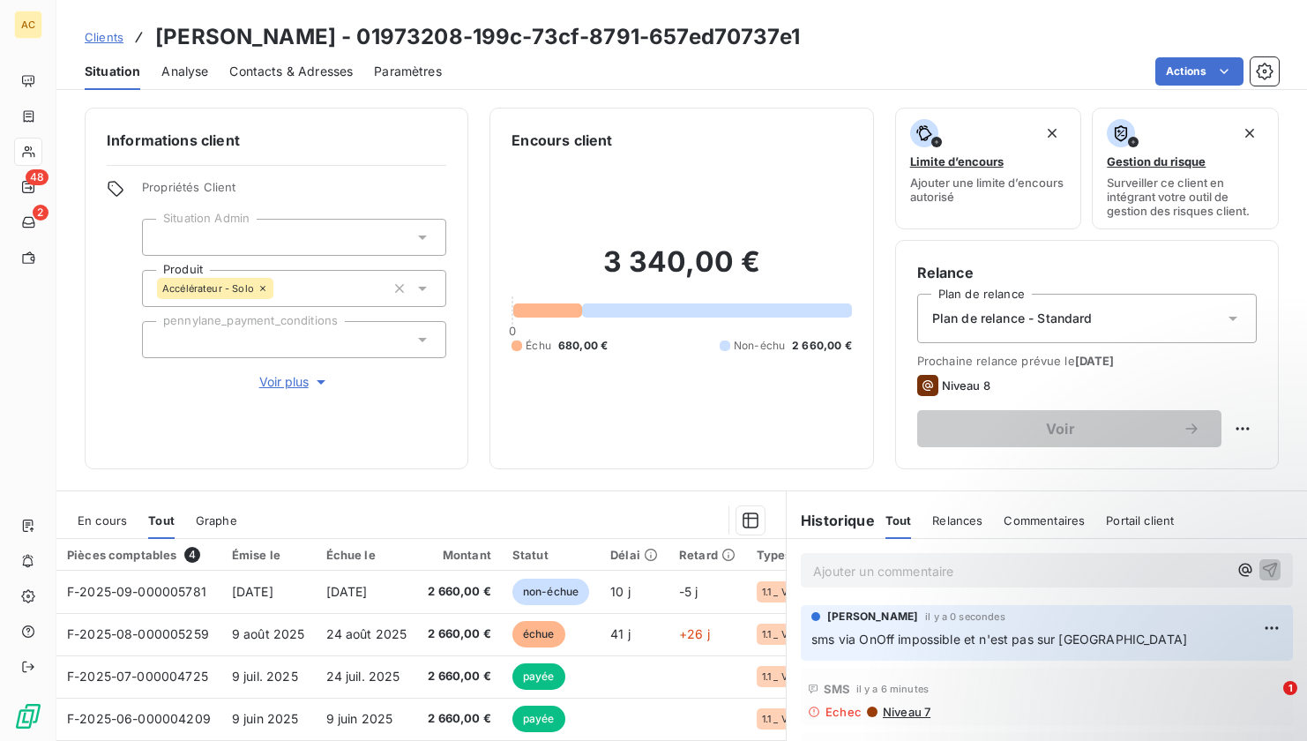
click at [109, 40] on span "Clients" at bounding box center [104, 37] width 39 height 14
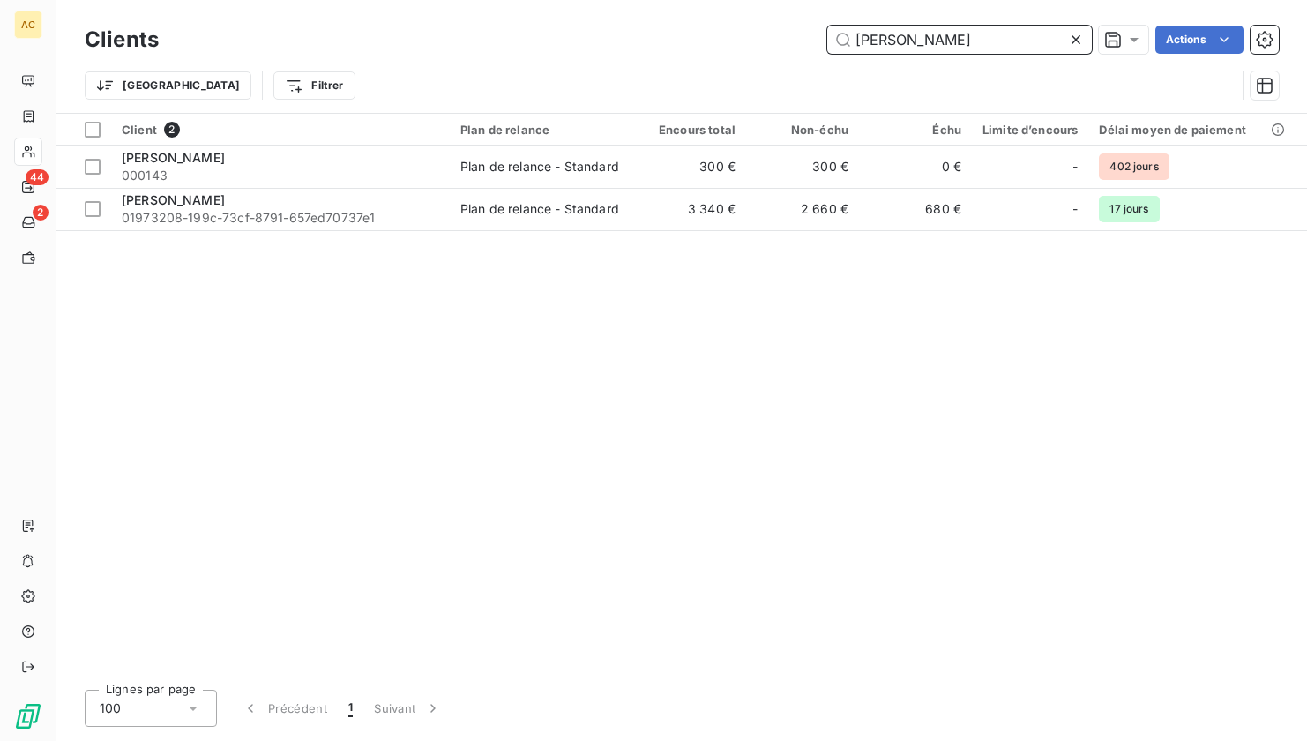
drag, startPoint x: 916, startPoint y: 41, endPoint x: 832, endPoint y: 42, distance: 83.8
click at [832, 42] on input "mariam" at bounding box center [959, 40] width 265 height 28
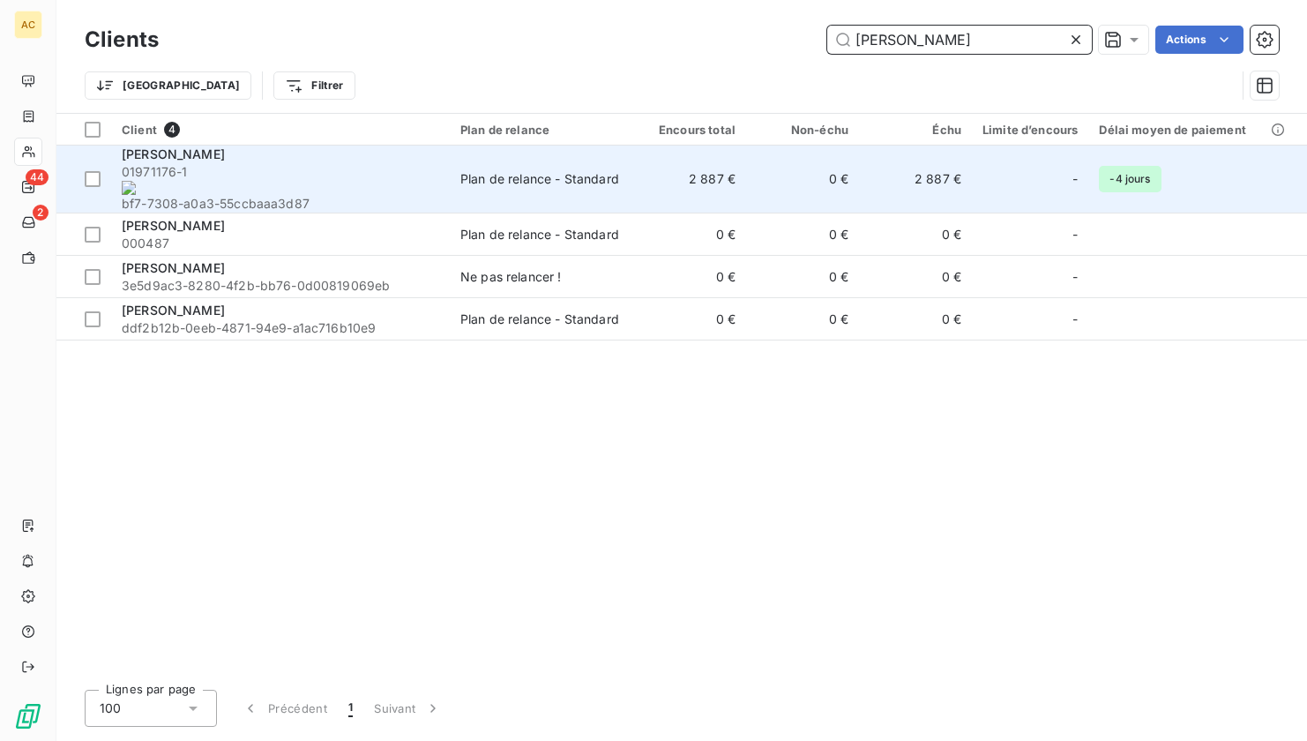
type input "gregor"
click at [322, 173] on span "01971176-1 bf7-7308-a0a3-55ccbaaa3d87" at bounding box center [281, 187] width 318 height 49
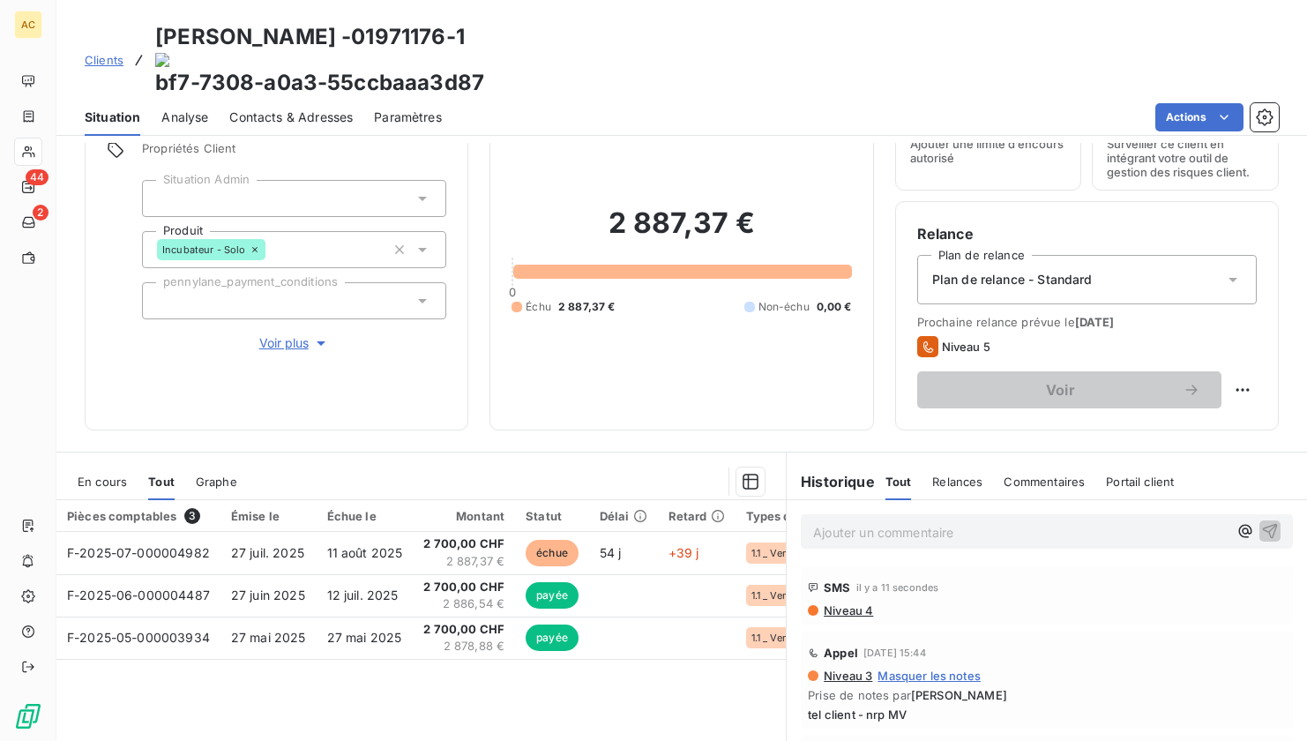
scroll to position [191, 0]
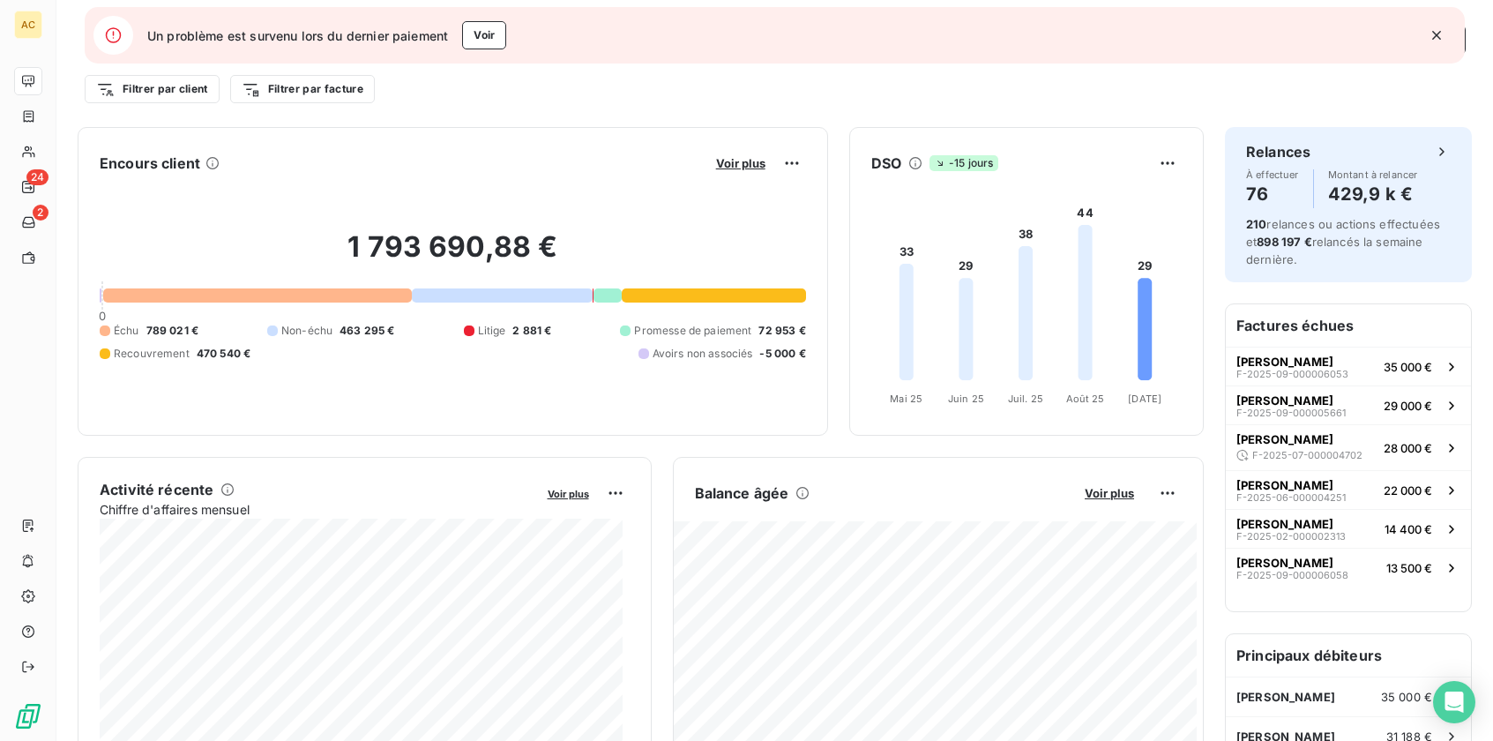
click at [1437, 37] on icon "button" at bounding box center [1437, 35] width 18 height 18
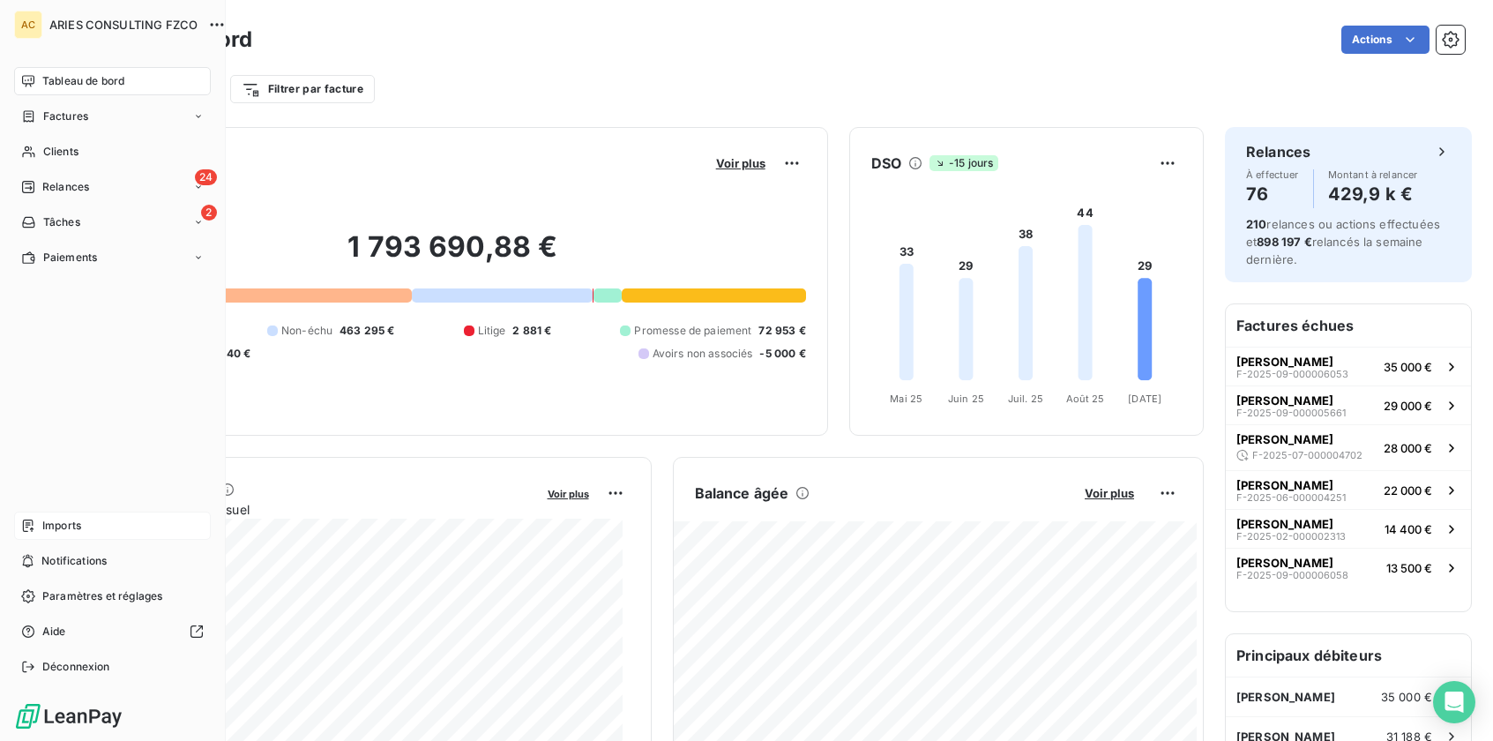
click at [57, 526] on span "Imports" at bounding box center [61, 526] width 39 height 16
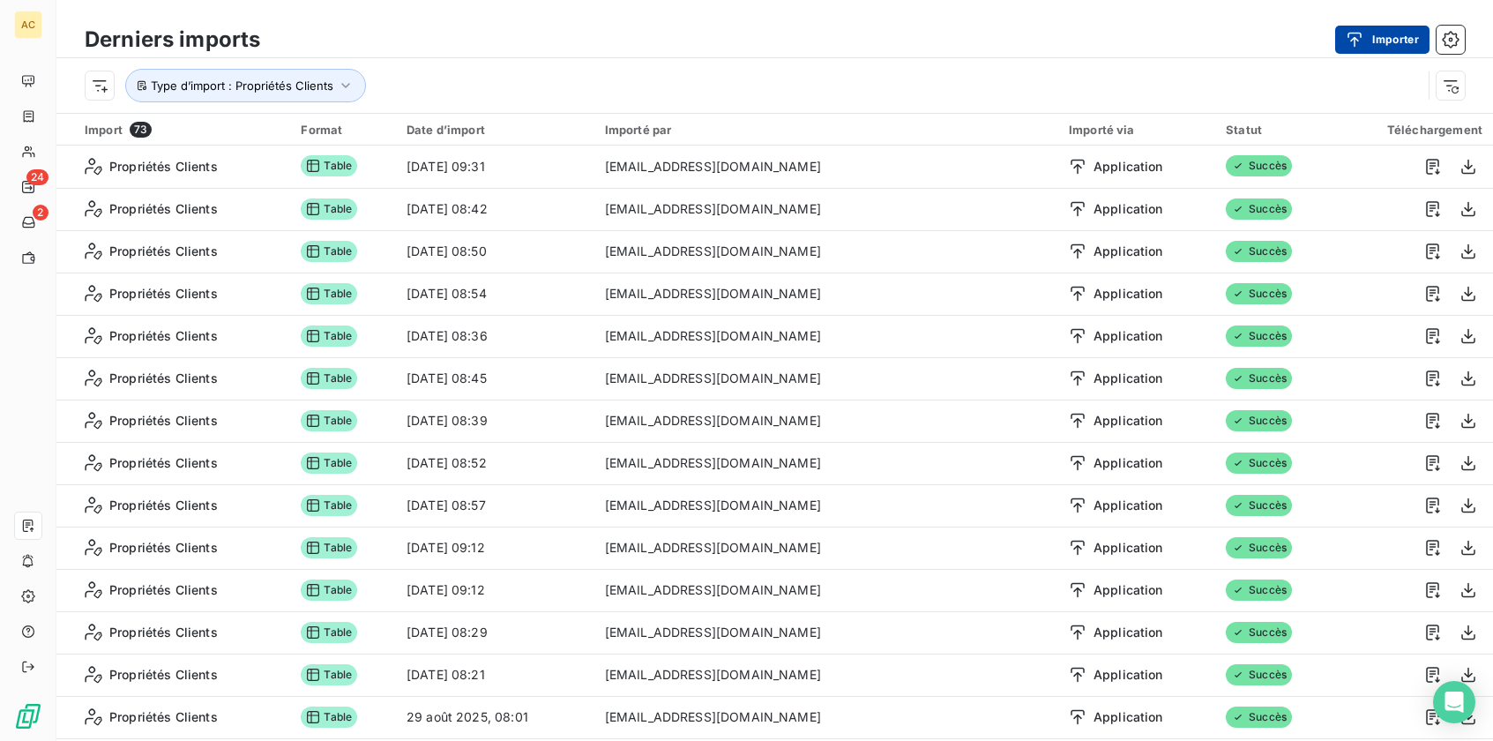
click at [1394, 47] on button "Importer" at bounding box center [1382, 40] width 94 height 28
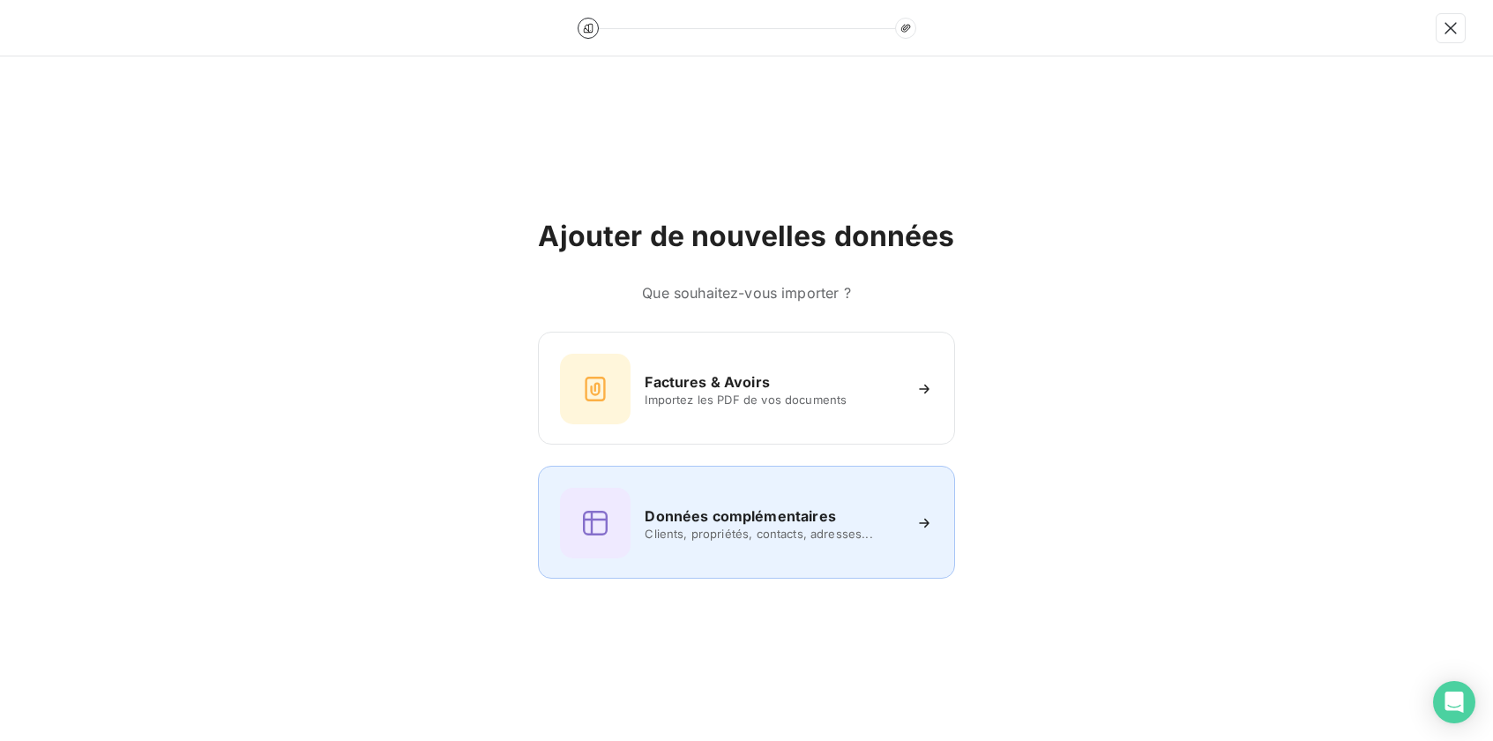
click at [710, 503] on div "Données complémentaires Clients, propriétés, contacts, adresses..." at bounding box center [746, 523] width 372 height 71
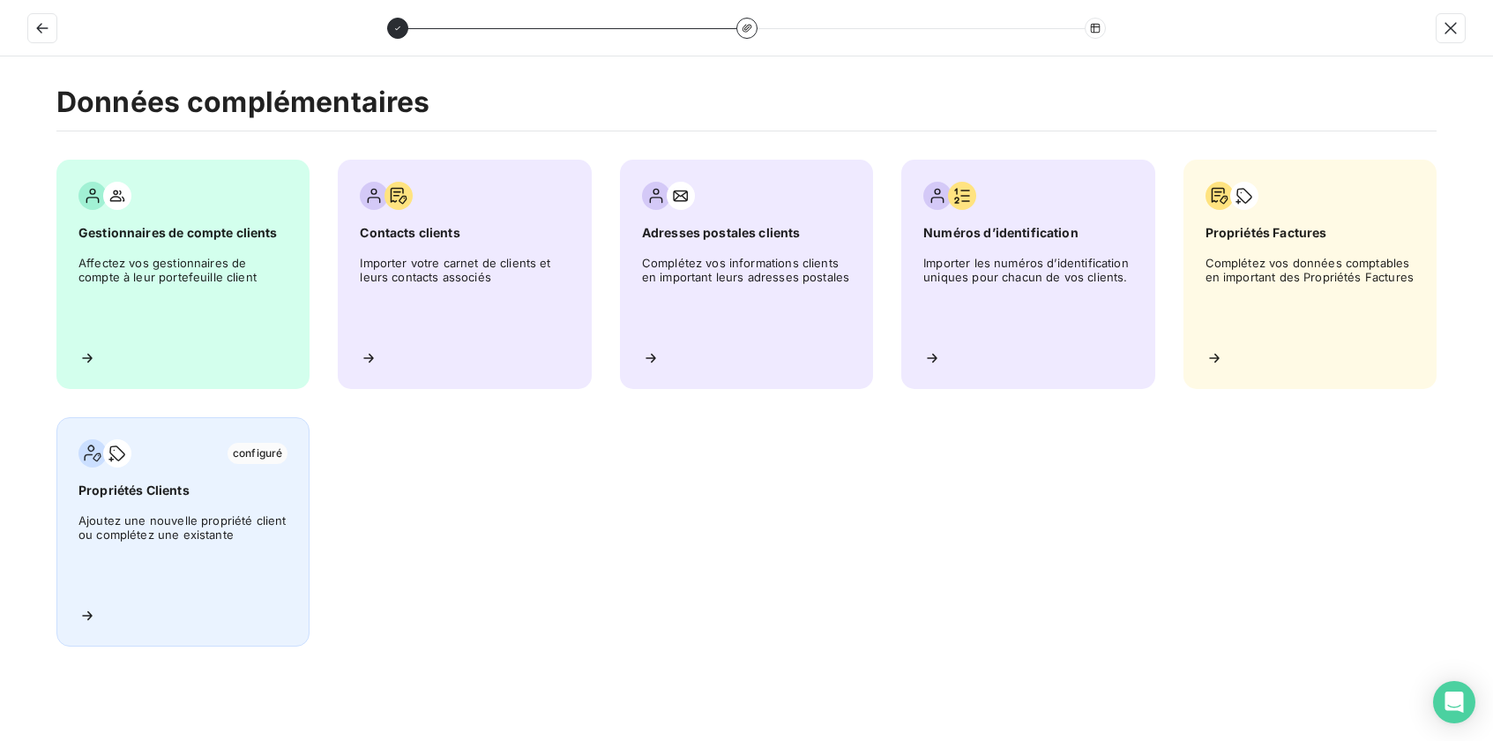
click at [220, 515] on span "Ajoutez une nouvelle propriété client ou complétez une existante" at bounding box center [182, 552] width 209 height 79
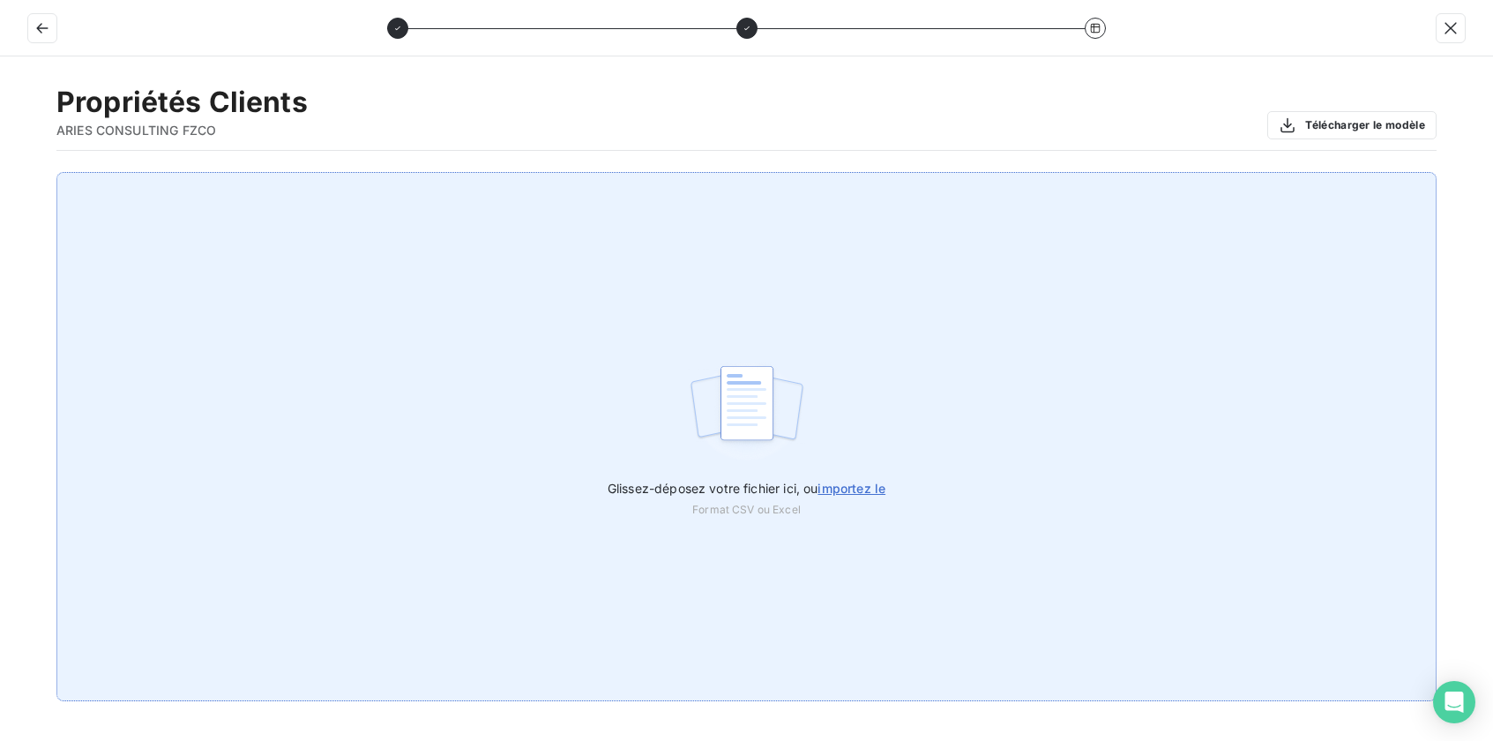
click at [881, 491] on span "importez le" at bounding box center [852, 488] width 68 height 15
click at [1, 173] on input "Glissez-déposez votre fichier ici, ou importez le" at bounding box center [0, 172] width 1 height 1
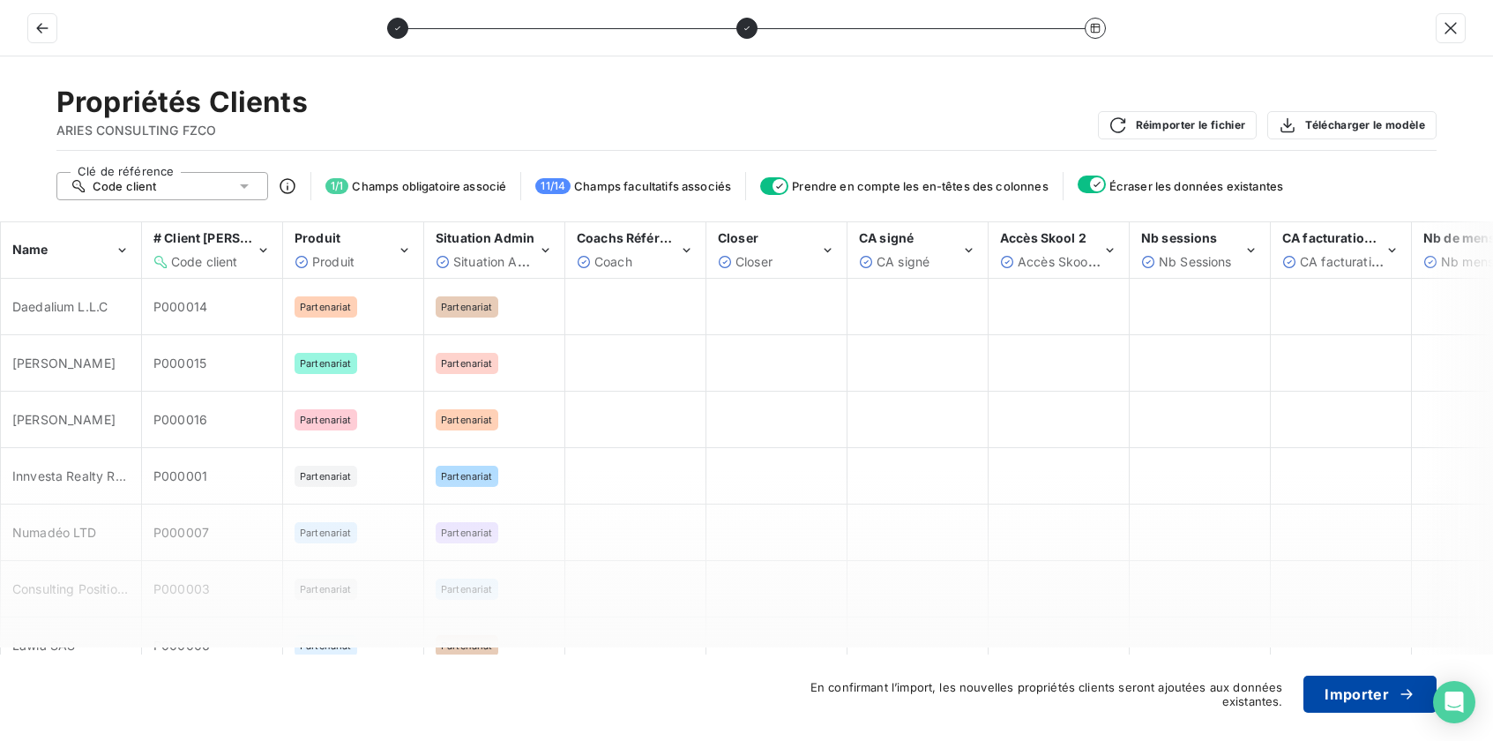
click at [1372, 691] on button "Importer" at bounding box center [1370, 694] width 133 height 37
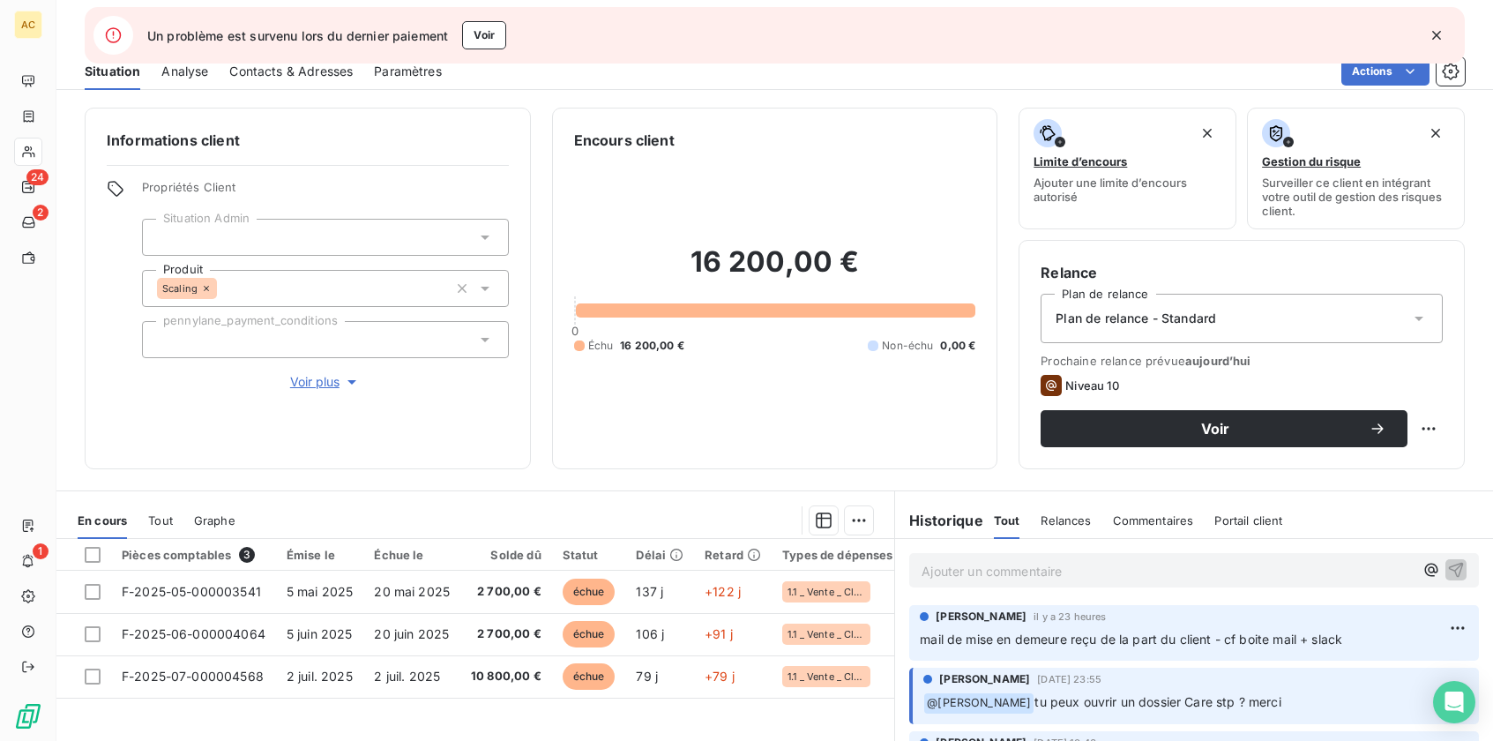
click at [1445, 34] on icon "button" at bounding box center [1437, 35] width 18 height 18
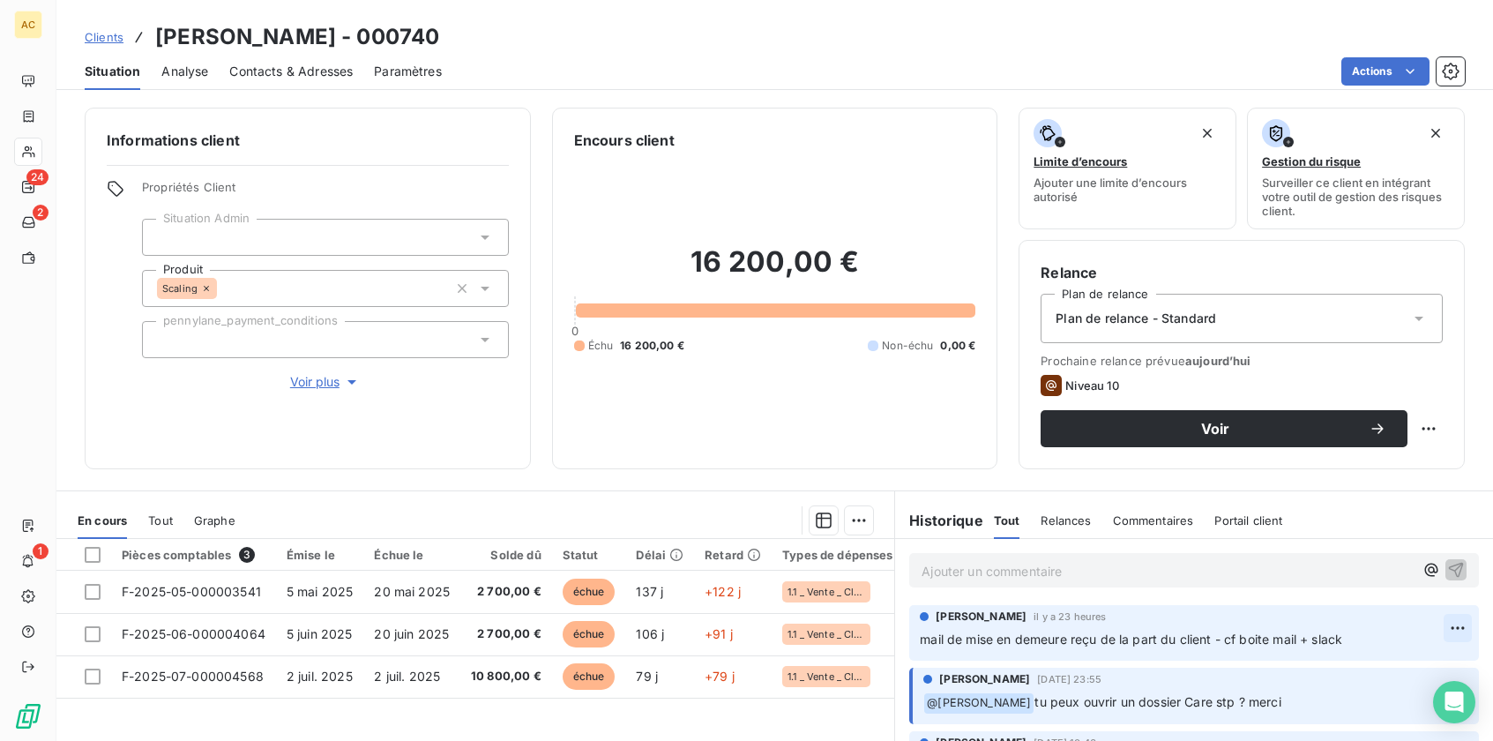
click at [1432, 624] on html "AC 24 2 1 Clients [PERSON_NAME] - 000740 Situation Analyse Contacts & Adresses …" at bounding box center [746, 370] width 1493 height 741
click at [1387, 663] on div "Editer" at bounding box center [1389, 667] width 99 height 28
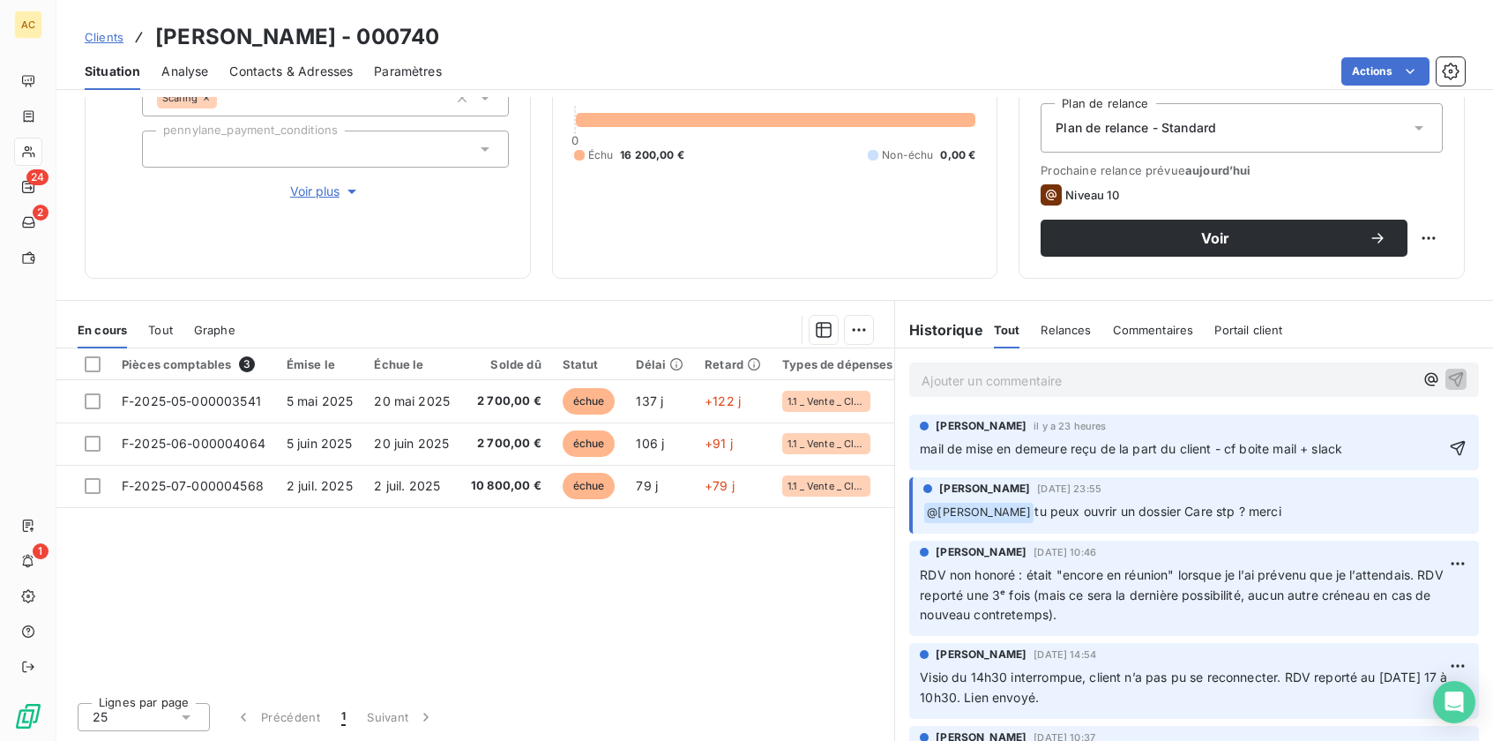
drag, startPoint x: 1355, startPoint y: 450, endPoint x: 910, endPoint y: 451, distance: 444.5
click at [909, 451] on div "Angèle GAUDIN il y a 23 heures mail de mise en demeure reçu de la part du clien…" at bounding box center [1194, 443] width 570 height 56
click at [854, 544] on div "Pièces comptables 3 Émise le Échue le Solde dû Statut Délai Retard Types de dép…" at bounding box center [475, 518] width 838 height 340
click at [1303, 444] on p "Ajouter un commentaire ﻿" at bounding box center [1182, 450] width 524 height 22
click at [1449, 456] on icon "button" at bounding box center [1458, 448] width 18 height 18
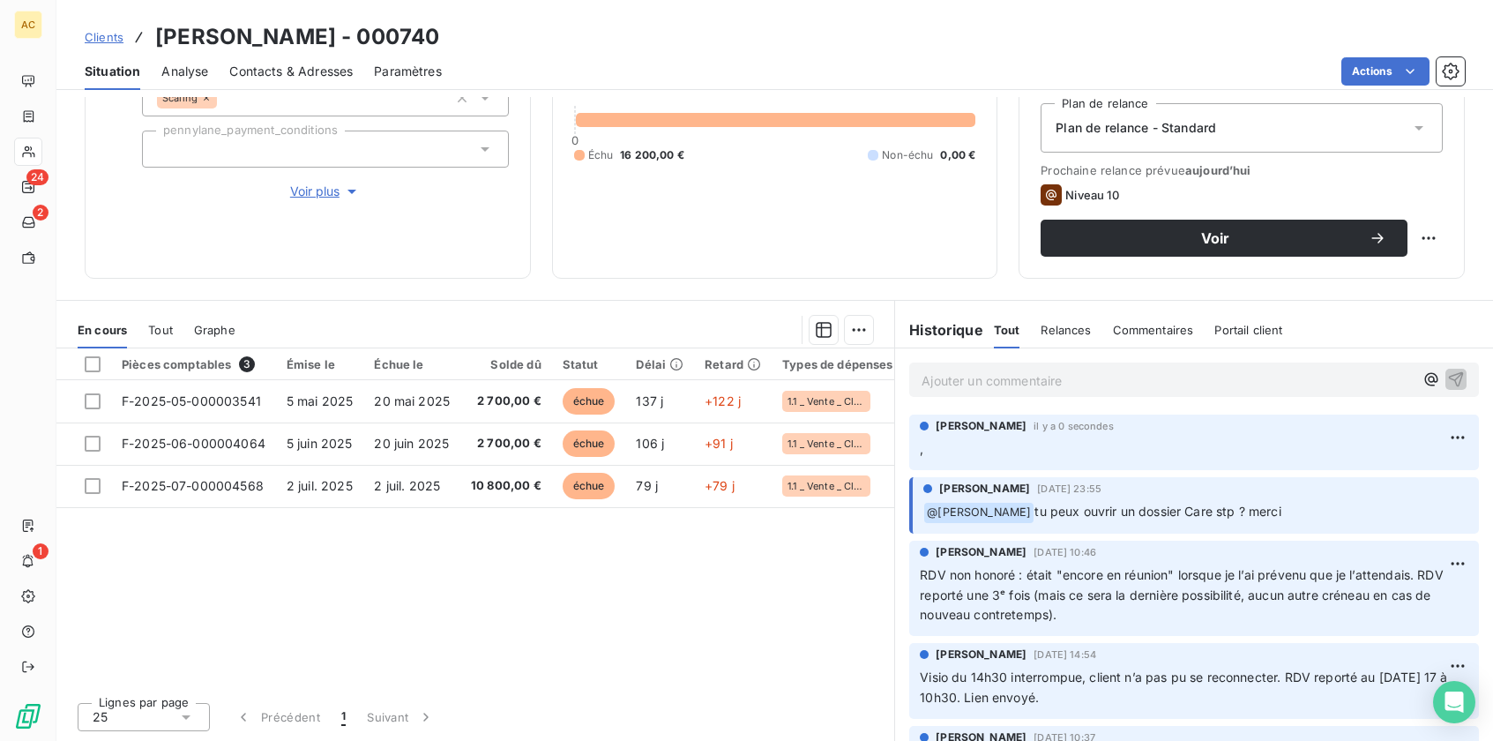
click at [1446, 441] on div "Angèle GAUDIN il y a 0 secondes ," at bounding box center [1194, 443] width 570 height 56
click at [1439, 442] on html "AC 24 2 1 Clients Eric AGUEH - 000740 Situation Analyse Contacts & Adresses Par…" at bounding box center [746, 370] width 1493 height 741
click at [1394, 498] on div "Supprimer" at bounding box center [1389, 508] width 99 height 28
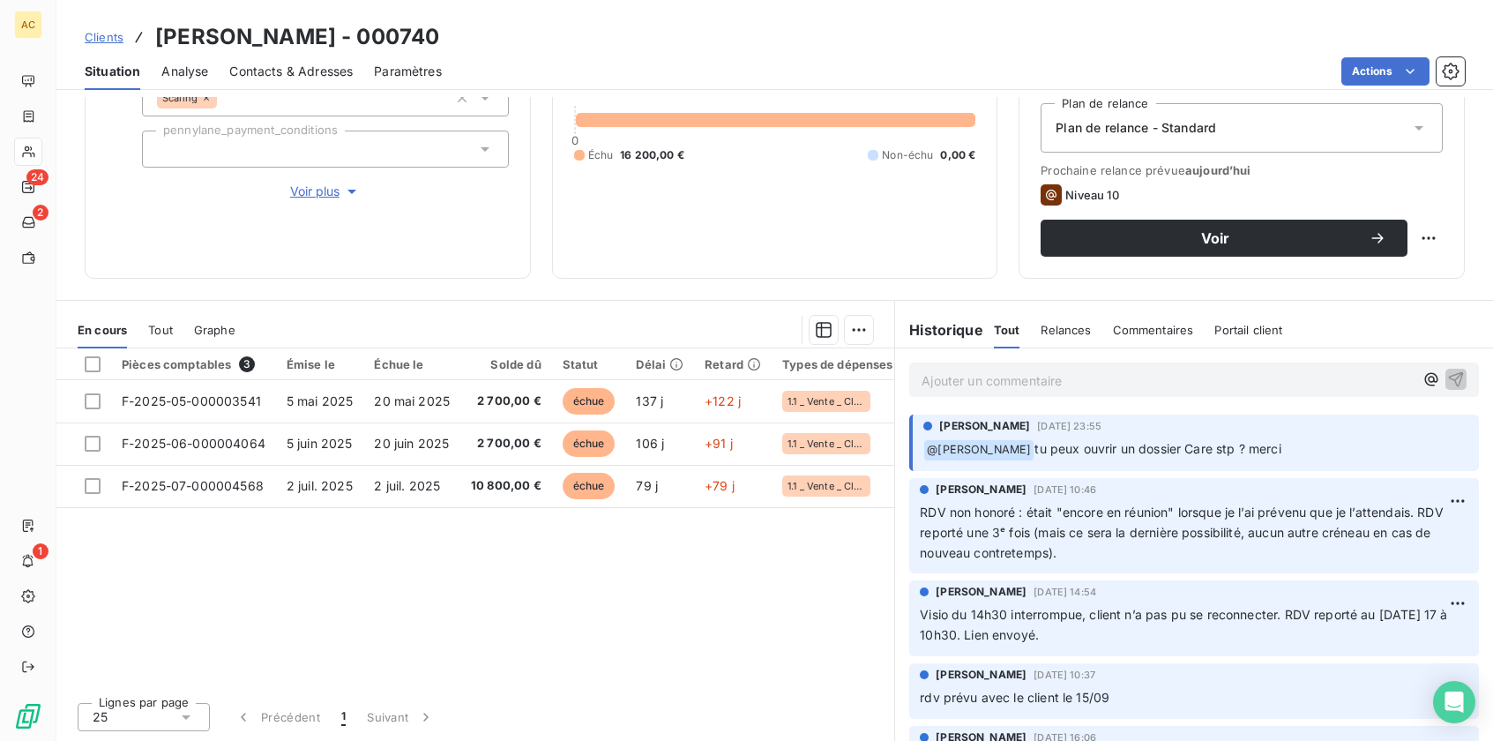
click at [1103, 383] on p "Ajouter un commentaire ﻿" at bounding box center [1168, 381] width 492 height 22
click at [922, 380] on span "mail de mise en demeure reçu de la part du client - cf boite mail + slack" at bounding box center [1133, 378] width 422 height 15
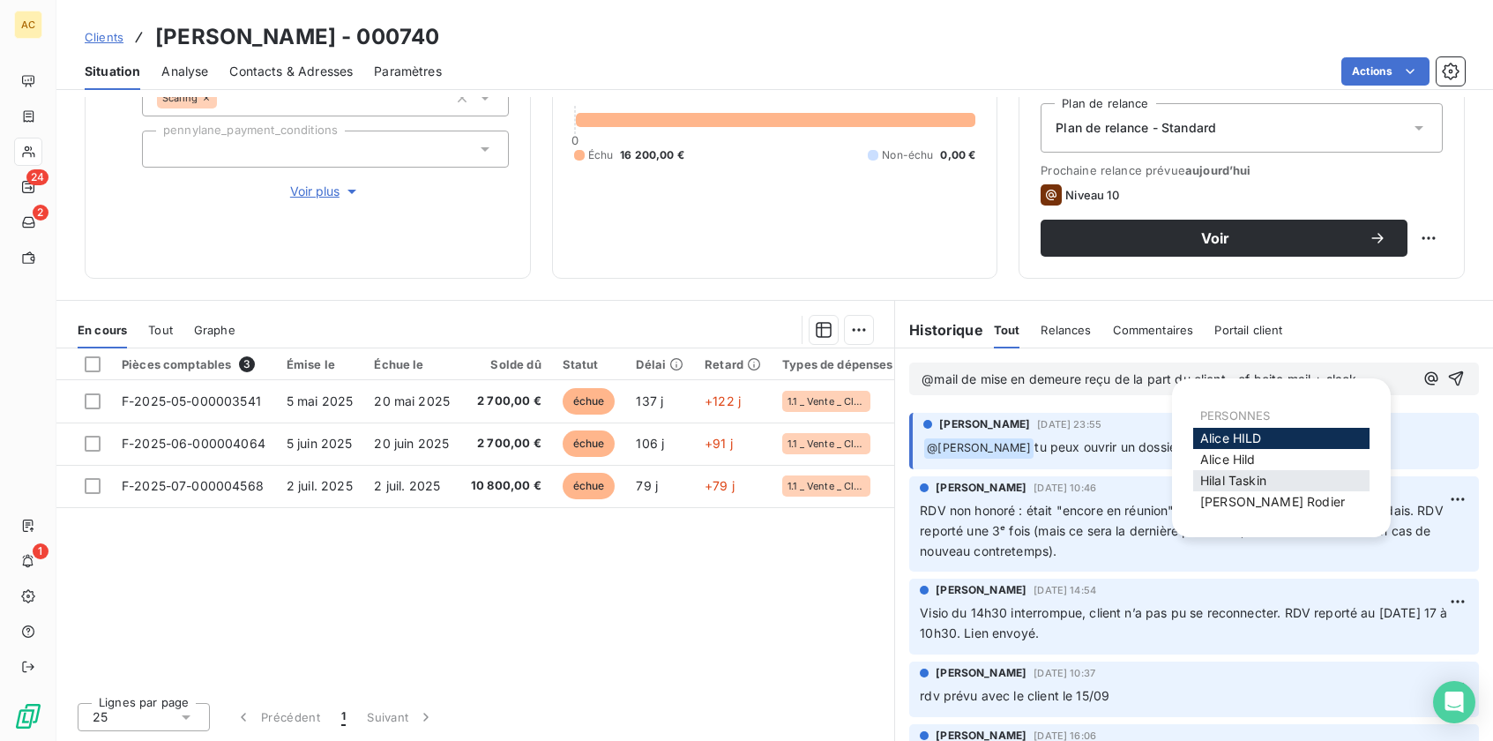
click at [1211, 475] on span "Hilal Taskin" at bounding box center [1233, 480] width 66 height 15
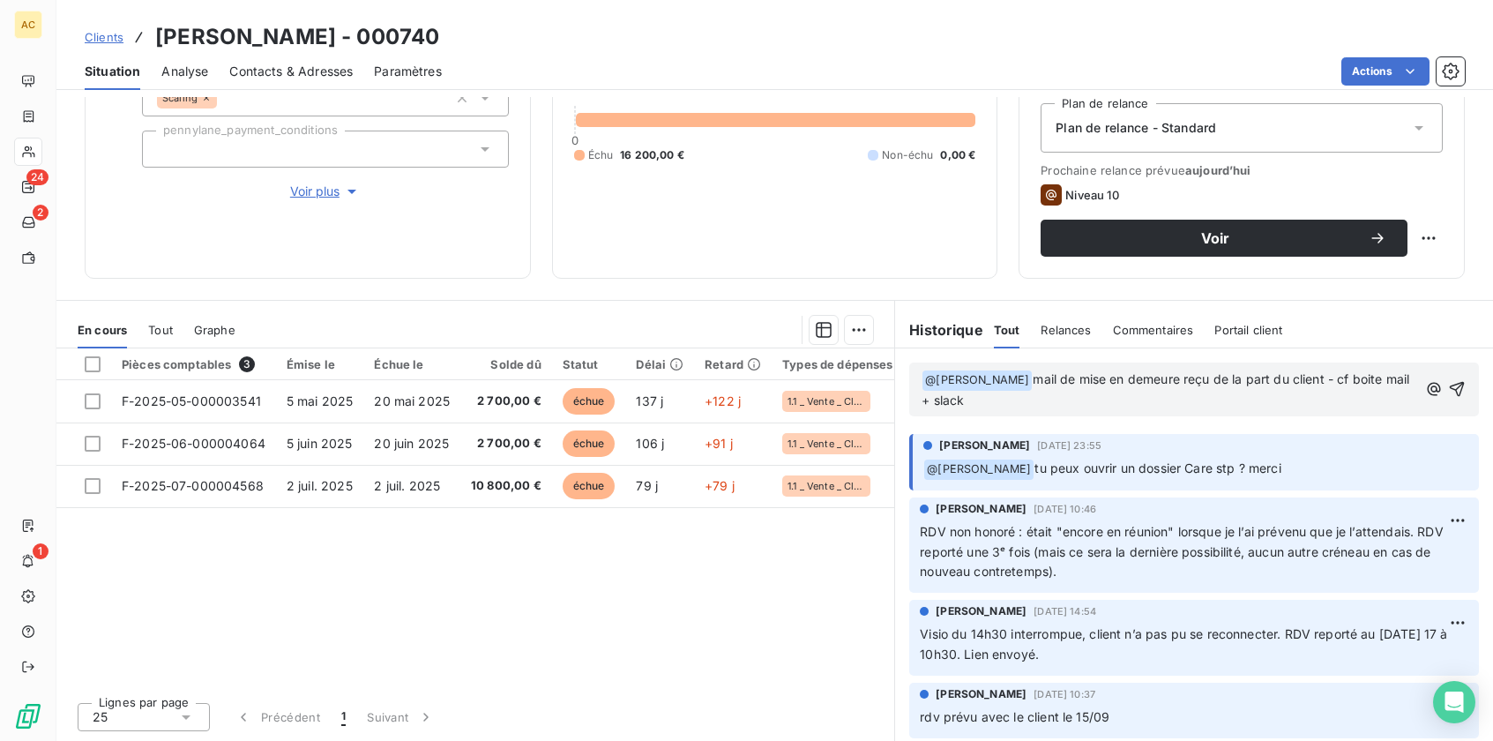
click at [993, 399] on p "﻿ @ Hilal Taskin ﻿ mail de mise en demeure reçu de la part du client - cf boite…" at bounding box center [1169, 390] width 495 height 41
click at [952, 400] on span "mail de mise en demeure reçu de la part du client - cf boite mail + slack (j'at…" at bounding box center [1167, 389] width 491 height 36
click at [1179, 401] on span "mail de mise en demeure reçu de la part du client - cf boite mail + slack ( j'a…" at bounding box center [1167, 389] width 491 height 36
click at [1204, 398] on span "mail de mise en demeure reçu de la part du client - cf boite mail + slack ( j'a…" at bounding box center [1167, 389] width 491 height 36
click at [1233, 405] on p "﻿ @ Hilal Taskin ﻿ mail de mise en demeure reçu de la part du client - cf boite…" at bounding box center [1171, 390] width 499 height 41
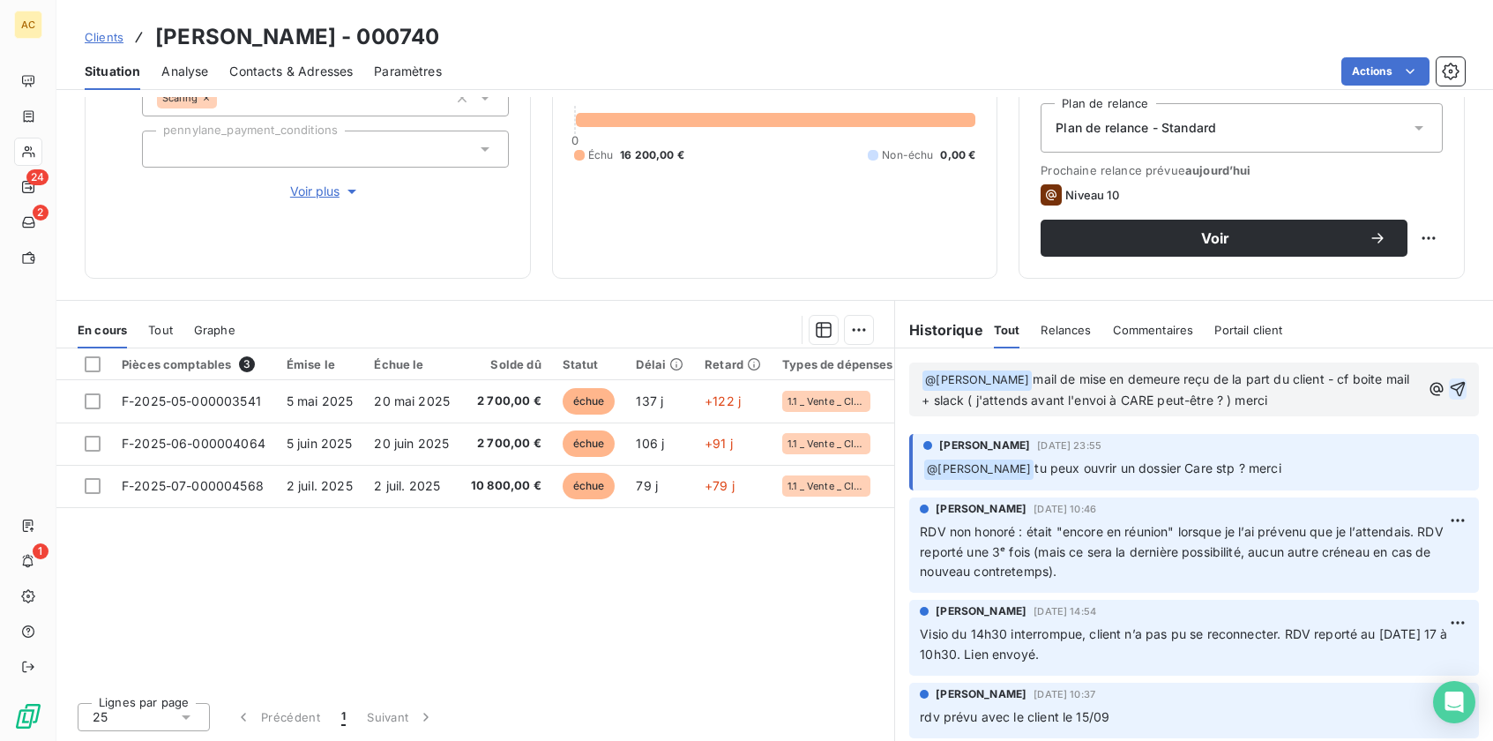
click at [1449, 389] on icon "button" at bounding box center [1458, 389] width 18 height 18
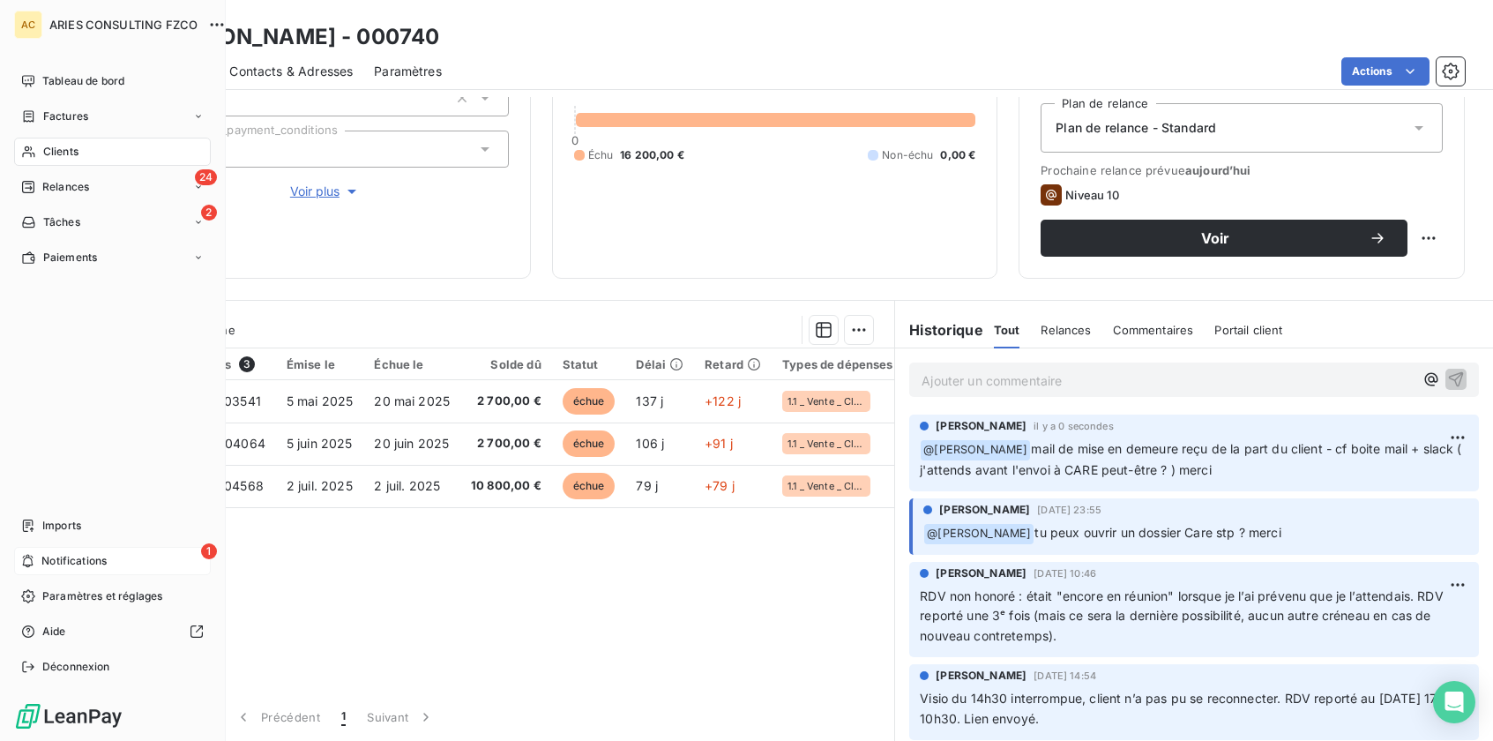
click at [78, 559] on span "Notifications" at bounding box center [73, 561] width 65 height 16
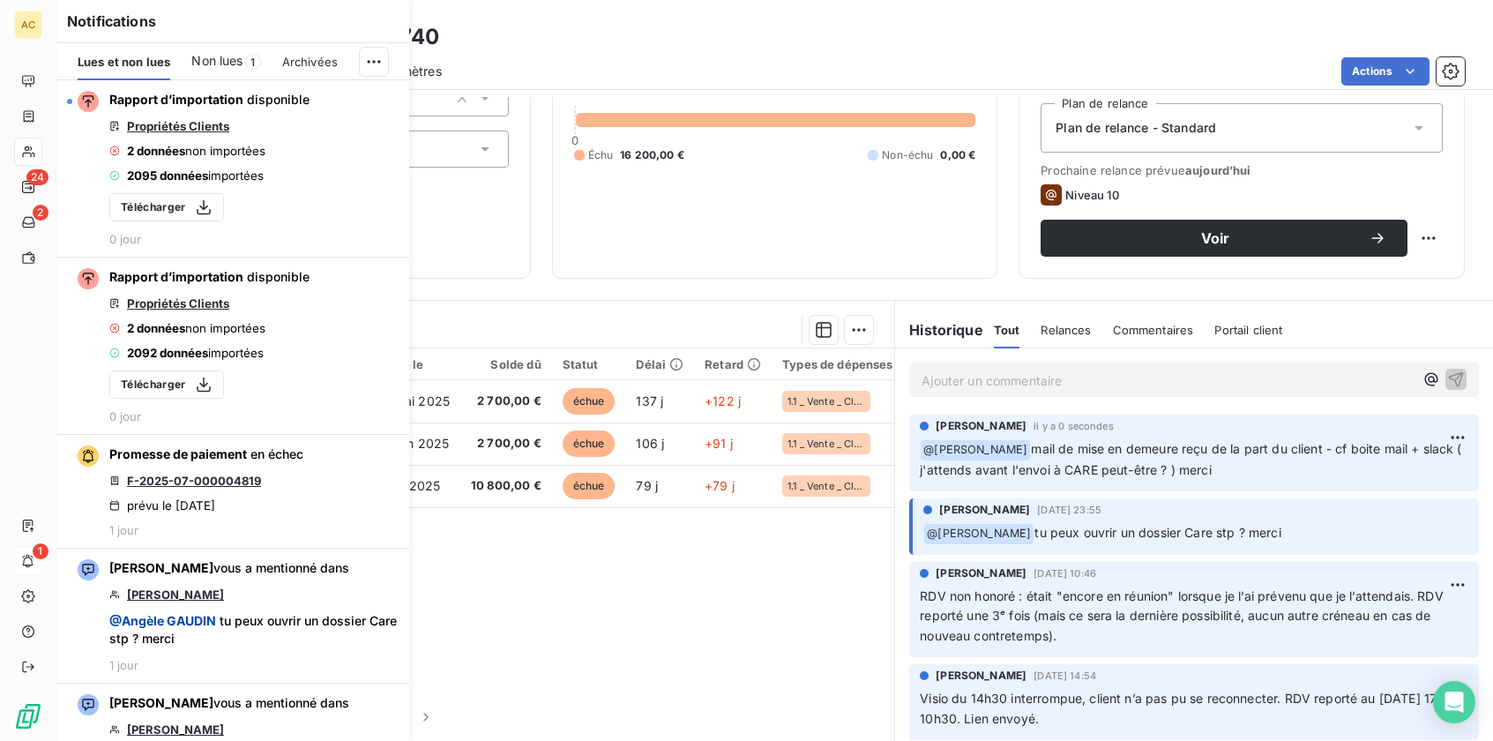
click at [636, 642] on div "Pièces comptables 3 Émise le Échue le Solde dû Statut Délai Retard Types de dép…" at bounding box center [475, 518] width 838 height 340
